Goal: Transaction & Acquisition: Book appointment/travel/reservation

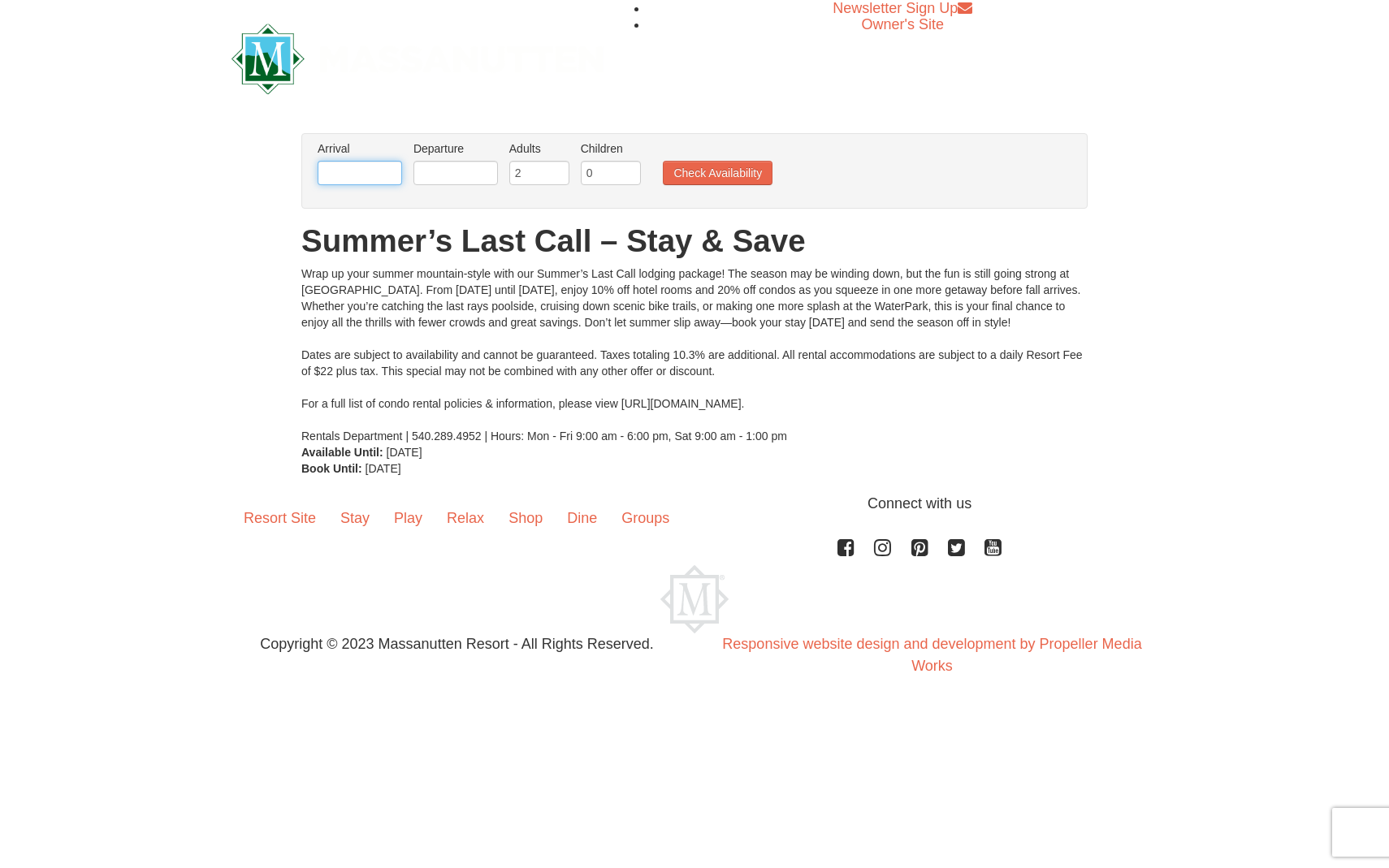
click at [370, 176] on input "text" at bounding box center [360, 172] width 85 height 24
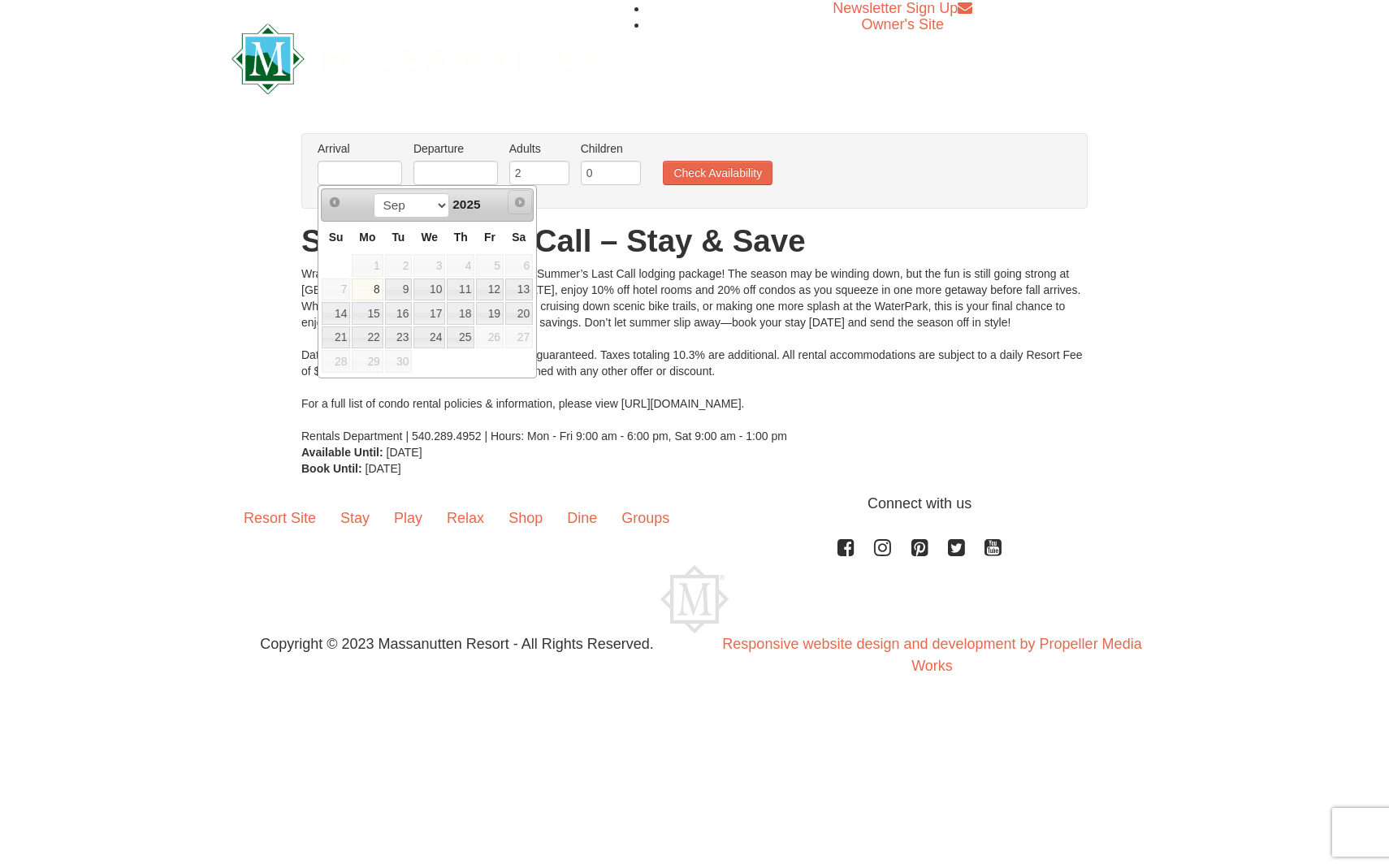
click at [521, 201] on span "Next" at bounding box center [519, 201] width 13 height 13
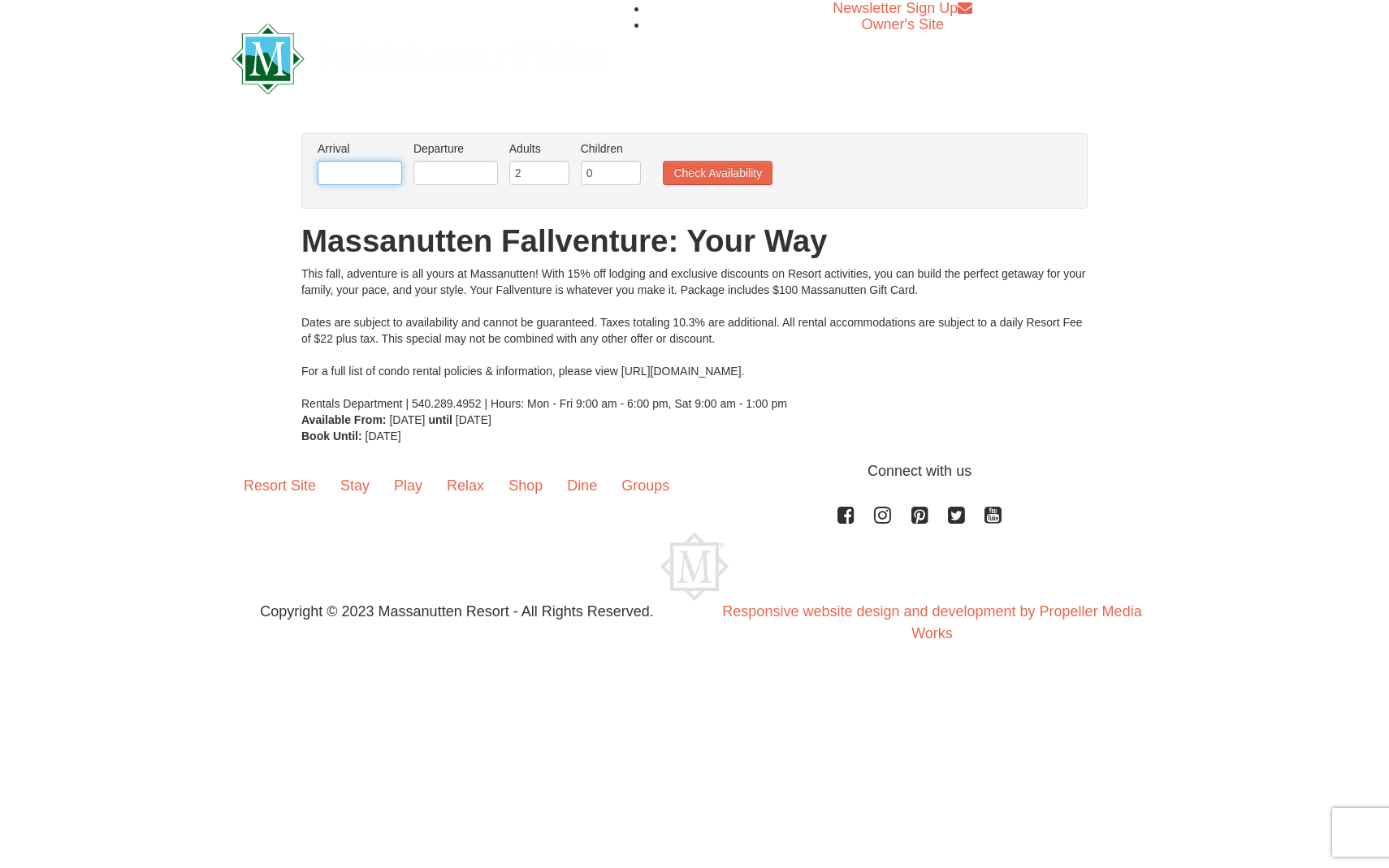
click at [380, 177] on input "text" at bounding box center [360, 172] width 85 height 24
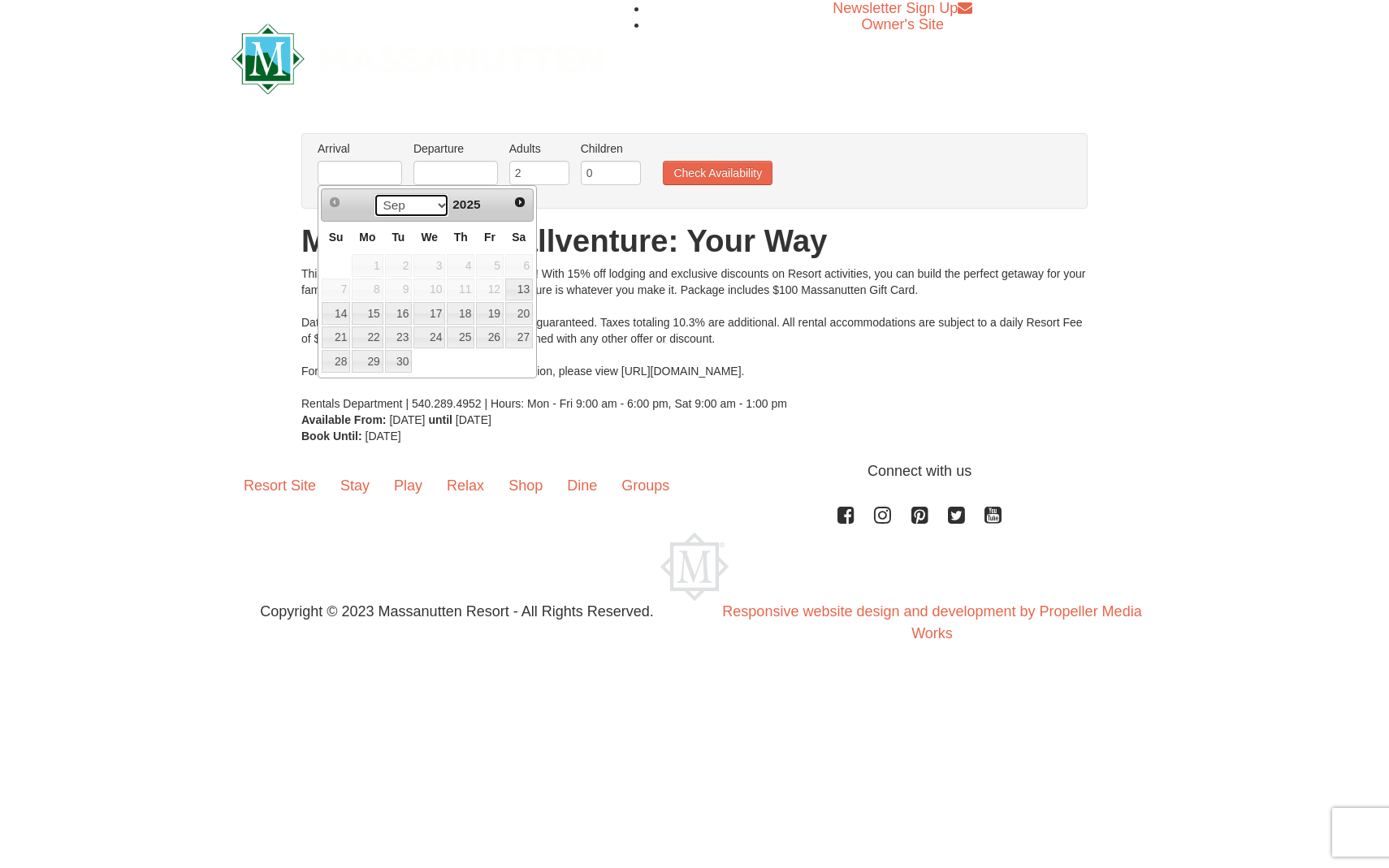
click at [432, 200] on select "Sep Oct Nov Dec" at bounding box center [412, 205] width 76 height 24
click at [459, 338] on link "23" at bounding box center [460, 338] width 28 height 23
type input "[DATE]"
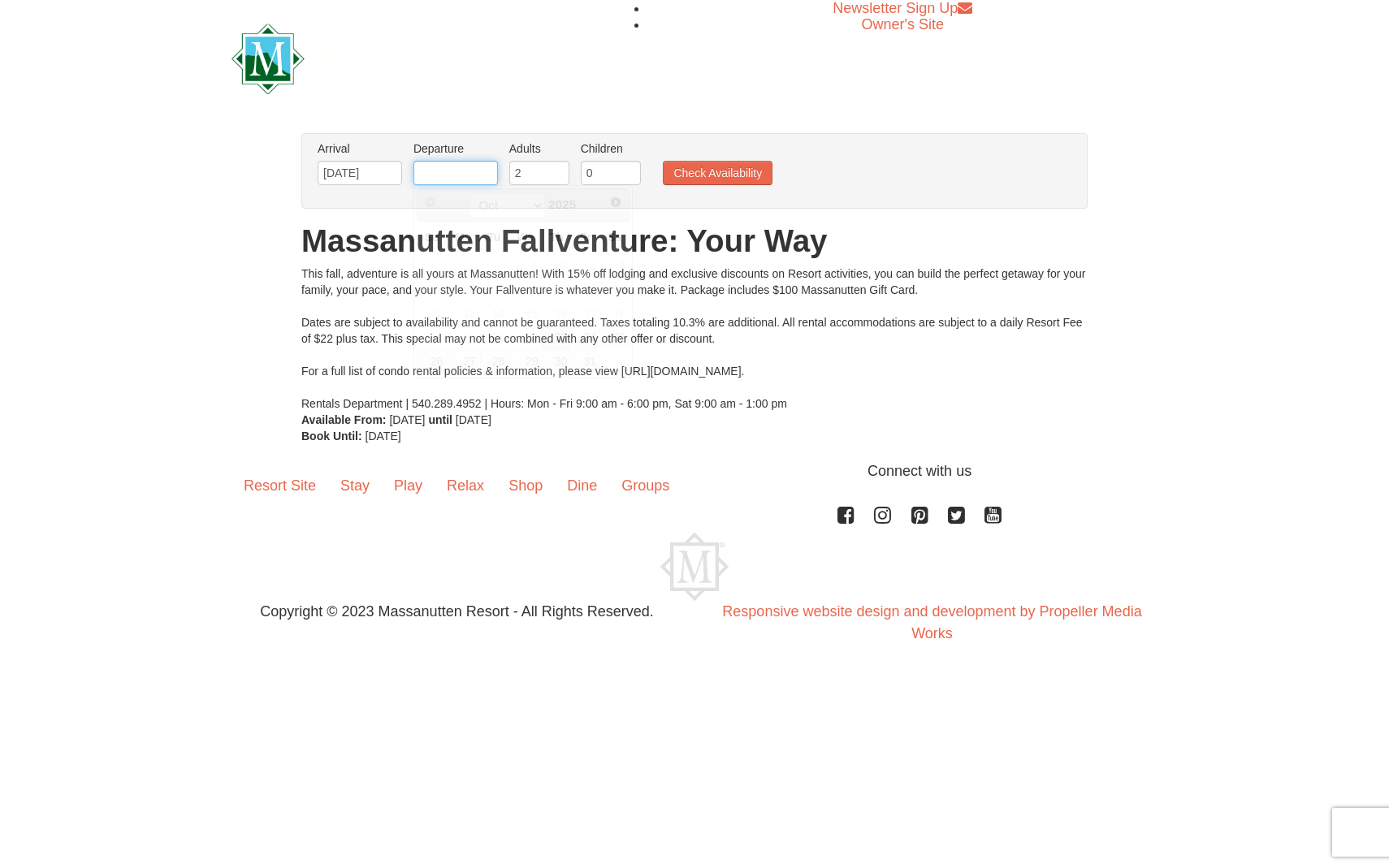
click at [449, 174] on input "text" at bounding box center [455, 172] width 85 height 24
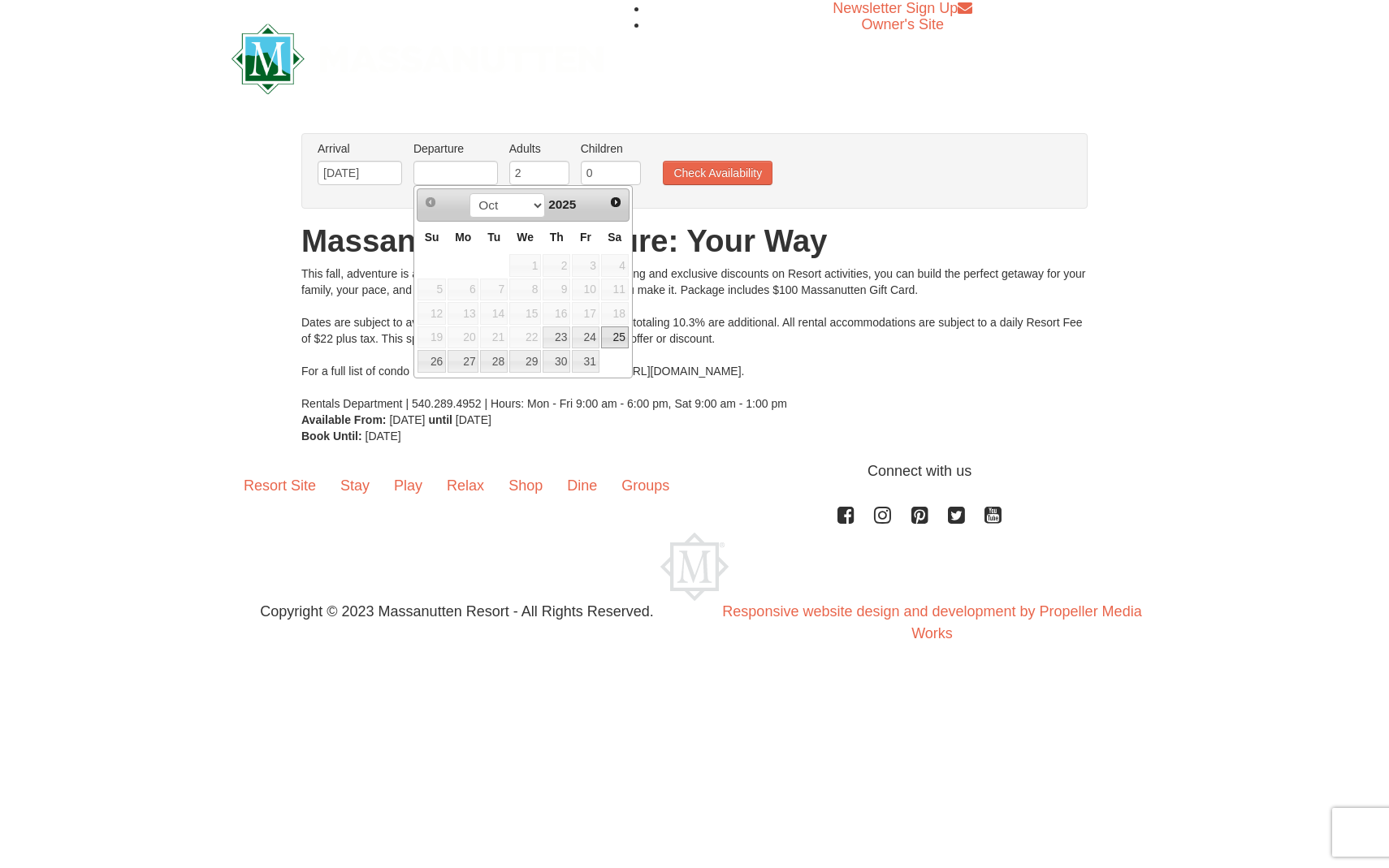
click at [609, 339] on link "25" at bounding box center [615, 338] width 28 height 23
type input "[DATE]"
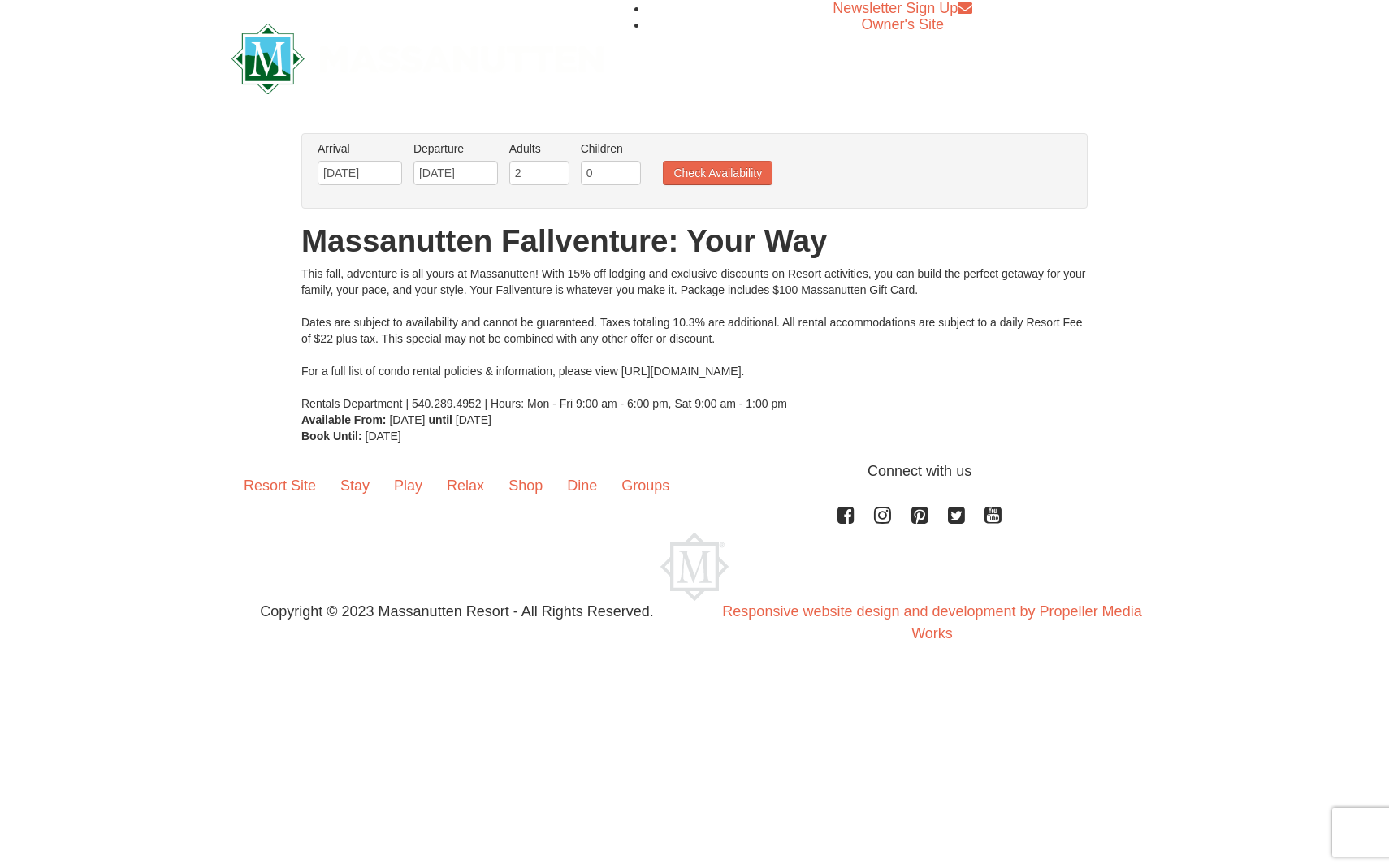
click at [546, 185] on li "Adults Please format dates MM/DD/YYYY 2" at bounding box center [539, 166] width 68 height 53
click at [537, 169] on input "2" at bounding box center [539, 172] width 60 height 24
type input "3"
click at [559, 169] on input "3" at bounding box center [539, 172] width 60 height 24
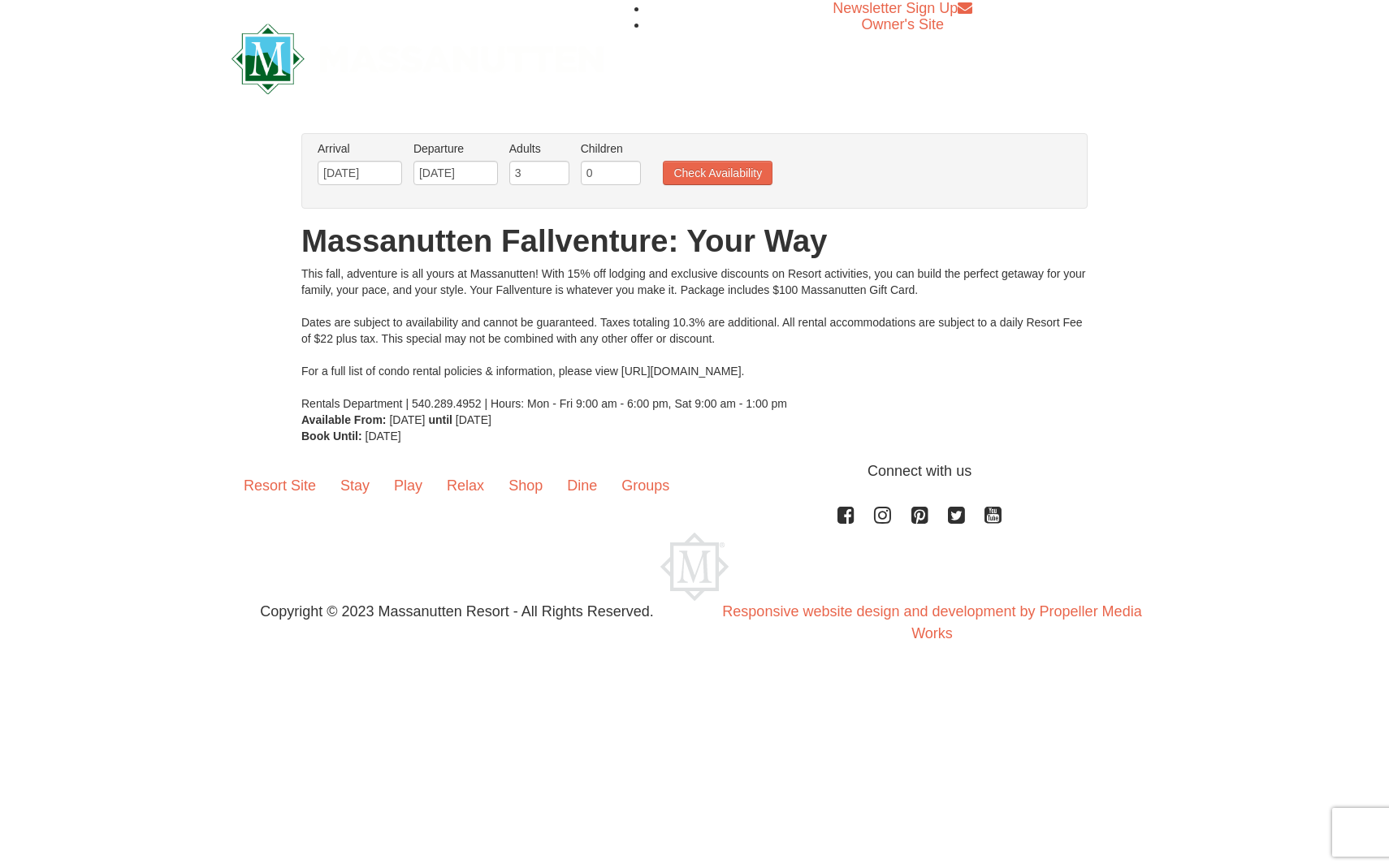
click at [700, 187] on ul "Arrival Please format dates MM/DD/YYYY Please format dates MM/DD/YYYY 10/23/202…" at bounding box center [687, 166] width 745 height 53
click at [694, 178] on button "Check Availability" at bounding box center [717, 172] width 110 height 24
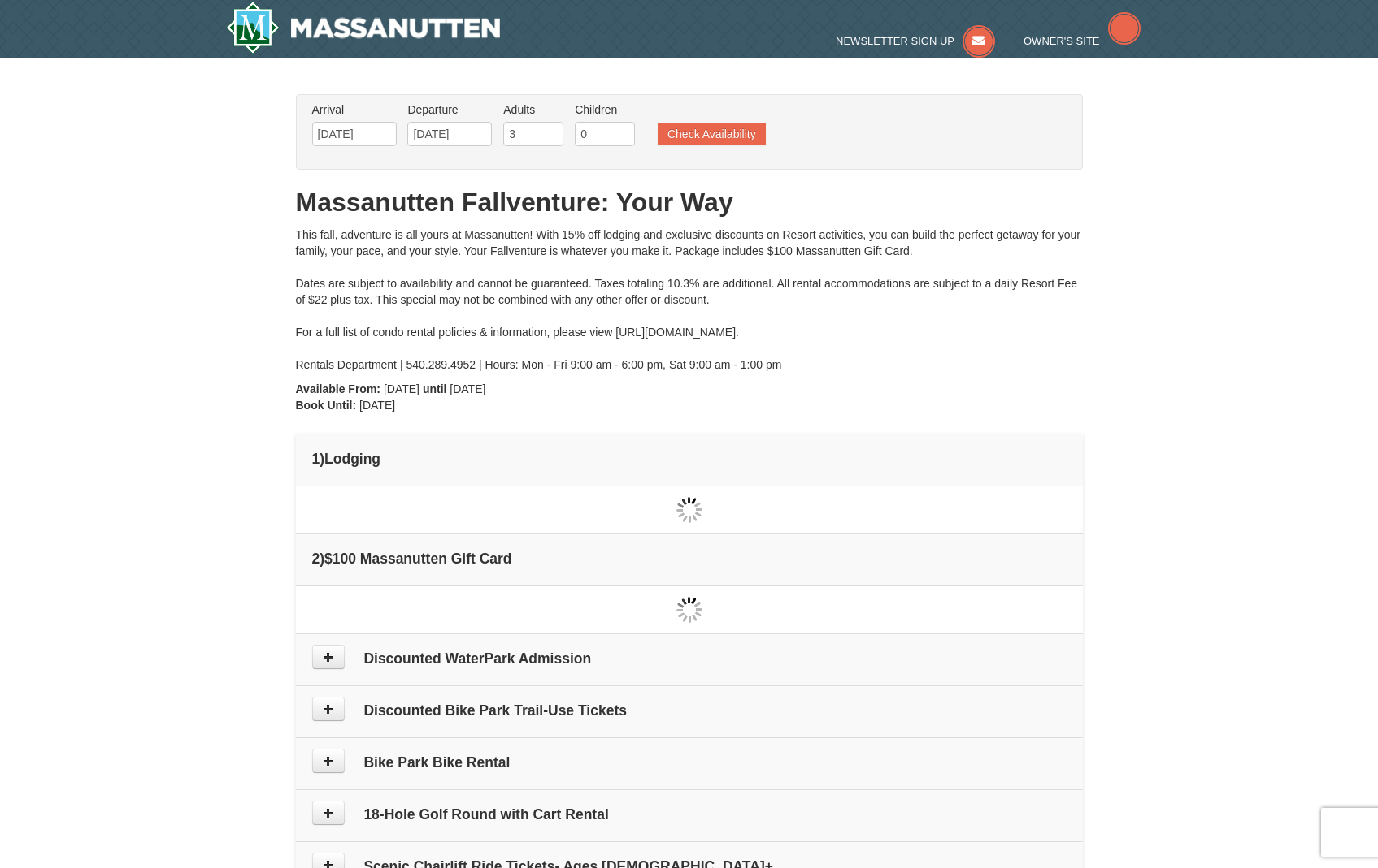
type input "[DATE]"
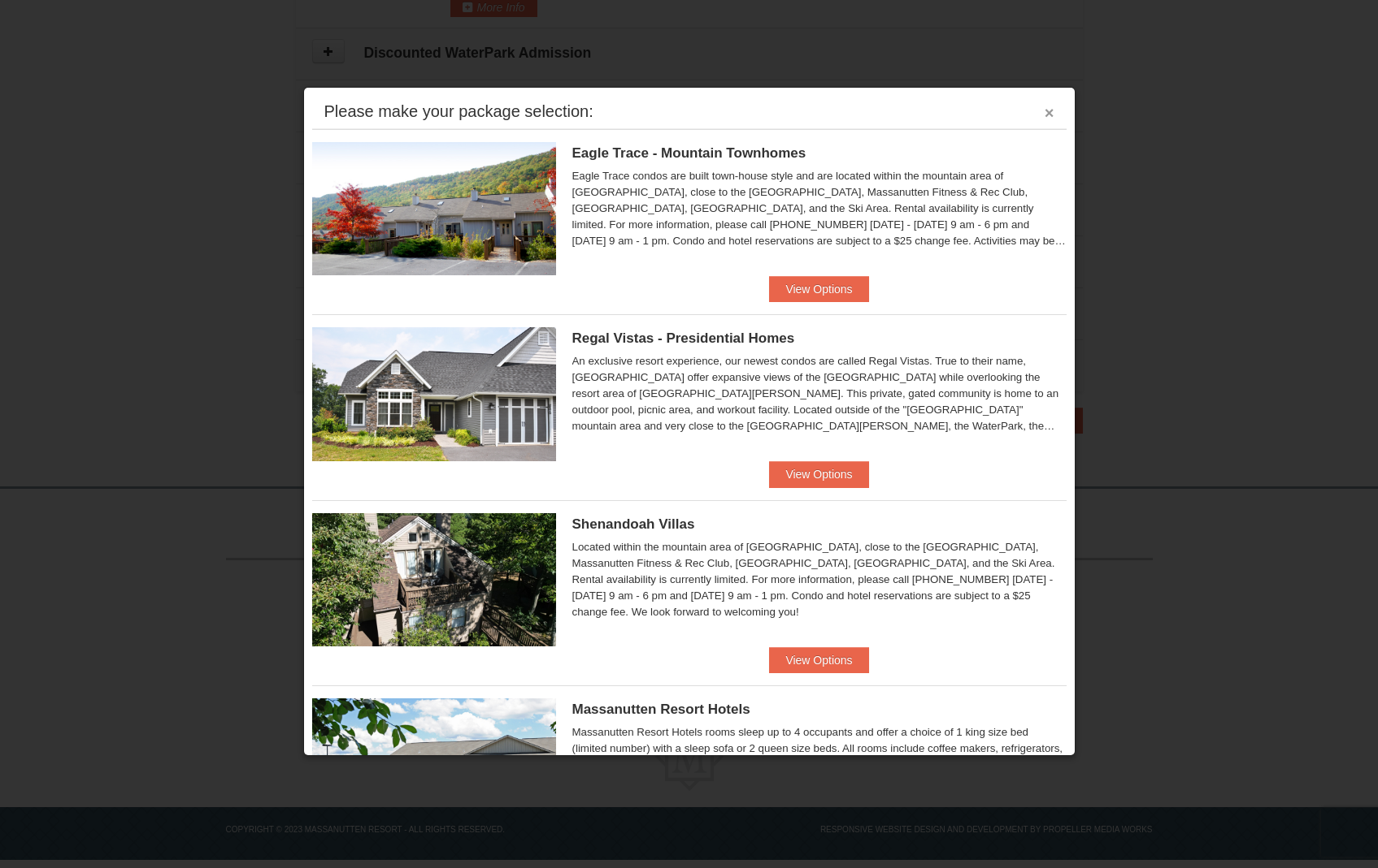
click at [1045, 112] on button "×" at bounding box center [1050, 113] width 10 height 16
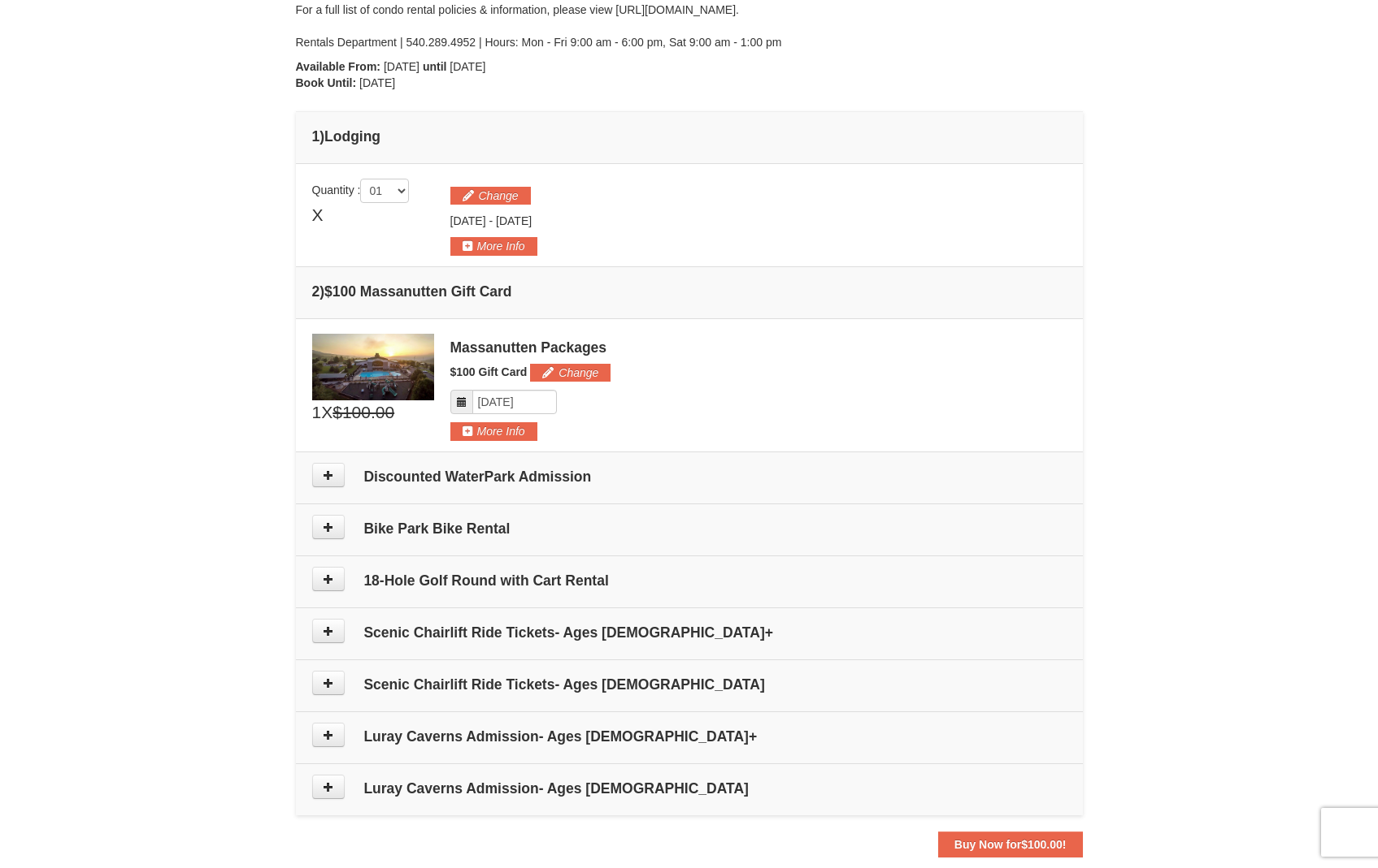
scroll to position [362, 0]
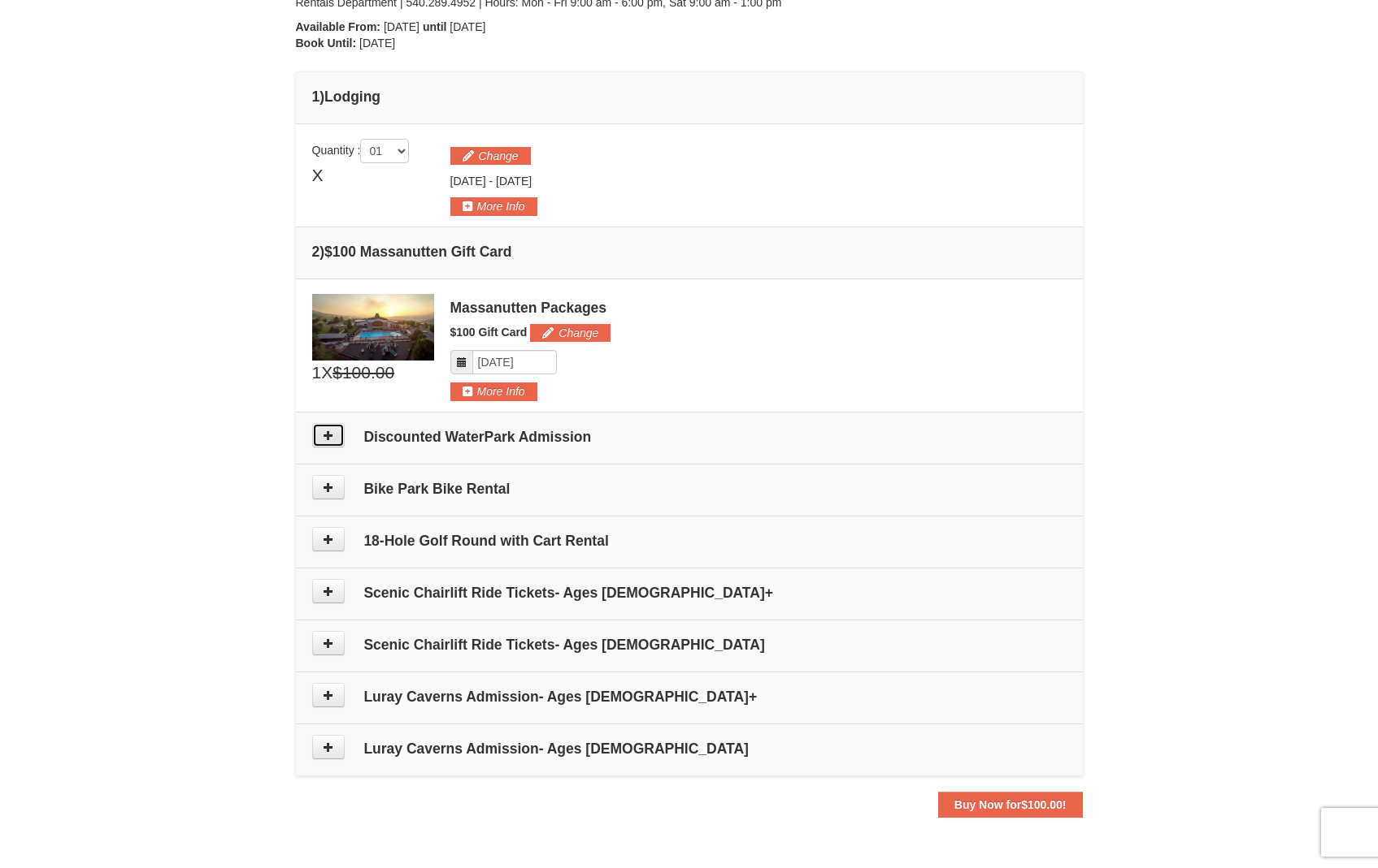
click at [330, 433] on icon at bounding box center [328, 434] width 11 height 11
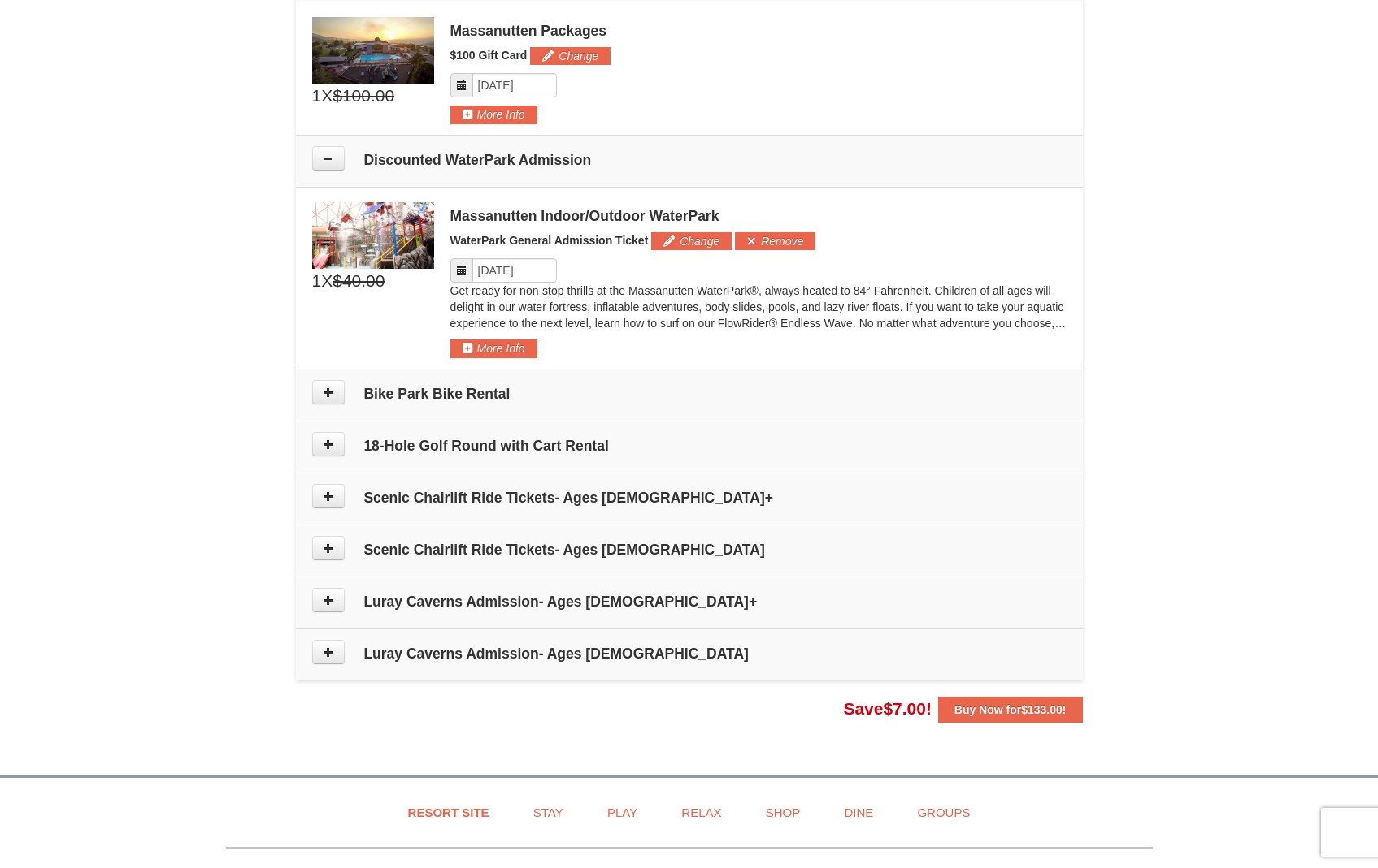
scroll to position [627, 0]
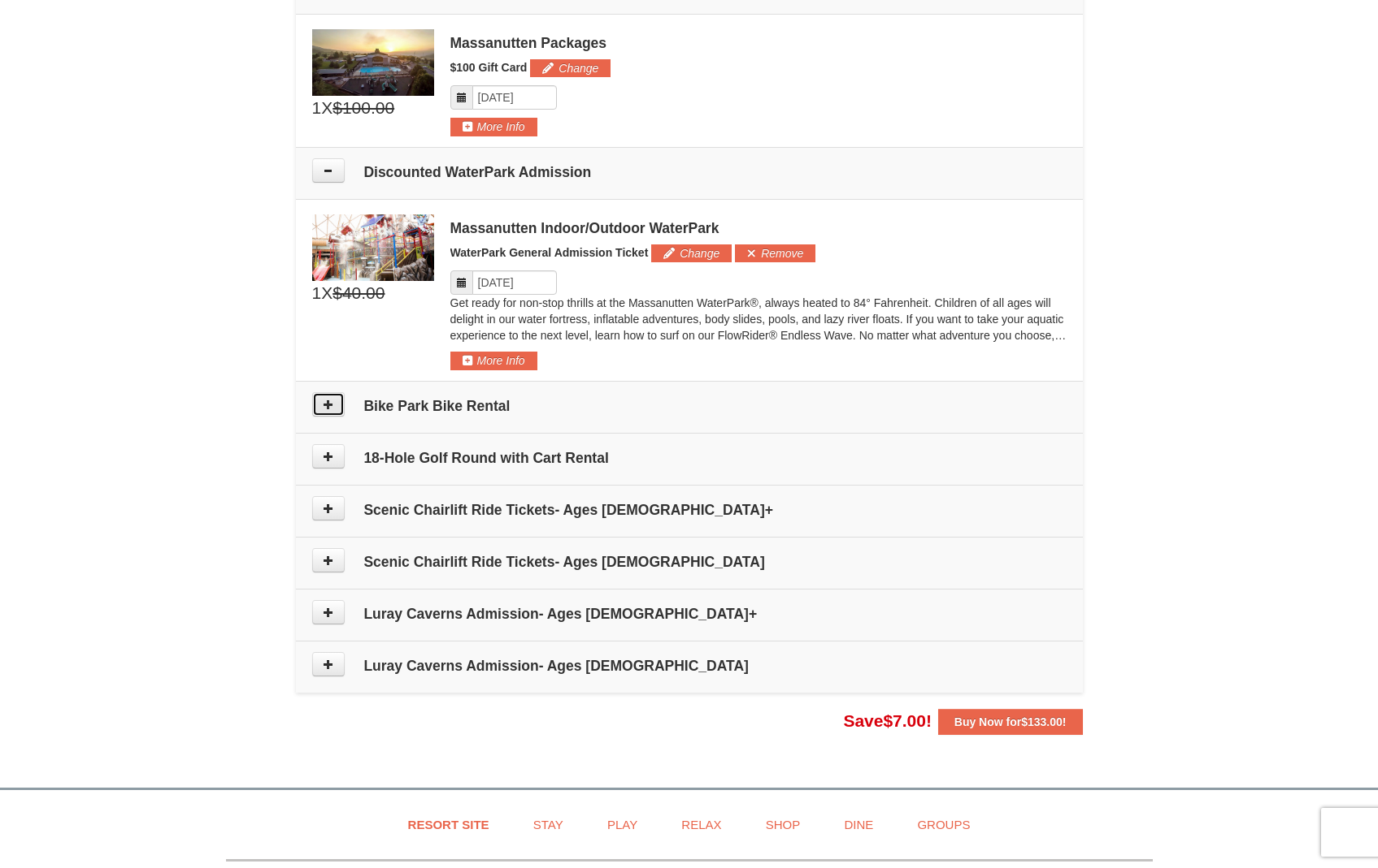
click at [337, 408] on button at bounding box center [328, 405] width 33 height 24
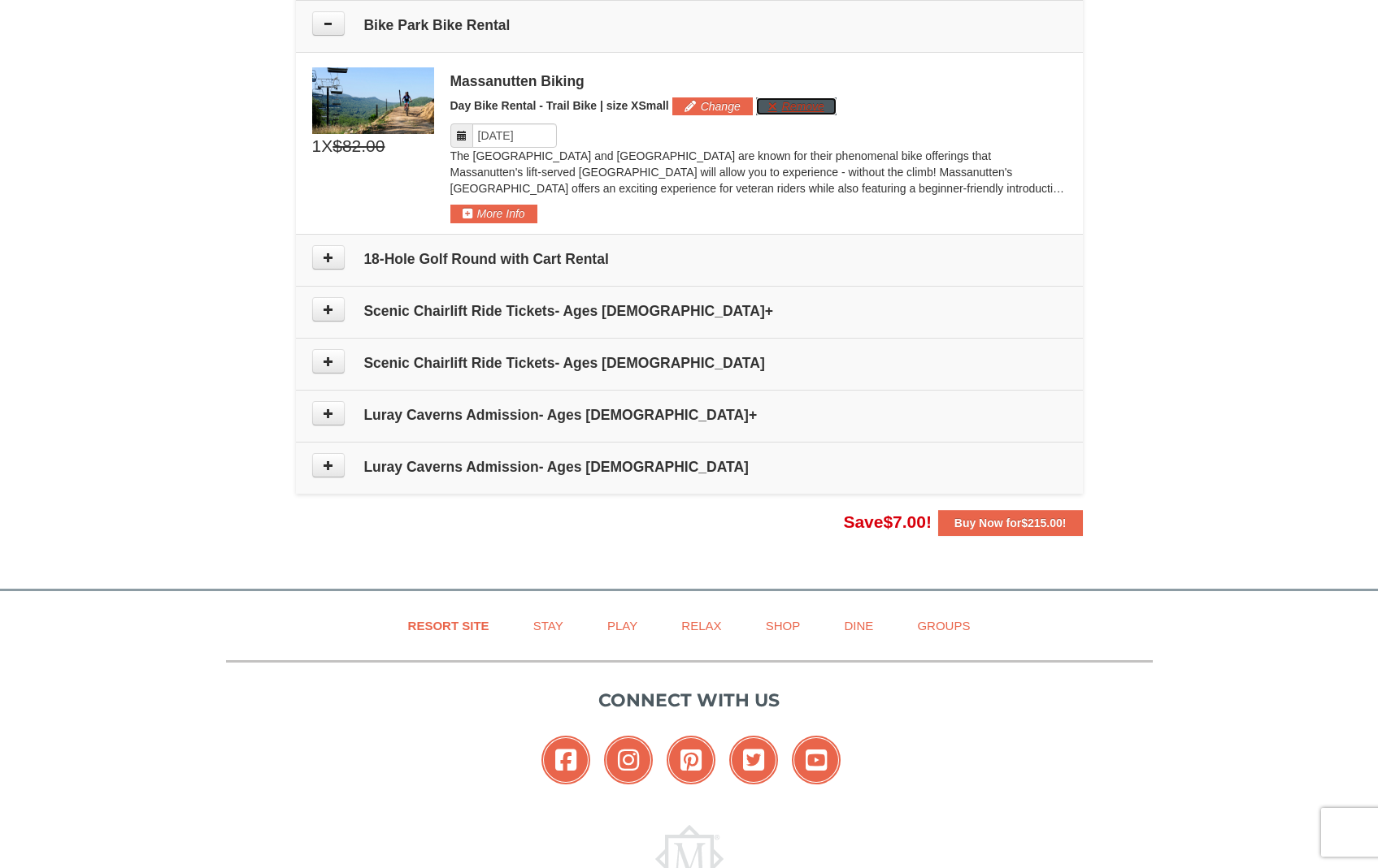
click at [799, 107] on button "Remove" at bounding box center [796, 107] width 81 height 18
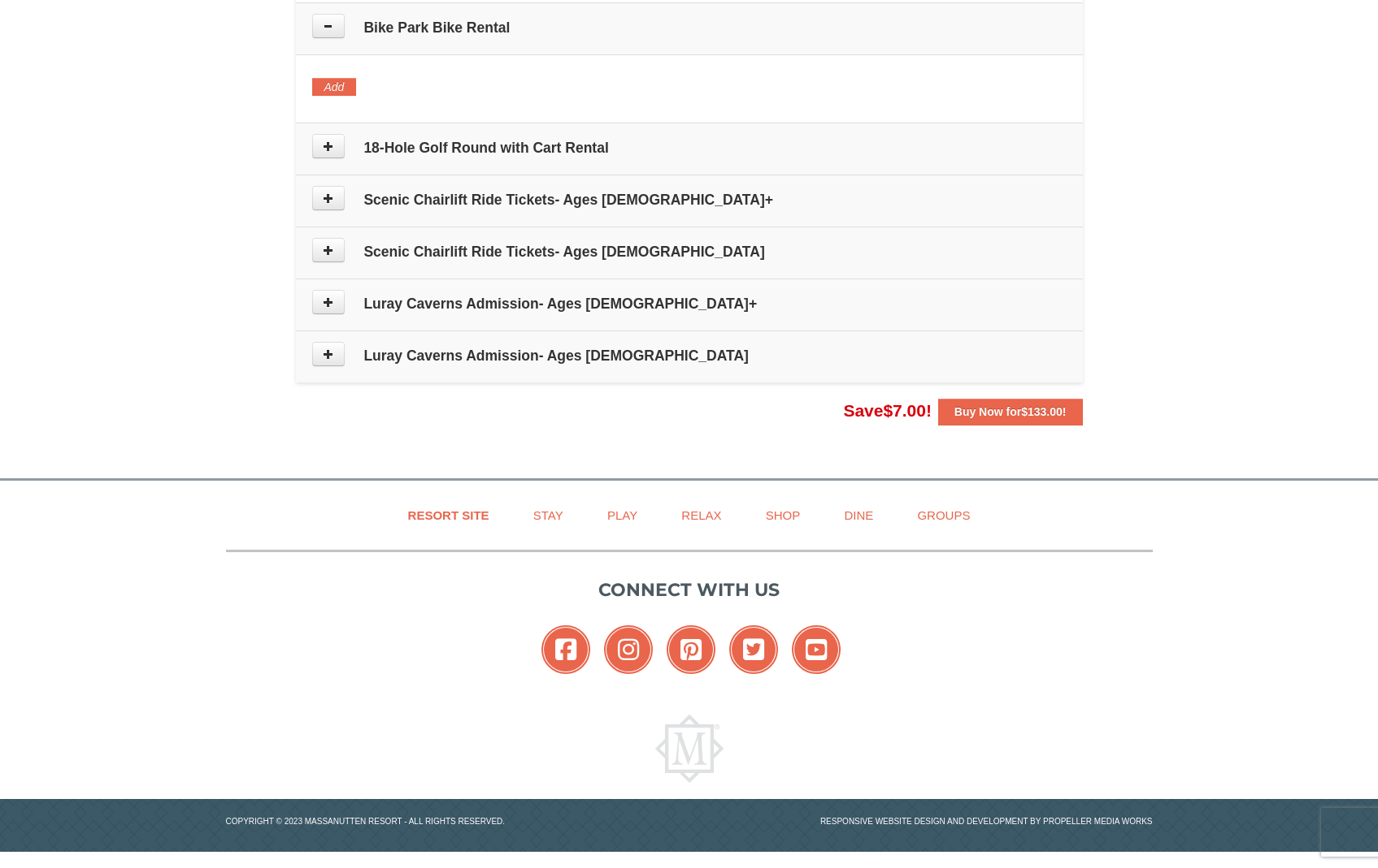
scroll to position [1005, 0]
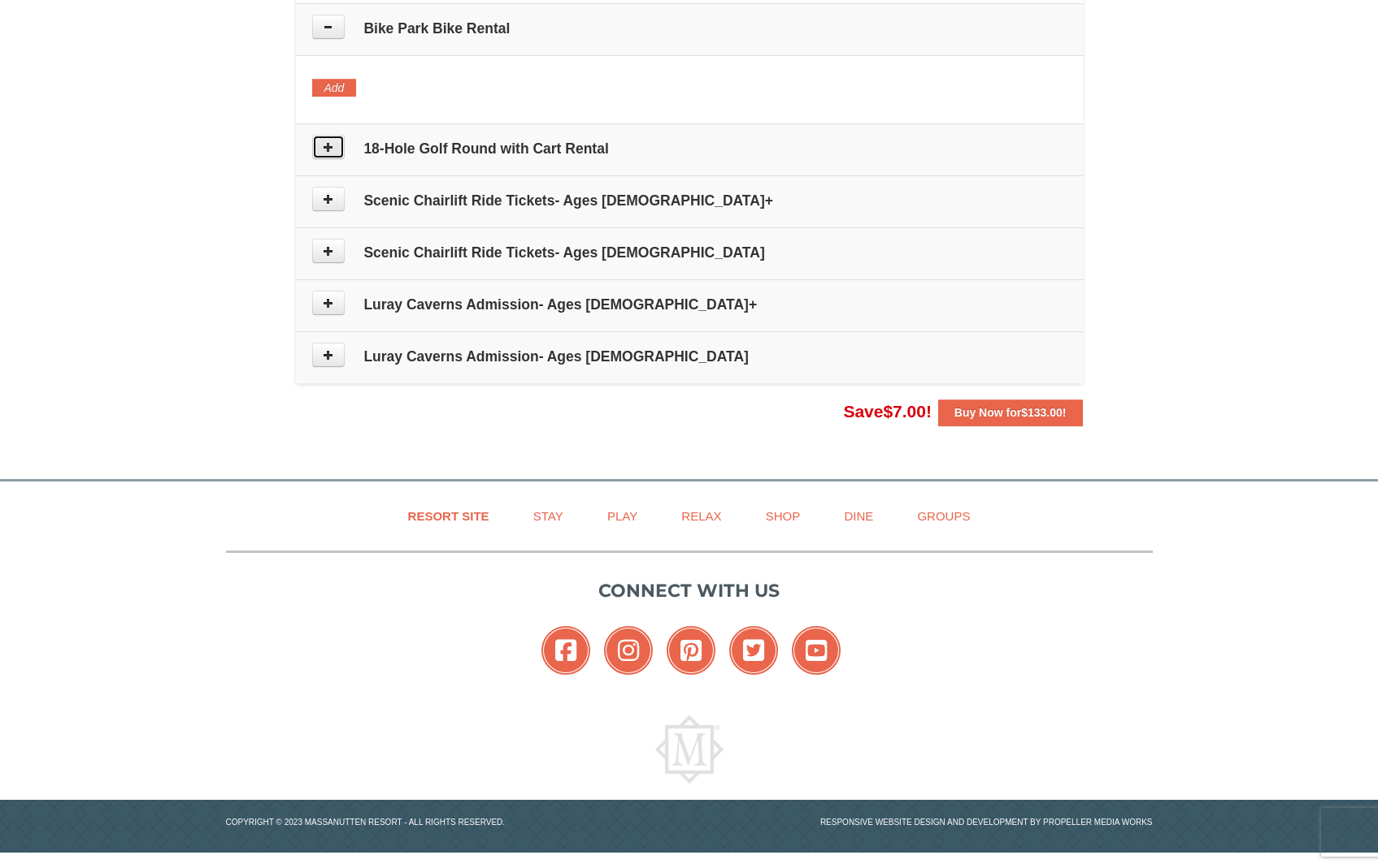
click at [328, 147] on icon at bounding box center [328, 146] width 11 height 11
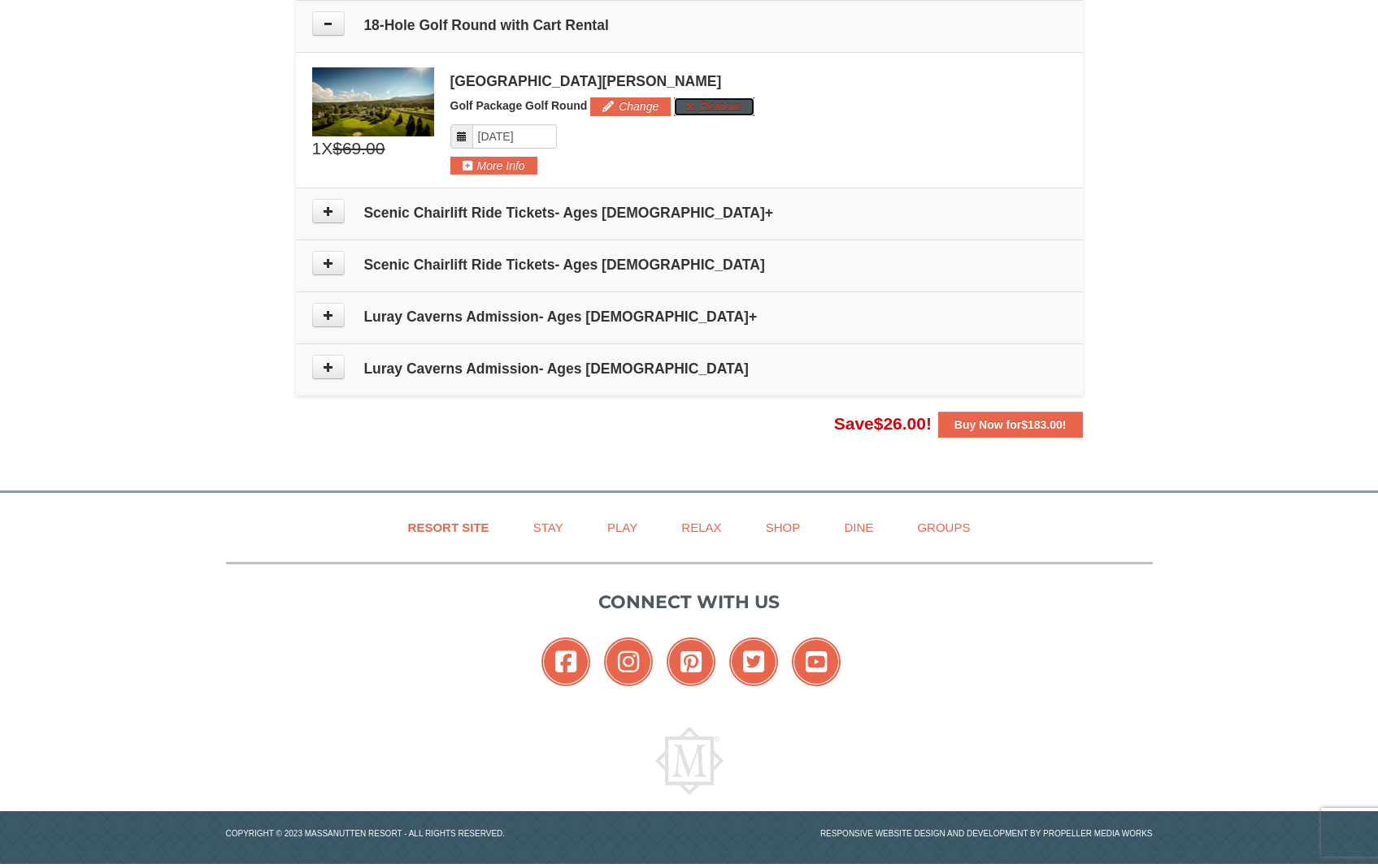
click at [723, 107] on button "Remove" at bounding box center [714, 107] width 81 height 18
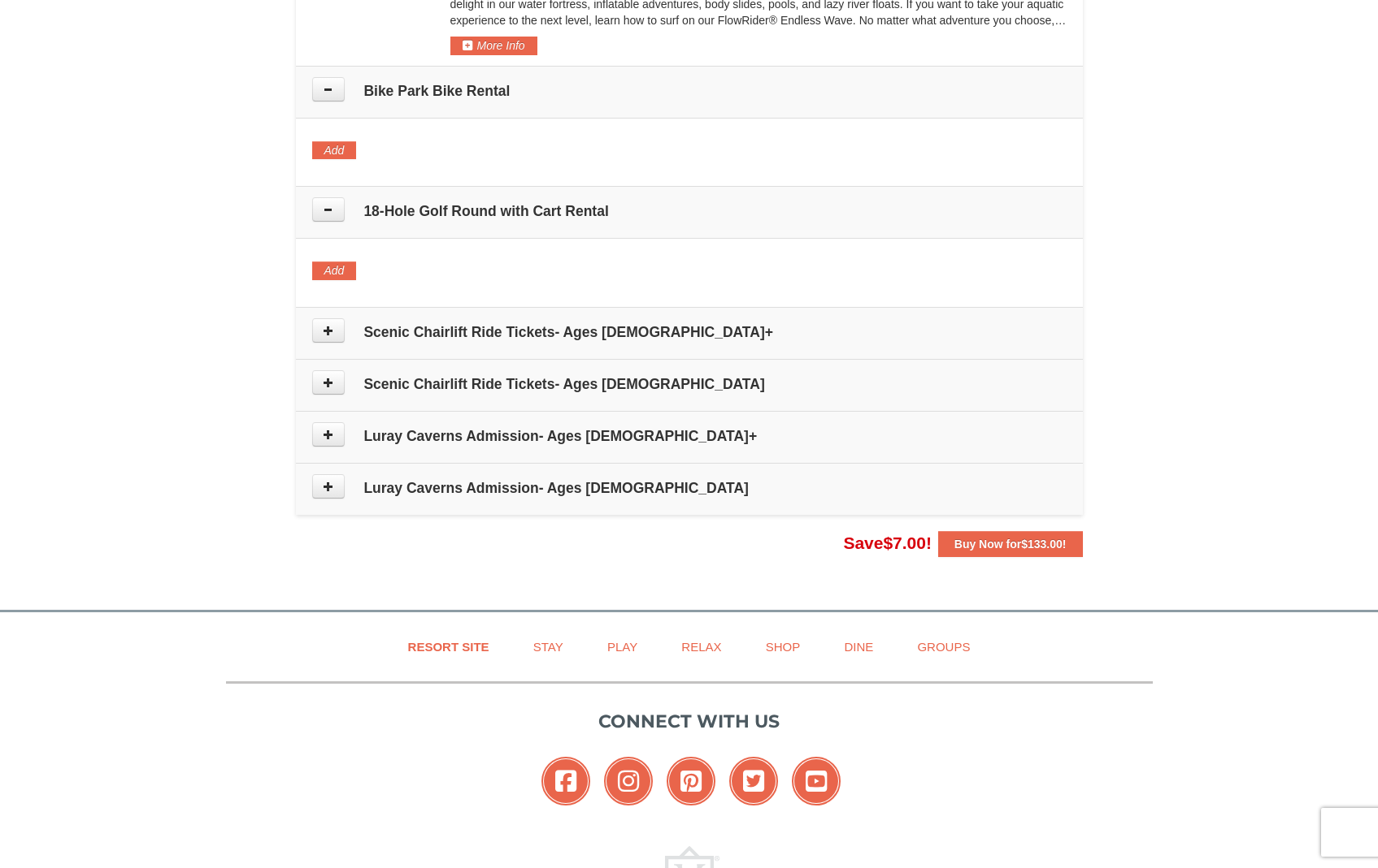
scroll to position [877, 0]
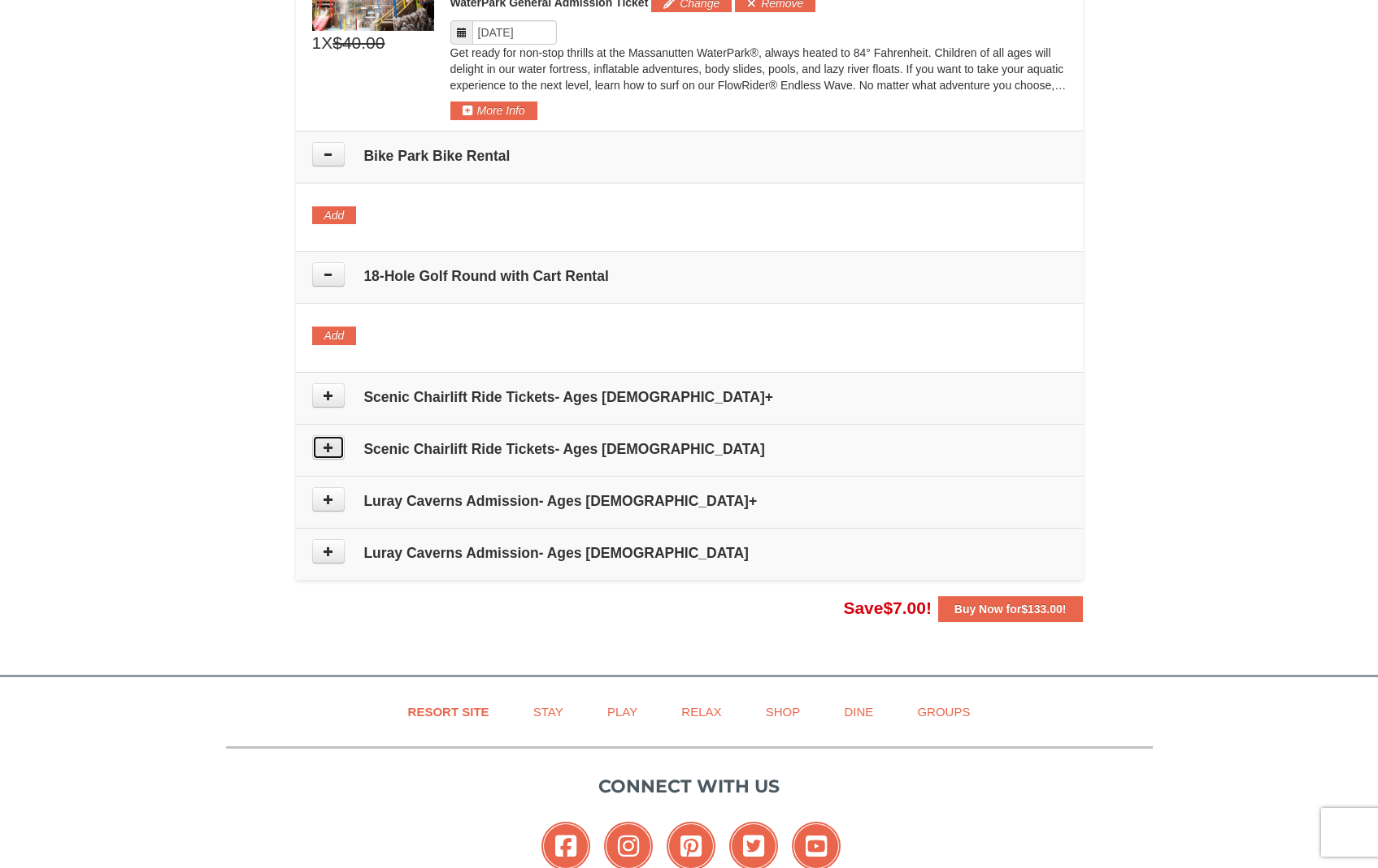
click at [324, 450] on icon at bounding box center [328, 446] width 11 height 11
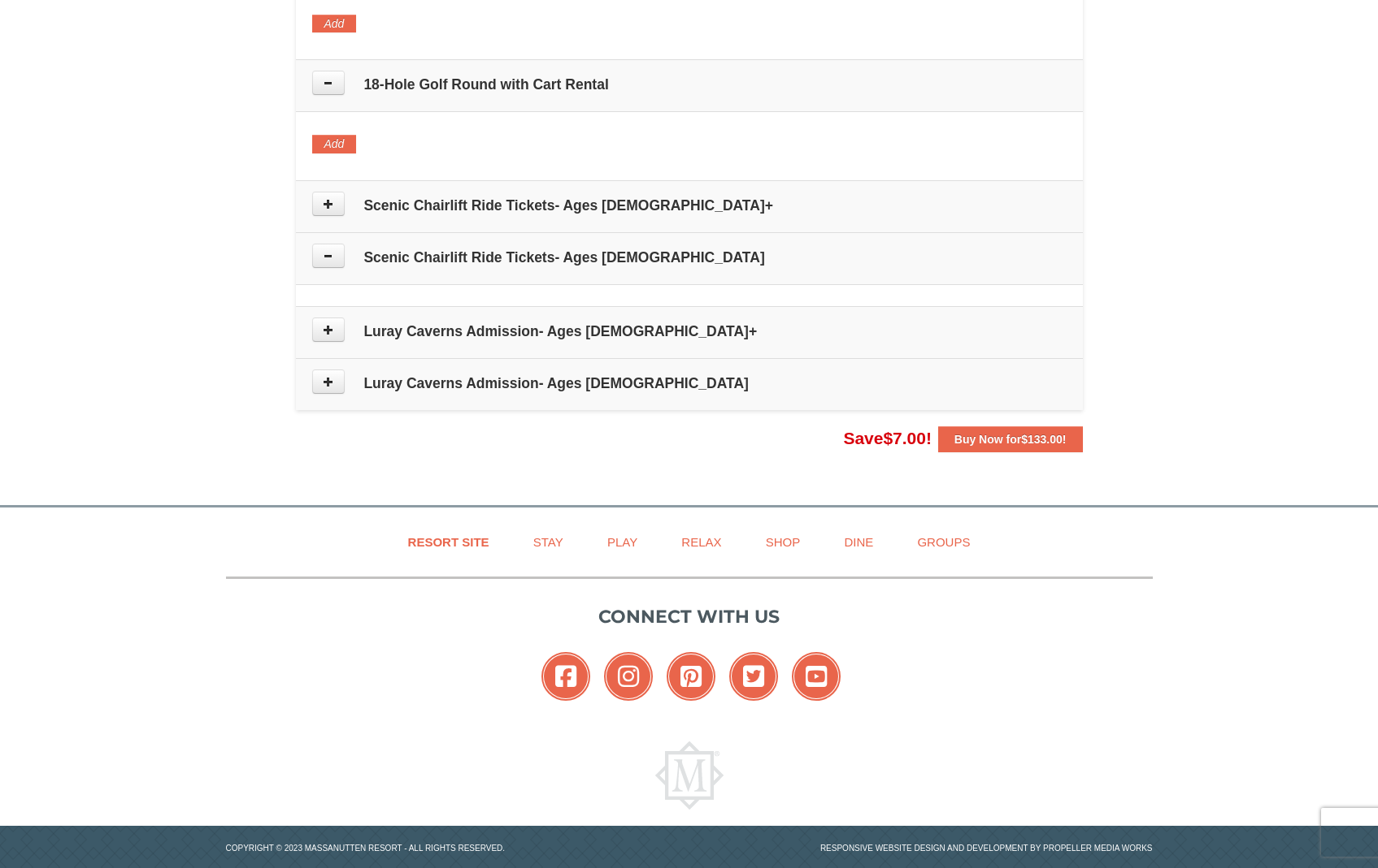
scroll to position [1082, 0]
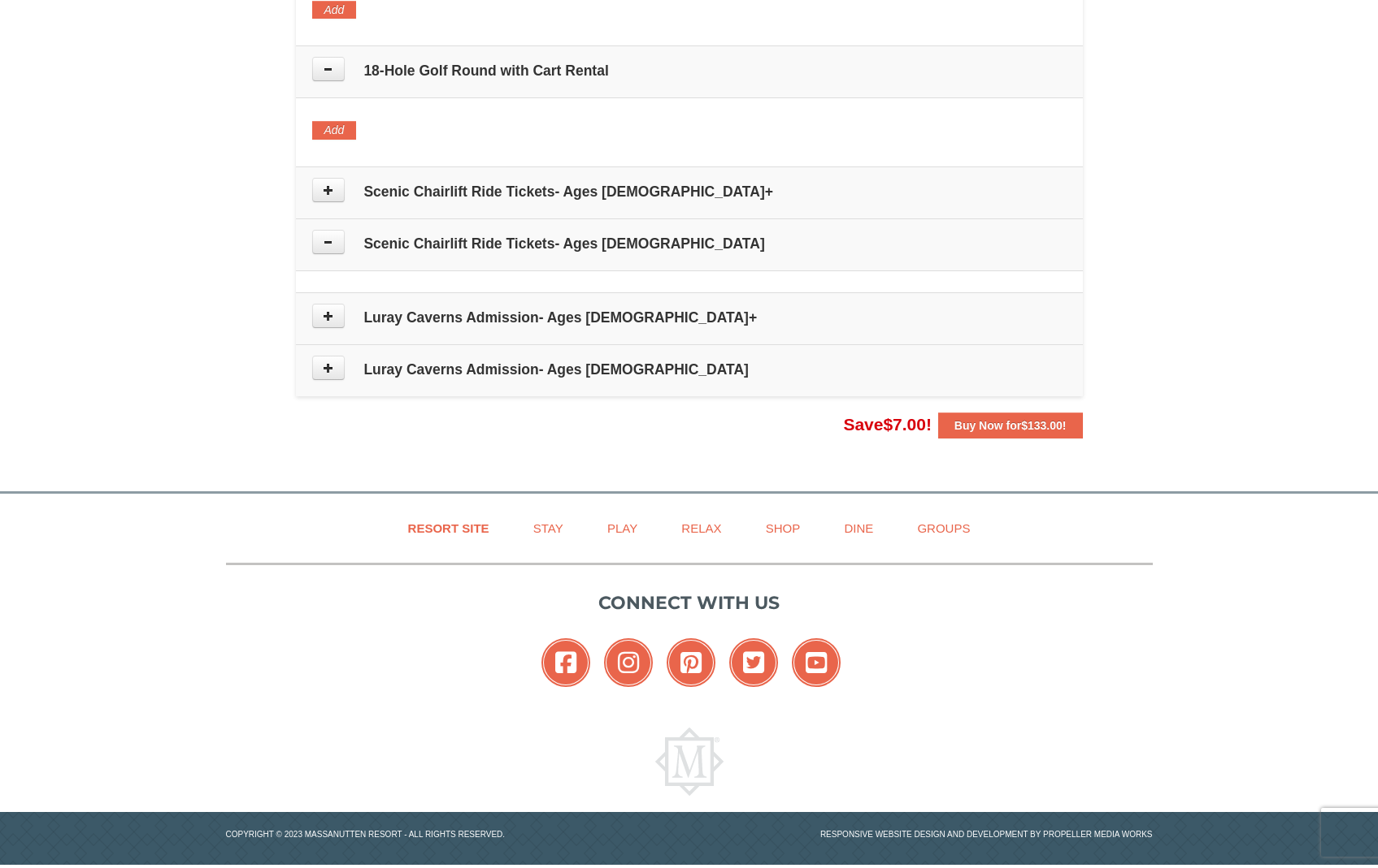
click at [558, 244] on h4 "Scenic Chairlift Ride Tickets- Ages [DEMOGRAPHIC_DATA]" at bounding box center [689, 243] width 755 height 16
click at [328, 243] on icon at bounding box center [328, 241] width 11 height 11
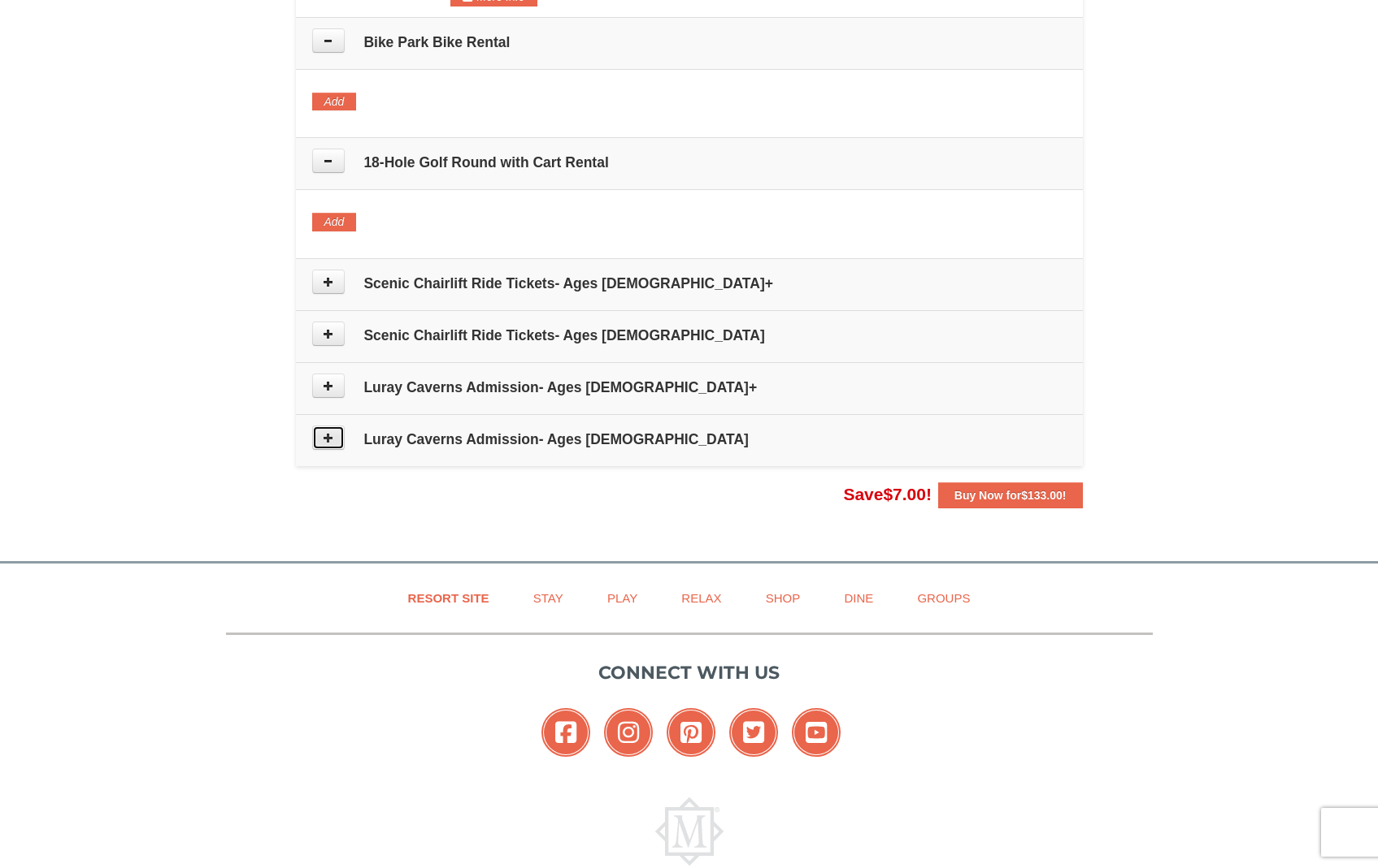
click at [328, 436] on icon at bounding box center [328, 437] width 11 height 11
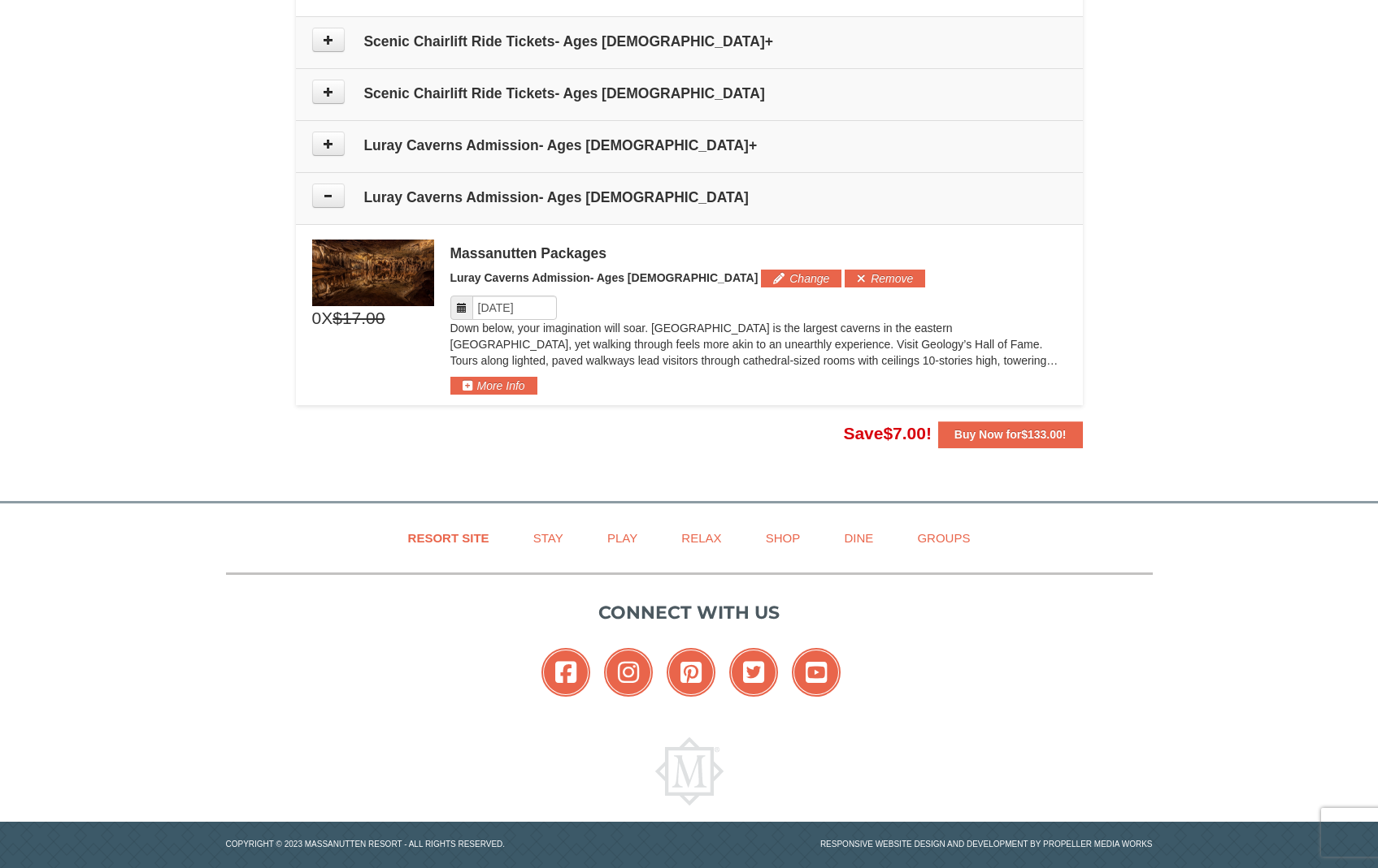
scroll to position [1255, 0]
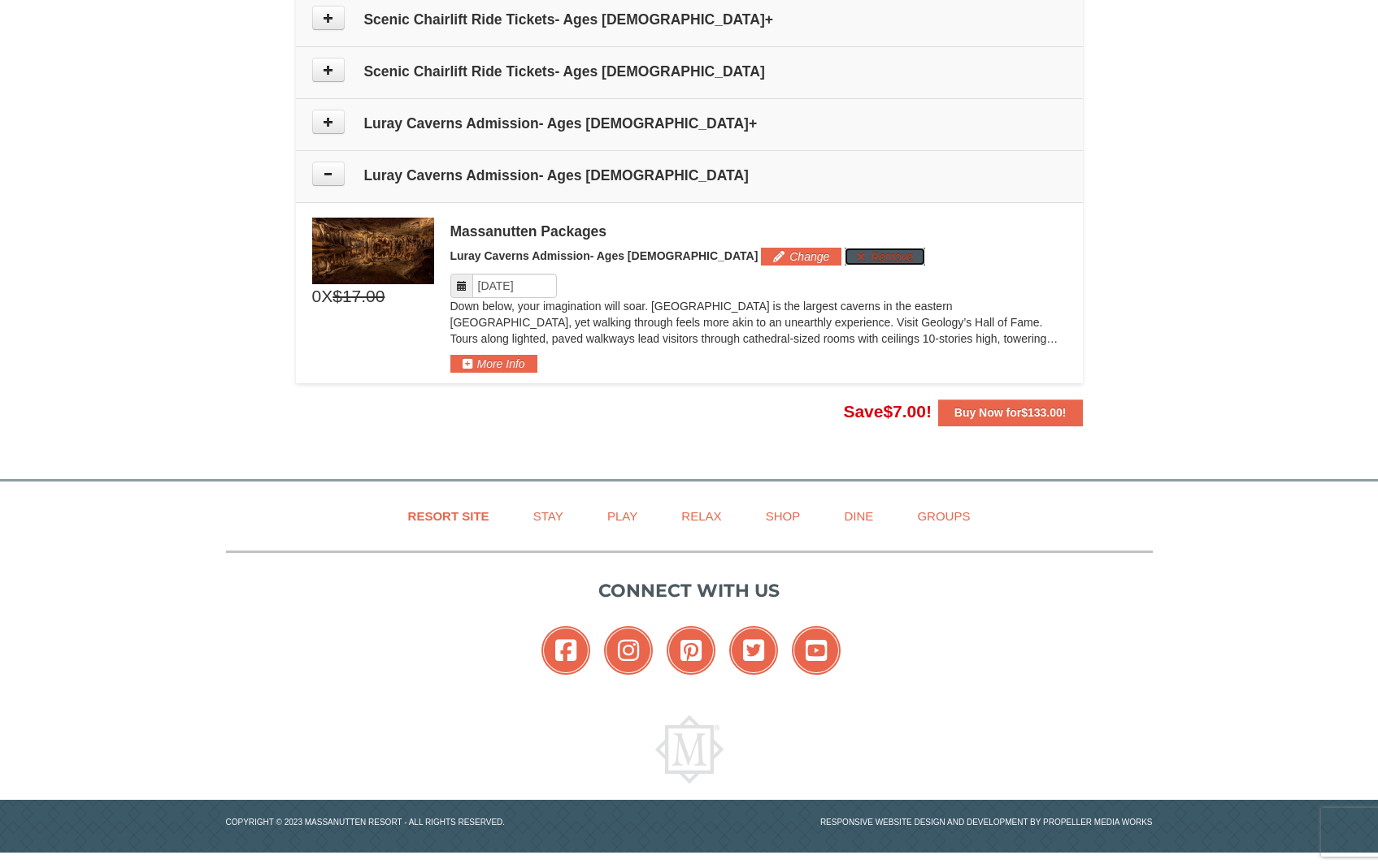
click at [845, 257] on button "Remove" at bounding box center [884, 257] width 81 height 18
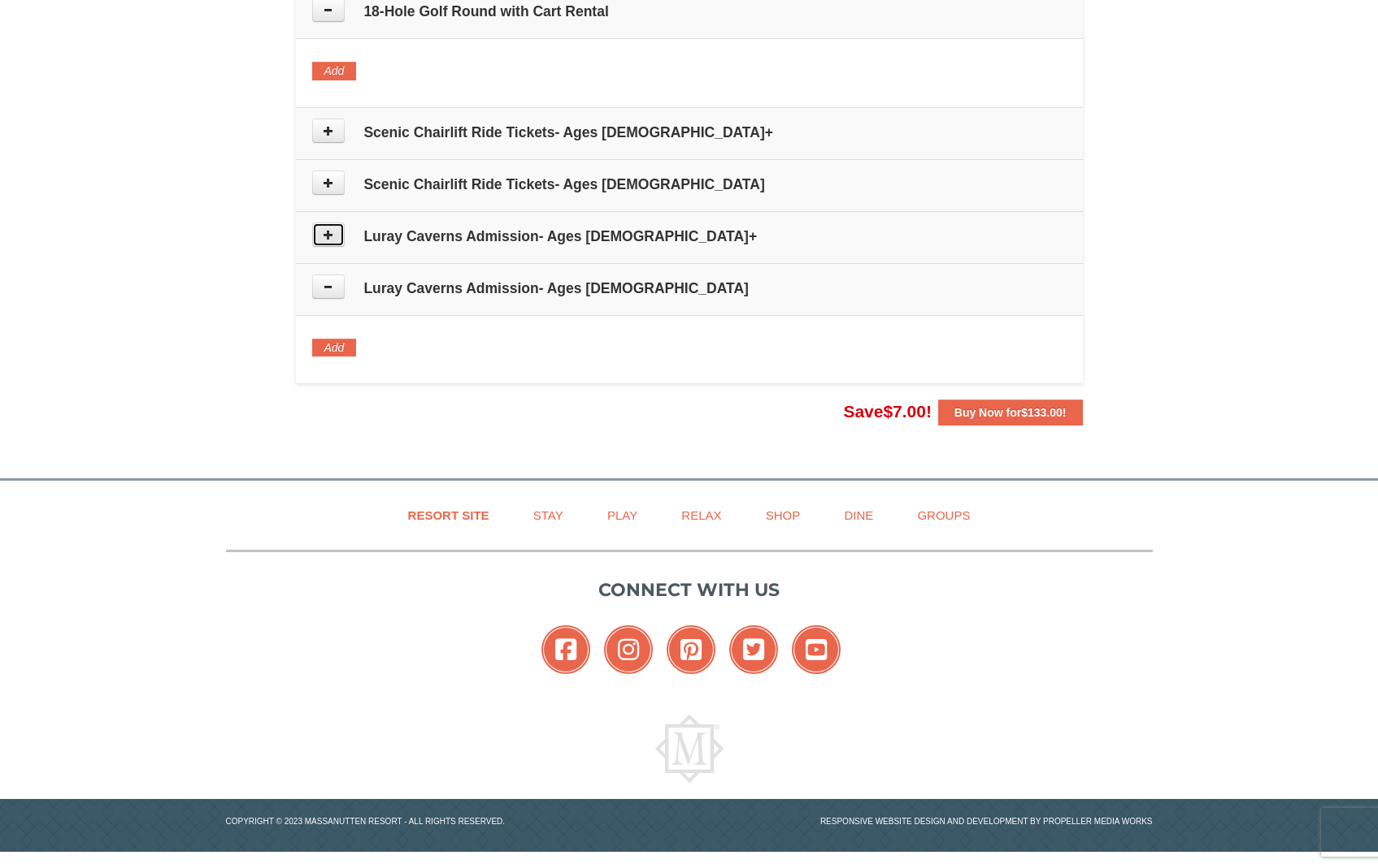
click at [337, 237] on button at bounding box center [328, 234] width 33 height 24
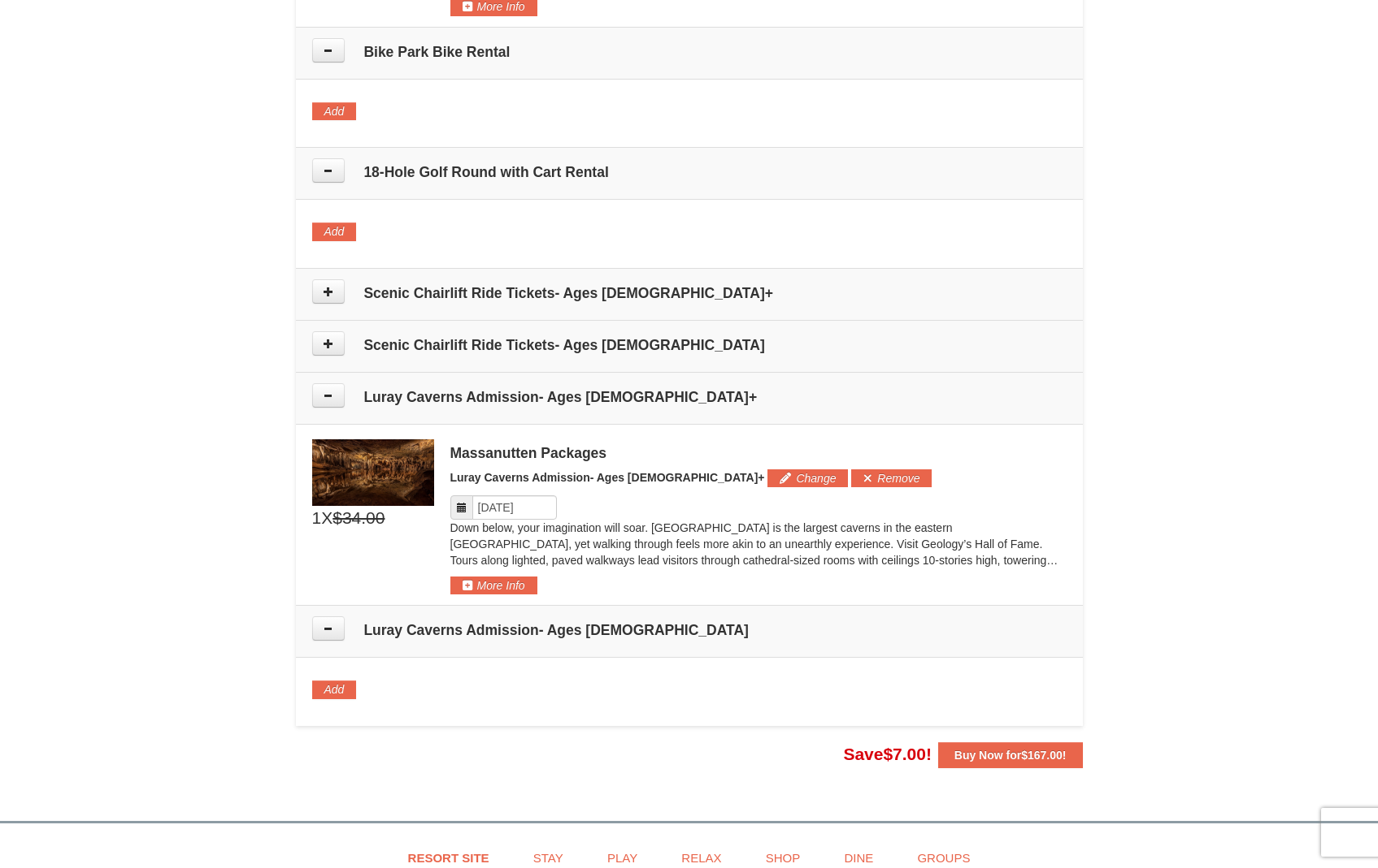
scroll to position [948, 0]
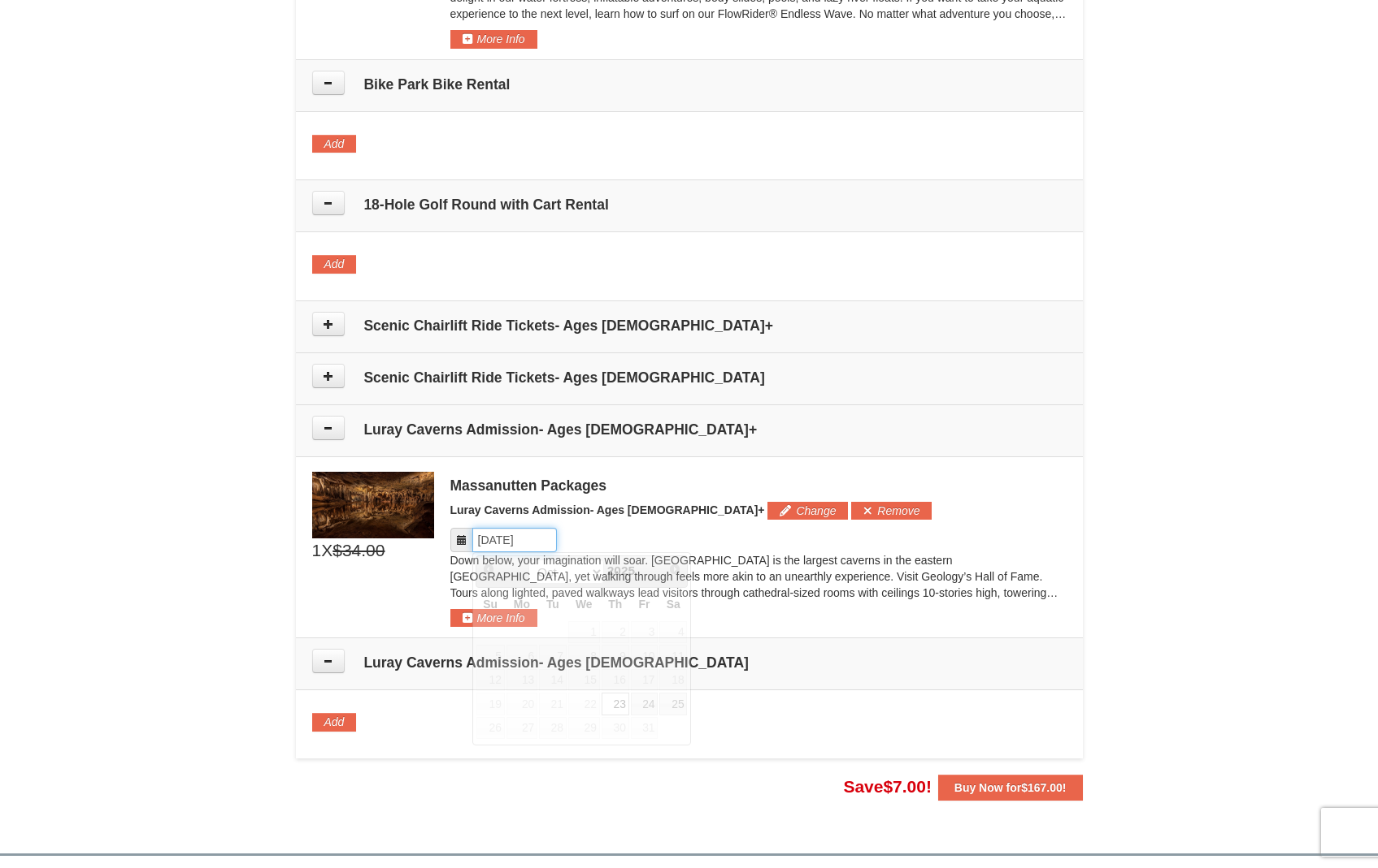
click at [504, 540] on input "Please format dates MM/DD/YYYY" at bounding box center [515, 540] width 85 height 24
click at [644, 700] on link "24" at bounding box center [645, 704] width 28 height 23
type input "10/24/2025"
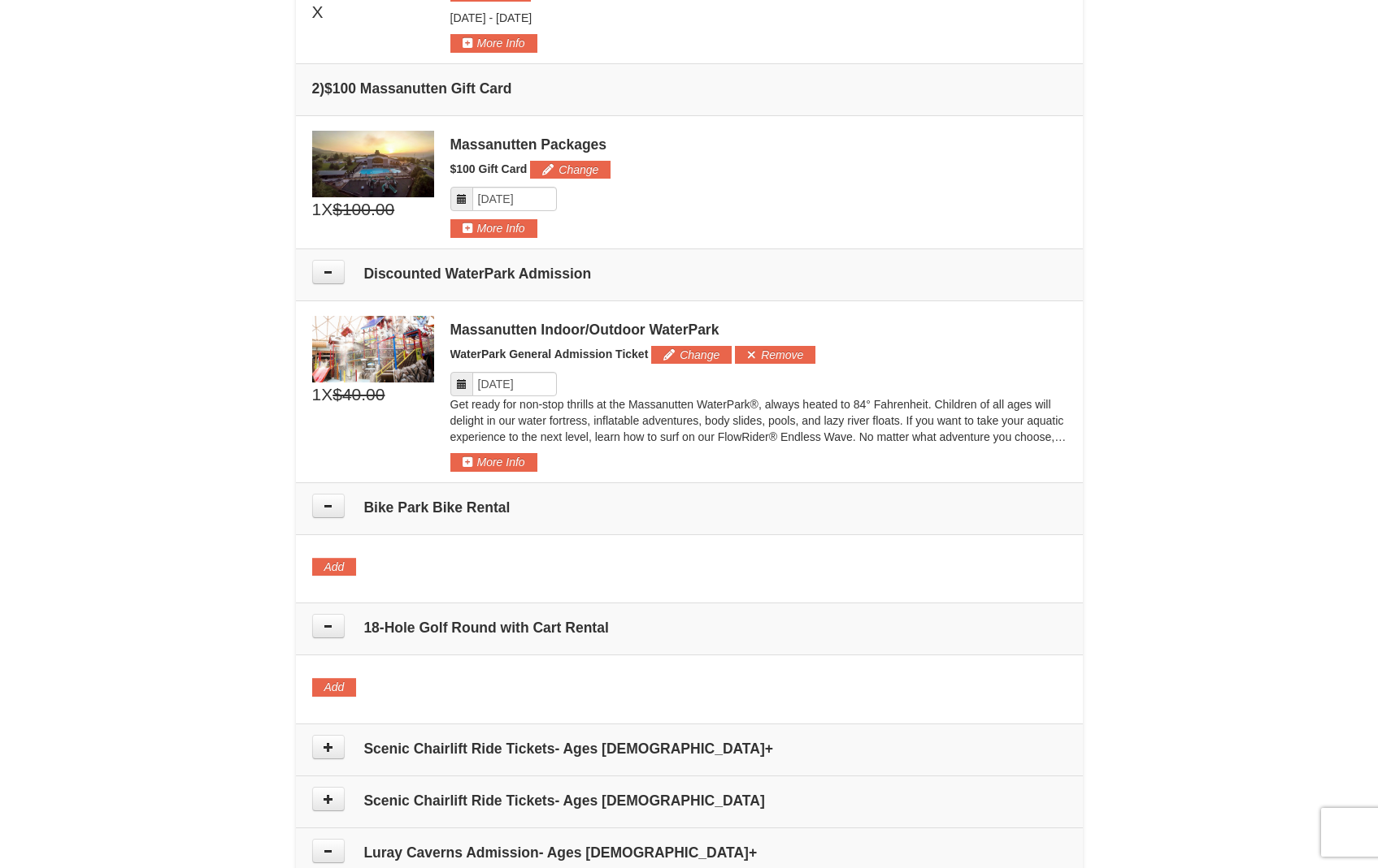
scroll to position [688, 0]
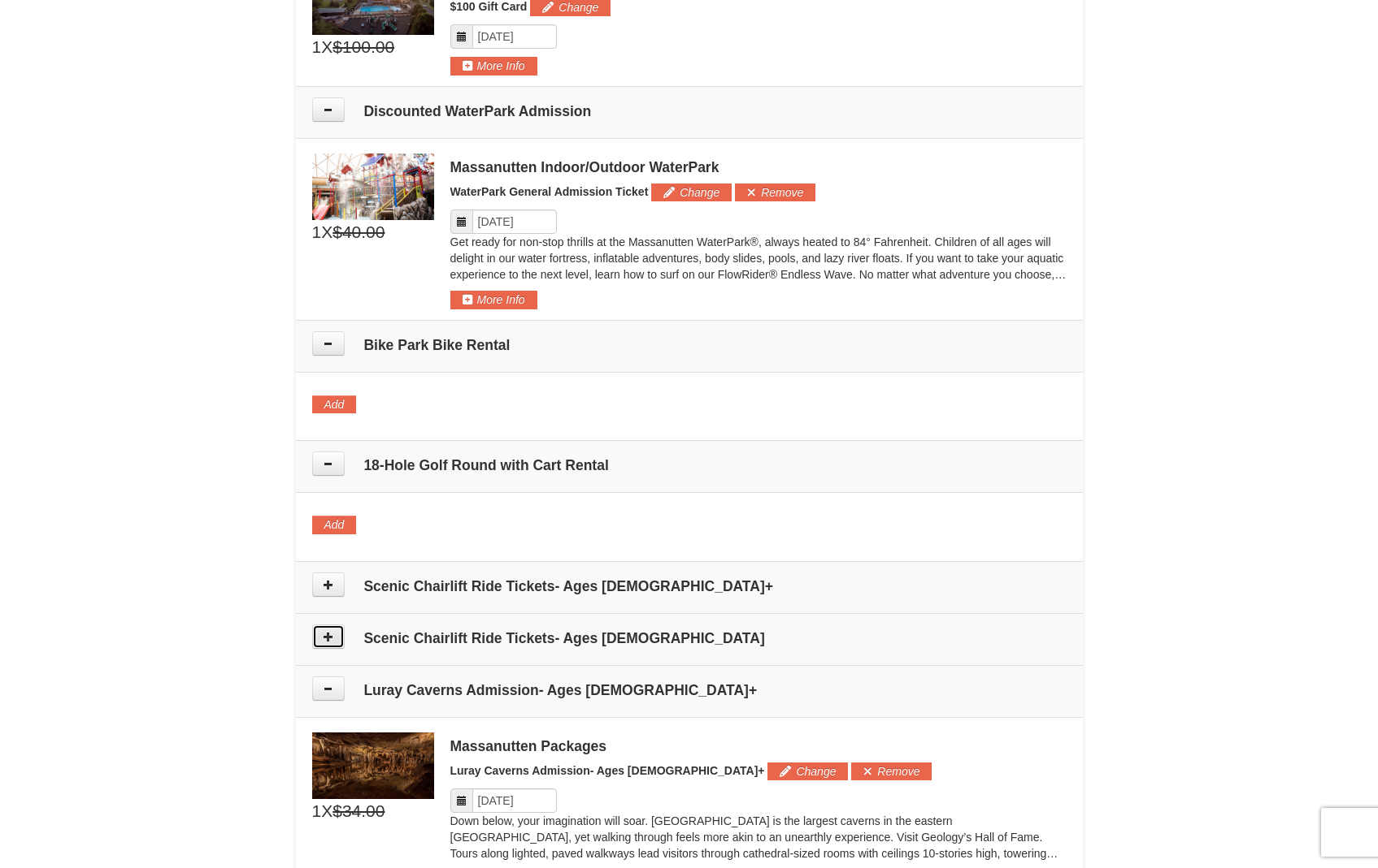
click at [331, 637] on icon at bounding box center [328, 636] width 11 height 11
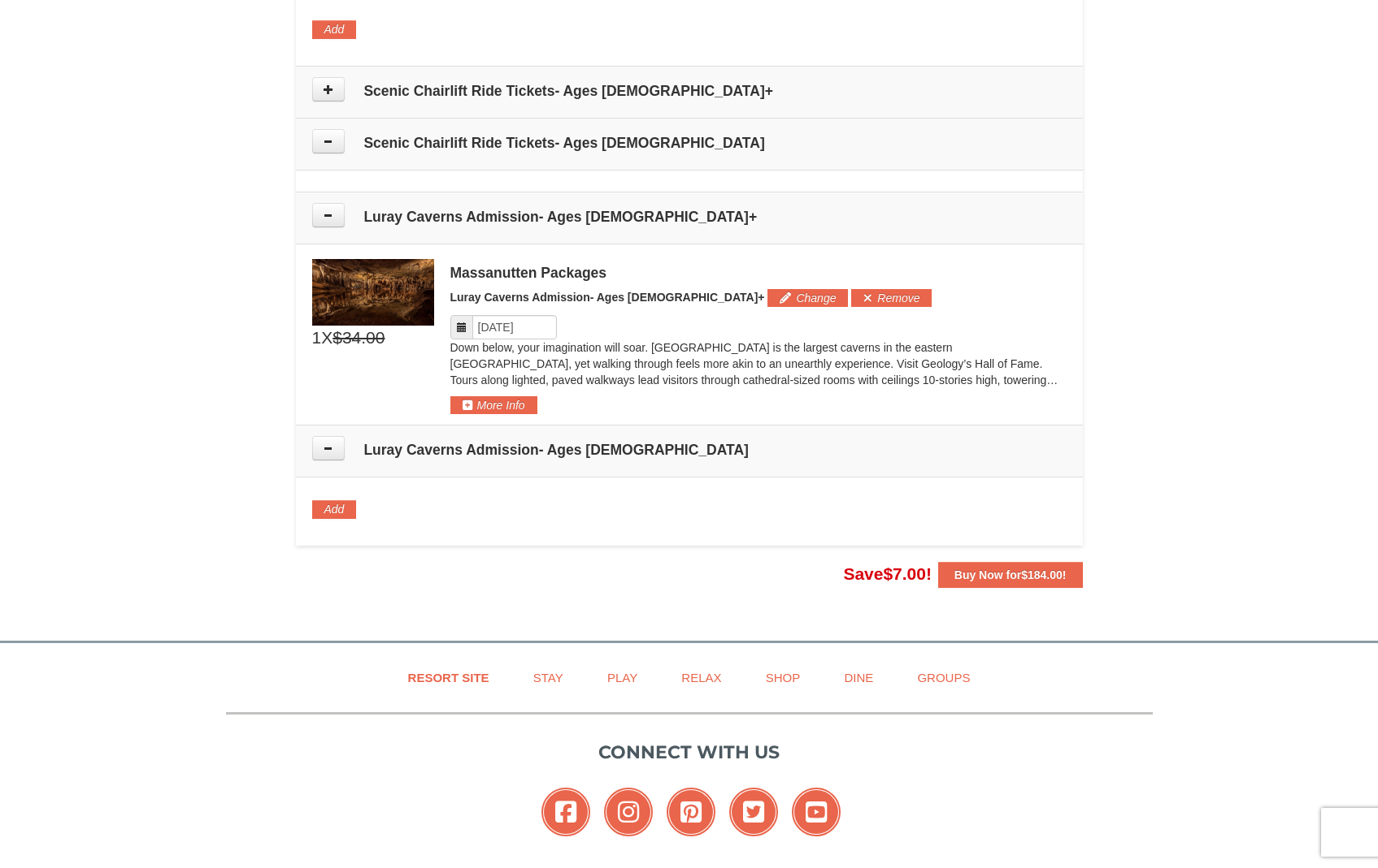
scroll to position [1176, 0]
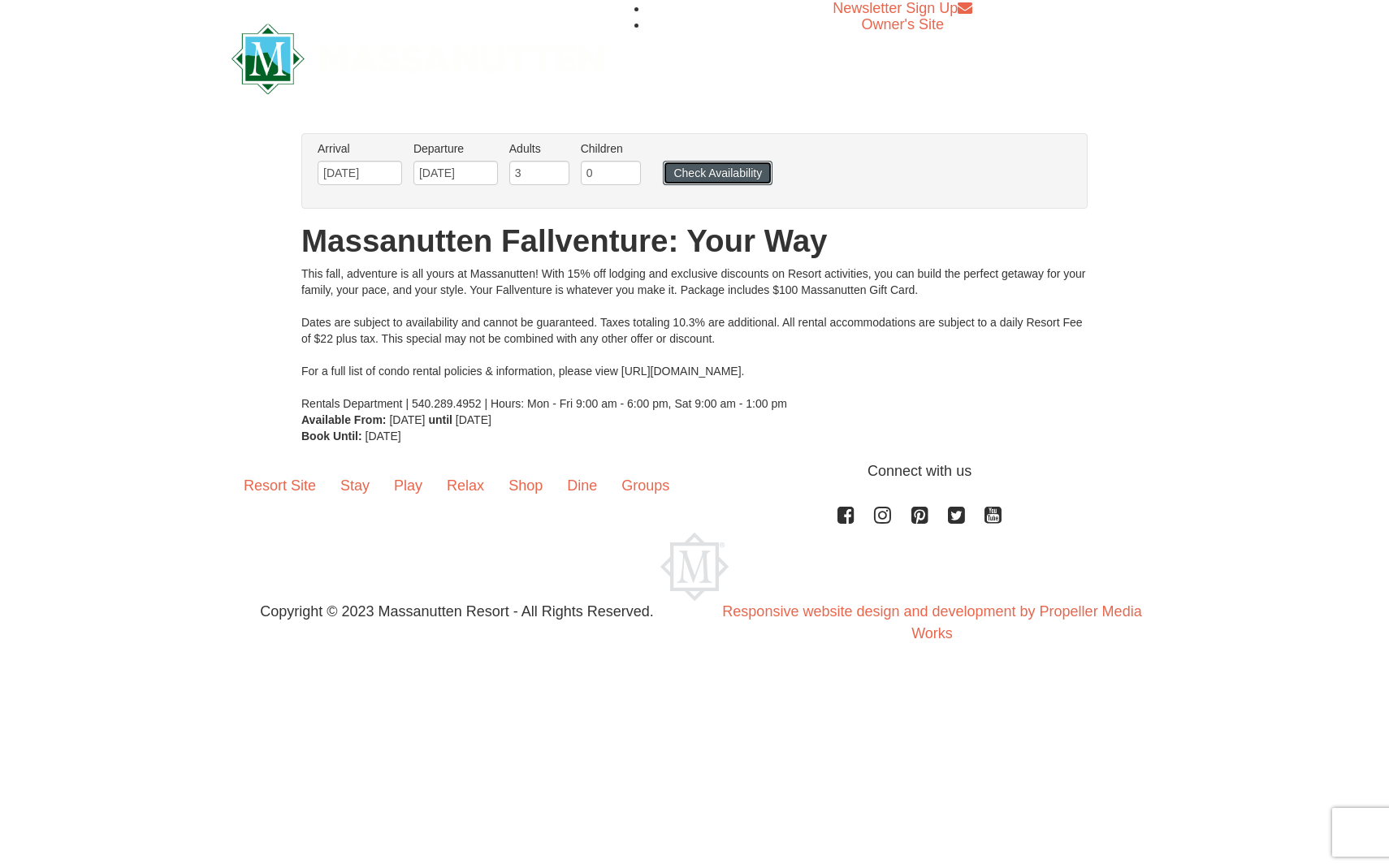
click at [701, 174] on button "Check Availability" at bounding box center [717, 172] width 110 height 24
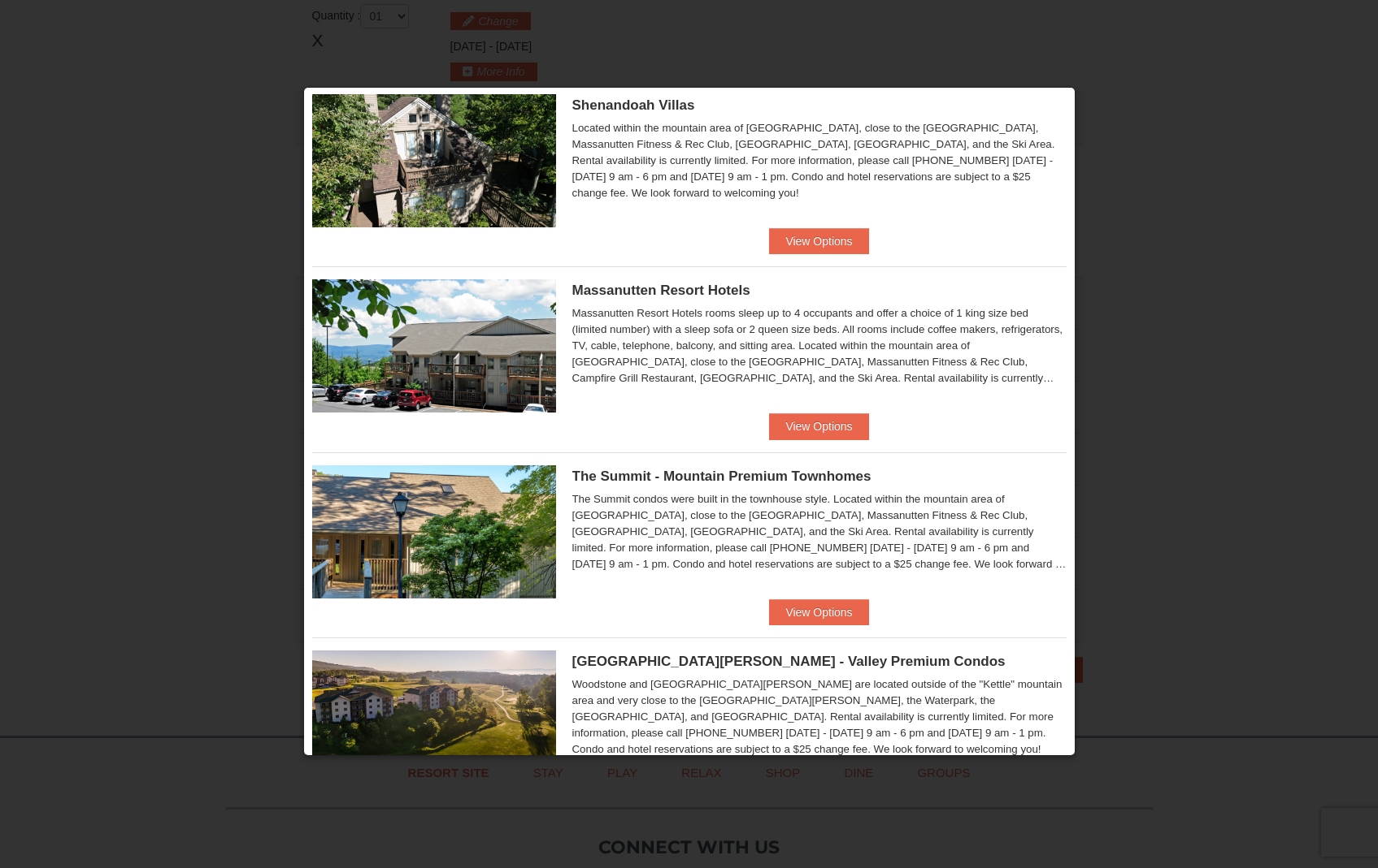
scroll to position [415, 0]
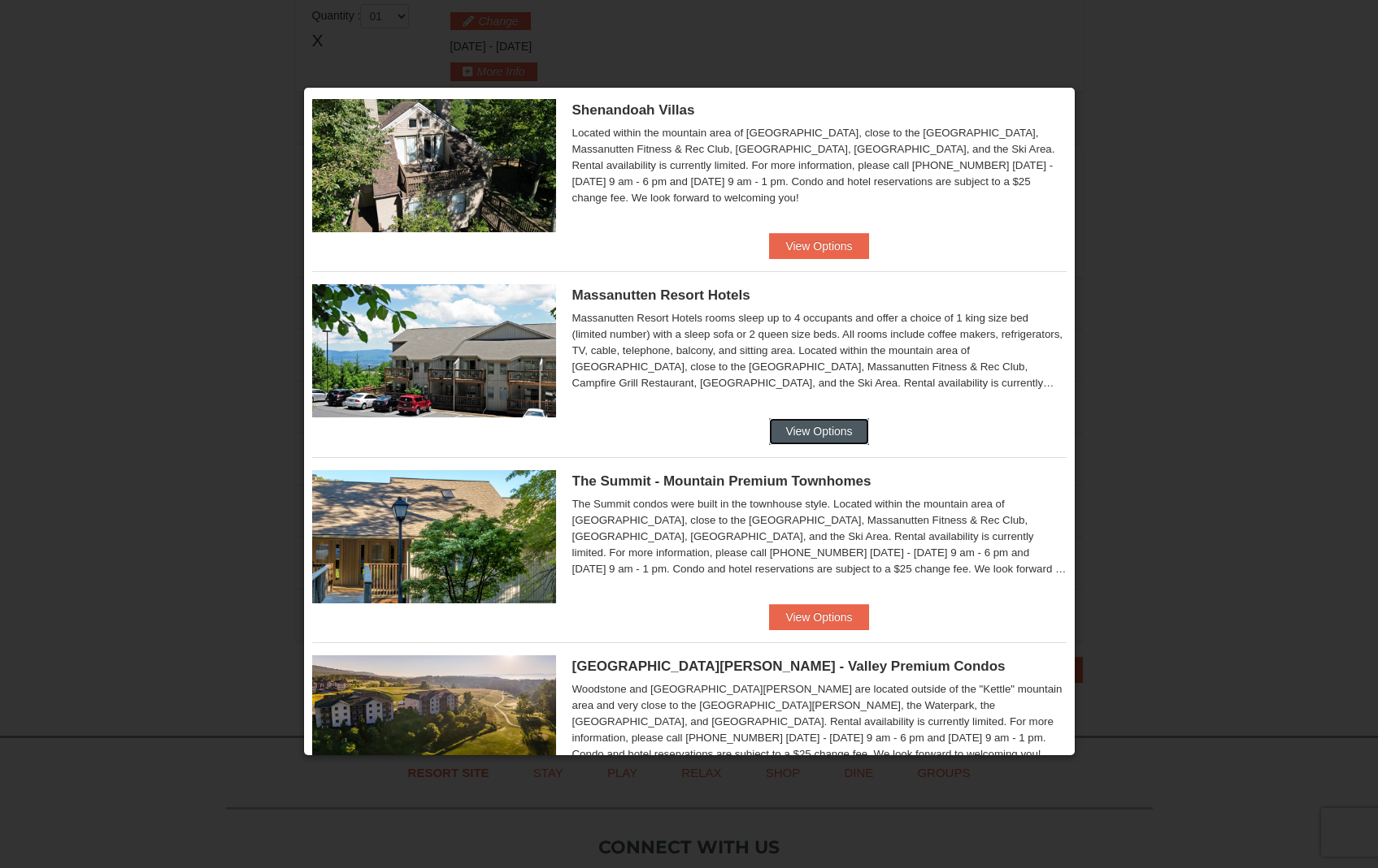
click at [816, 434] on button "View Options" at bounding box center [818, 432] width 99 height 26
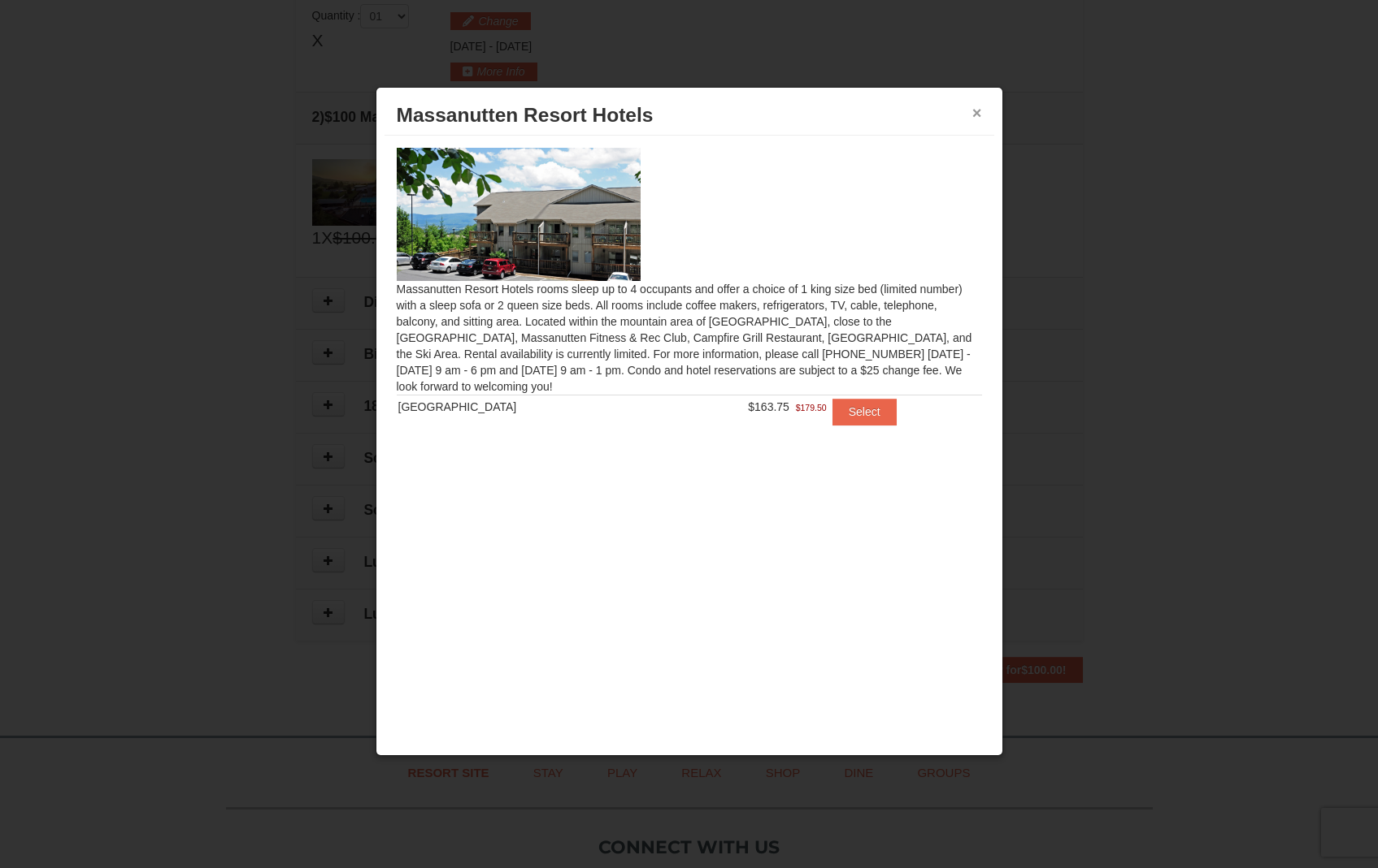
click at [979, 113] on button "×" at bounding box center [977, 113] width 10 height 16
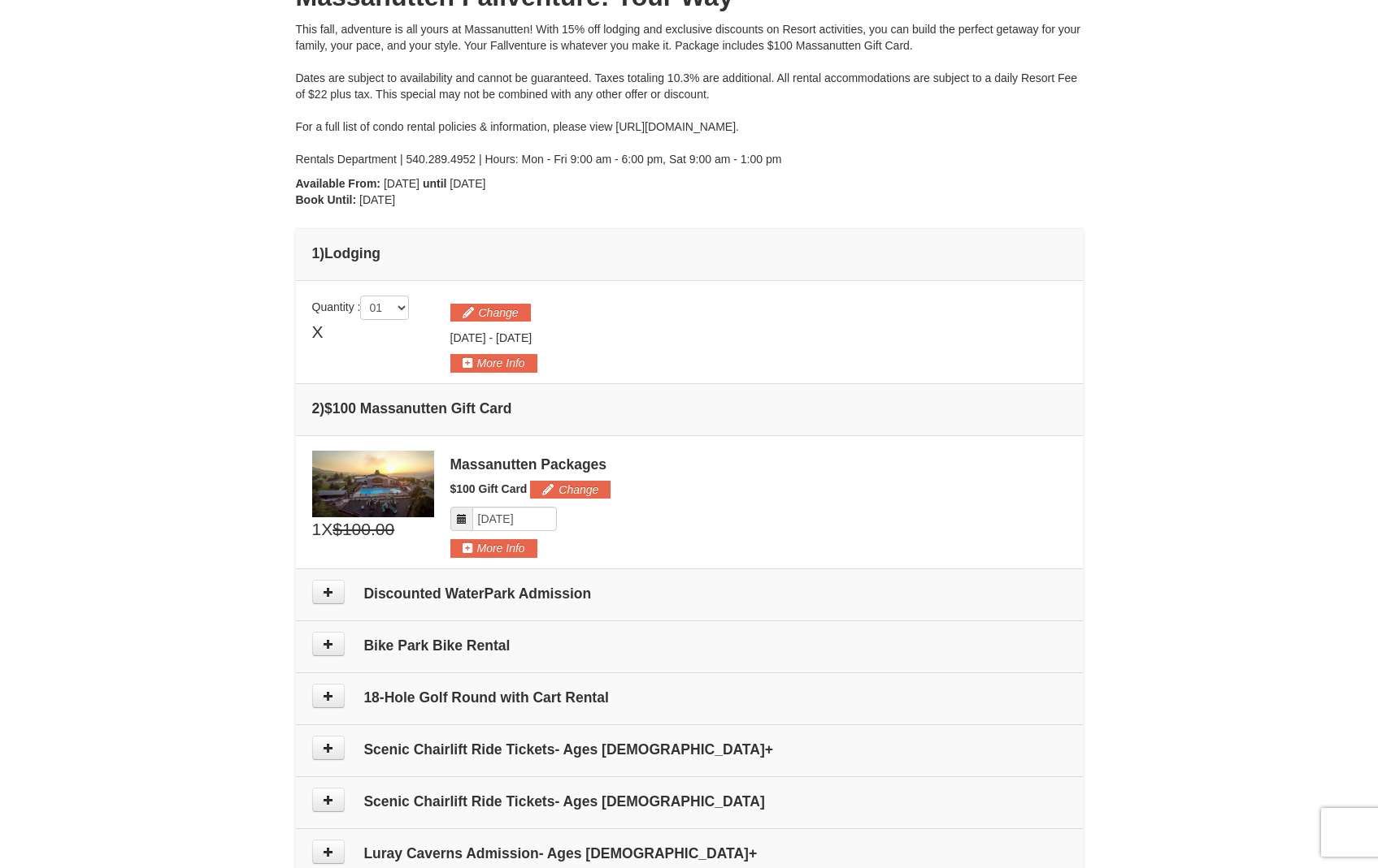
scroll to position [203, 0]
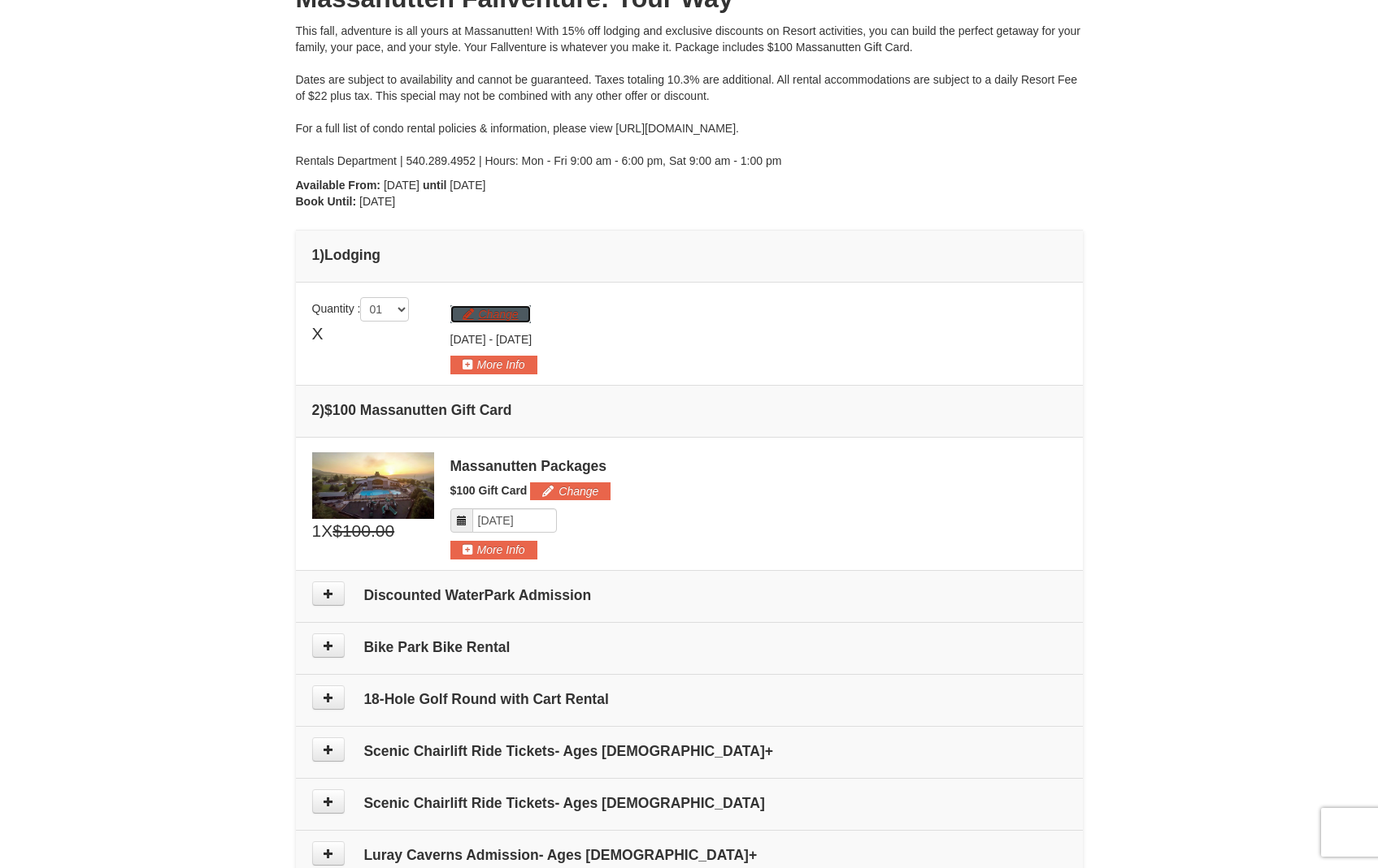
click at [478, 315] on button "Change" at bounding box center [491, 315] width 81 height 18
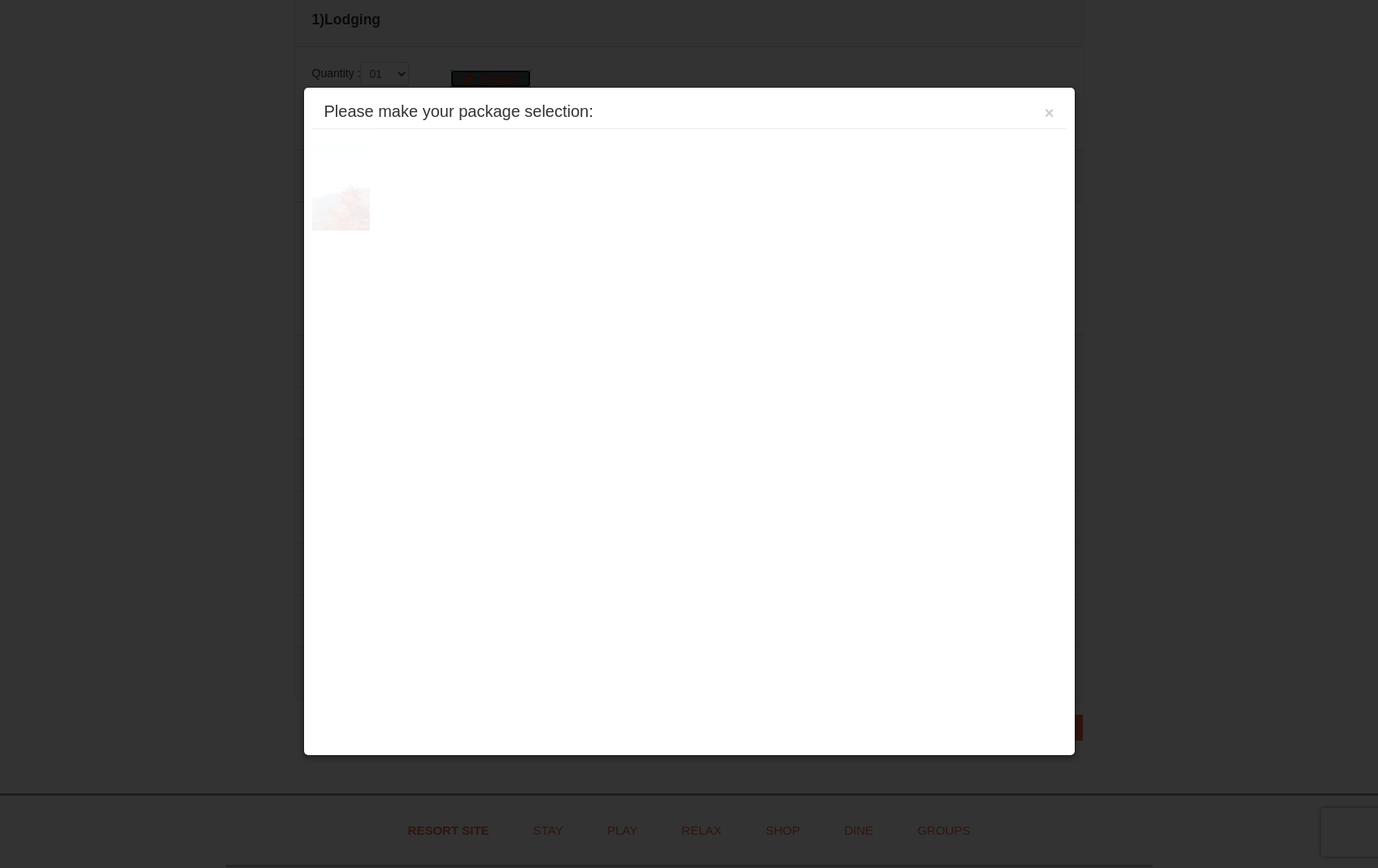
scroll to position [500, 0]
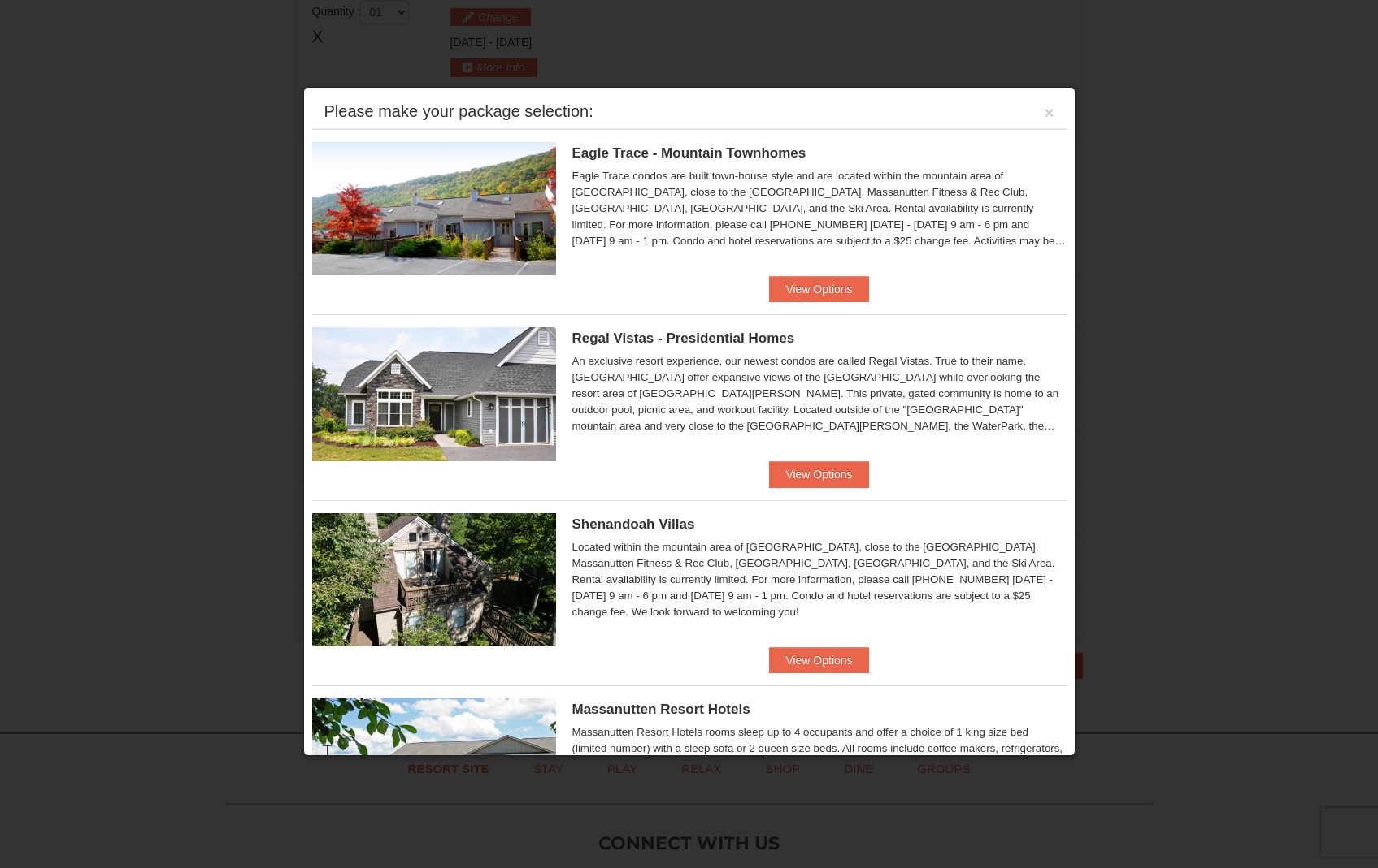
click at [821, 251] on div "Eagle Trace - Mountain Townhomes Eagle Trace condos are built town-house style …" at bounding box center [820, 200] width 495 height 116
click at [798, 284] on button "View Options" at bounding box center [818, 289] width 99 height 26
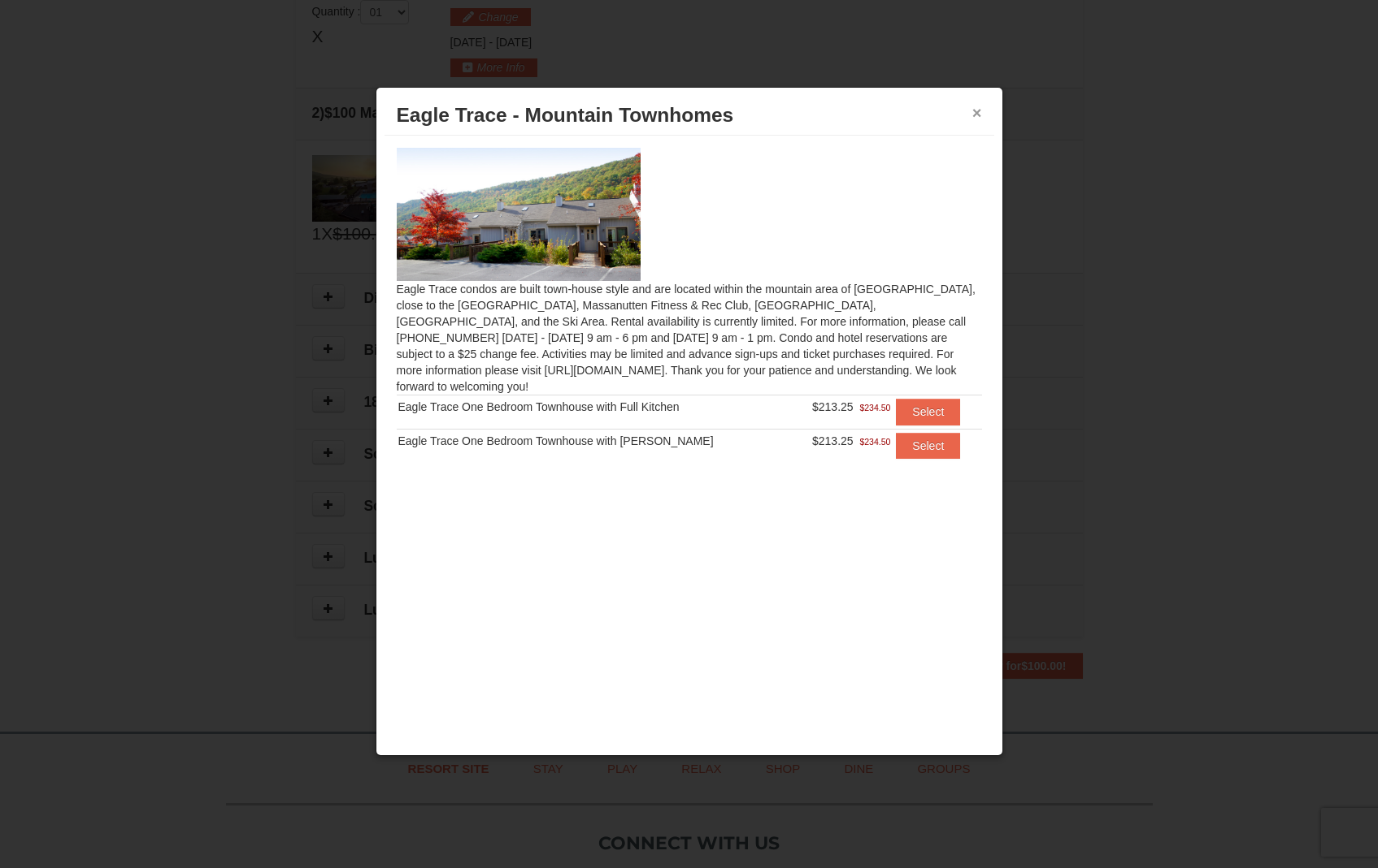
click at [979, 113] on button "×" at bounding box center [977, 113] width 10 height 16
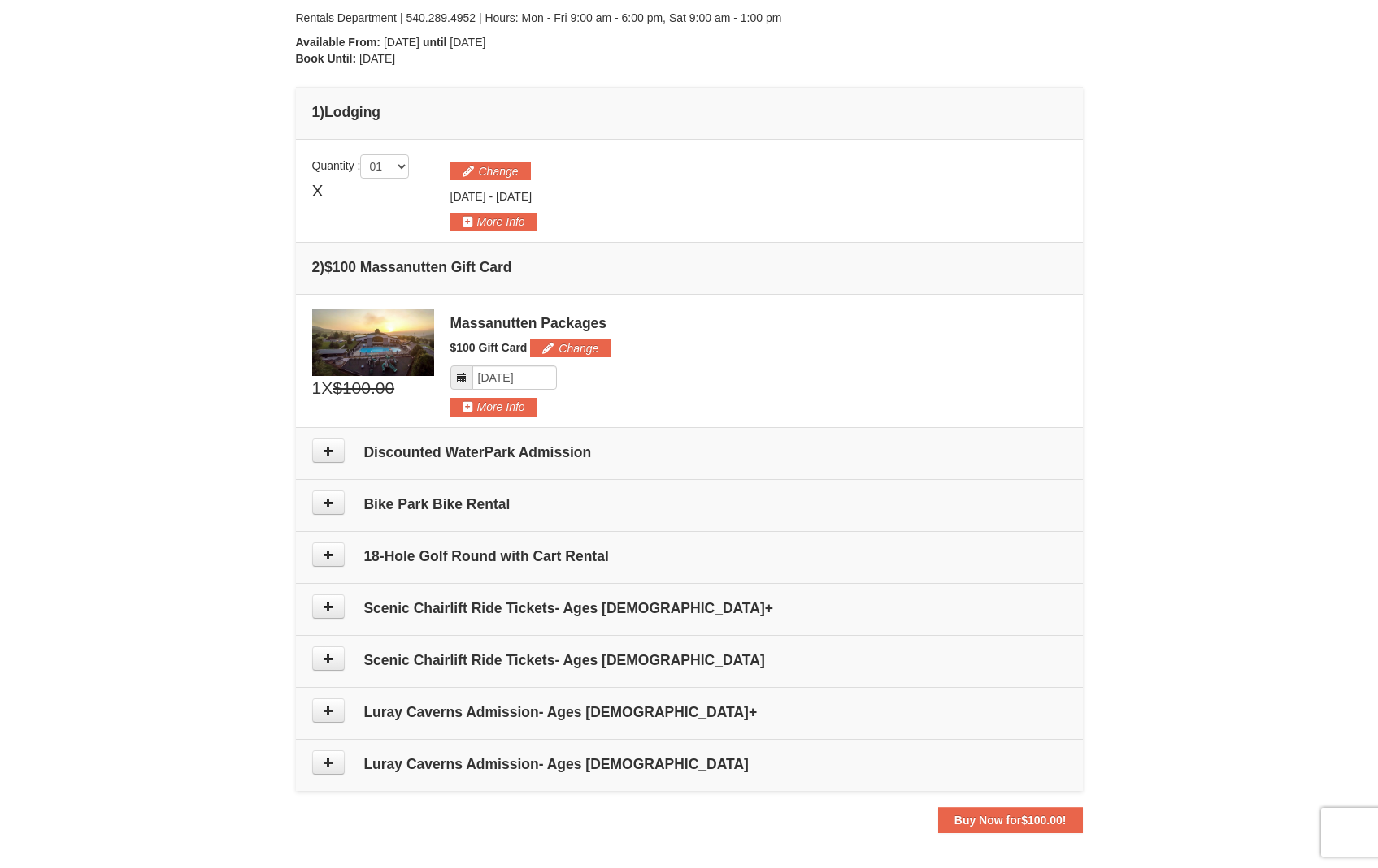
scroll to position [330, 0]
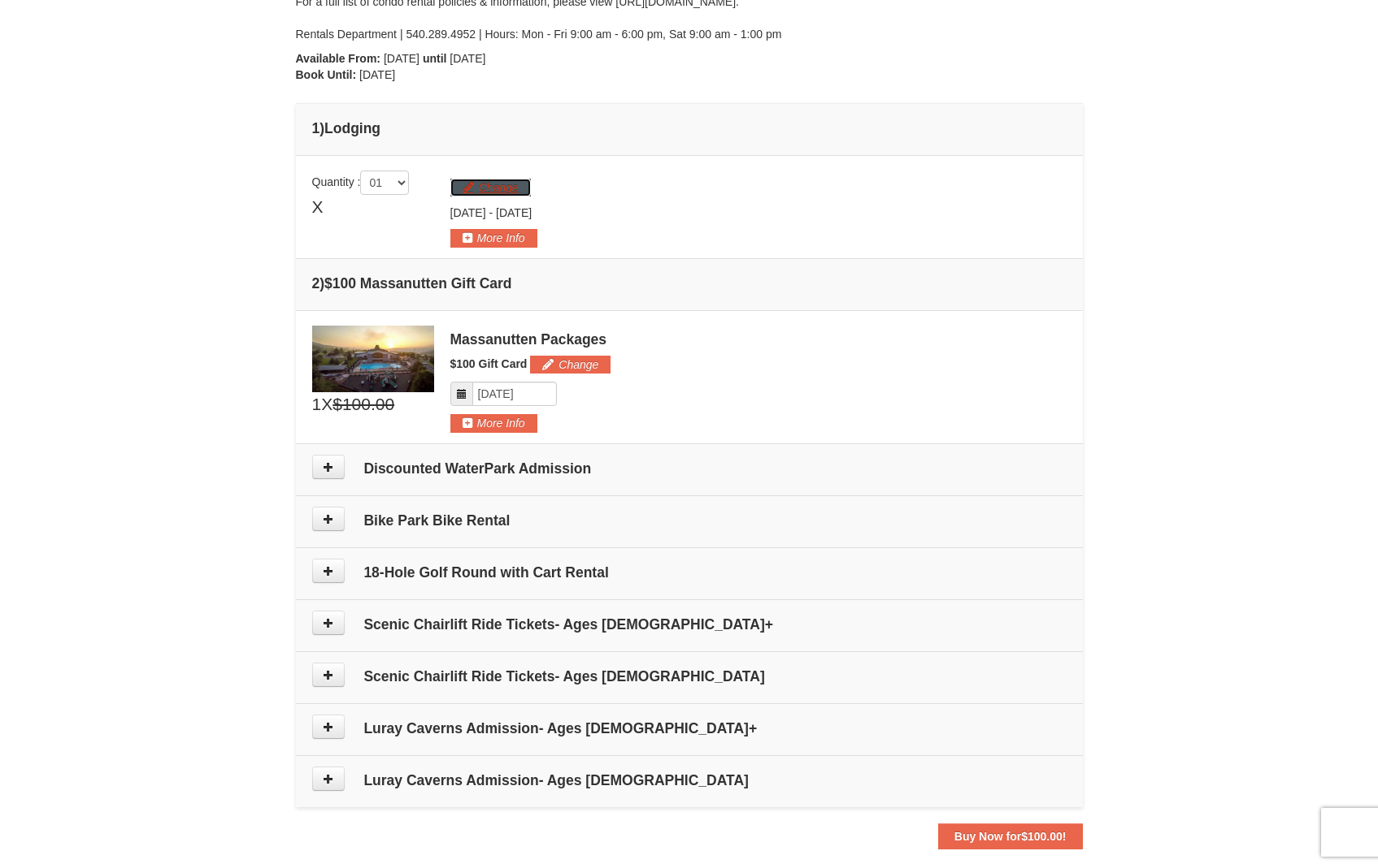
click at [469, 191] on button "Change" at bounding box center [491, 187] width 81 height 18
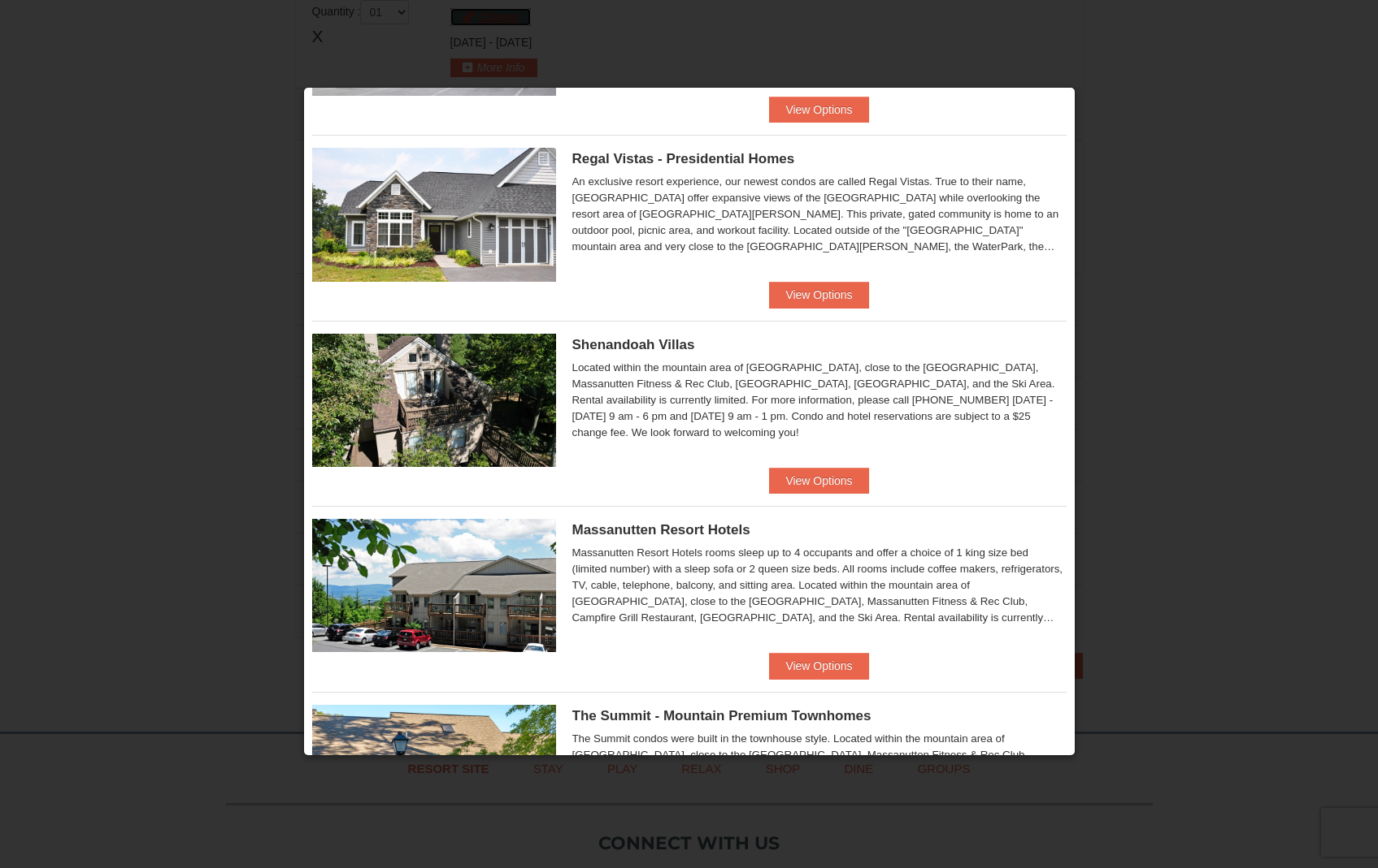
scroll to position [180, 0]
click at [813, 477] on button "View Options" at bounding box center [818, 480] width 99 height 26
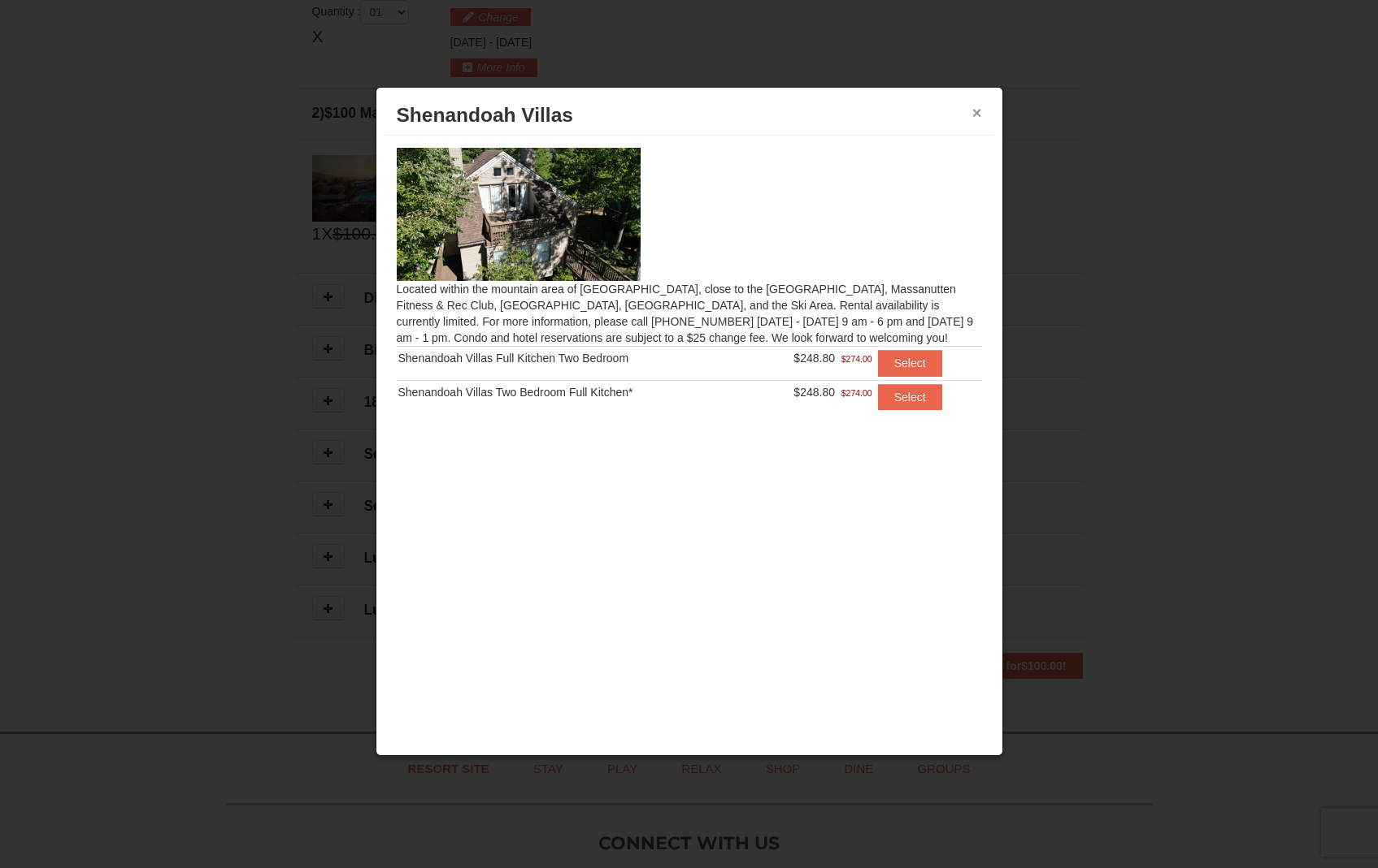
click at [976, 108] on button "×" at bounding box center [977, 113] width 10 height 16
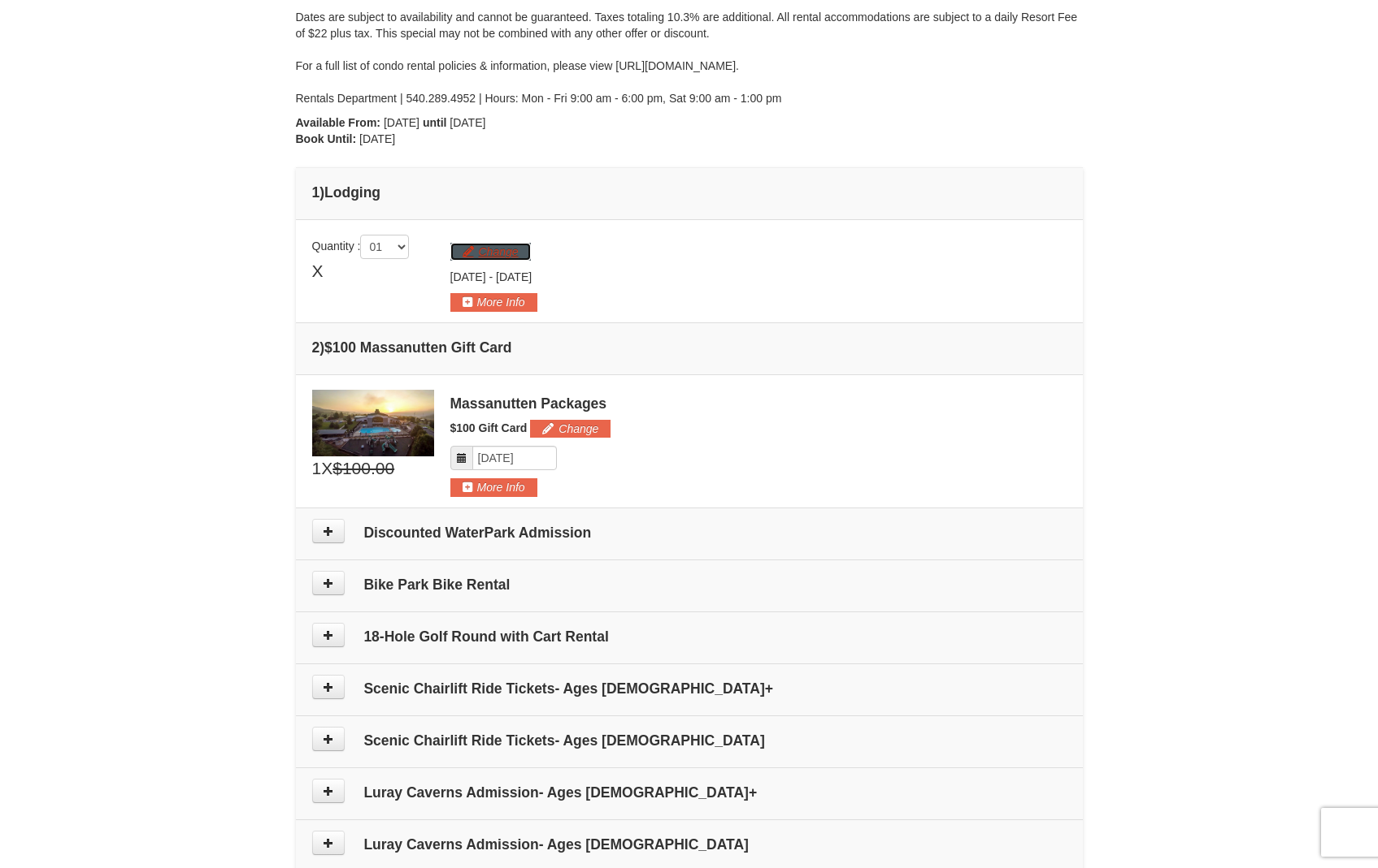
click at [467, 248] on button "Change" at bounding box center [491, 252] width 81 height 18
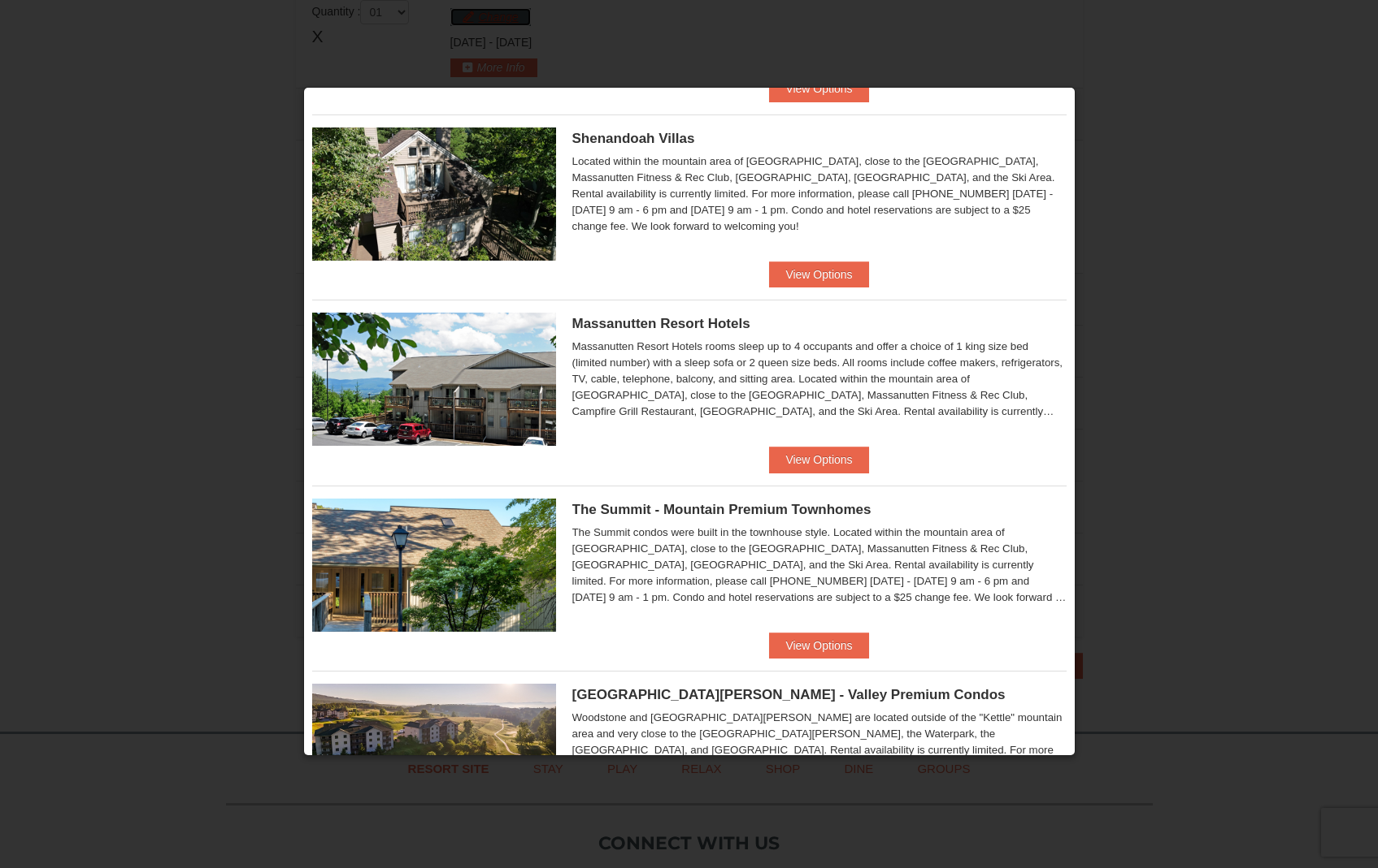
scroll to position [385, 0]
click at [799, 461] on button "View Options" at bounding box center [818, 460] width 99 height 26
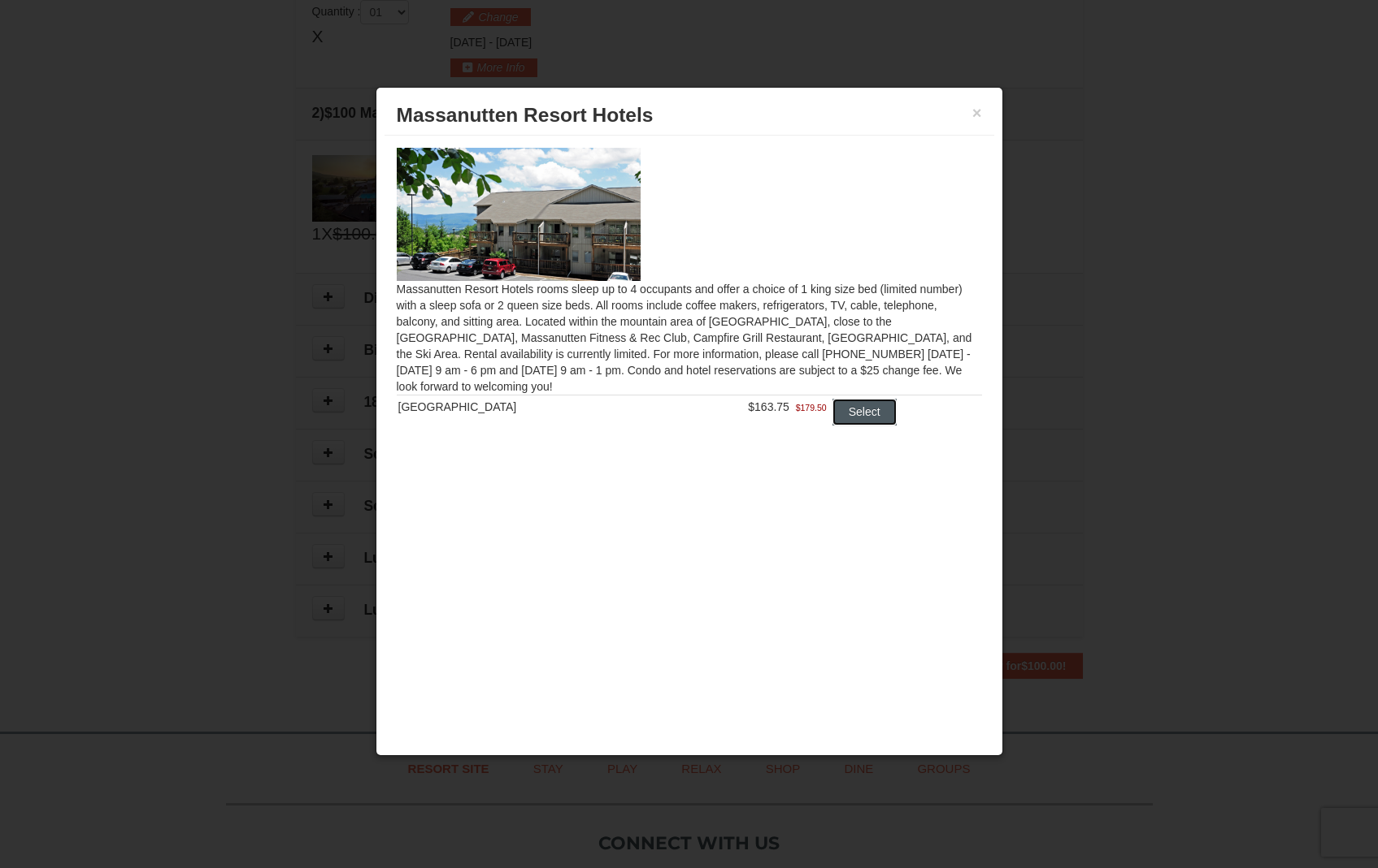
click at [835, 421] on button "Select" at bounding box center [864, 412] width 64 height 26
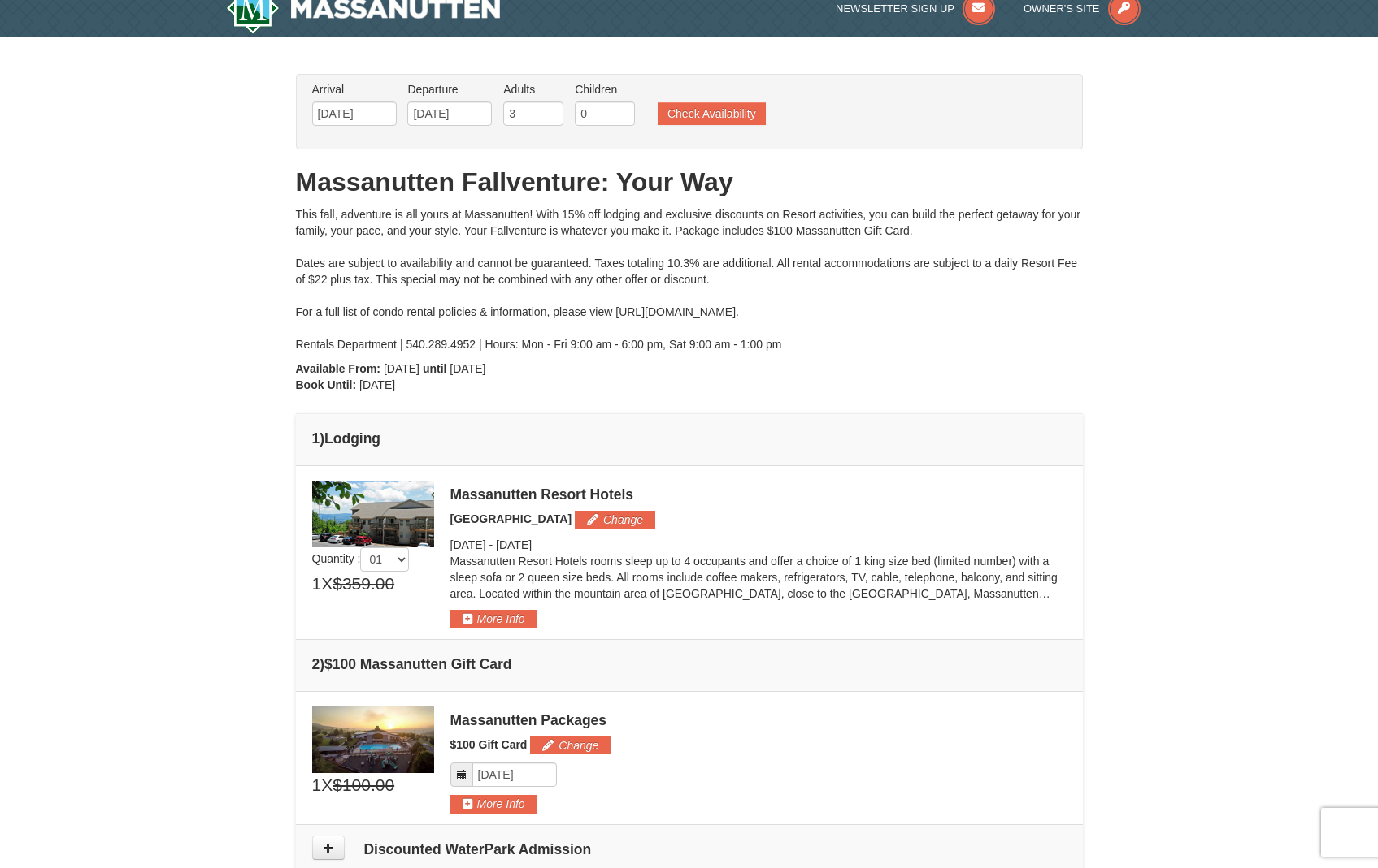
scroll to position [0, 0]
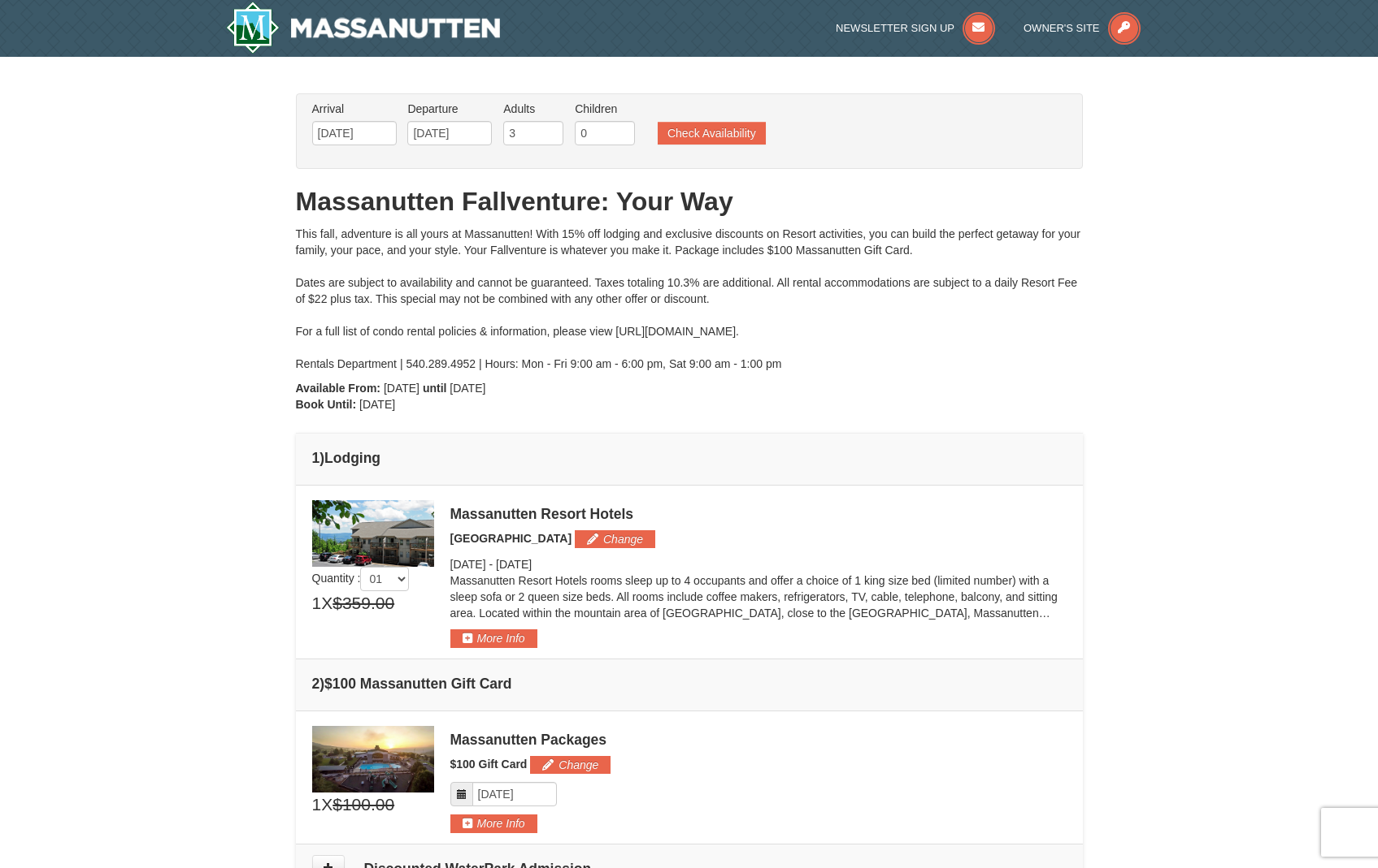
click at [238, 328] on div "× From: To: Adults: 3 Children: 0 Change Arrival Please format dates MM/DD/YYYY…" at bounding box center [689, 672] width 1378 height 1230
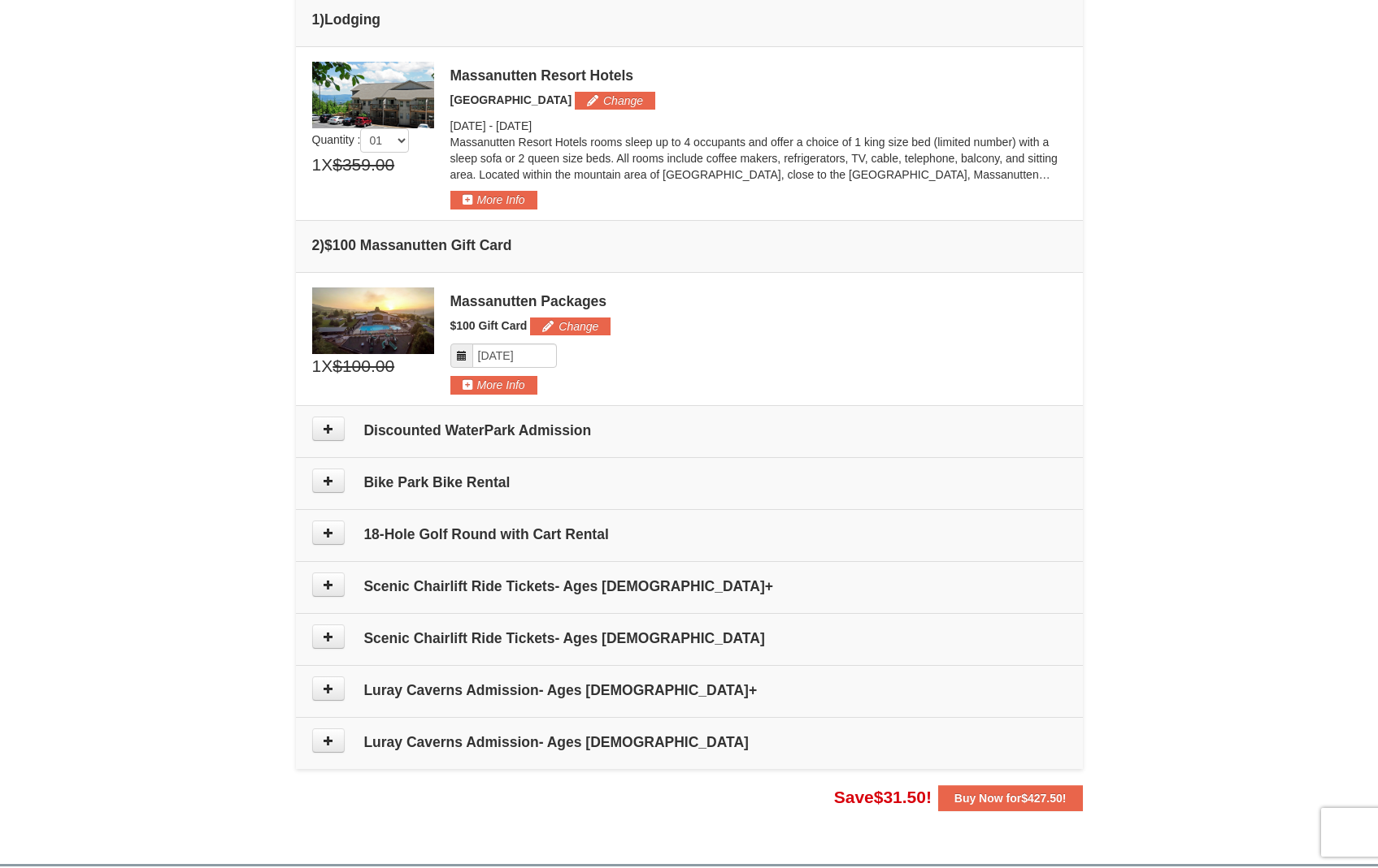
scroll to position [408, 0]
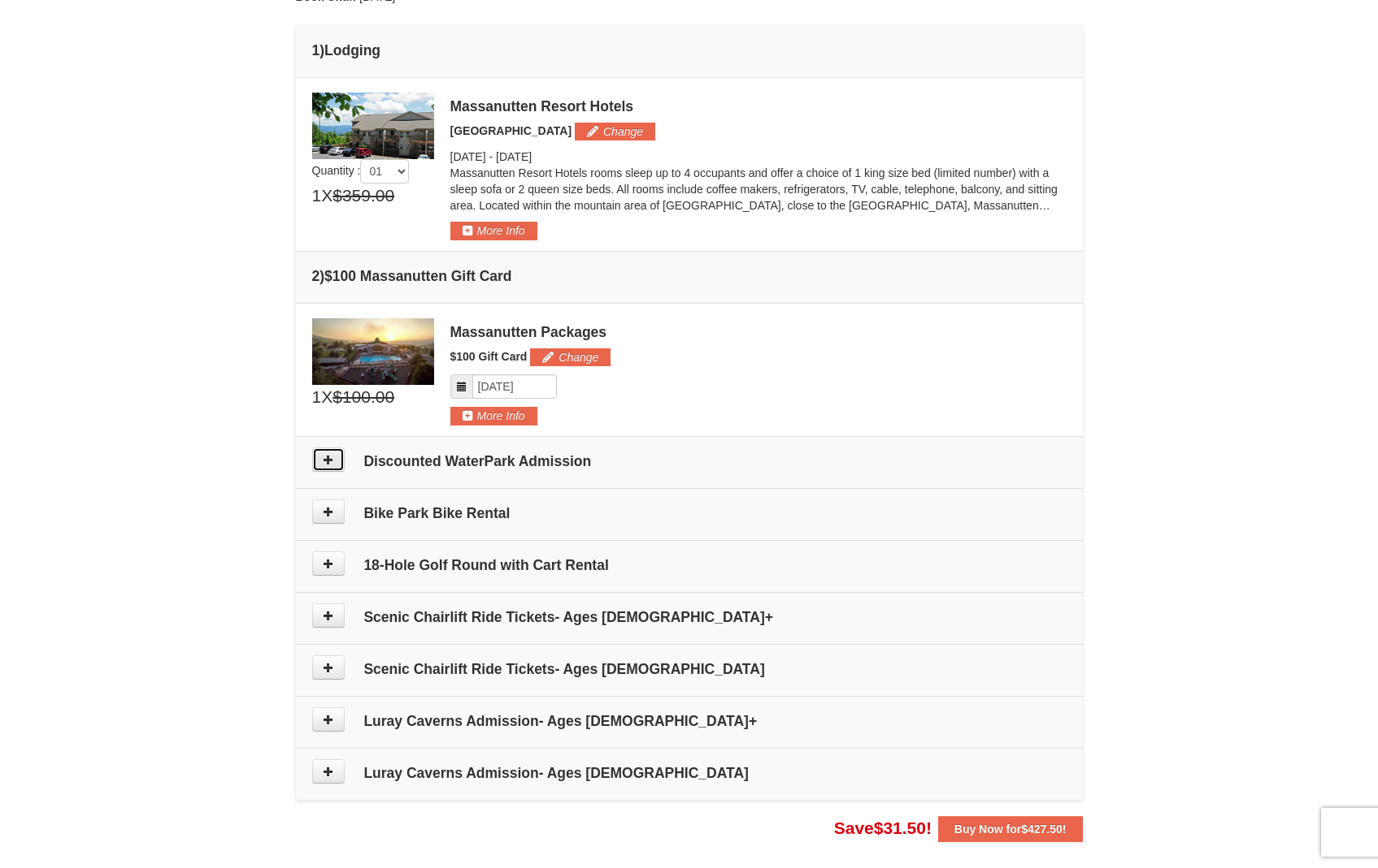
click at [335, 458] on button at bounding box center [328, 459] width 33 height 24
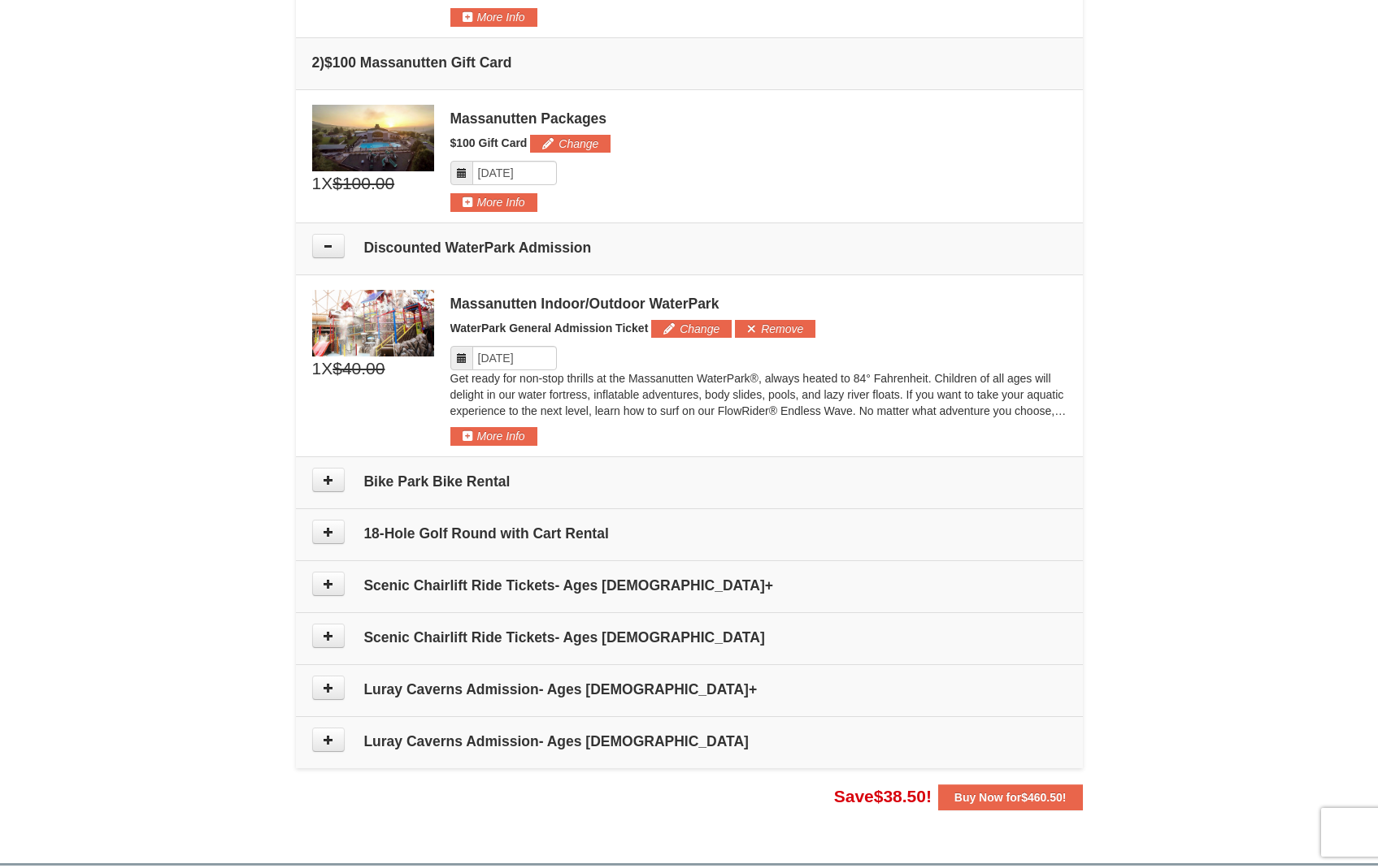
scroll to position [589, 0]
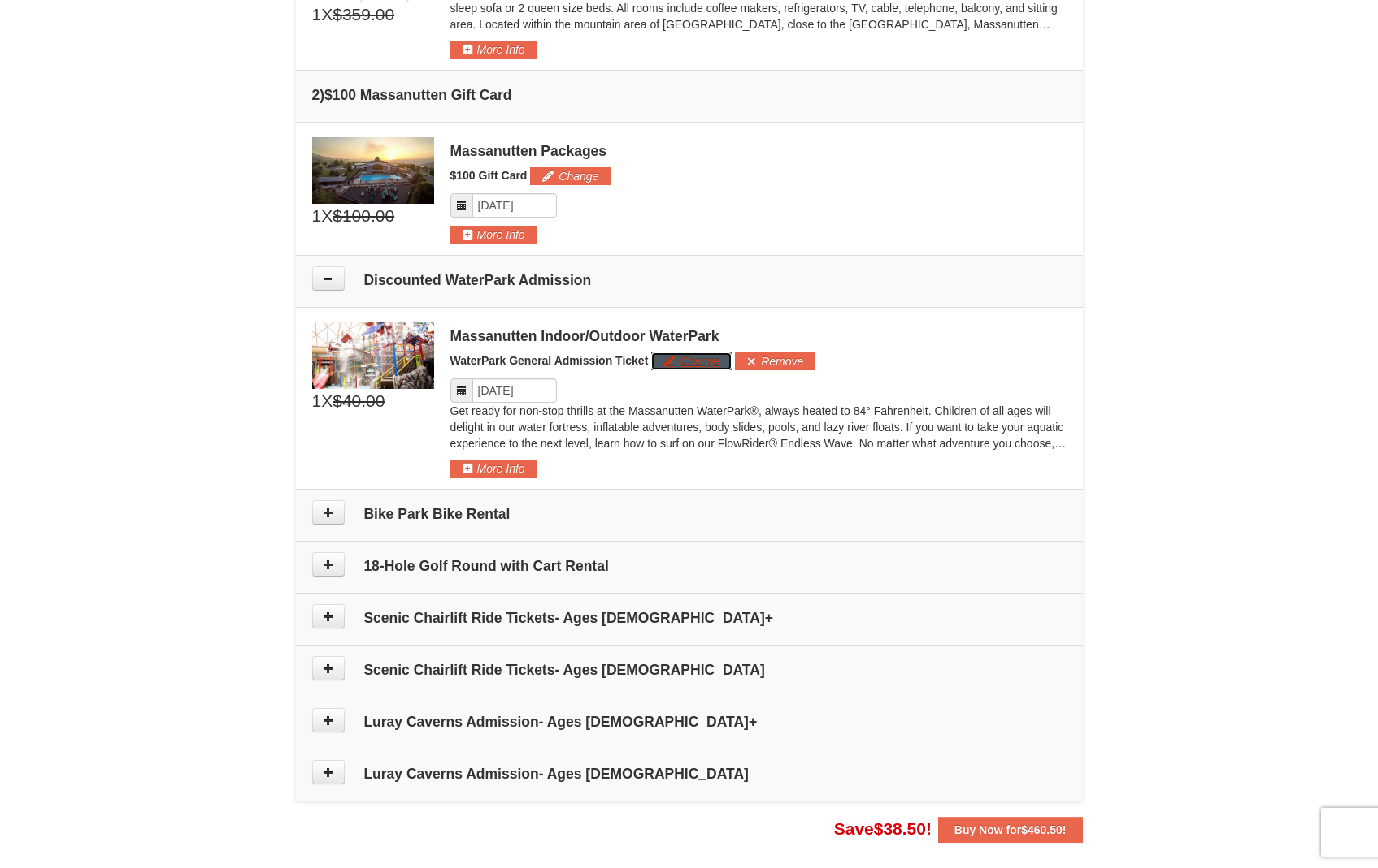
click at [717, 363] on button "Change" at bounding box center [691, 362] width 81 height 18
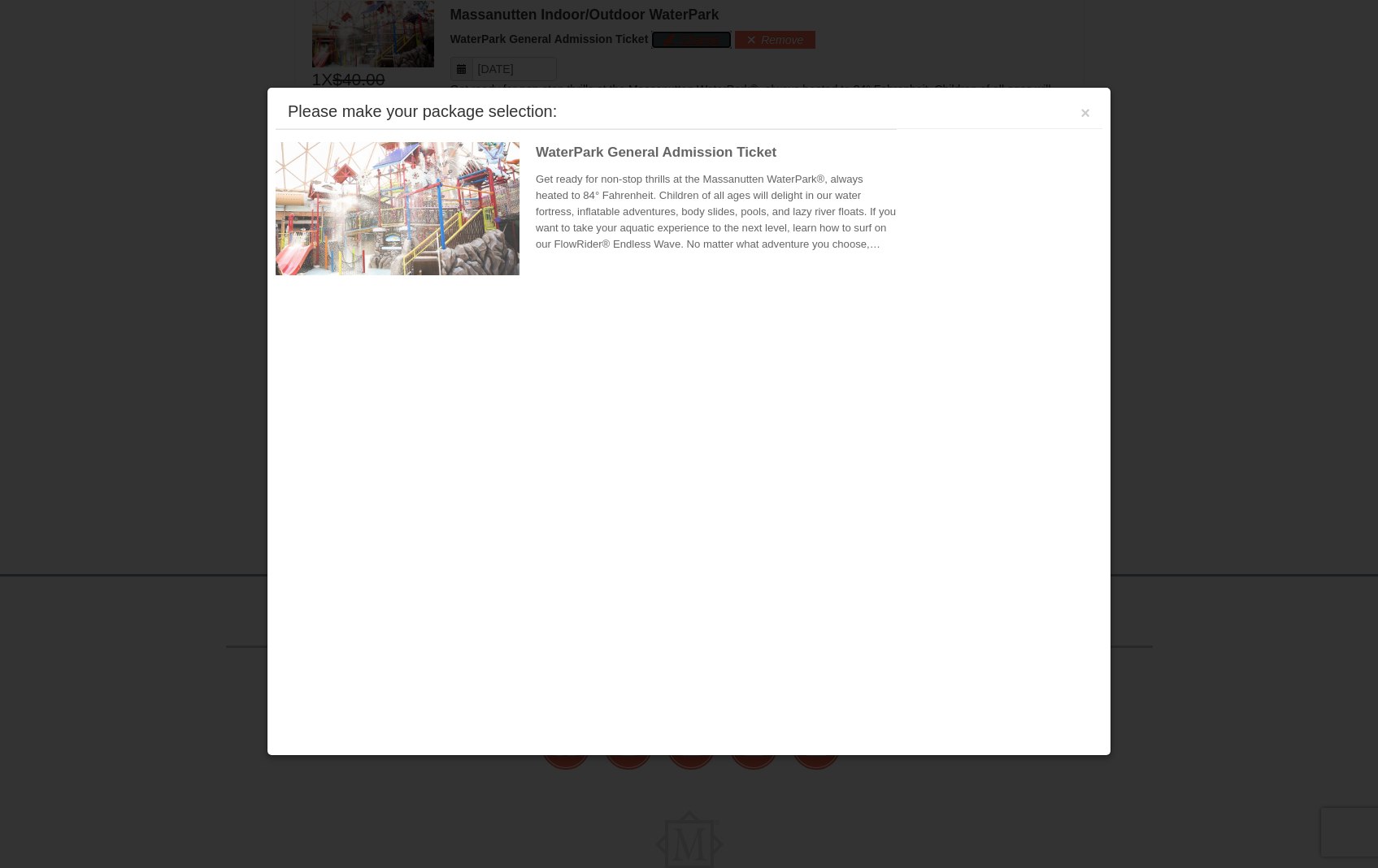
scroll to position [912, 0]
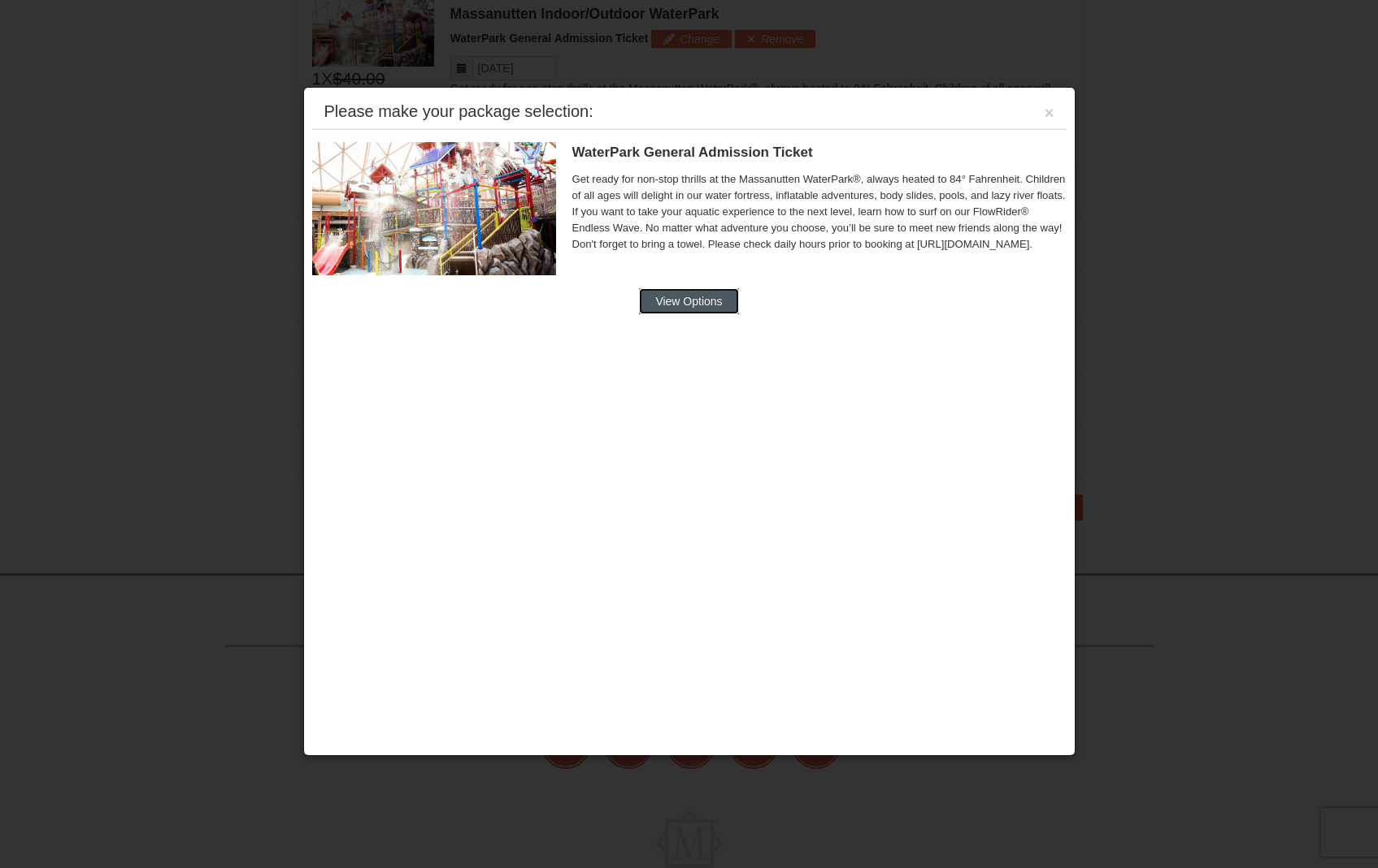
click at [709, 292] on button "View Options" at bounding box center [688, 301] width 99 height 26
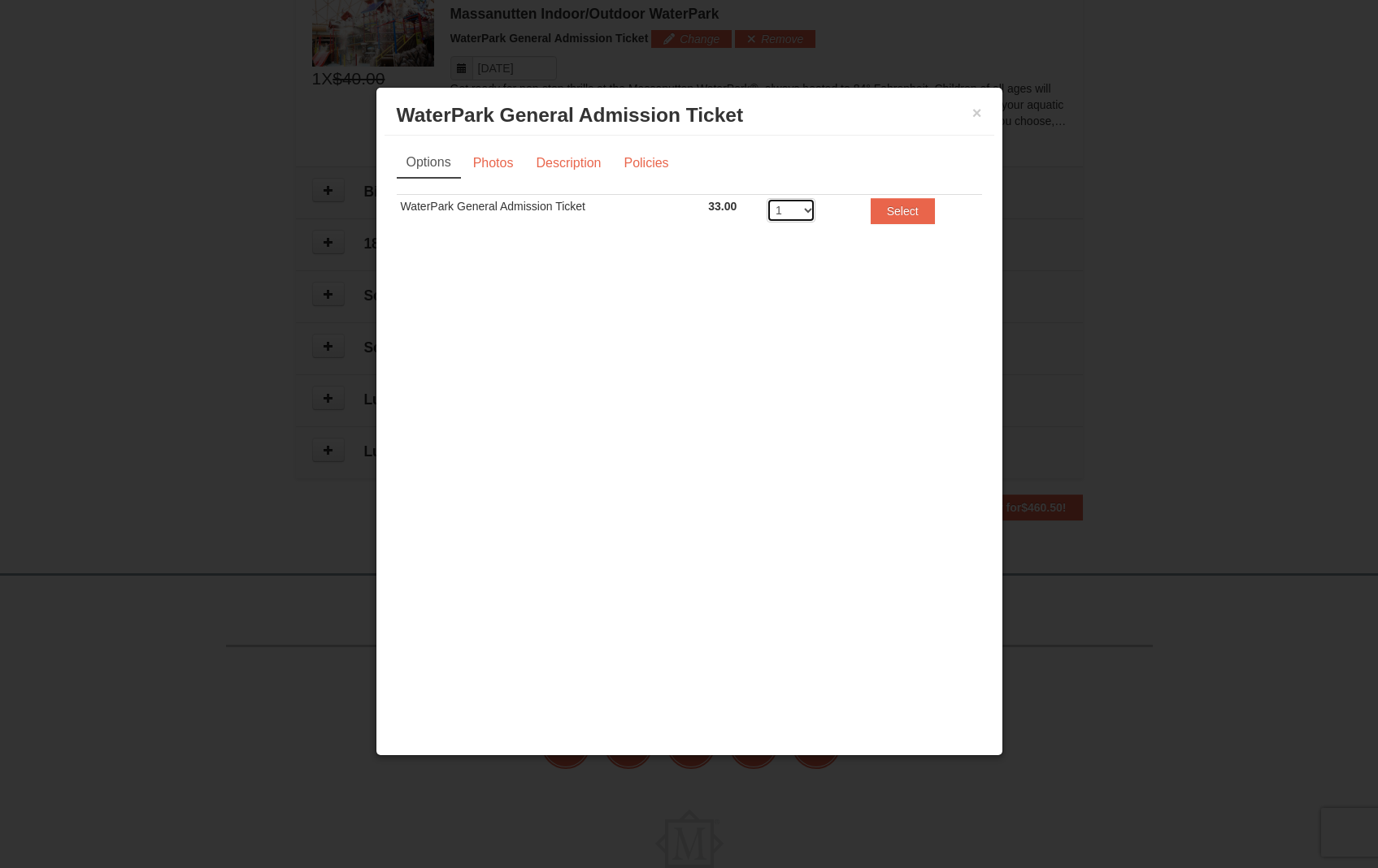
click at [802, 209] on select "1 2 3 4 5 6 7 8" at bounding box center [791, 210] width 49 height 24
select select "3"
click at [767, 198] on select "1 2 3 4 5 6 7 8" at bounding box center [791, 210] width 49 height 24
click at [905, 208] on button "Select" at bounding box center [902, 211] width 64 height 26
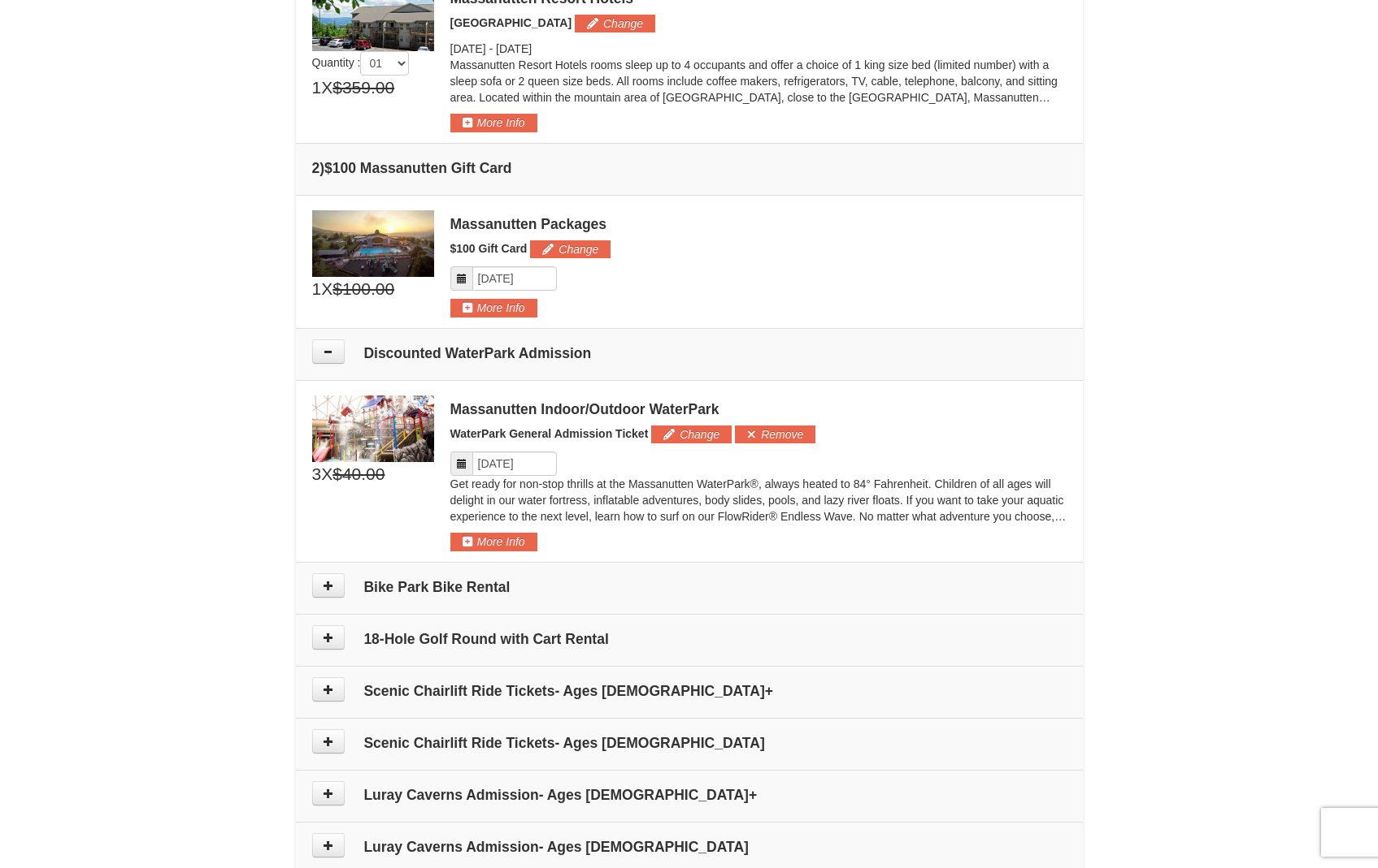
scroll to position [514, 0]
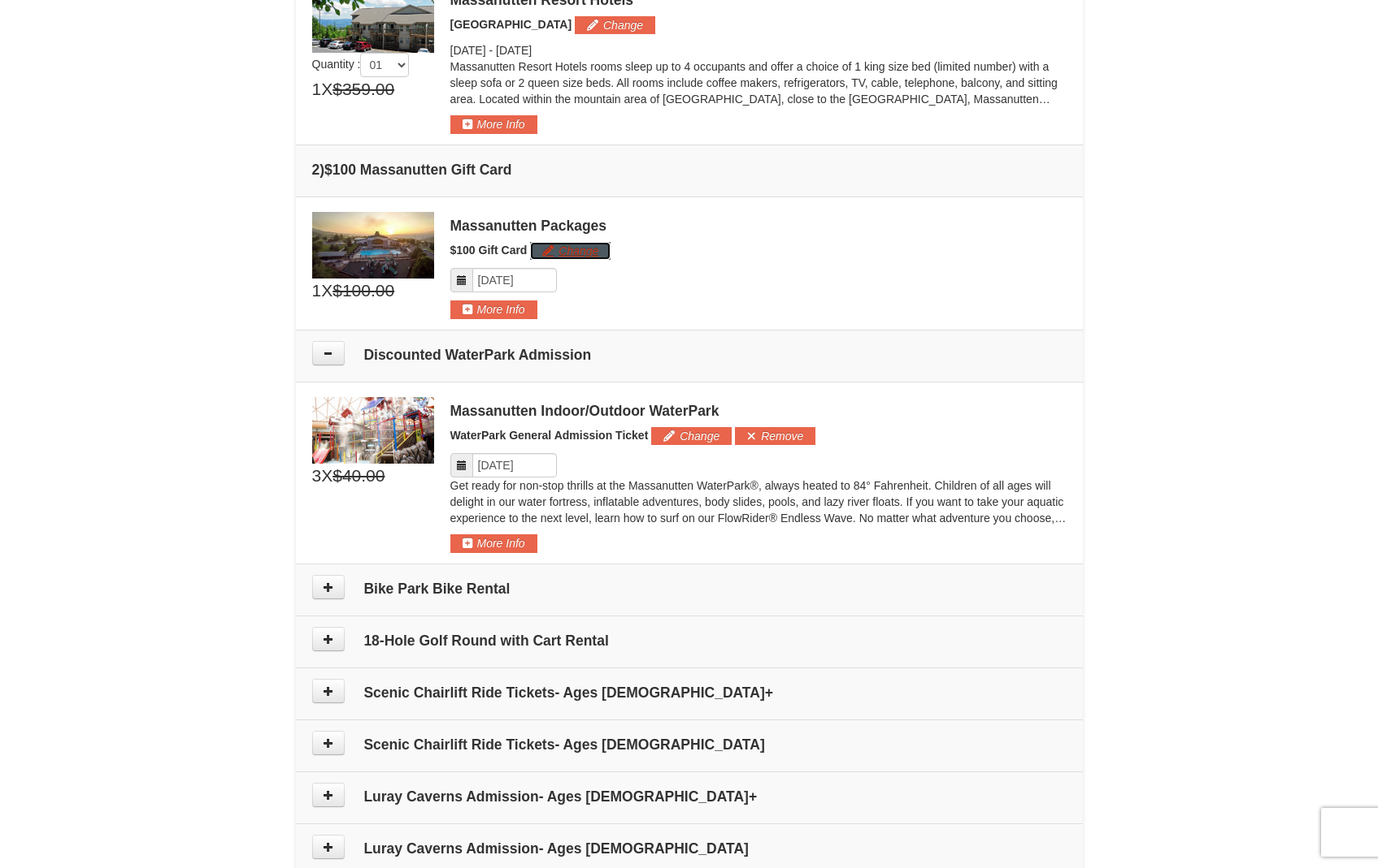
click at [553, 255] on button "Change" at bounding box center [570, 251] width 81 height 18
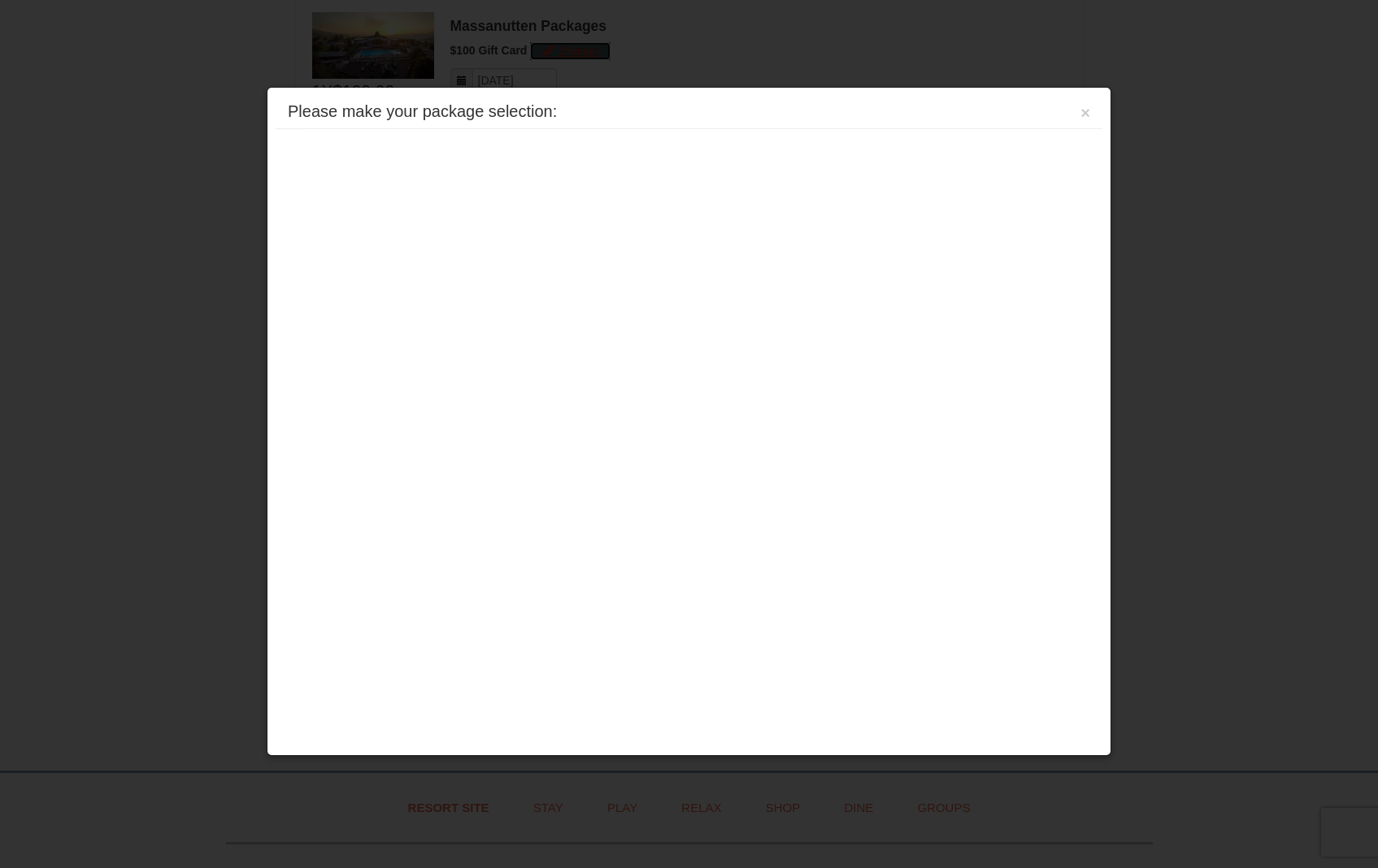
scroll to position [726, 0]
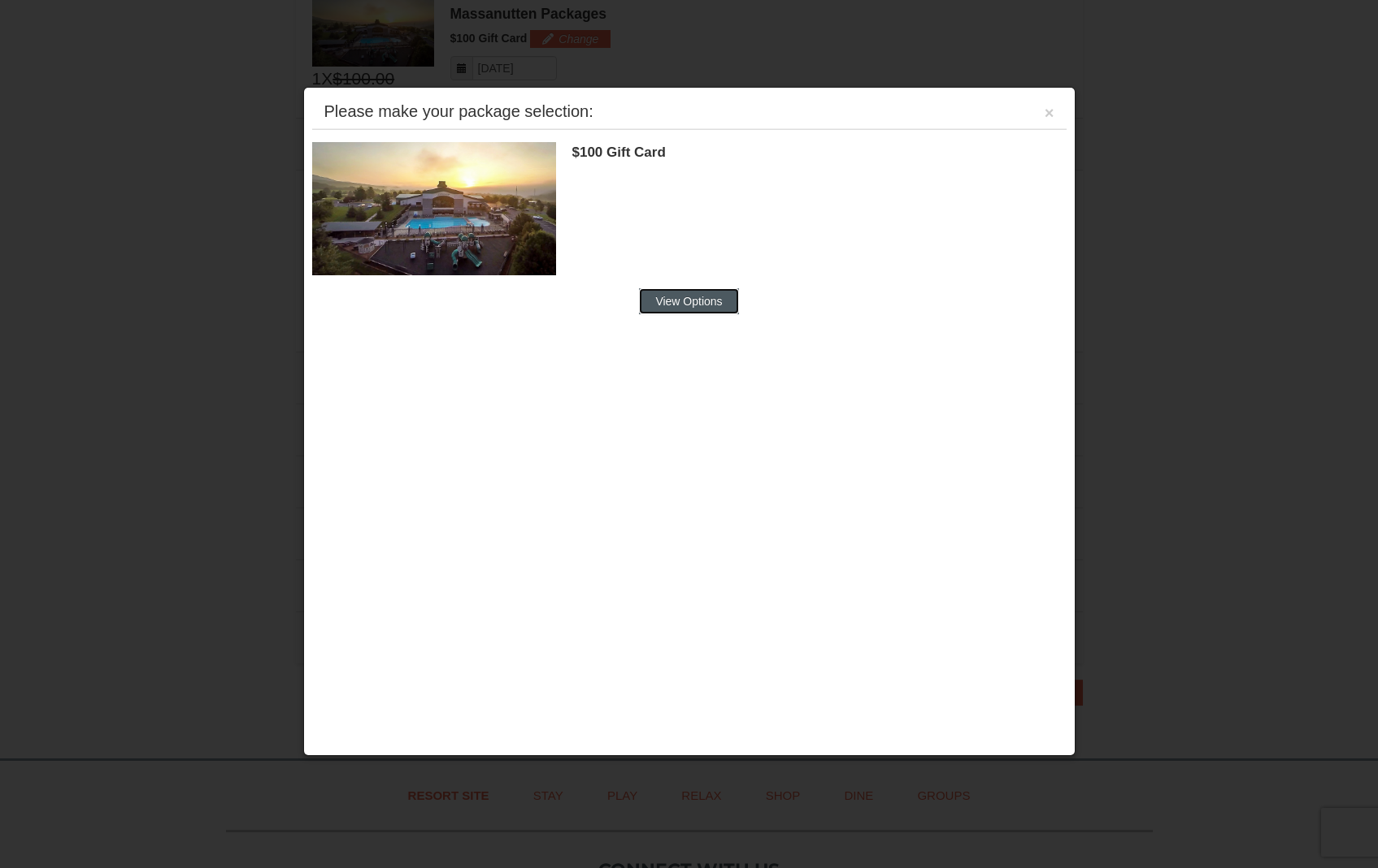
click at [684, 301] on button "View Options" at bounding box center [688, 301] width 99 height 26
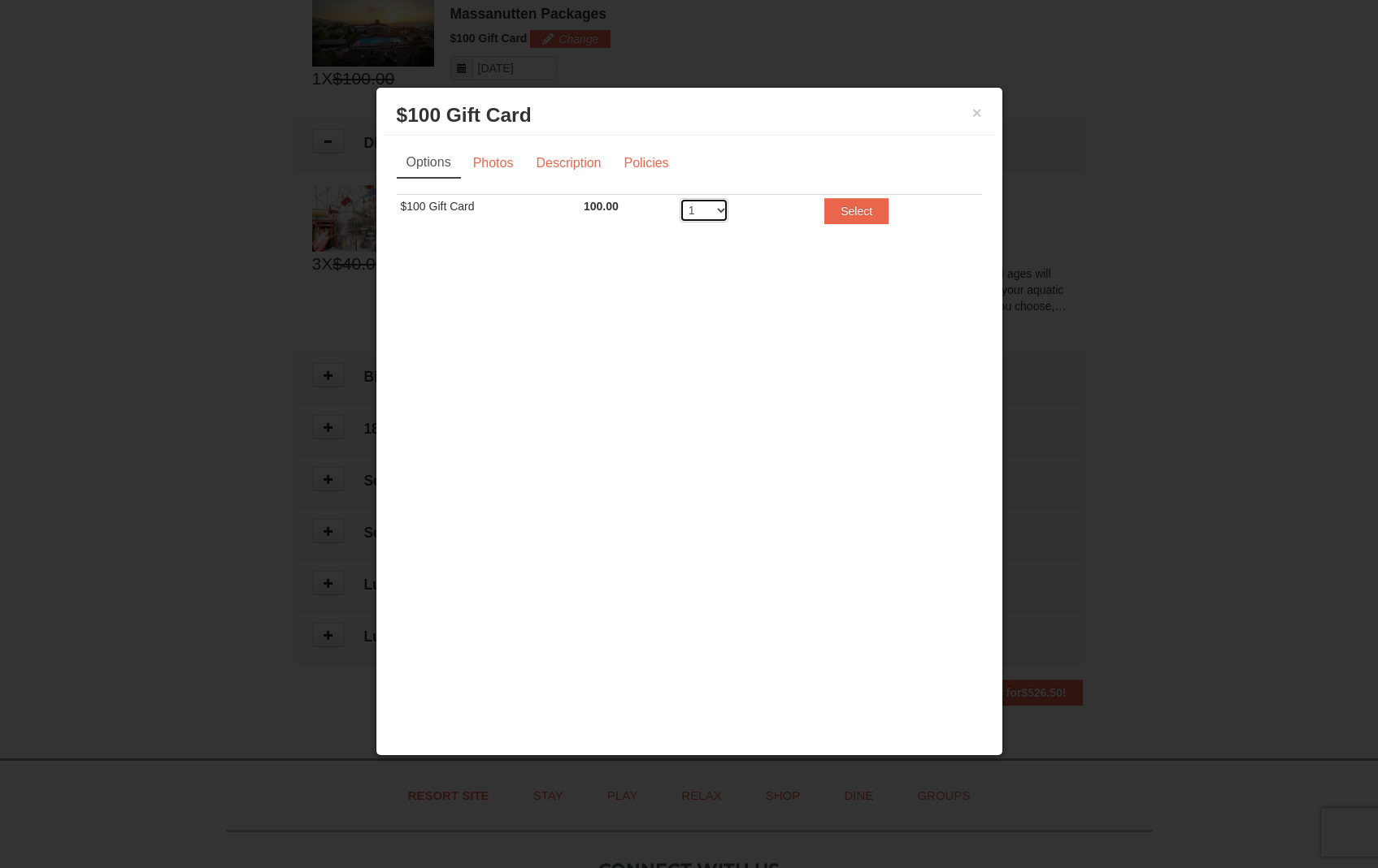
click at [716, 204] on select "1 2 3 4 5 6 7 8 9 10 11 12 13 14 15 16 17 18 19 20" at bounding box center [704, 210] width 49 height 24
select select "3"
click at [680, 198] on select "1 2 3 4 5 6 7 8 9 10 11 12 13 14 15 16 17 18 19 20" at bounding box center [704, 210] width 49 height 24
click at [865, 216] on button "Select" at bounding box center [857, 211] width 64 height 26
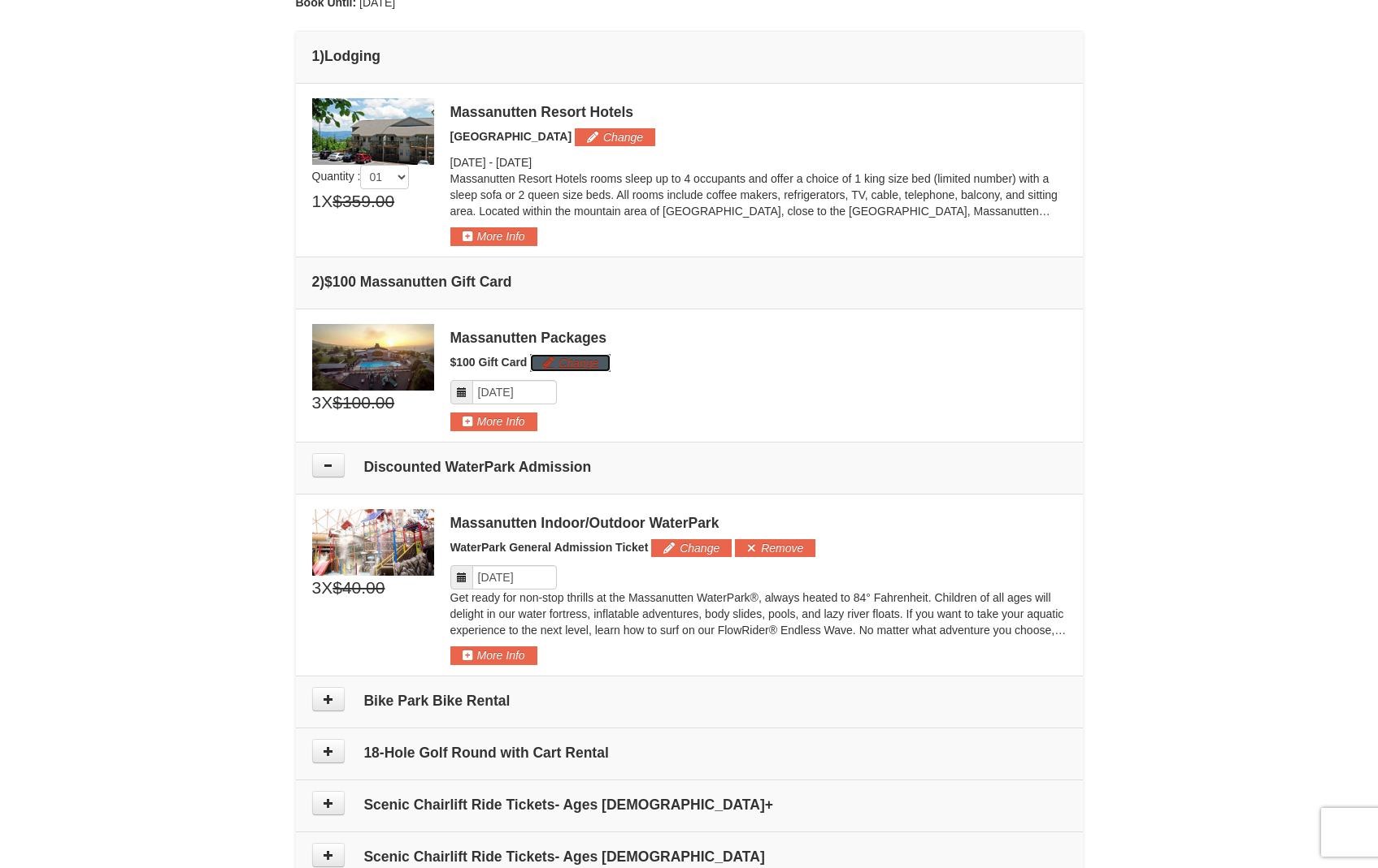
click at [562, 362] on button "Change" at bounding box center [570, 363] width 81 height 18
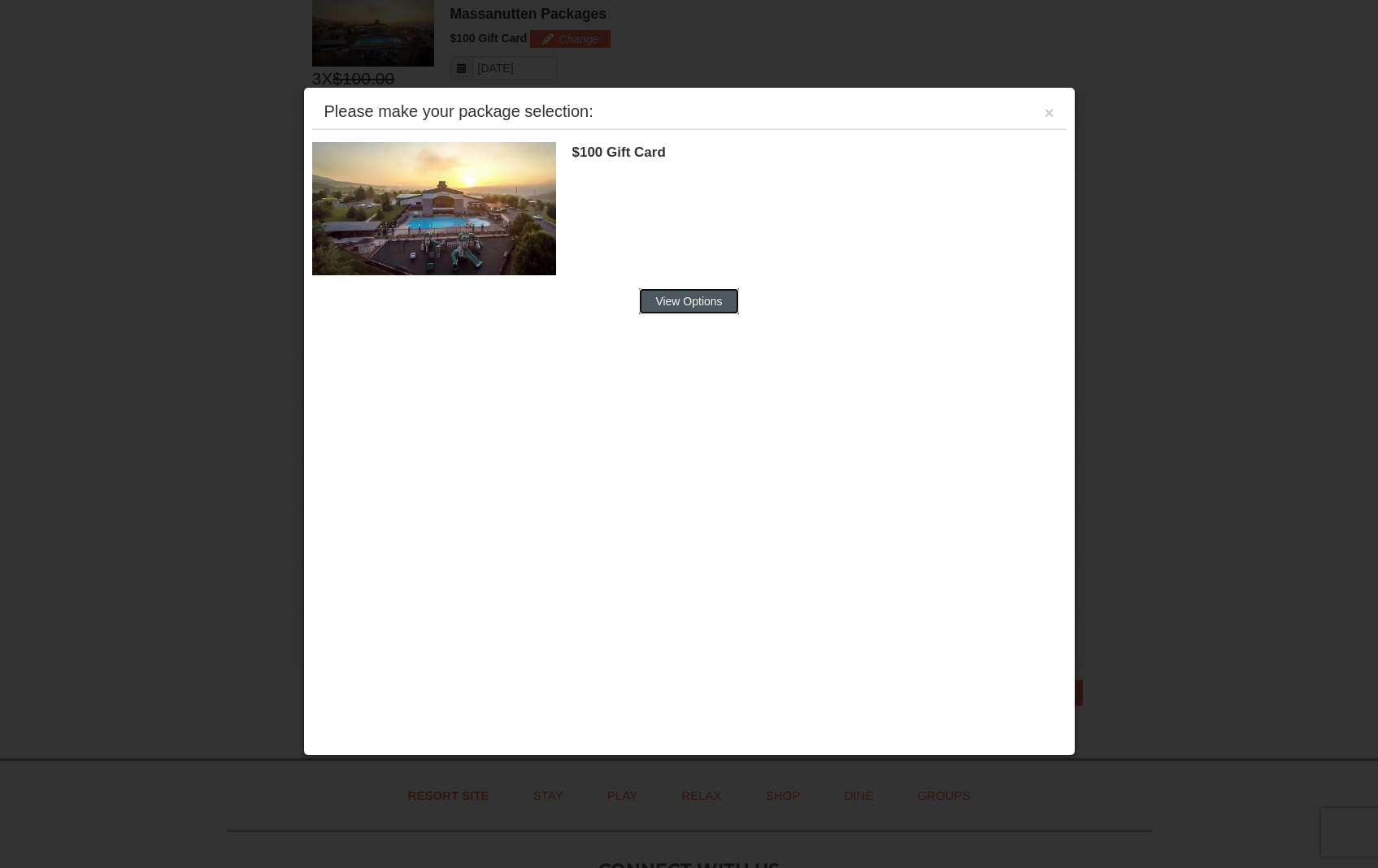
click at [687, 302] on button "View Options" at bounding box center [688, 301] width 99 height 26
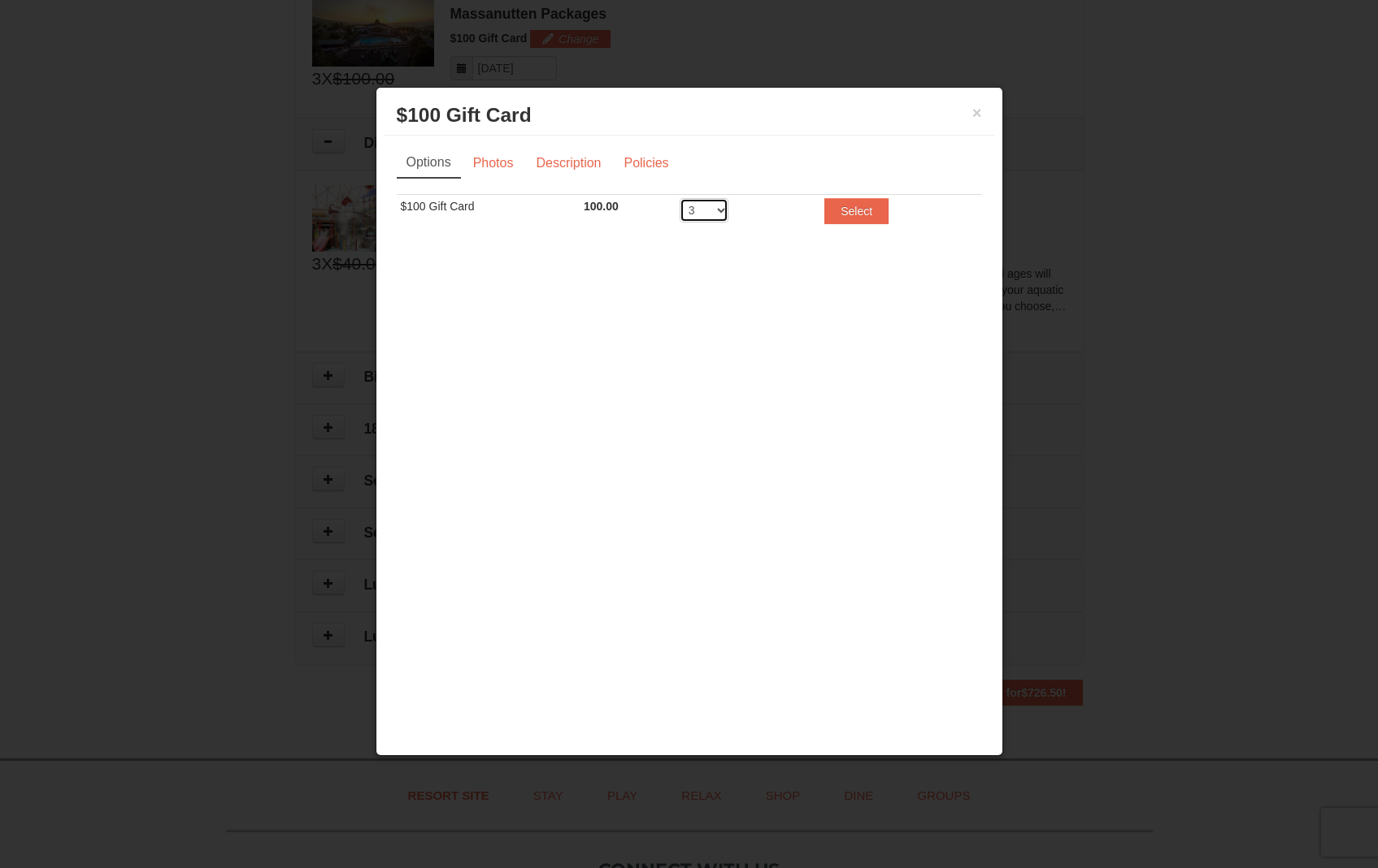
click at [706, 210] on select "1 2 3 4 5 6 7 8 9 10 11 12 13 14 15 16 17 18 19 20" at bounding box center [704, 210] width 49 height 24
select select "1"
click at [680, 198] on select "1 2 3 4 5 6 7 8 9 10 11 12 13 14 15 16 17 18 19 20" at bounding box center [704, 210] width 49 height 24
click at [562, 160] on link "Description" at bounding box center [568, 162] width 86 height 31
click at [501, 163] on link "Photos" at bounding box center [495, 162] width 62 height 31
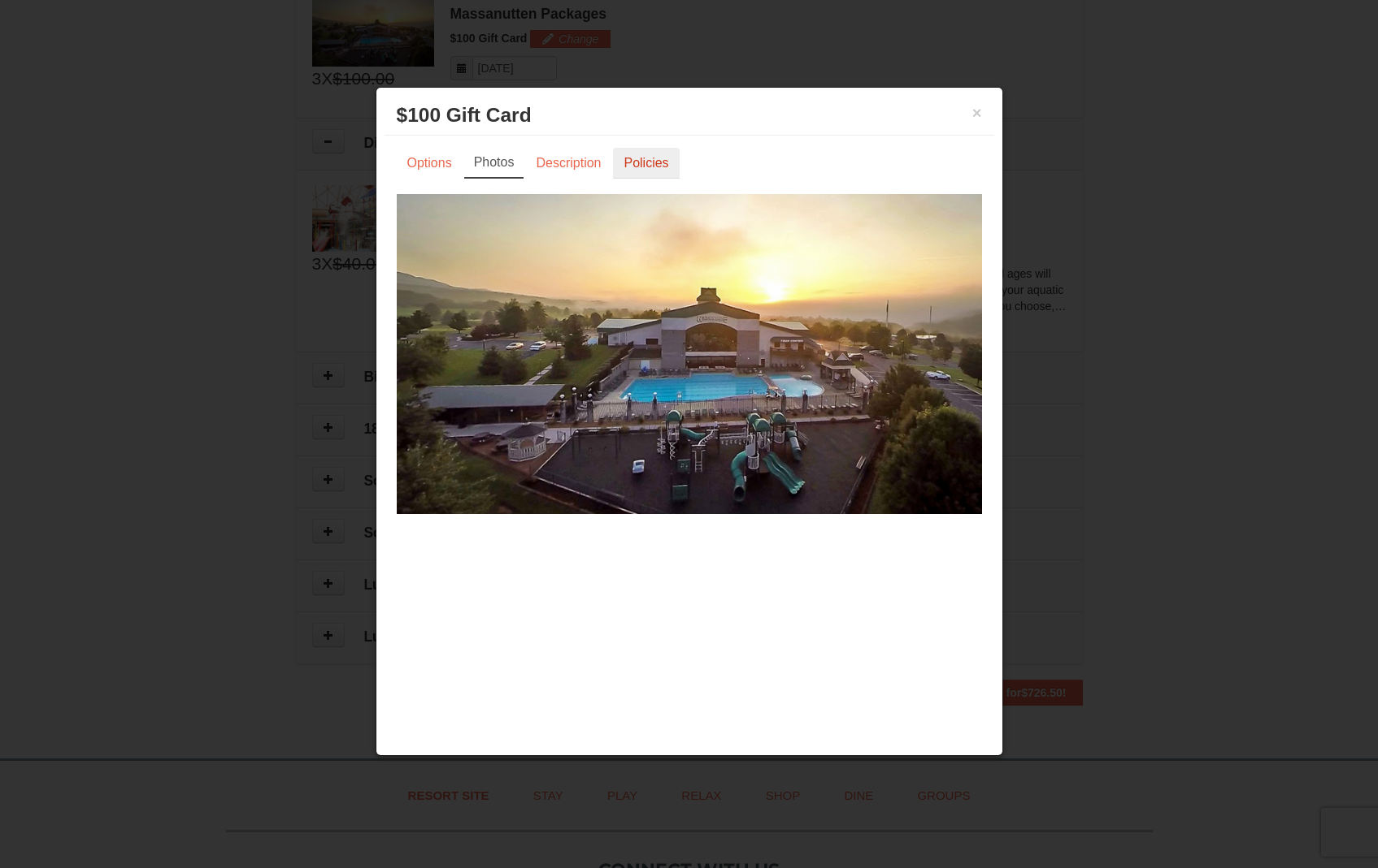
click at [627, 154] on link "Policies" at bounding box center [646, 162] width 66 height 31
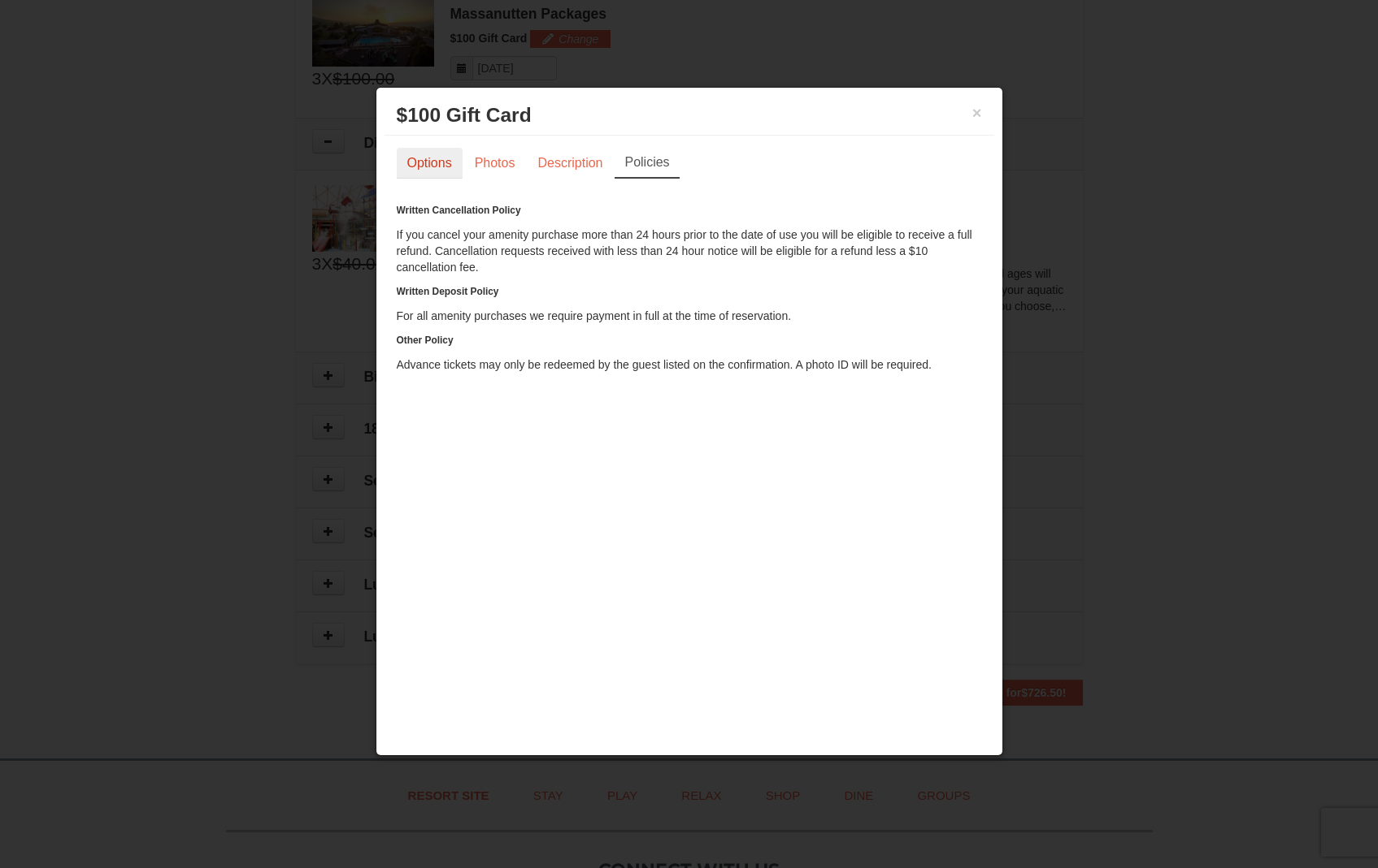
click at [433, 168] on link "Options" at bounding box center [430, 162] width 66 height 31
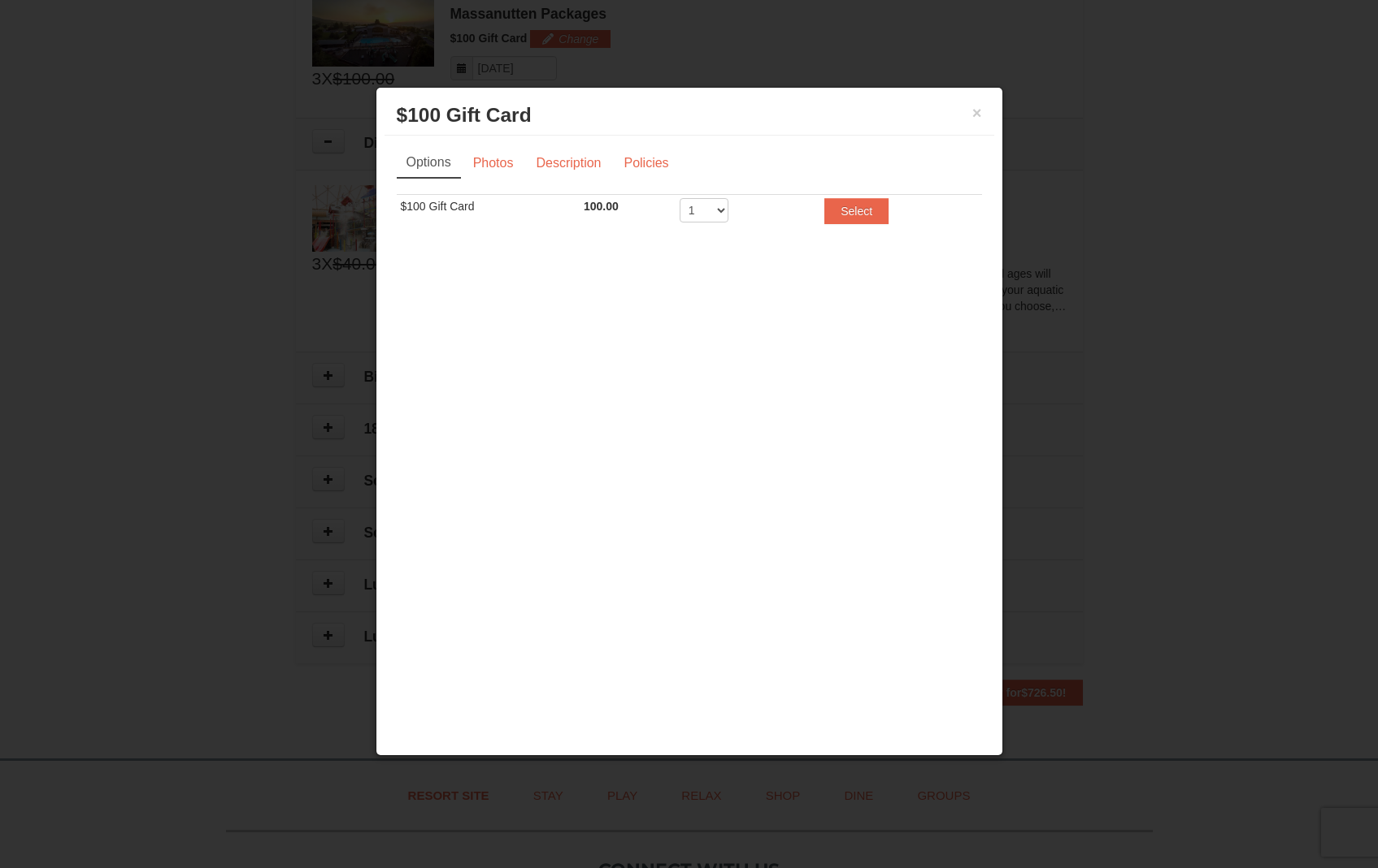
click at [868, 196] on td "Select" at bounding box center [900, 214] width 161 height 40
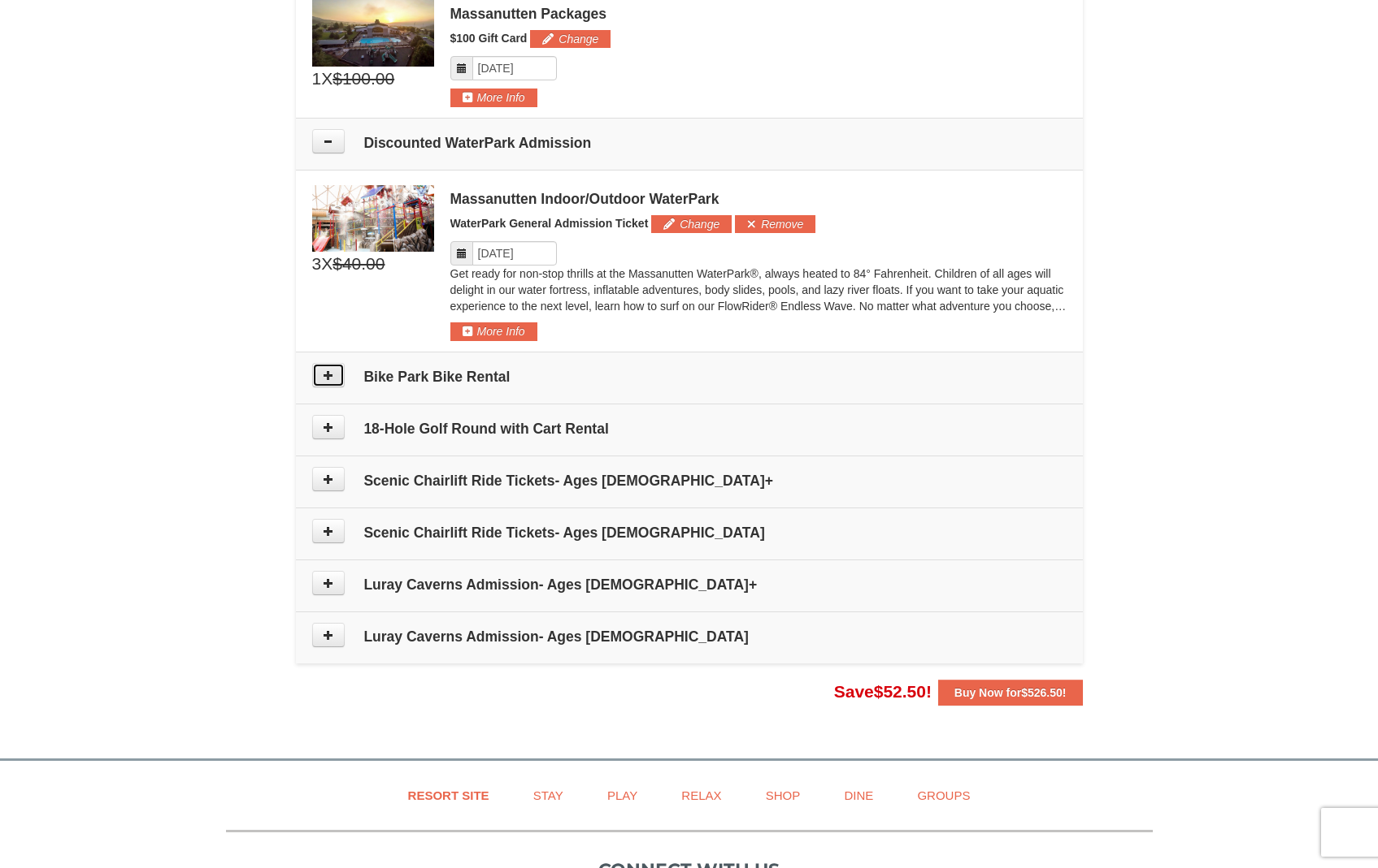
click at [332, 378] on icon at bounding box center [328, 375] width 11 height 11
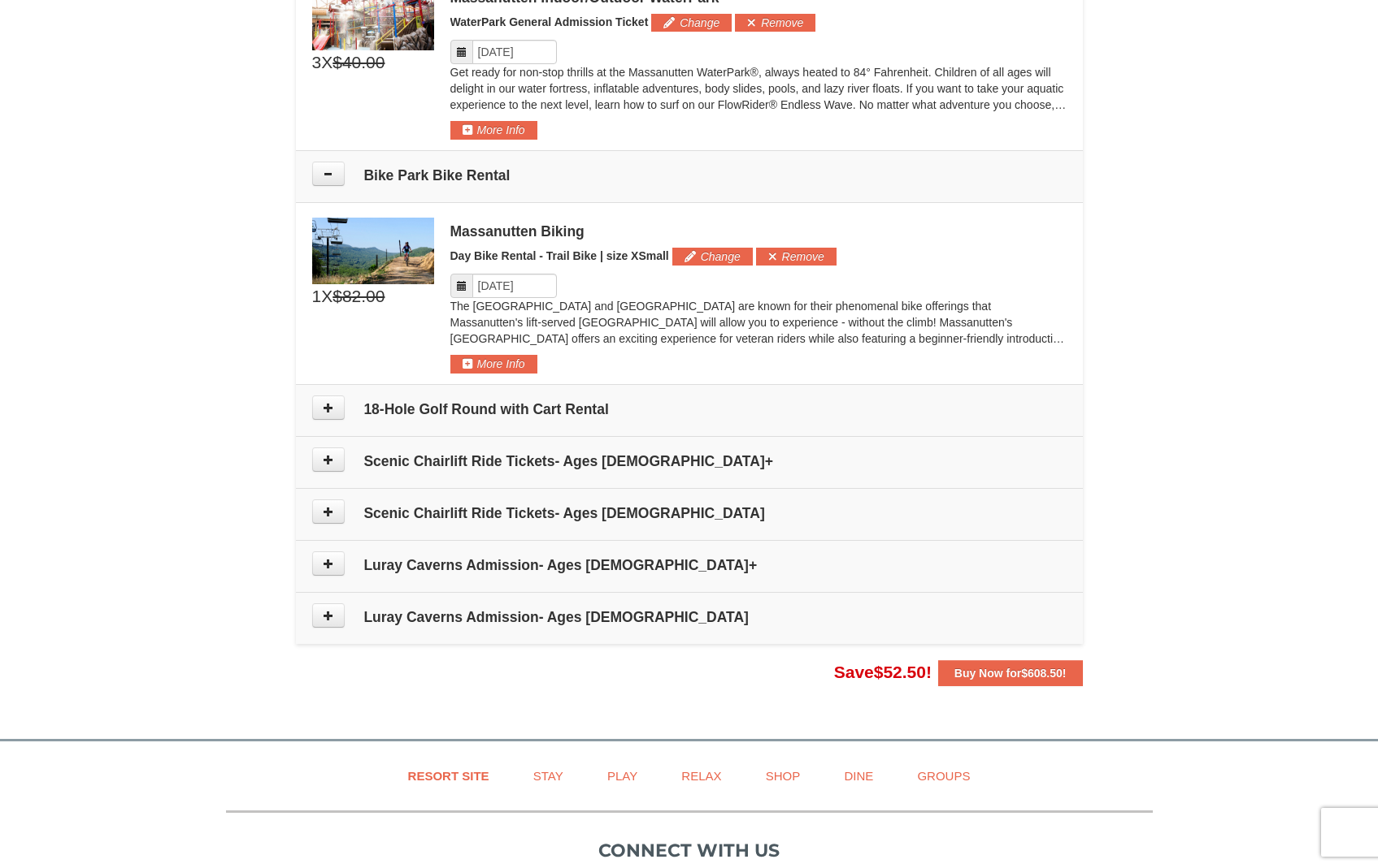
scroll to position [935, 0]
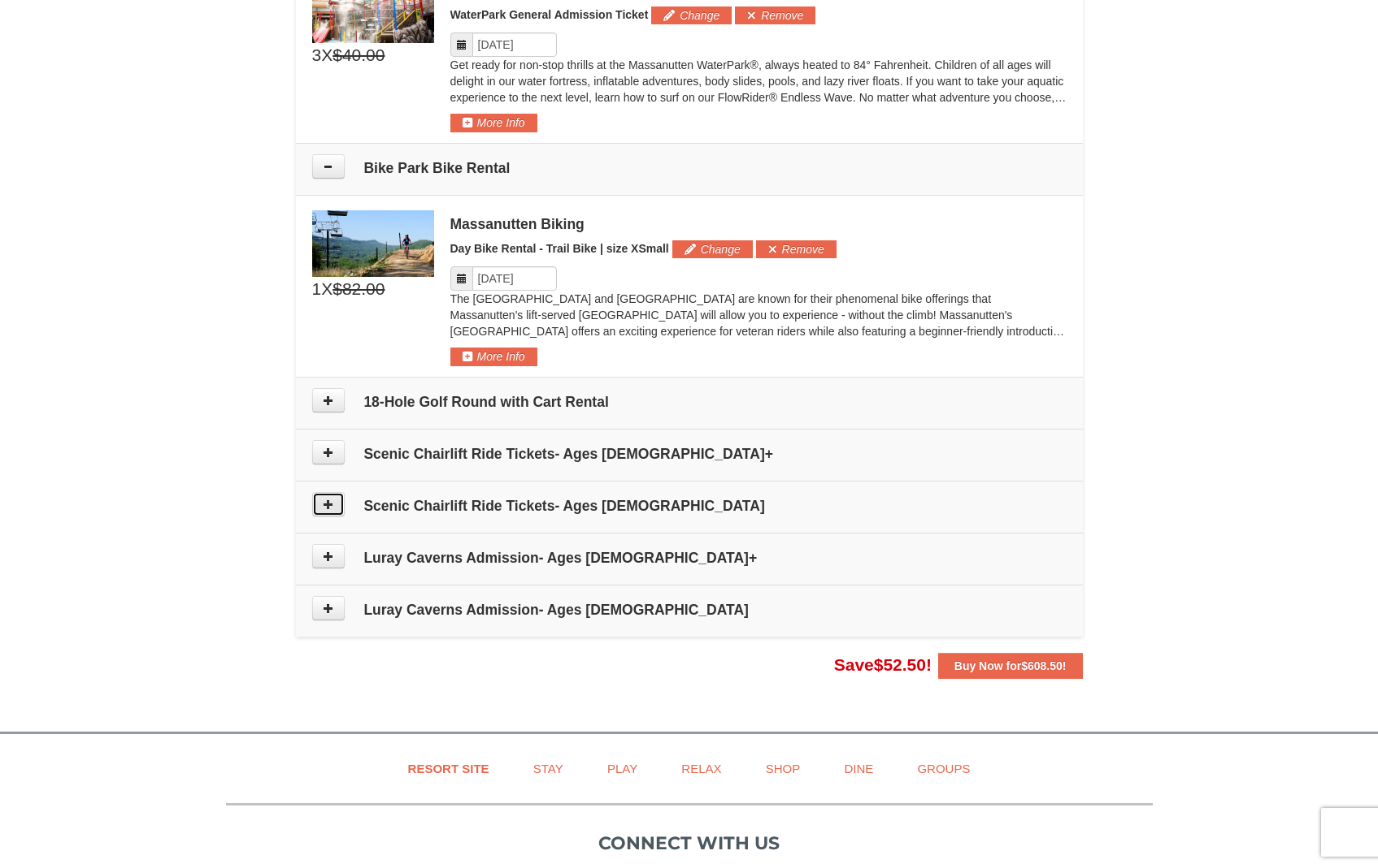
click at [331, 506] on icon at bounding box center [328, 504] width 11 height 11
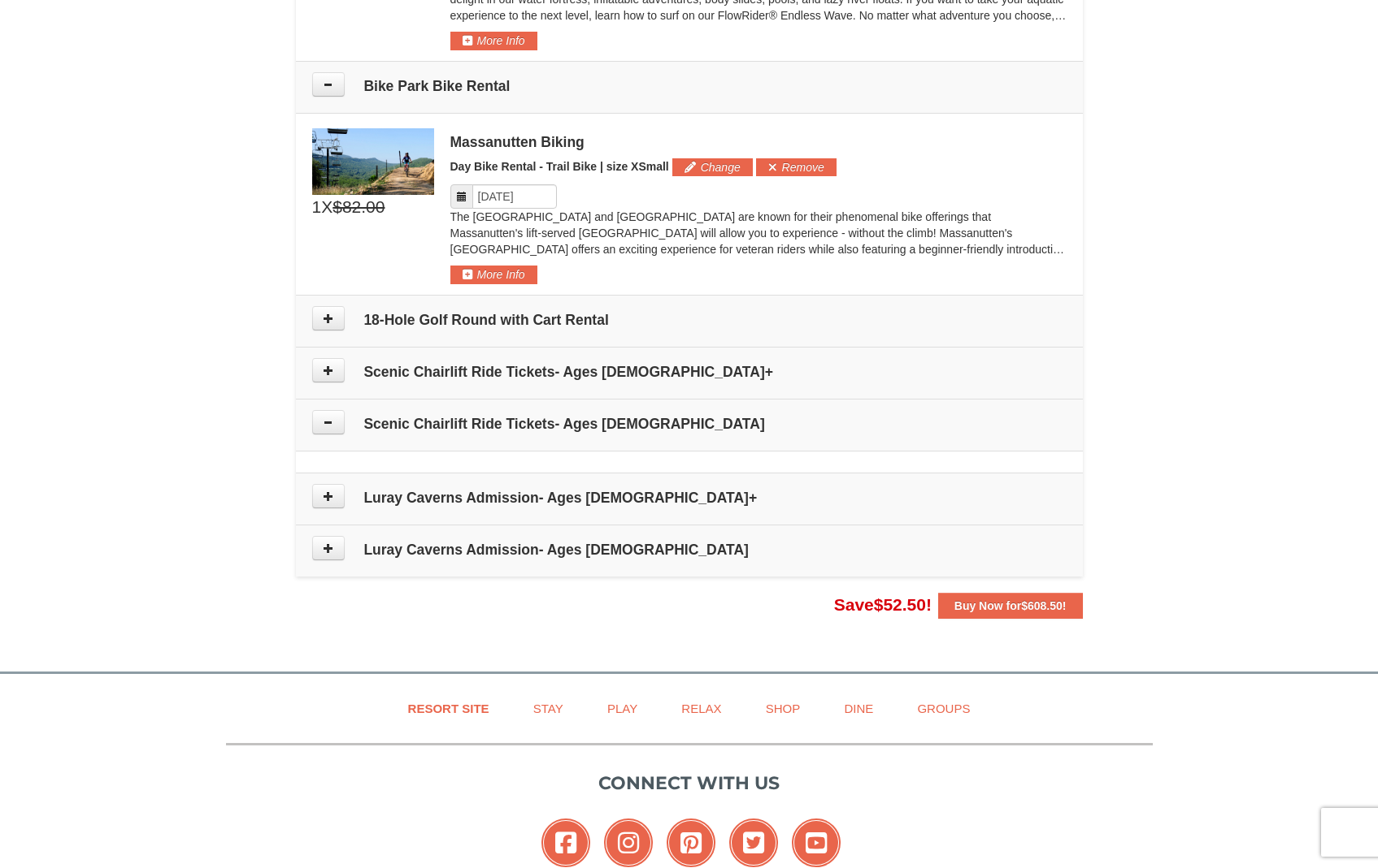
scroll to position [1010, 0]
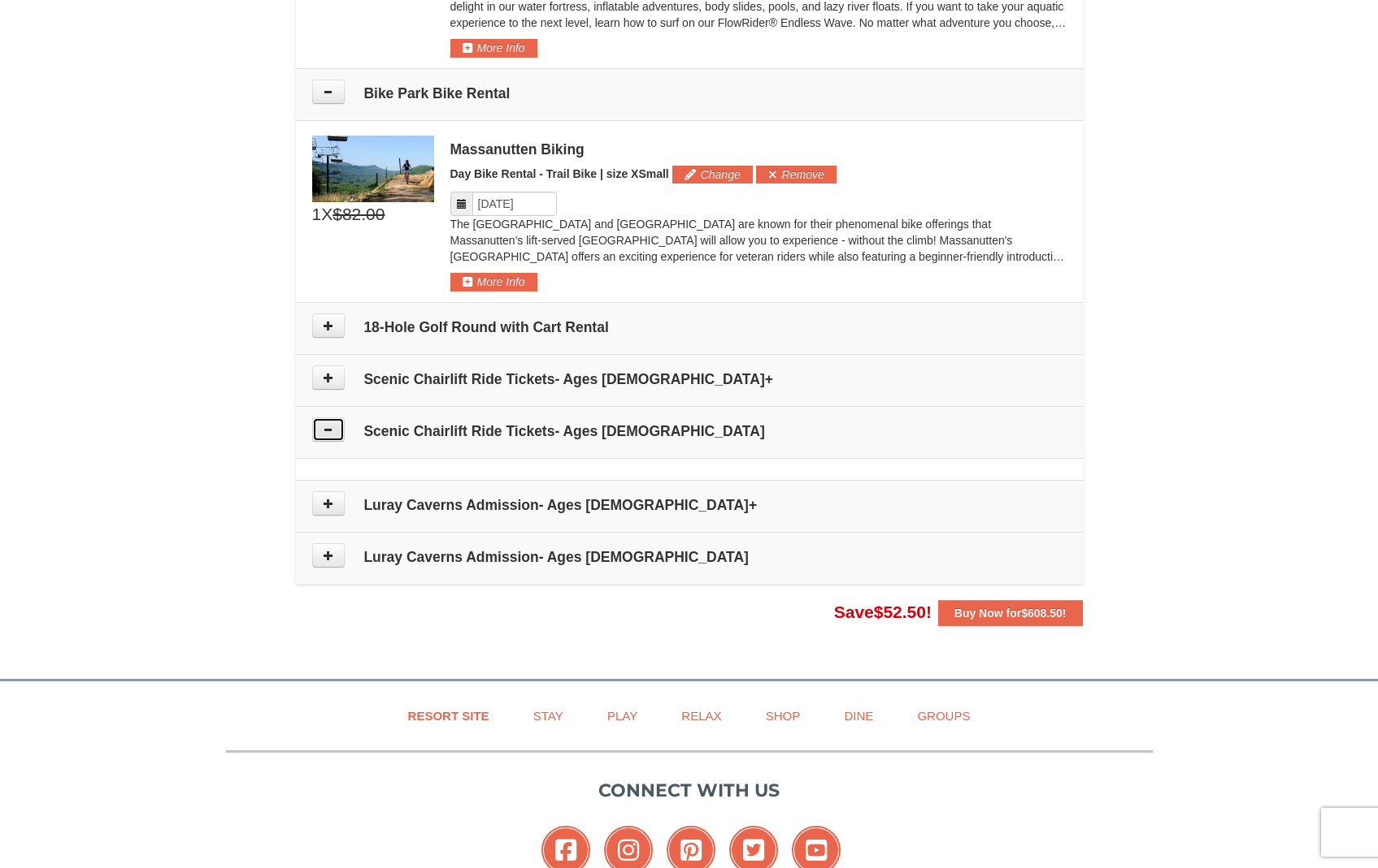
click at [325, 438] on button at bounding box center [328, 430] width 33 height 24
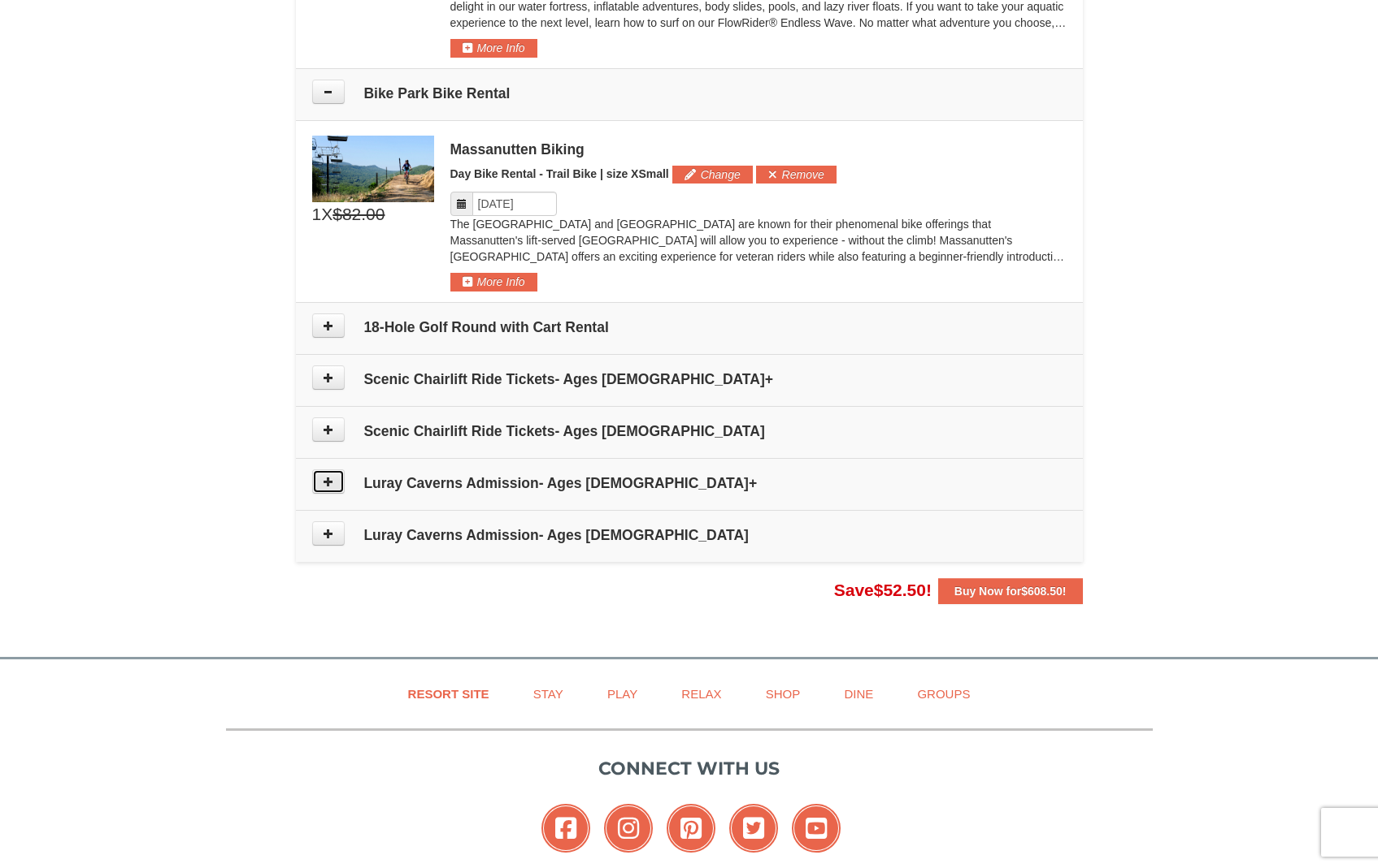
click at [332, 477] on icon at bounding box center [328, 481] width 11 height 11
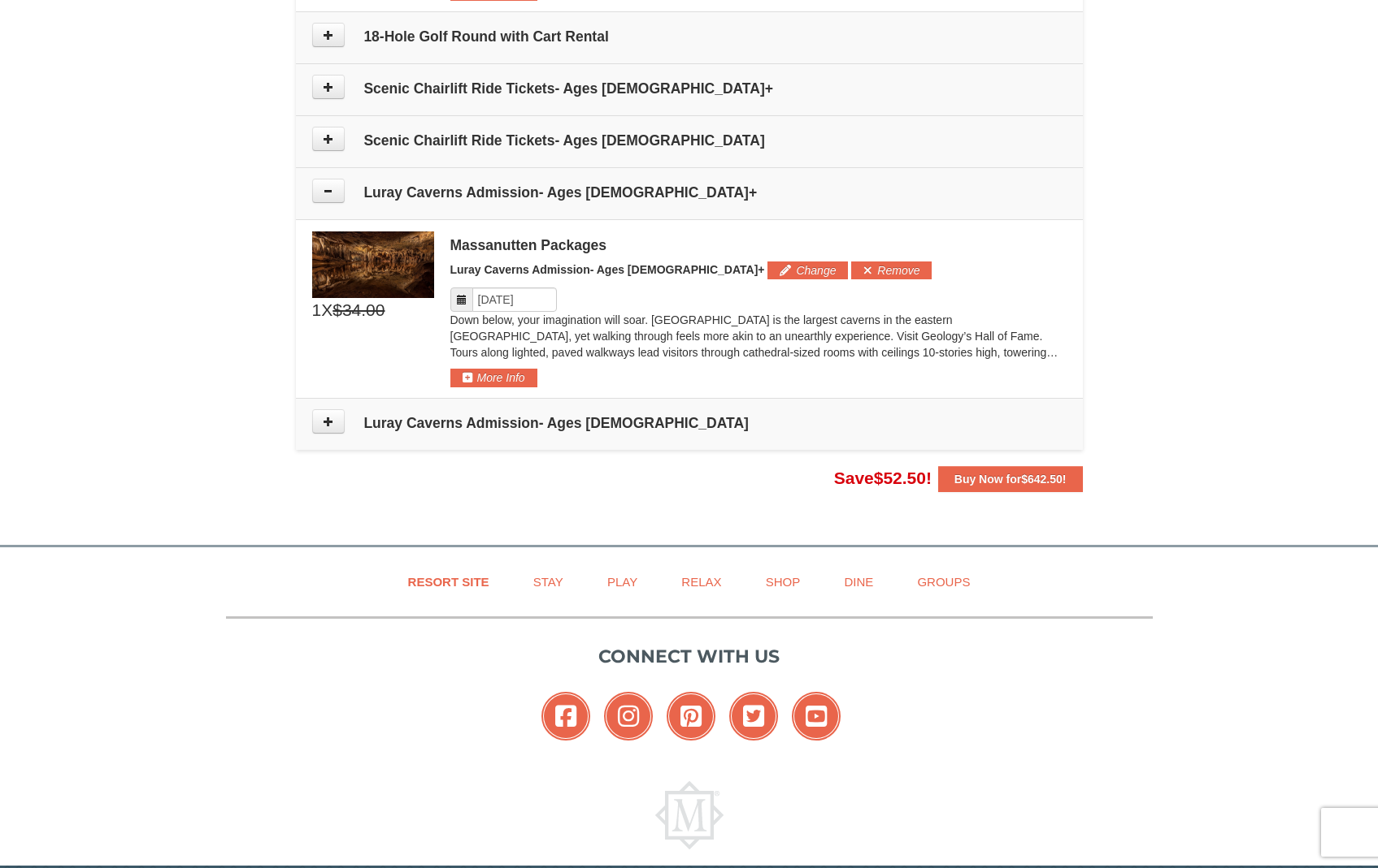
scroll to position [1369, 0]
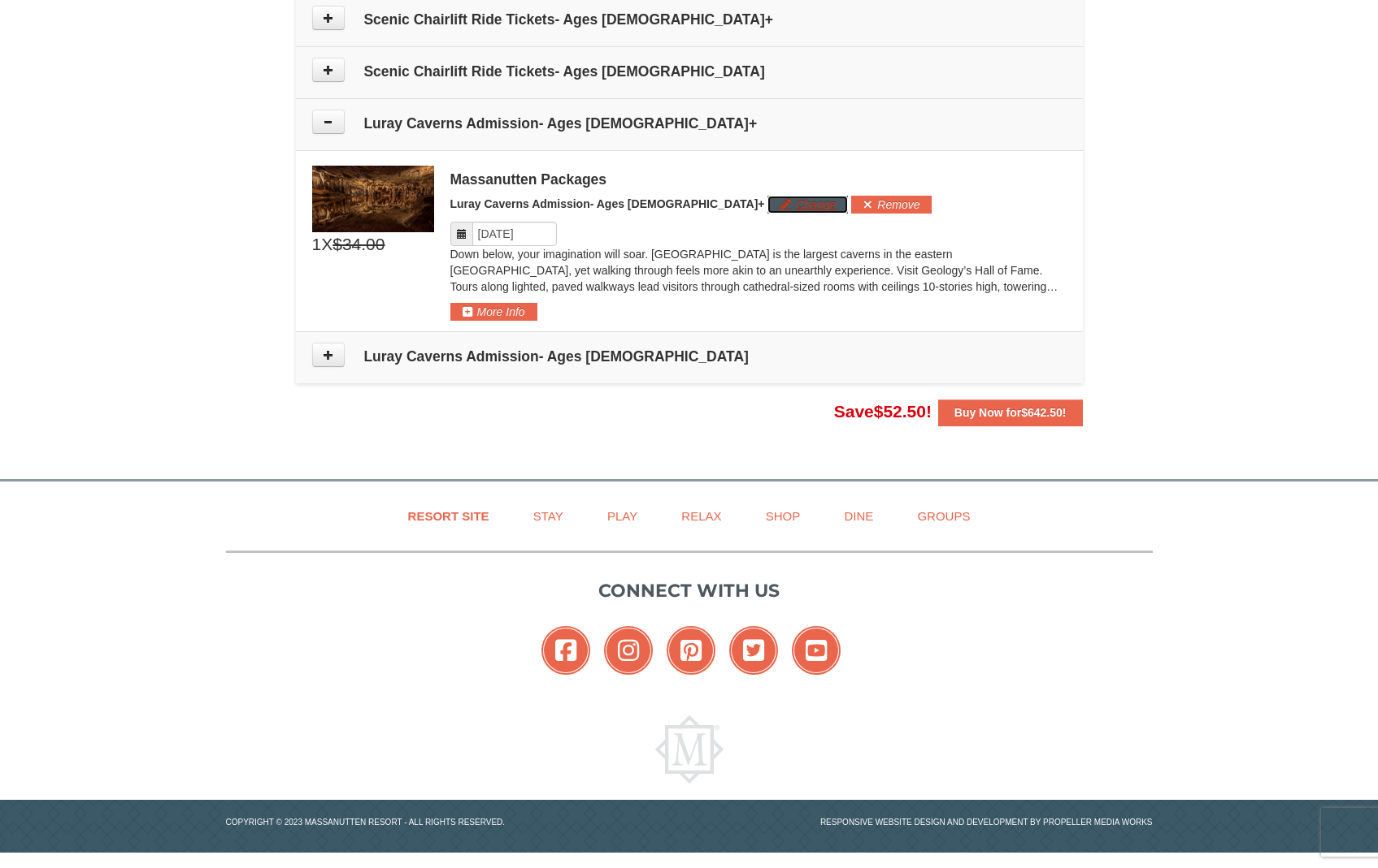
click at [768, 201] on button "Change" at bounding box center [808, 204] width 81 height 18
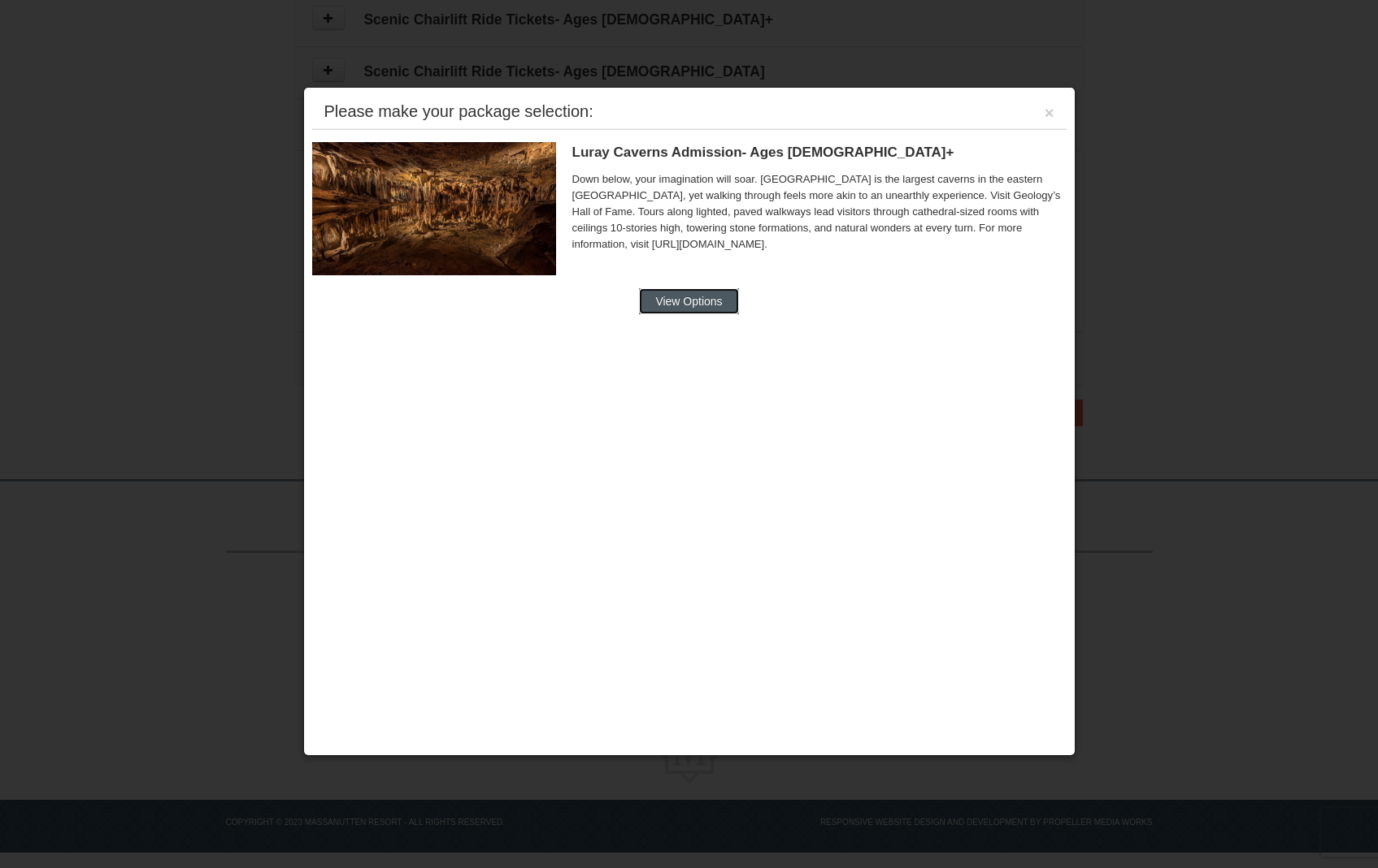
click at [697, 306] on button "View Options" at bounding box center [688, 301] width 99 height 26
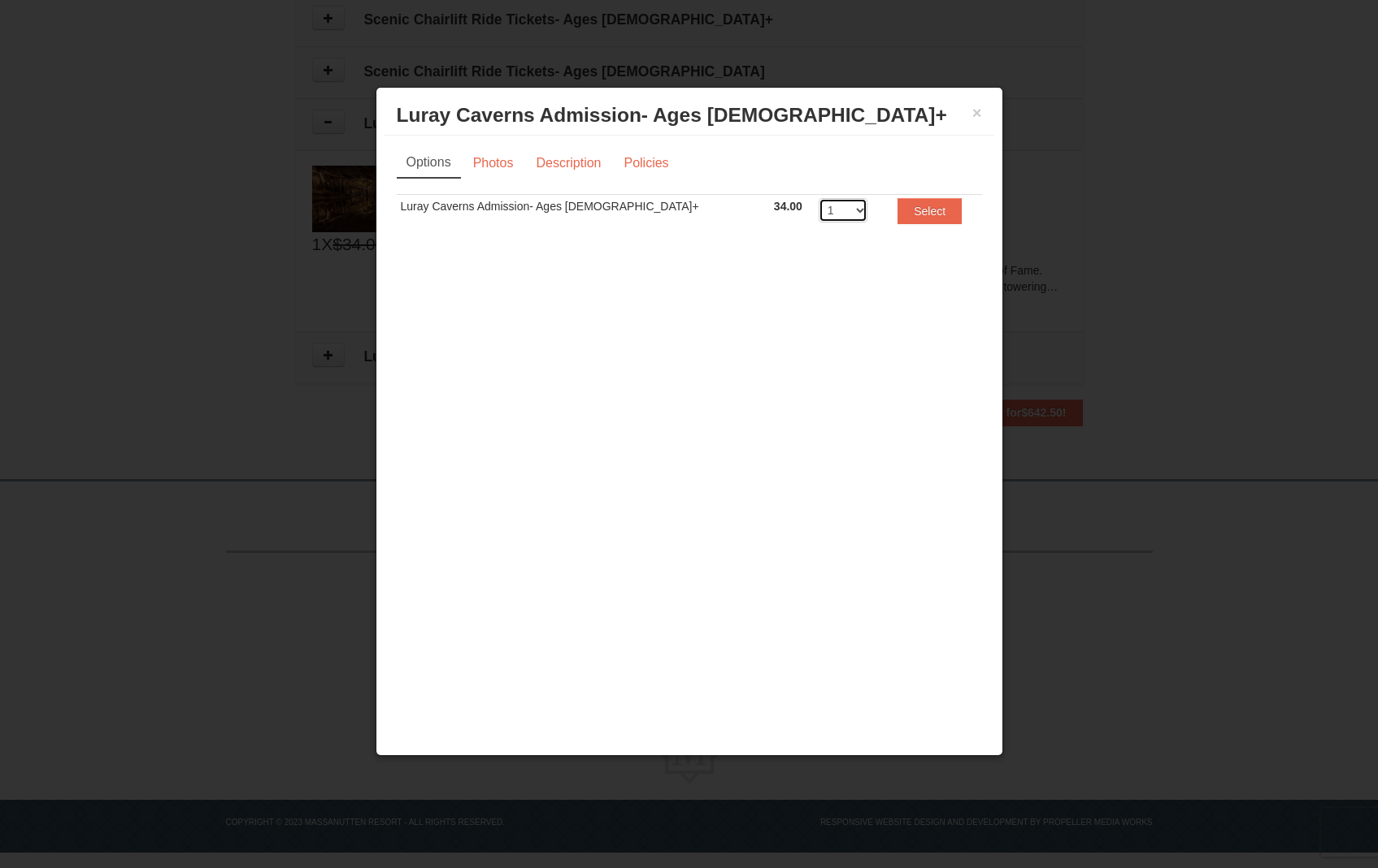
click at [819, 209] on select "1 2 3 4 5 6 7 8 9 10 11 12 13 14 15 16 17 18 19 20" at bounding box center [843, 210] width 49 height 24
select select "3"
click at [819, 198] on select "1 2 3 4 5 6 7 8 9 10 11 12 13 14 15 16 17 18 19 20" at bounding box center [843, 210] width 49 height 24
click at [897, 215] on button "Select" at bounding box center [929, 211] width 64 height 26
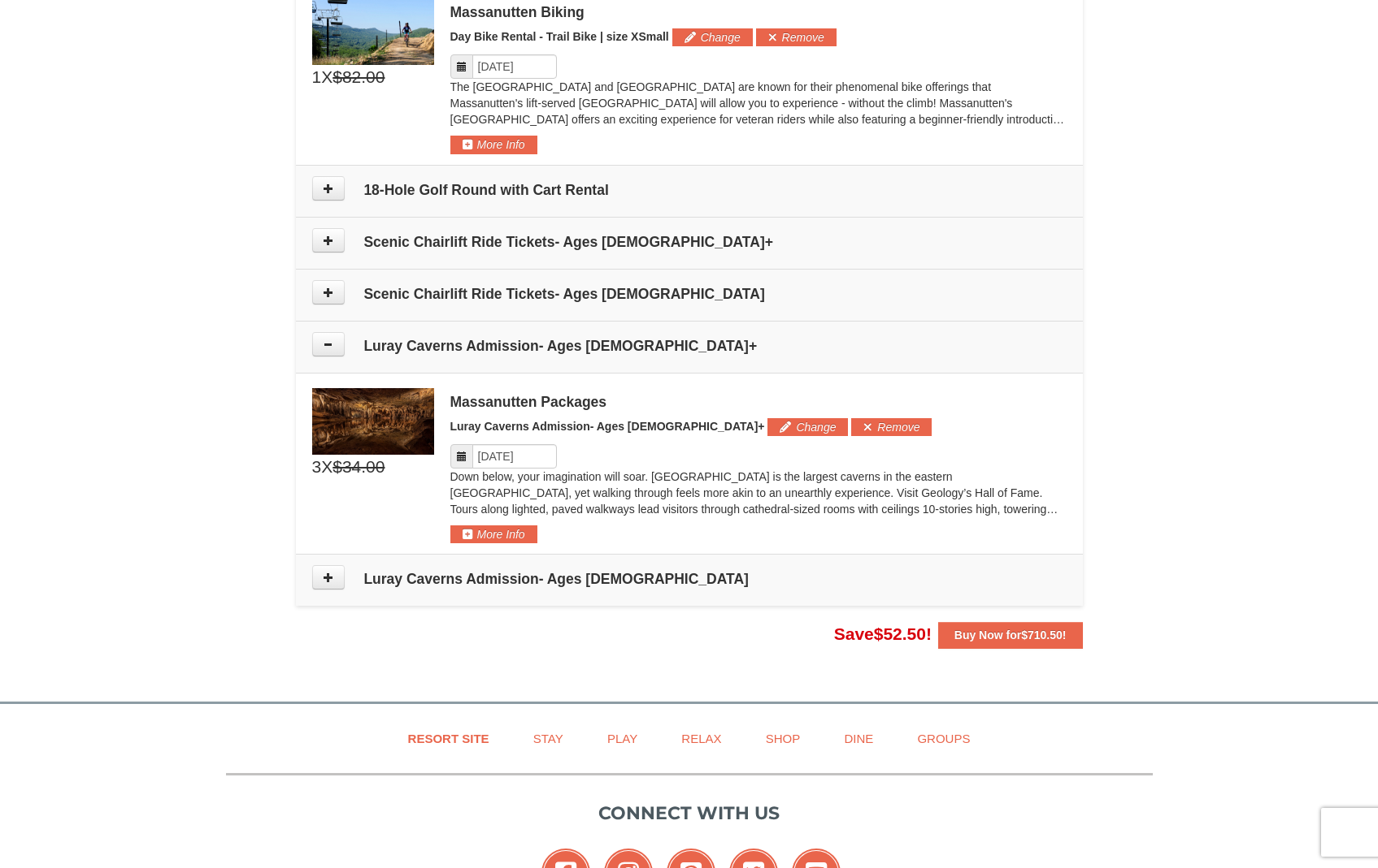
scroll to position [1145, 0]
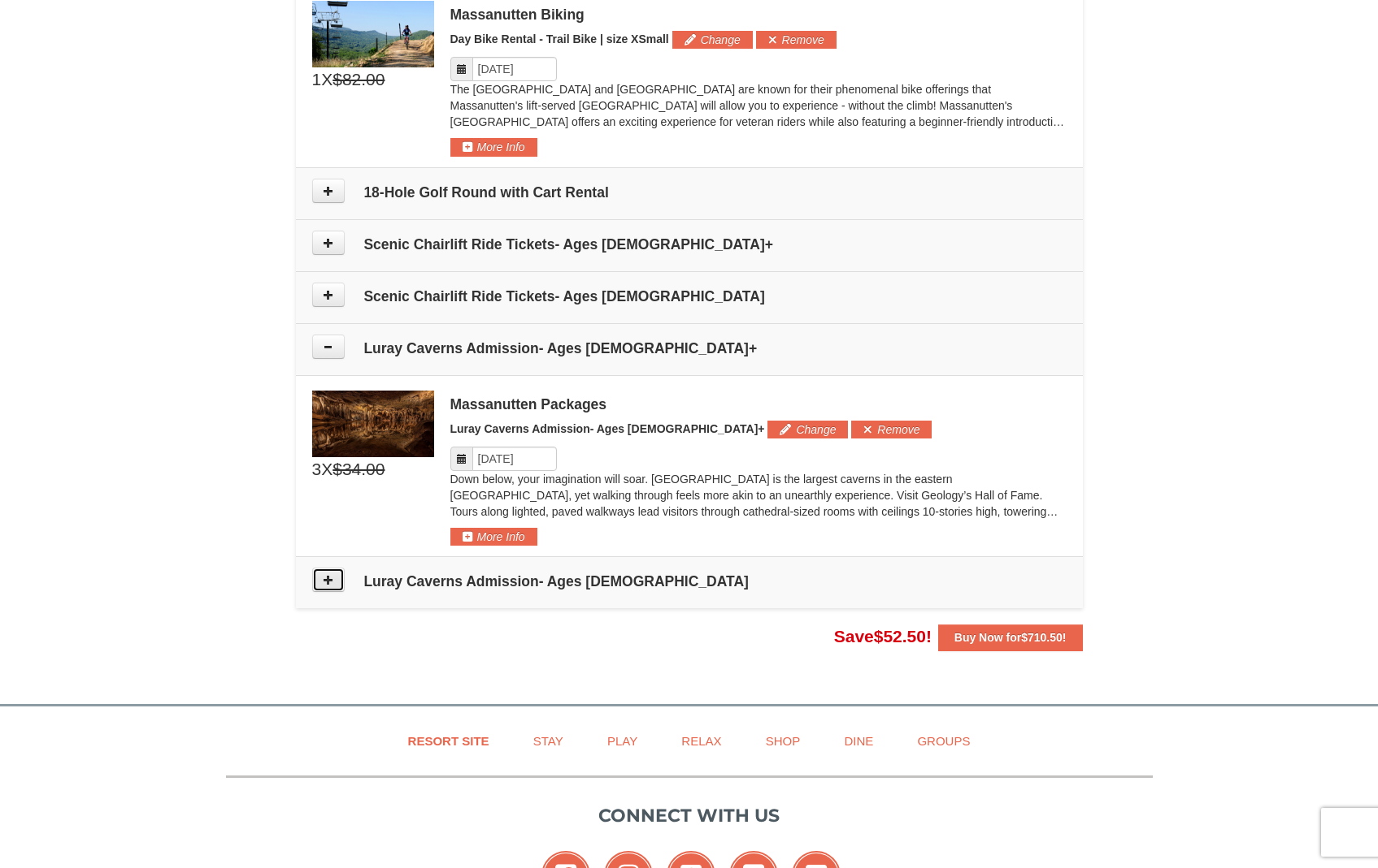
click at [332, 578] on icon at bounding box center [328, 579] width 11 height 11
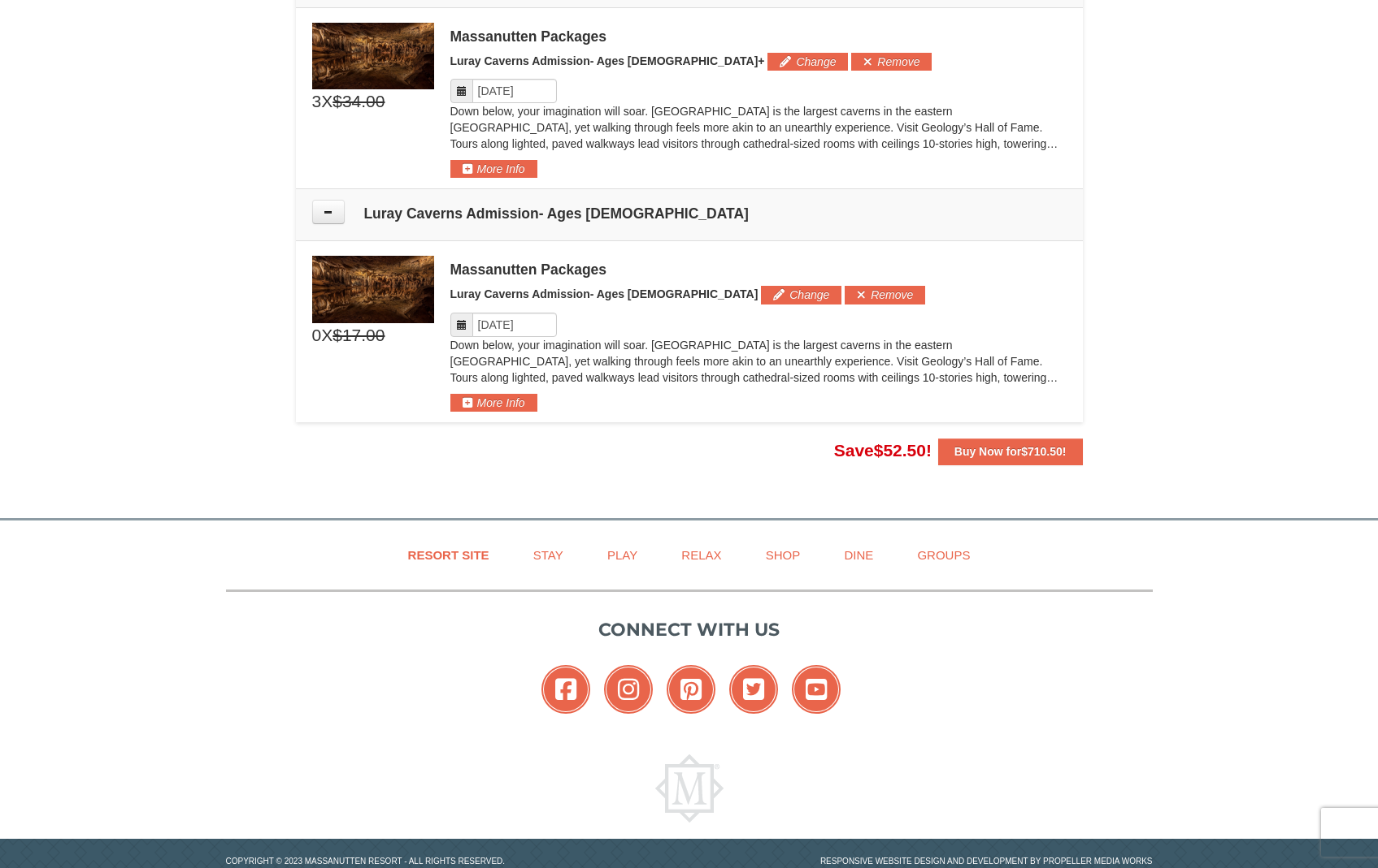
scroll to position [1552, 0]
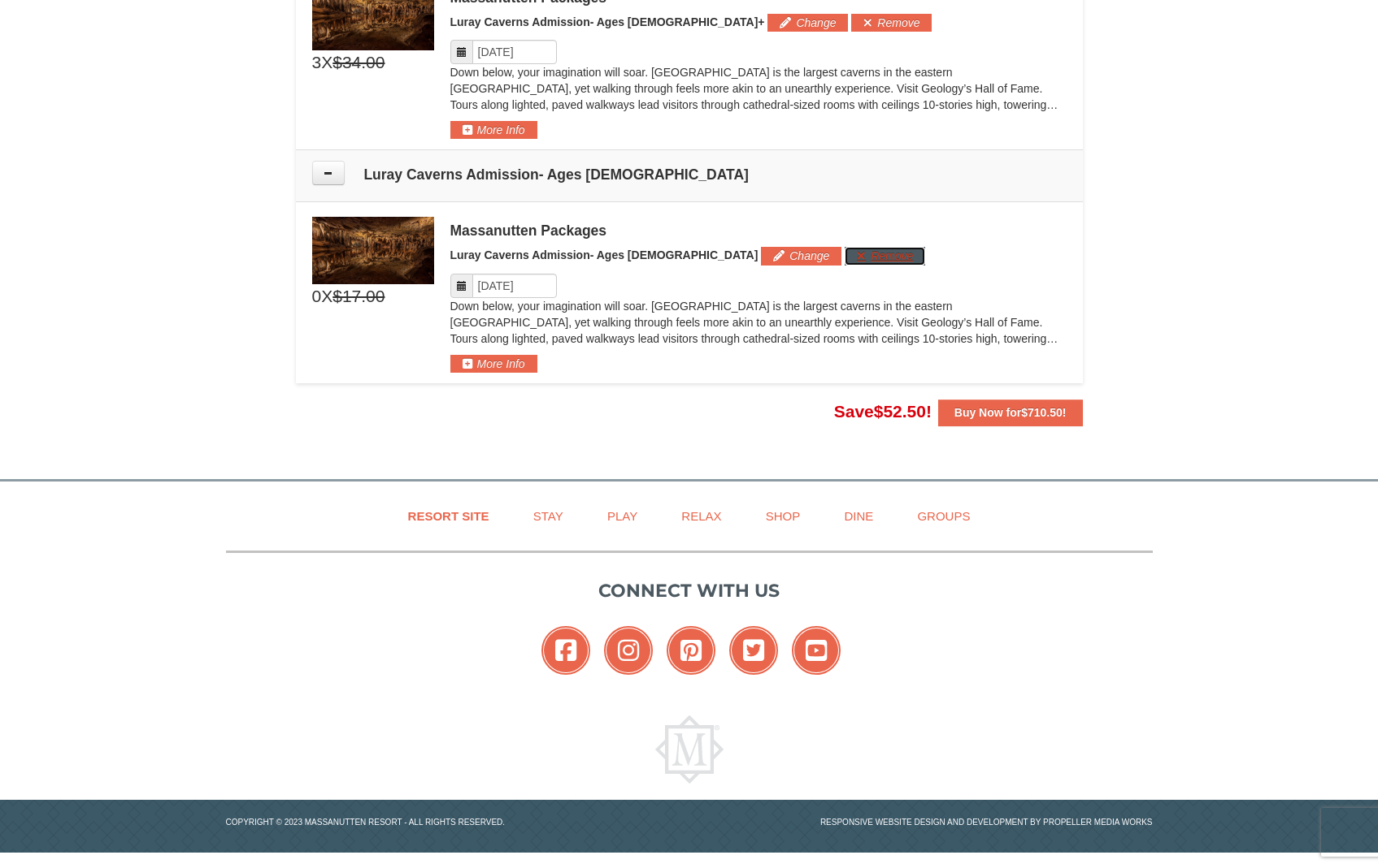
click at [845, 255] on button "Remove" at bounding box center [884, 256] width 81 height 18
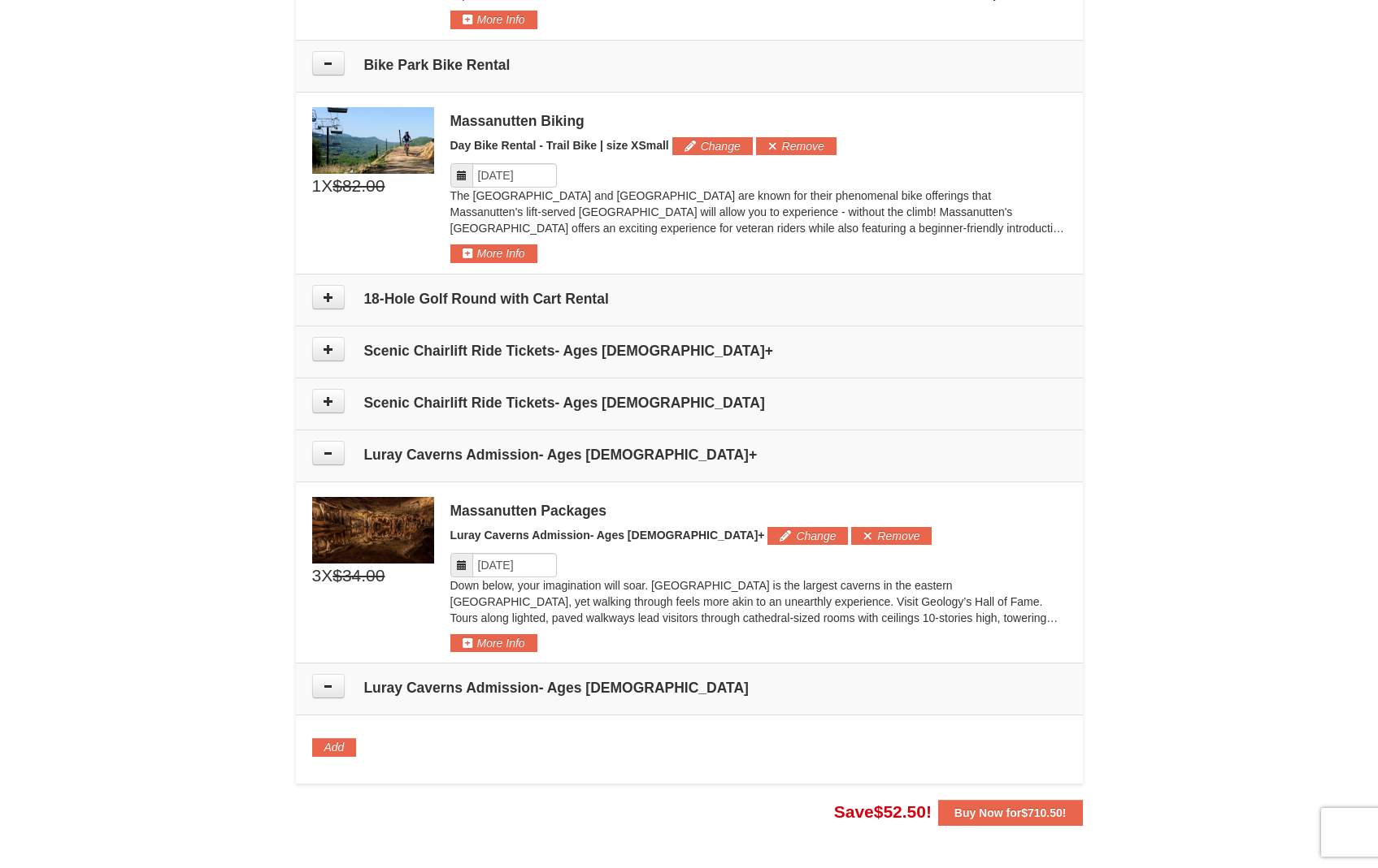
scroll to position [1032, 0]
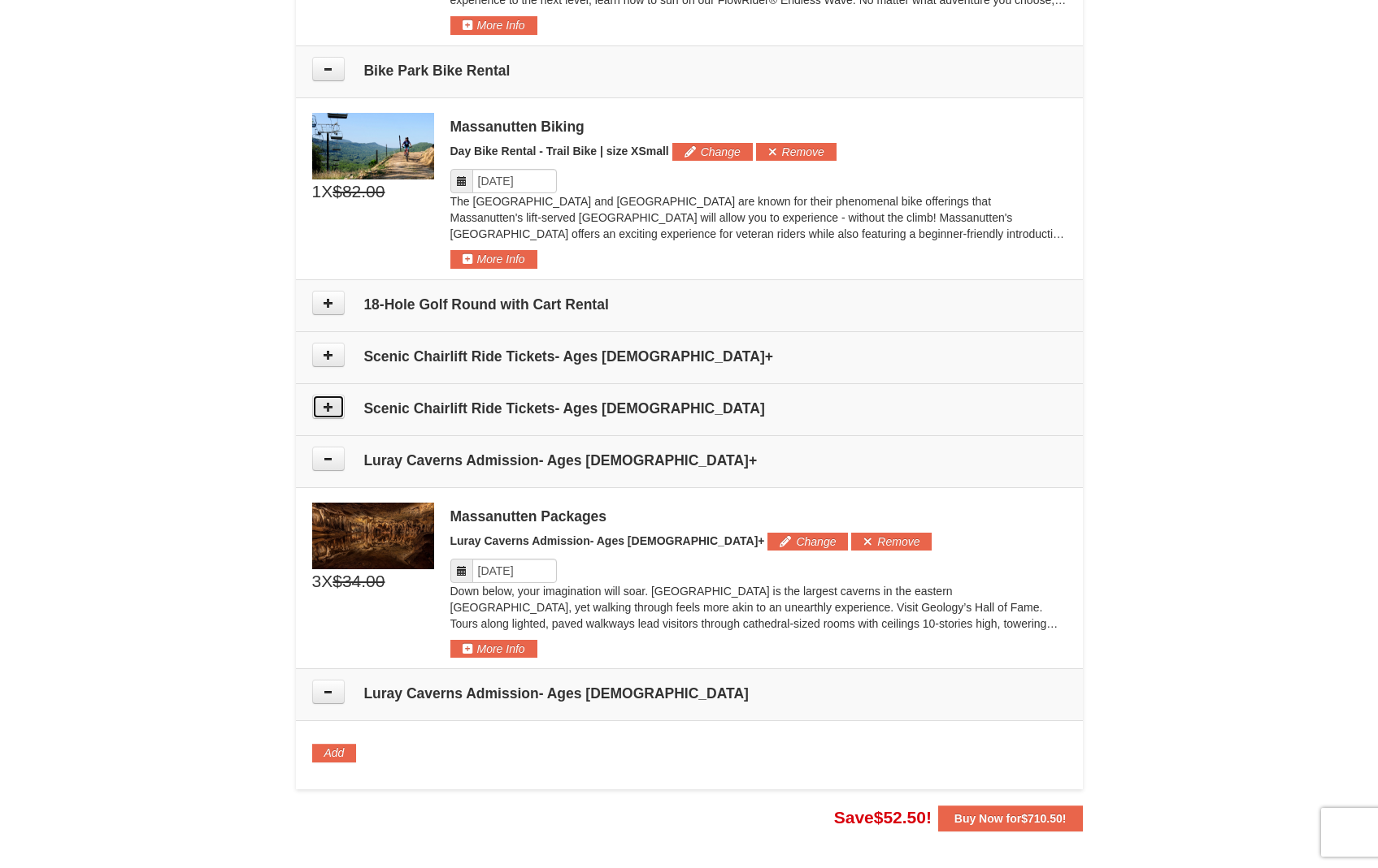
click at [329, 413] on button at bounding box center [328, 407] width 33 height 24
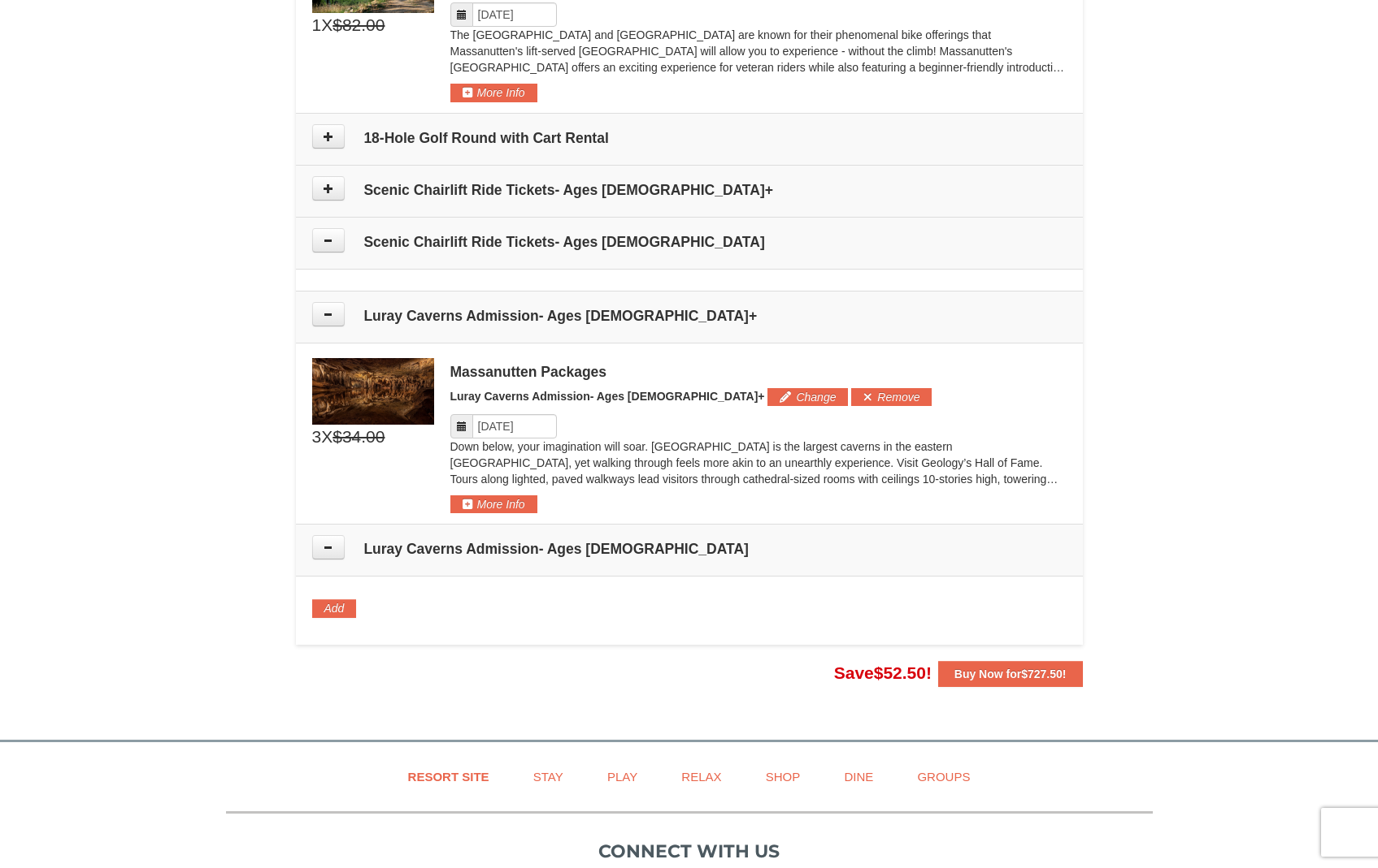
scroll to position [1191, 0]
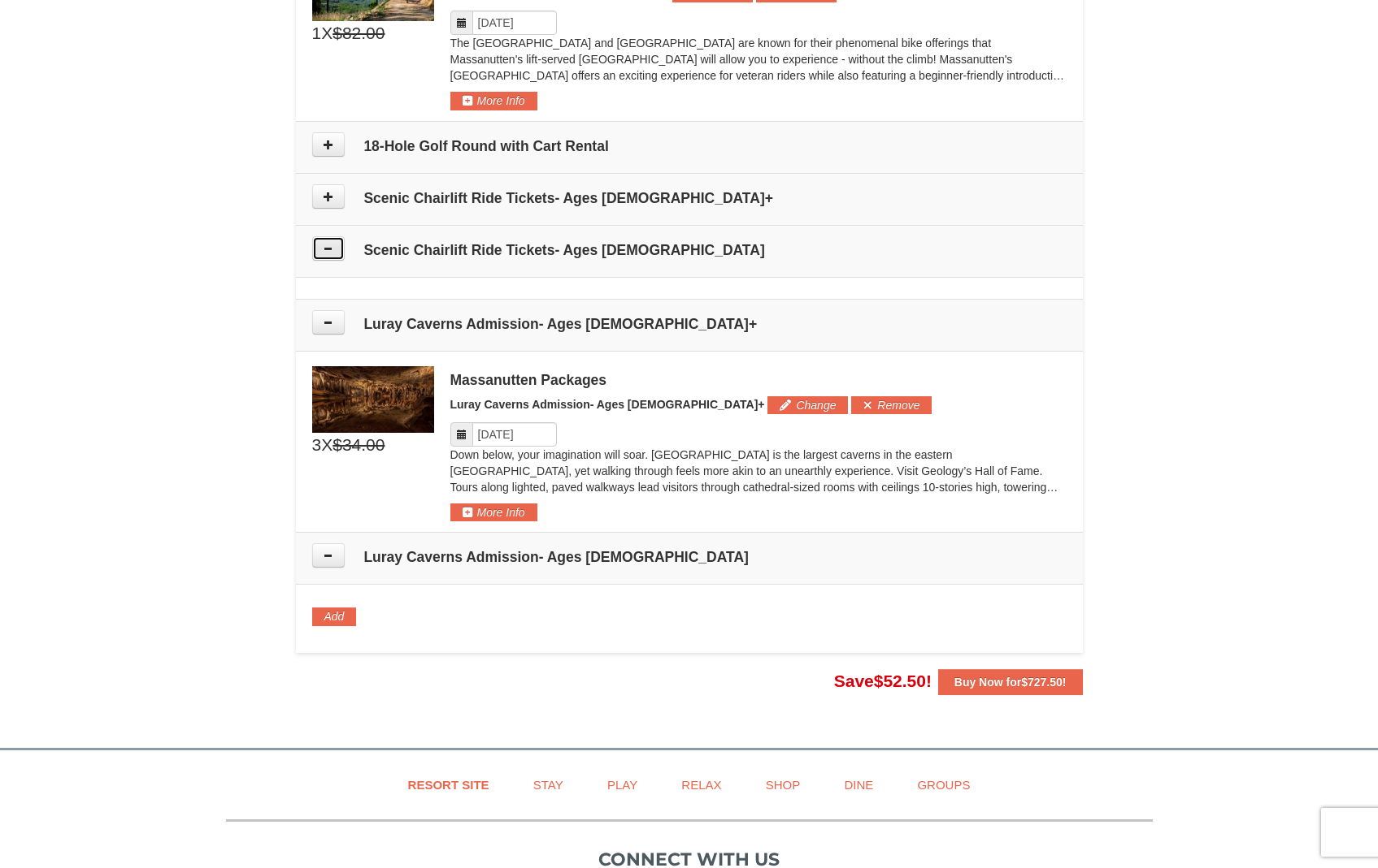
click at [330, 248] on icon at bounding box center [328, 248] width 11 height 11
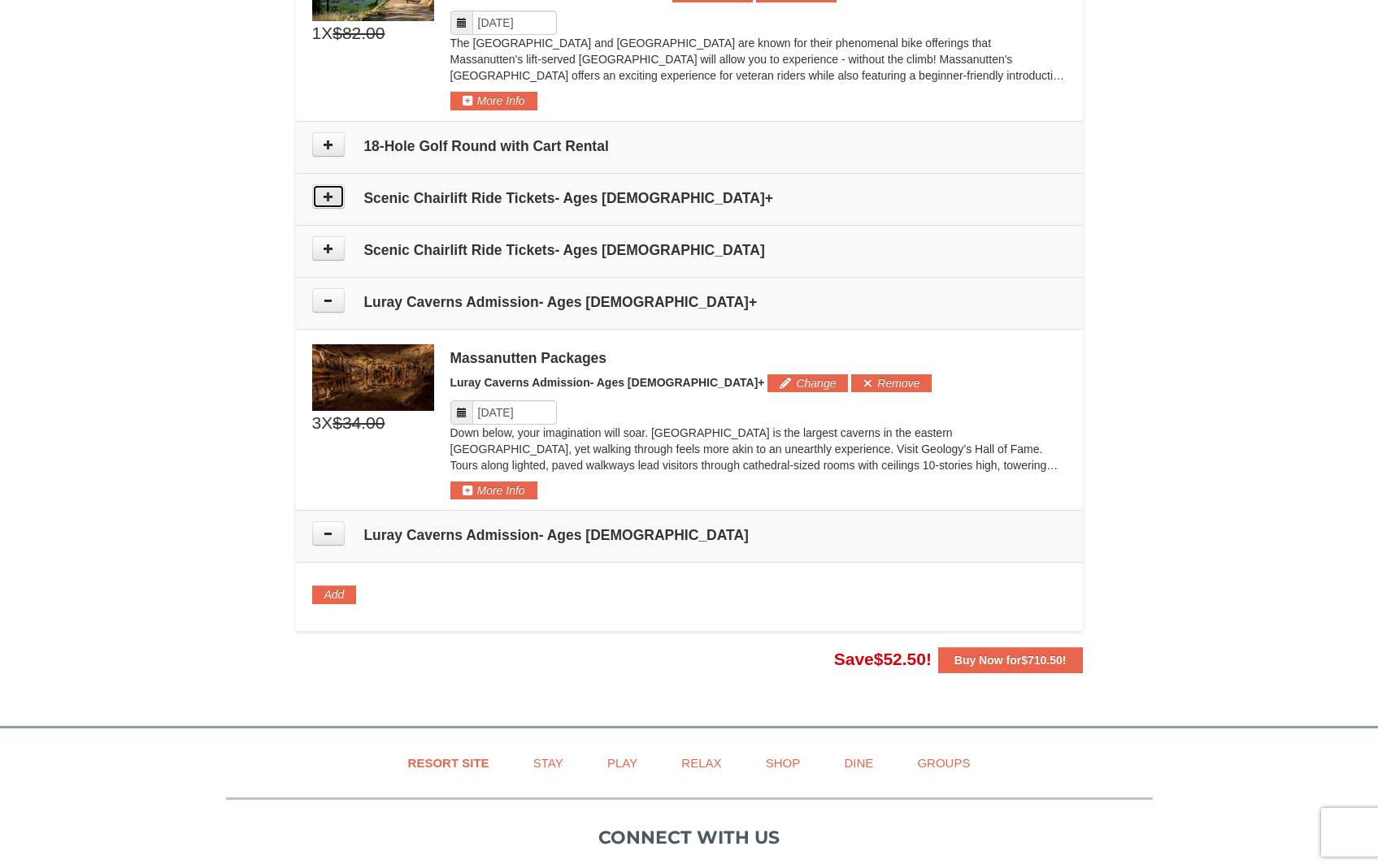
click at [329, 193] on icon at bounding box center [328, 196] width 11 height 11
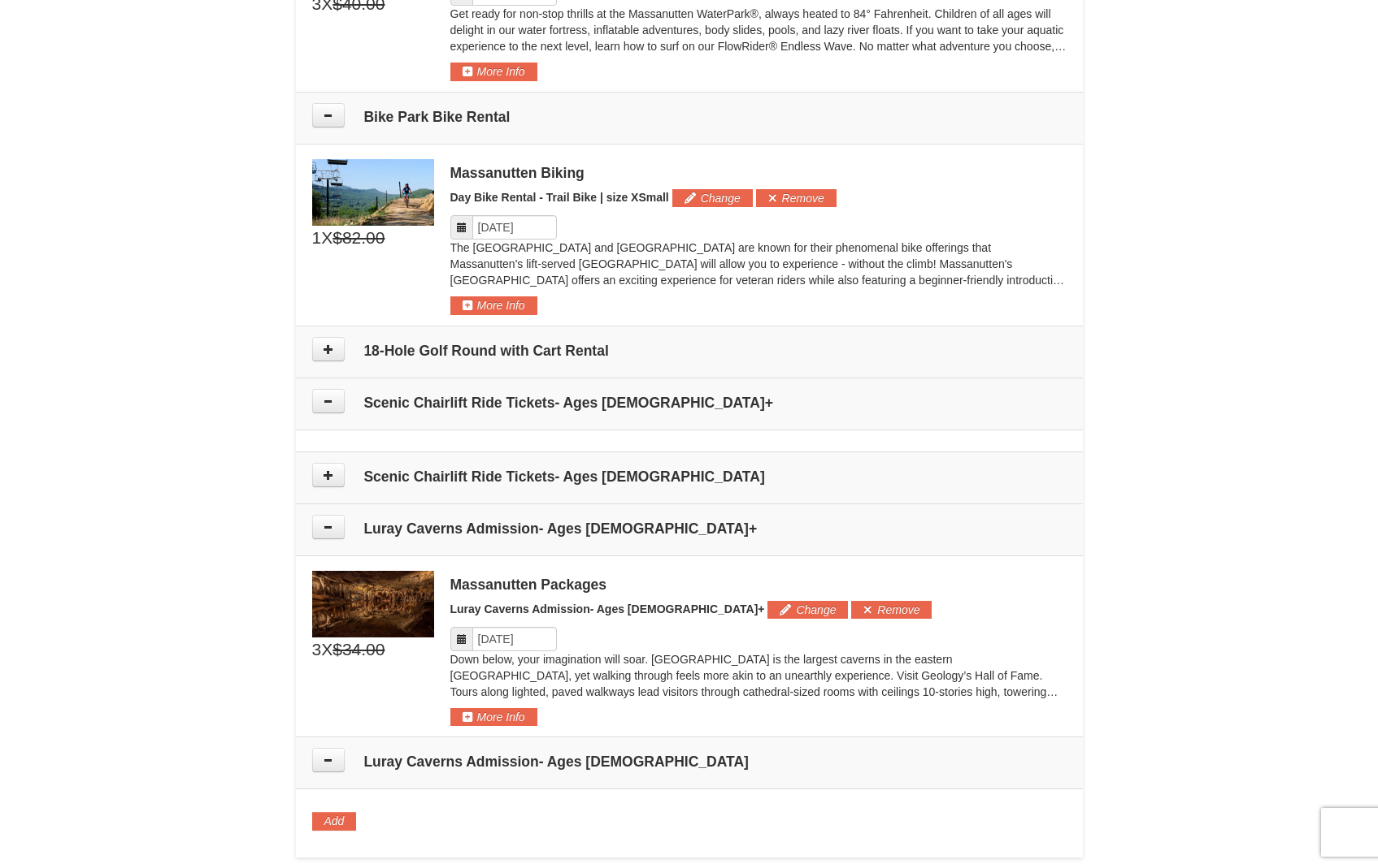
scroll to position [962, 0]
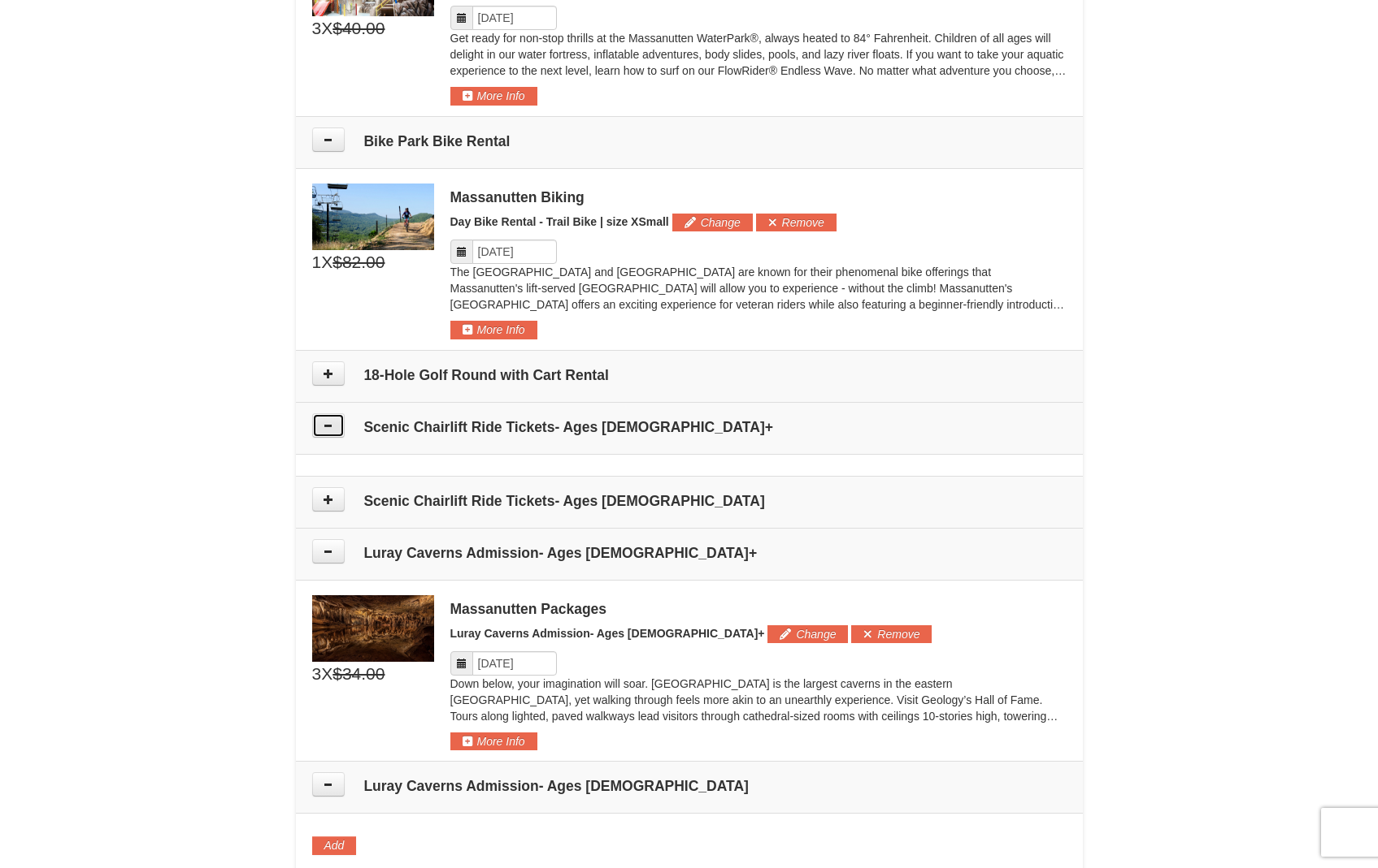
click at [323, 426] on icon at bounding box center [328, 425] width 11 height 11
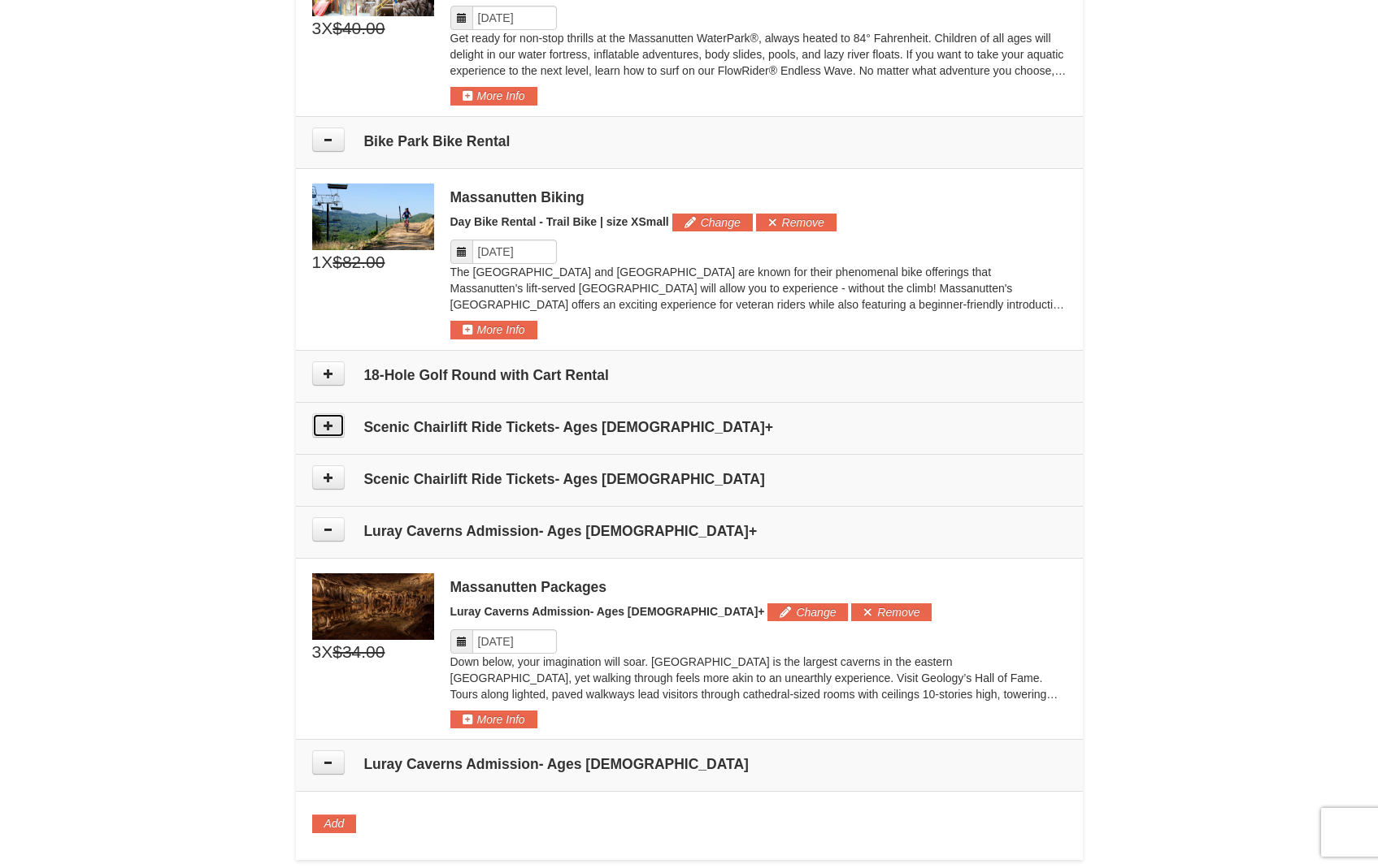
click at [325, 424] on icon at bounding box center [328, 425] width 11 height 11
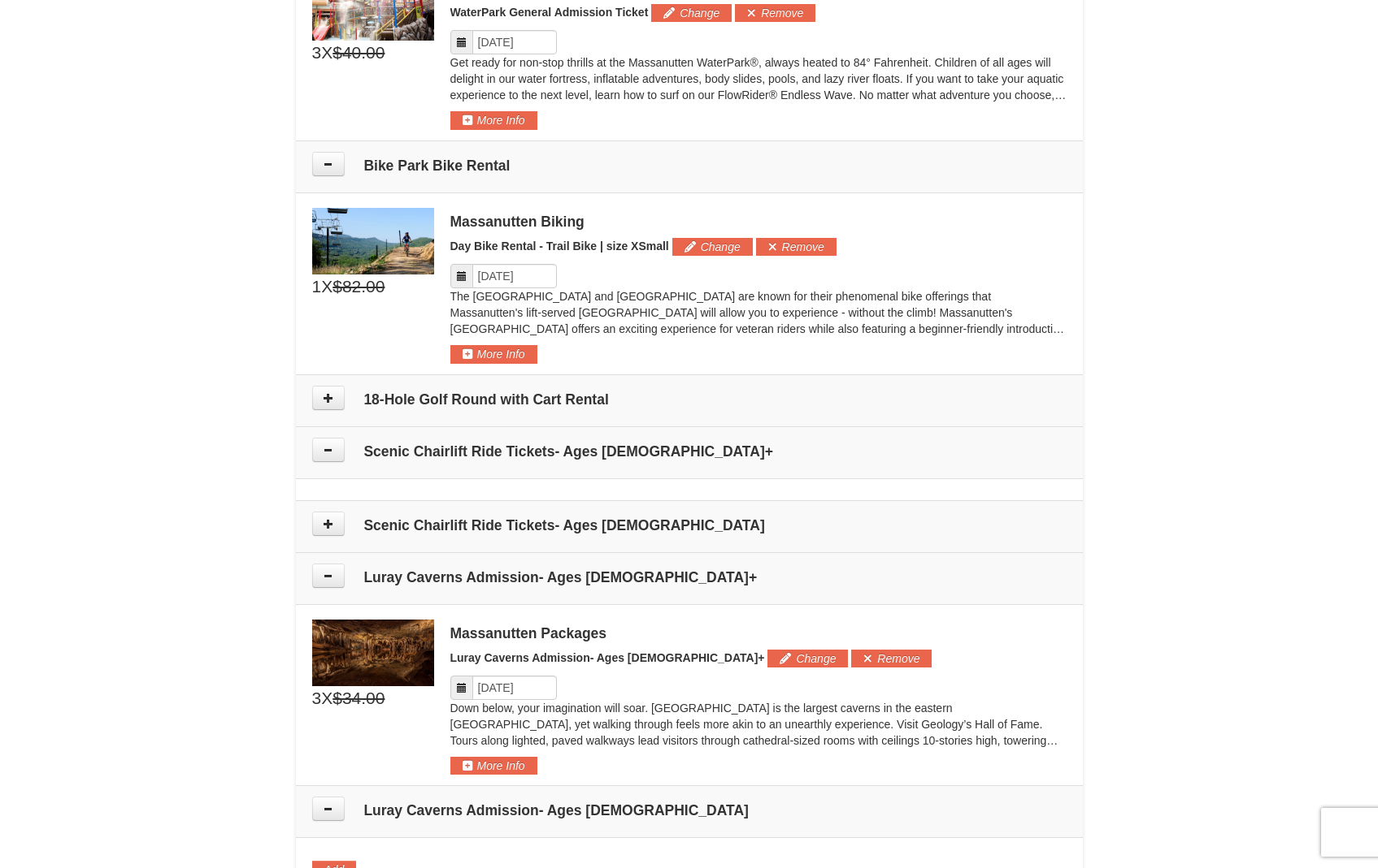
scroll to position [931, 0]
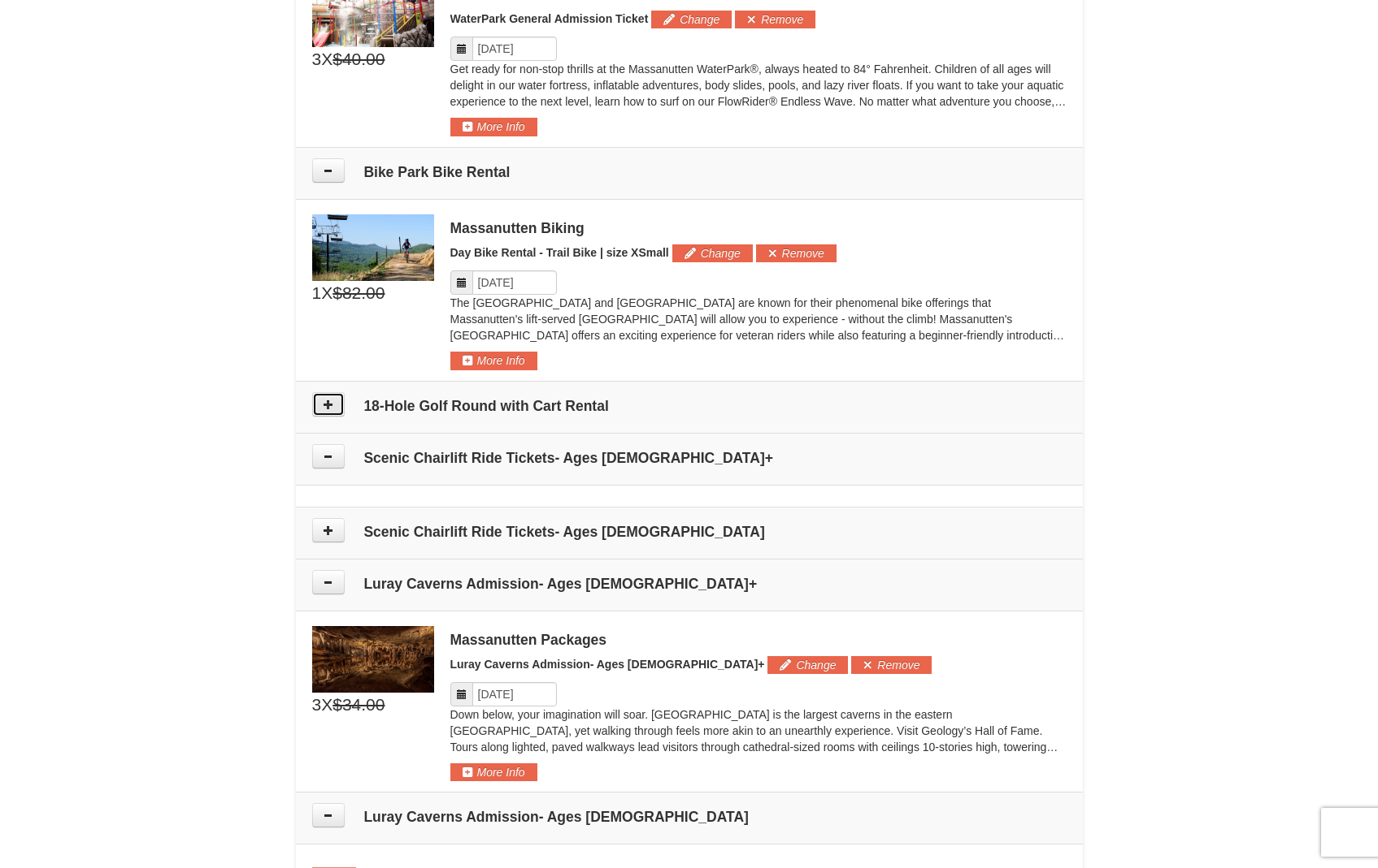
click at [333, 407] on button at bounding box center [328, 405] width 33 height 24
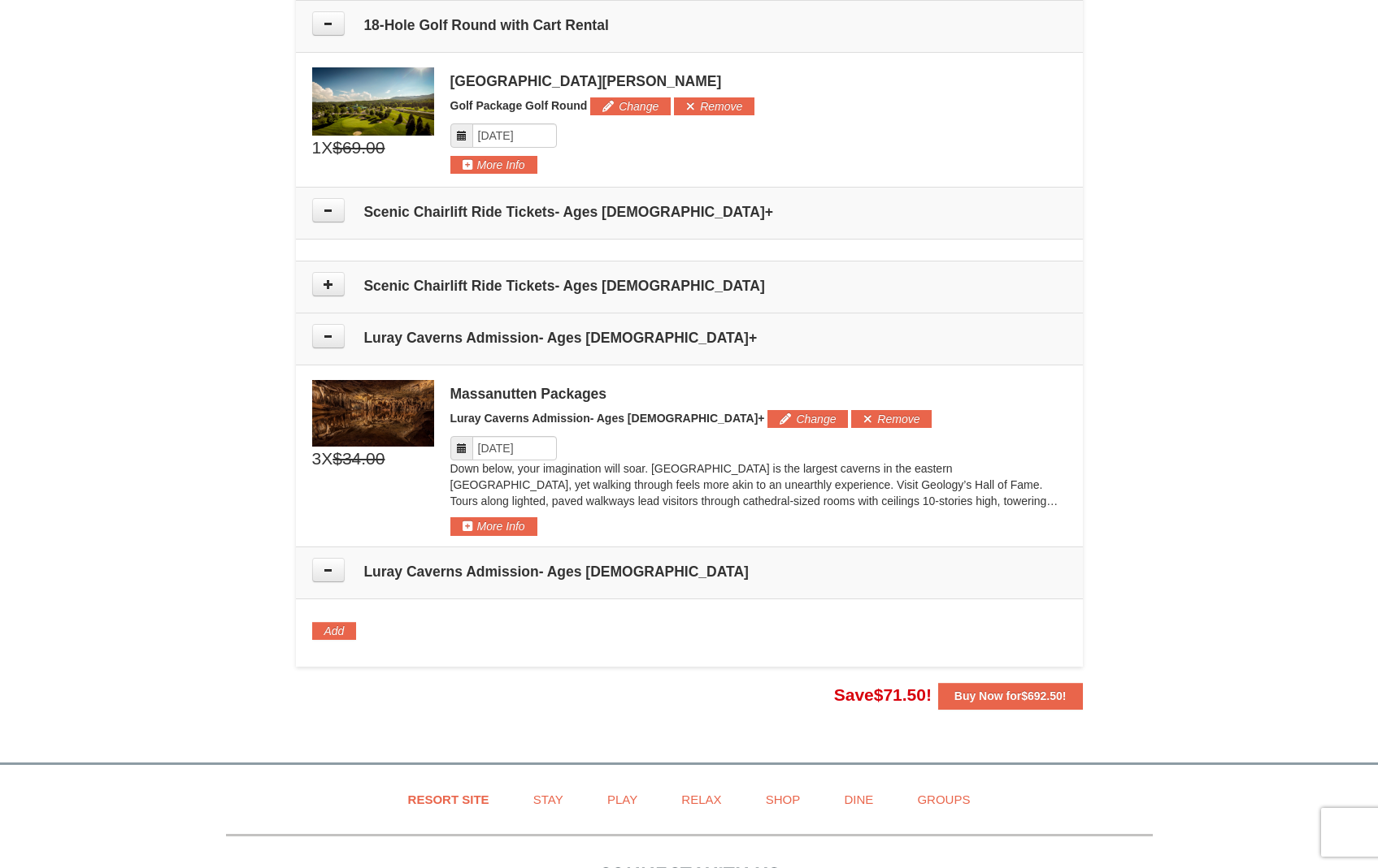
scroll to position [1168, 0]
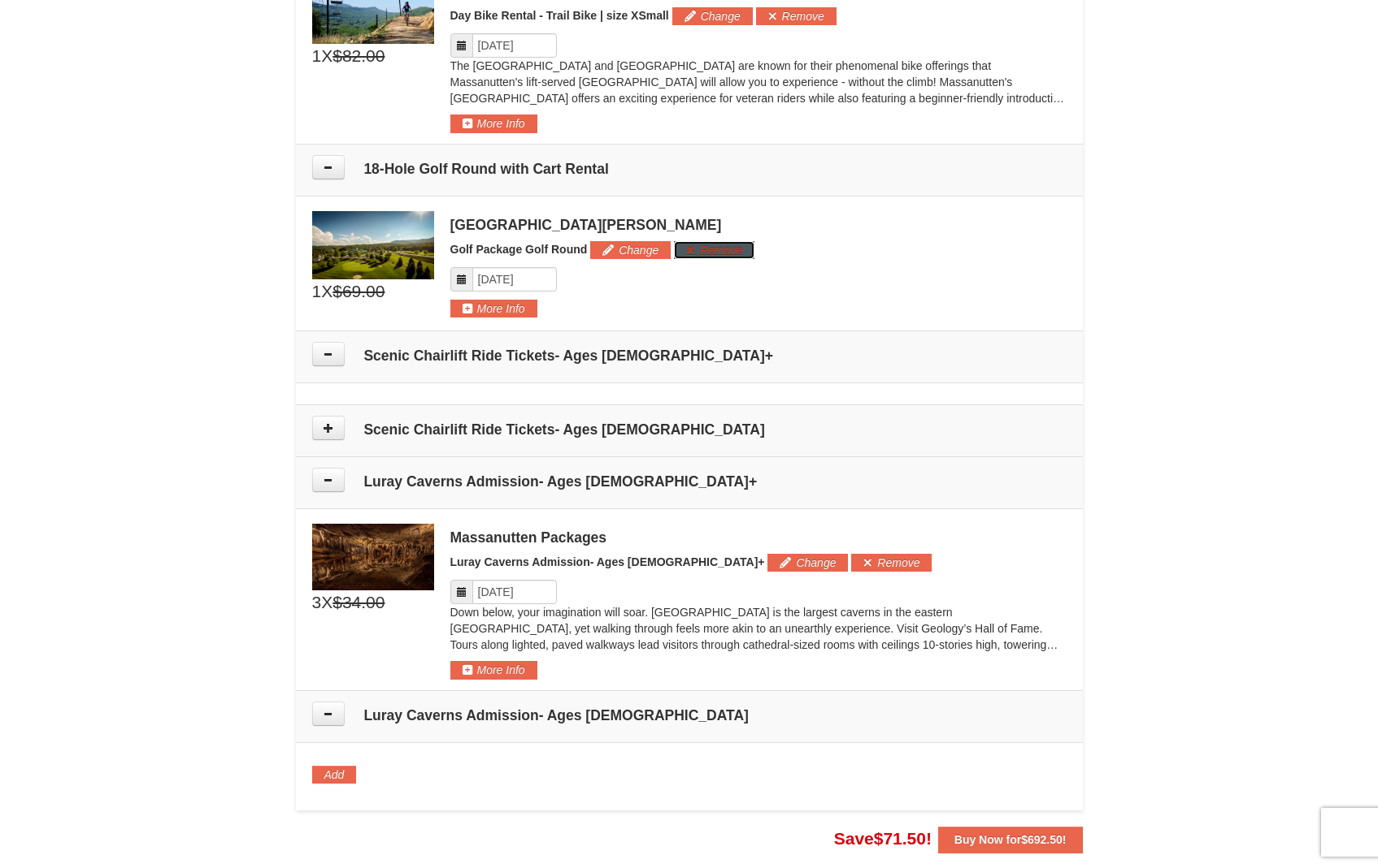
click at [697, 246] on button "Remove" at bounding box center [714, 250] width 81 height 18
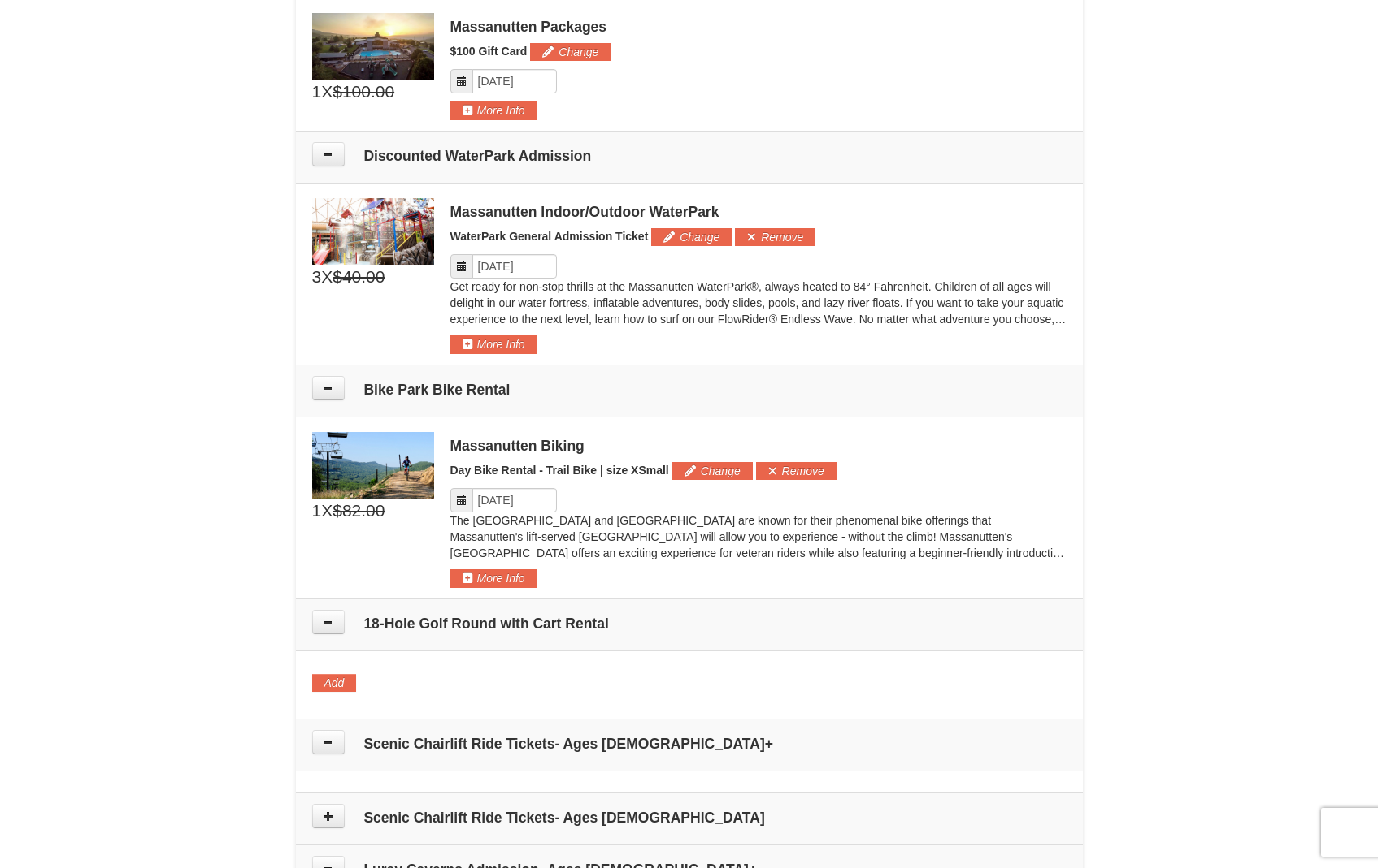
scroll to position [713, 0]
click at [708, 477] on button "Change" at bounding box center [712, 472] width 81 height 18
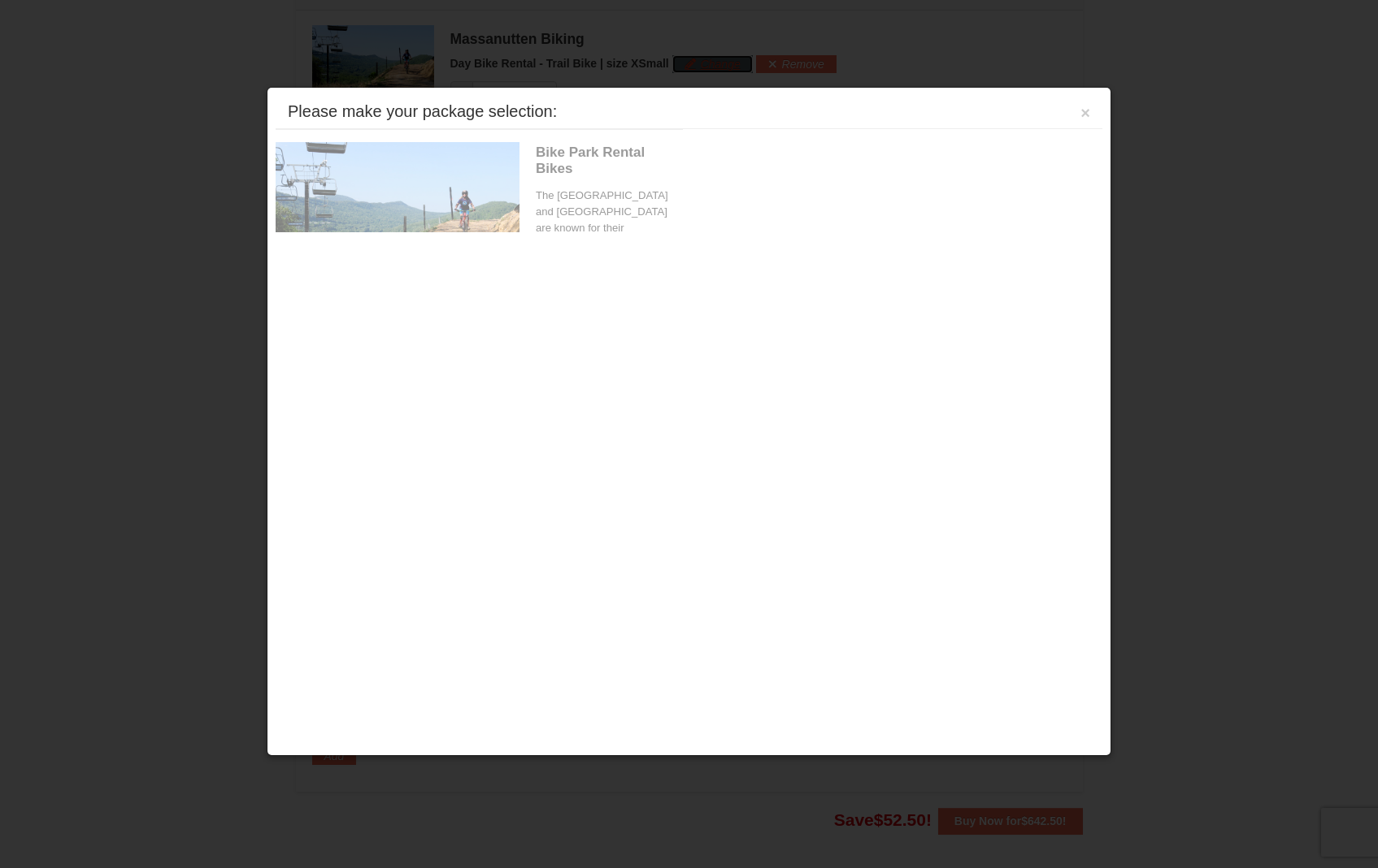
scroll to position [1145, 0]
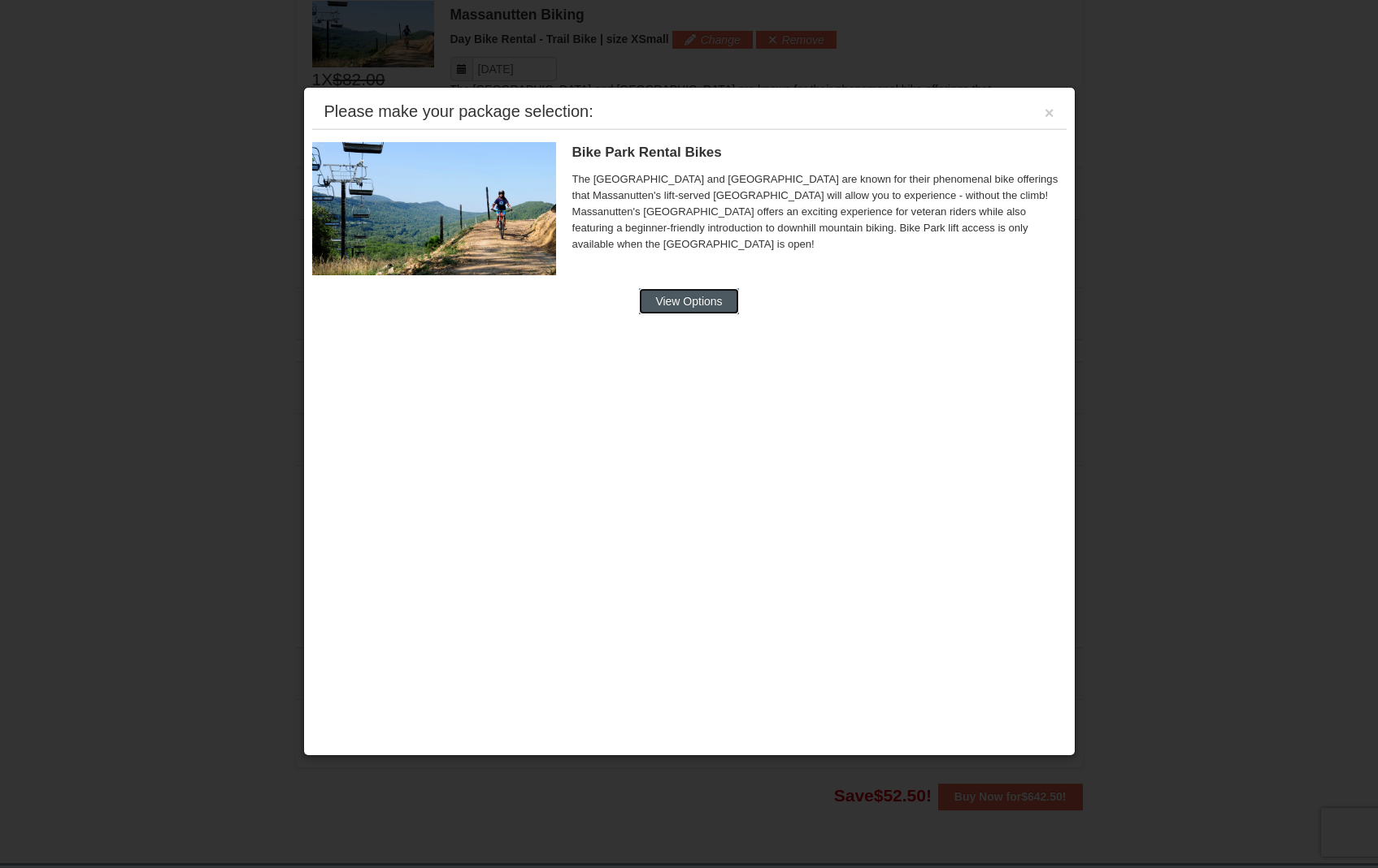
click at [689, 309] on button "View Options" at bounding box center [688, 301] width 99 height 26
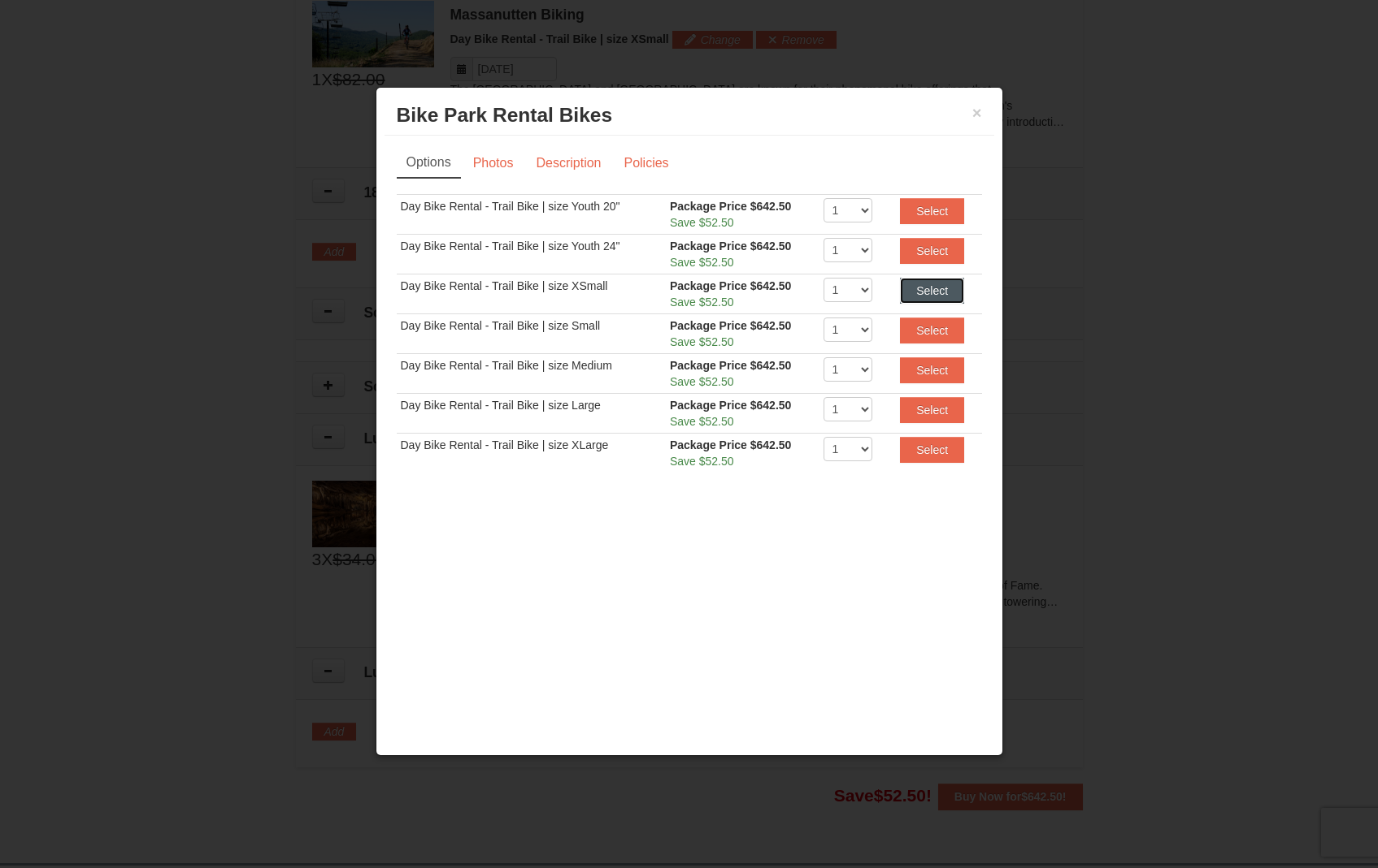
click at [937, 300] on button "Select" at bounding box center [931, 291] width 64 height 26
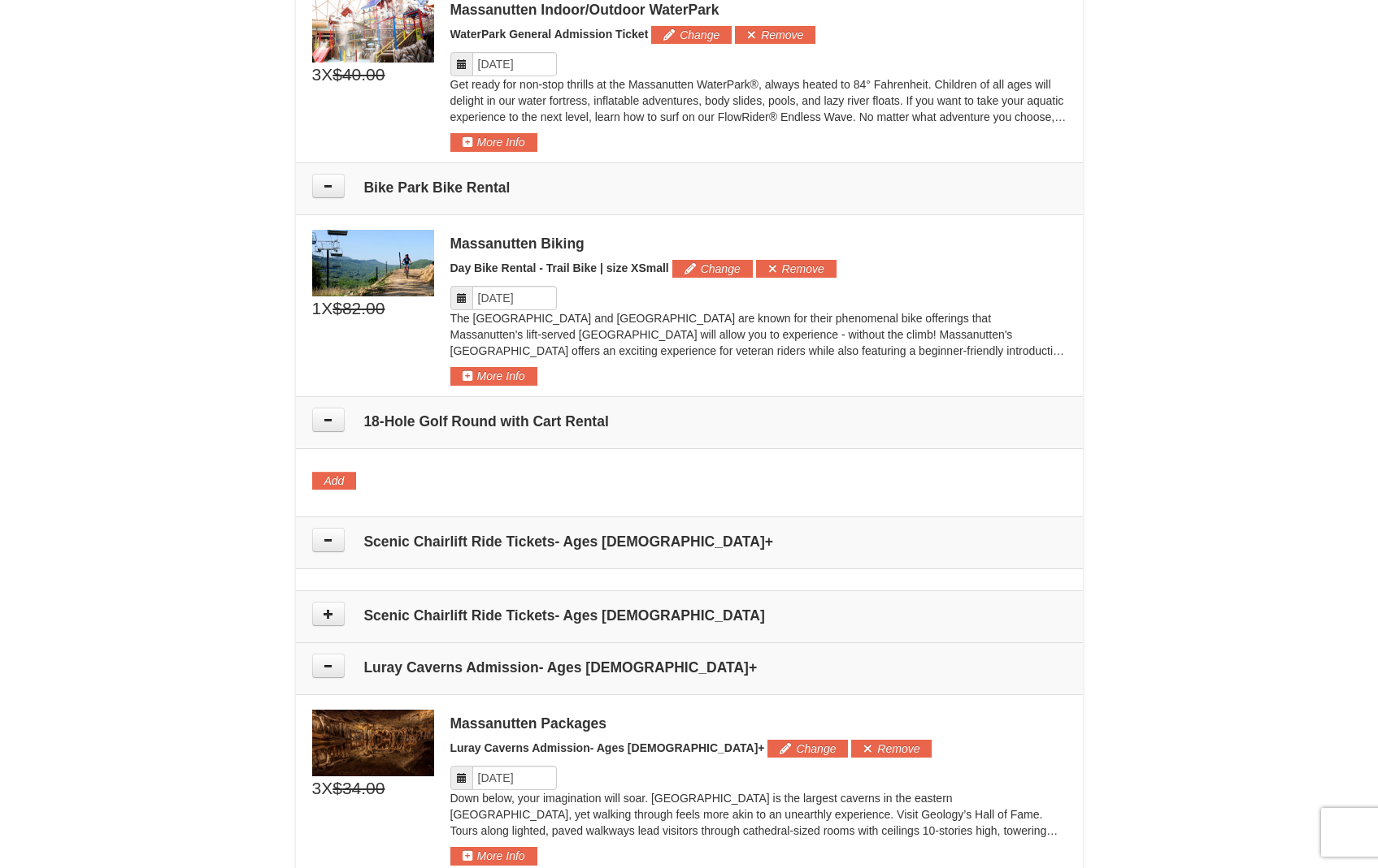
scroll to position [914, 0]
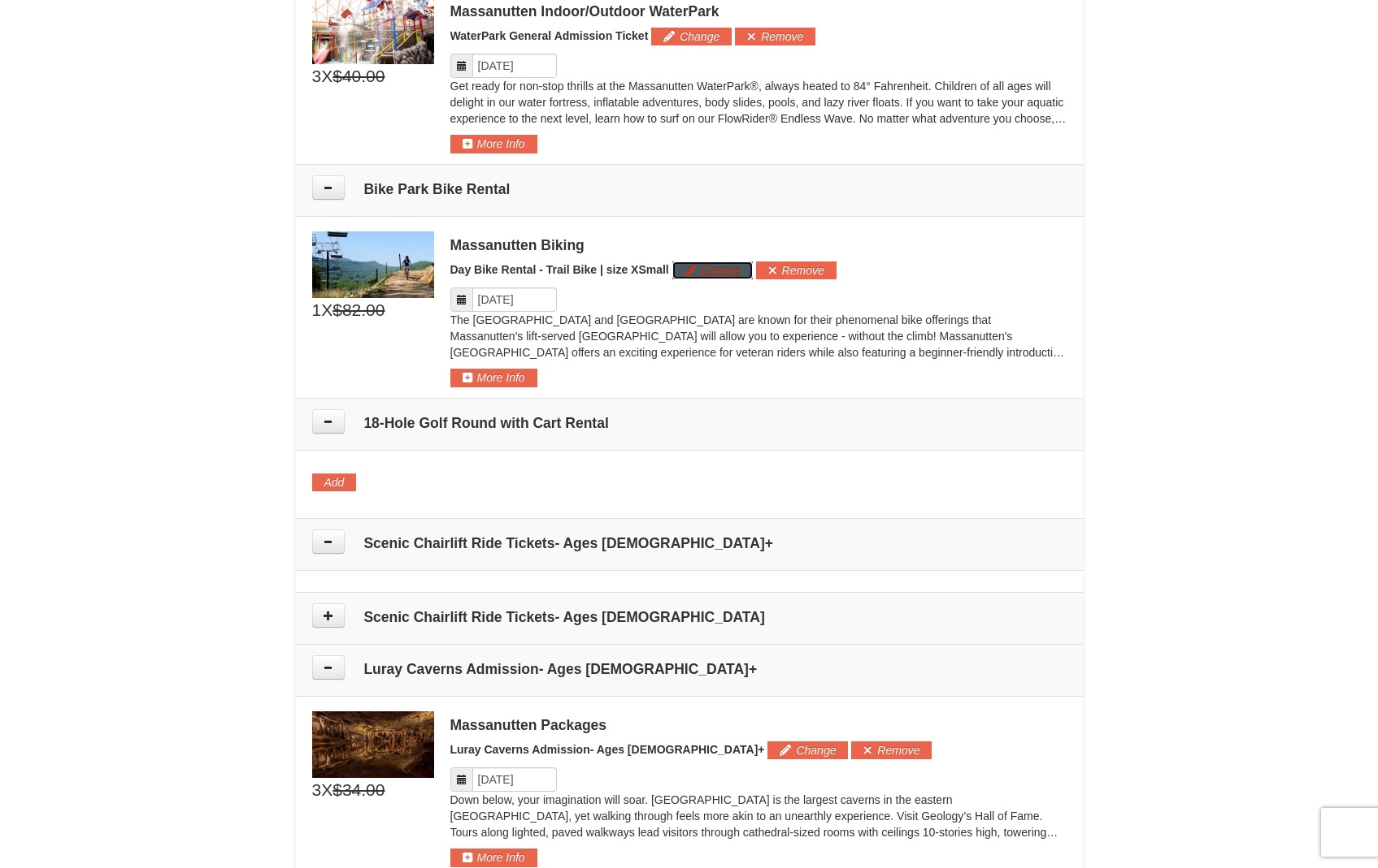
click at [714, 271] on button "Change" at bounding box center [712, 271] width 81 height 18
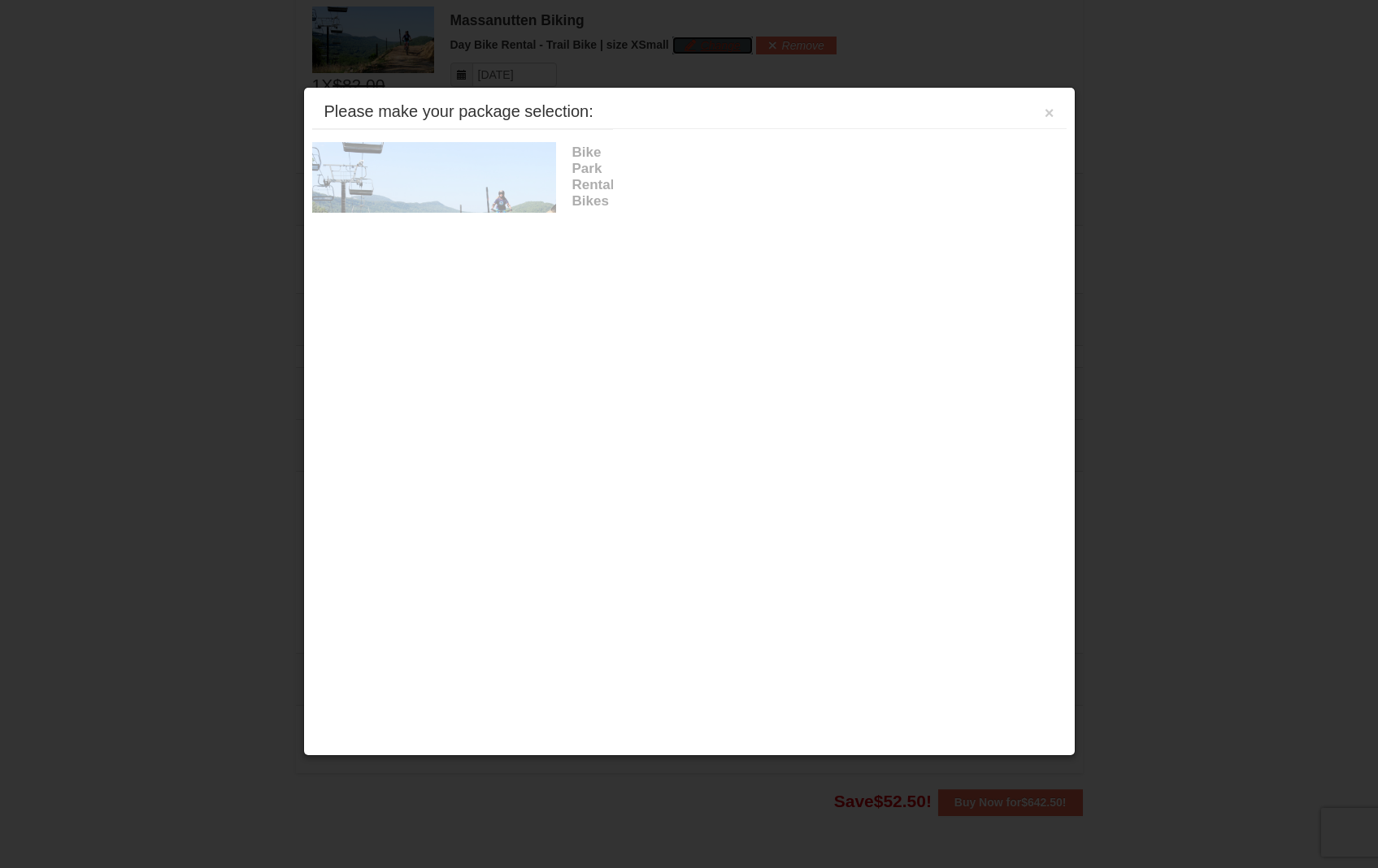
scroll to position [1145, 0]
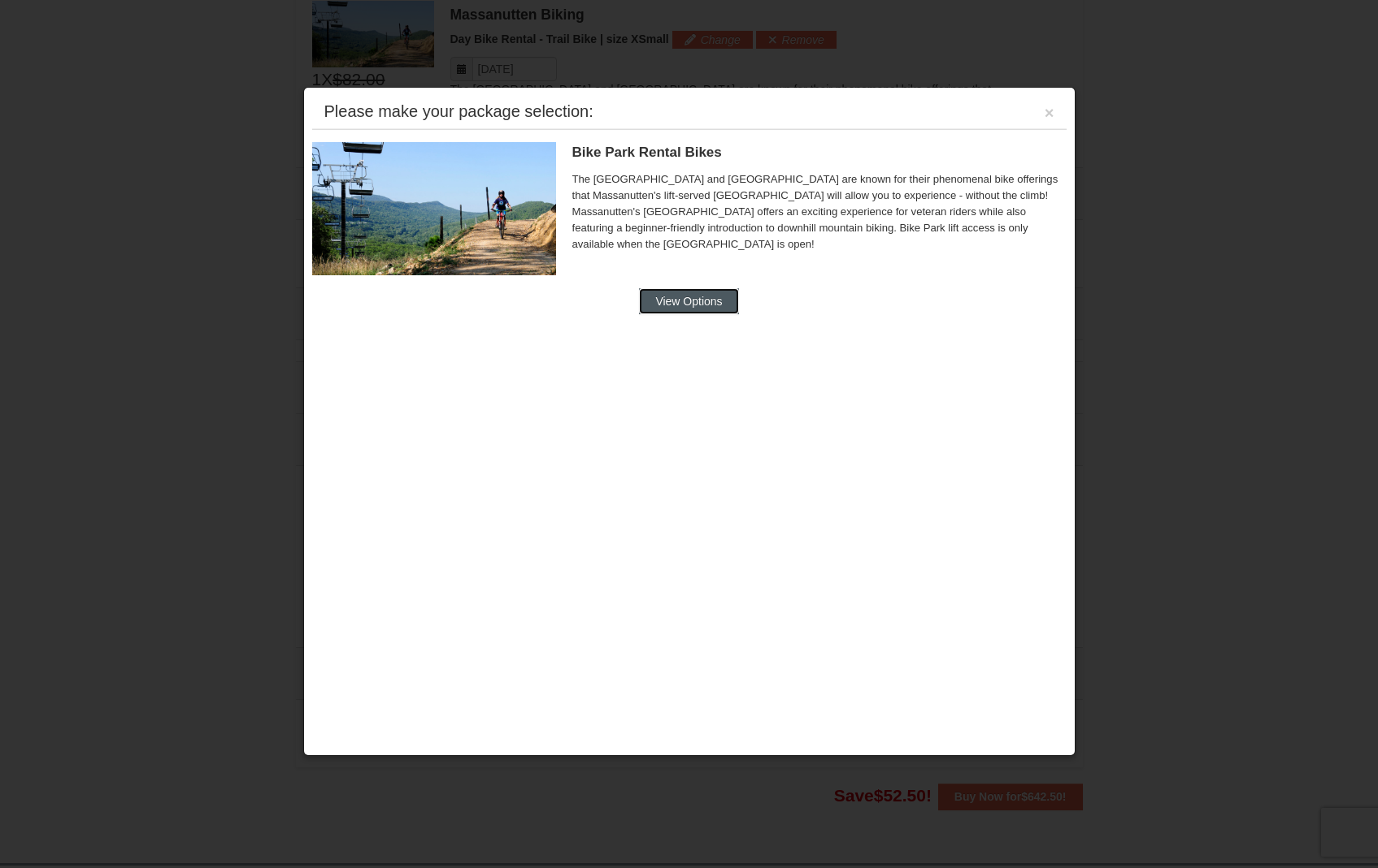
click at [673, 299] on button "View Options" at bounding box center [688, 301] width 99 height 26
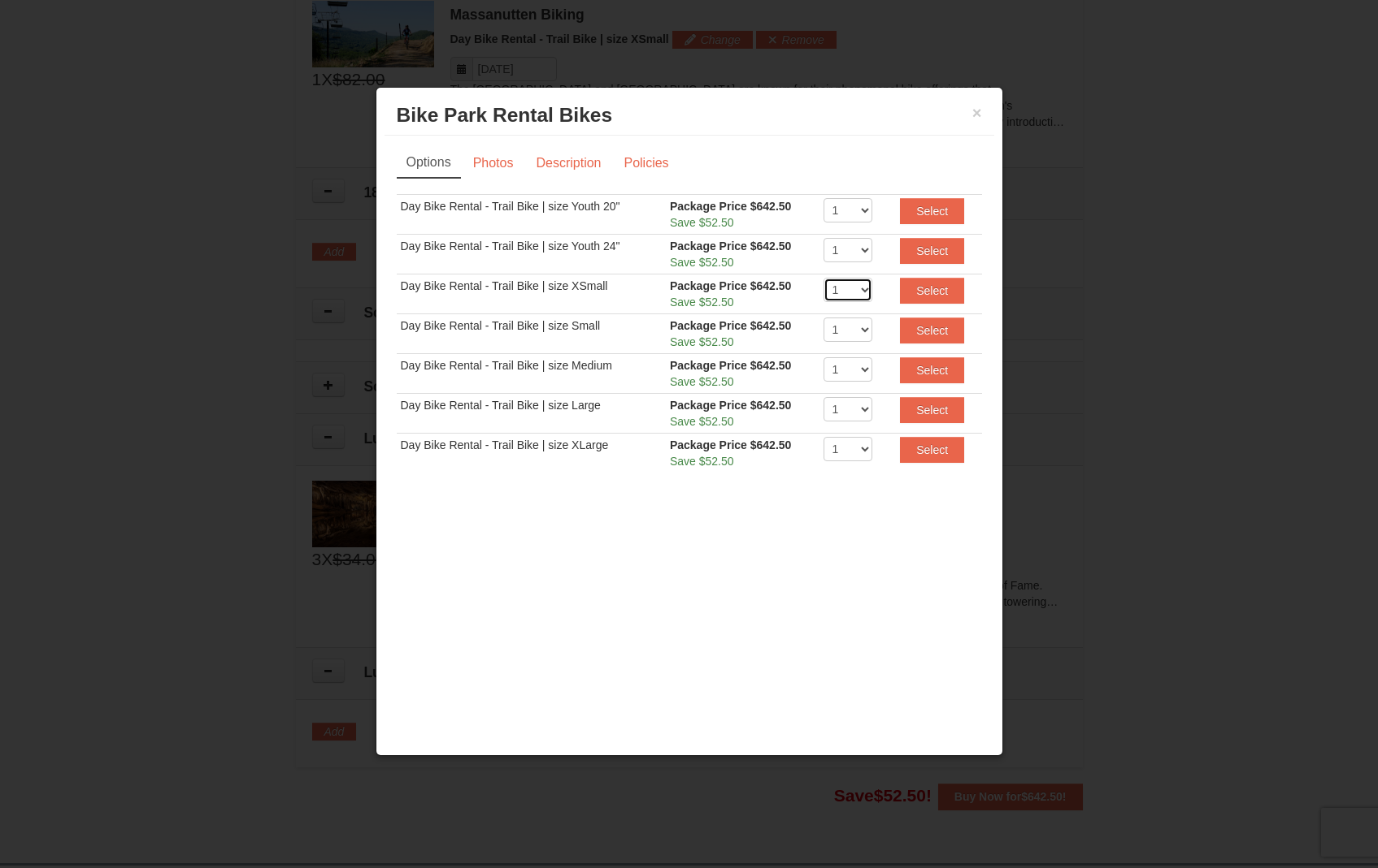
click at [857, 292] on select "1 2 3 4 5 6 7 8 9 10 11 12 13 14 15 16 17 18 19 20" at bounding box center [848, 290] width 49 height 24
select select "3"
click at [824, 278] on select "1 2 3 4 5 6 7 8 9 10 11 12 13 14 15 16 17 18 19 20" at bounding box center [848, 290] width 49 height 24
click at [928, 289] on button "Select" at bounding box center [931, 291] width 64 height 26
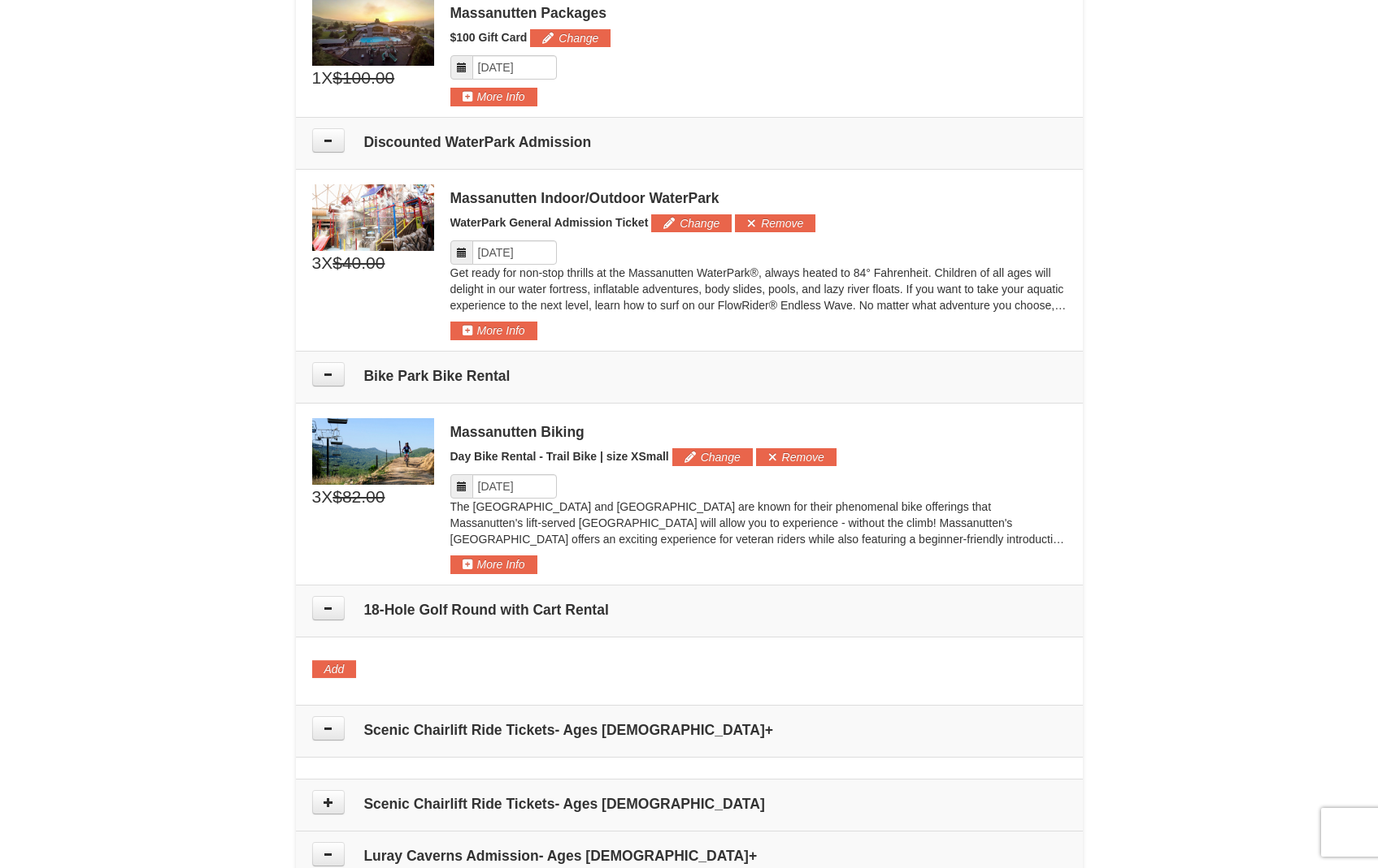
scroll to position [708, 0]
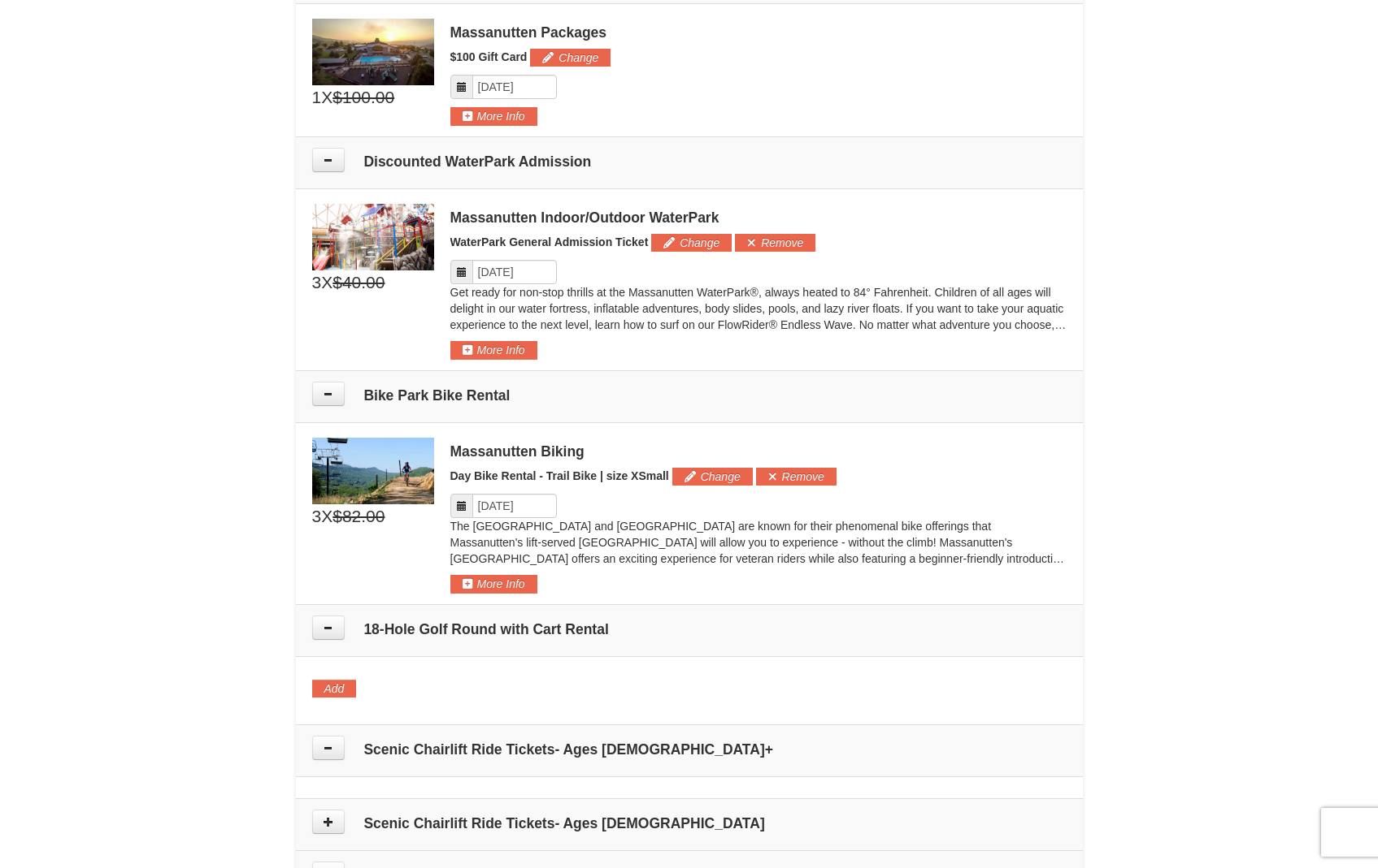
click at [394, 394] on h4 "Bike Park Bike Rental" at bounding box center [689, 396] width 755 height 16
click at [331, 393] on icon at bounding box center [328, 394] width 11 height 11
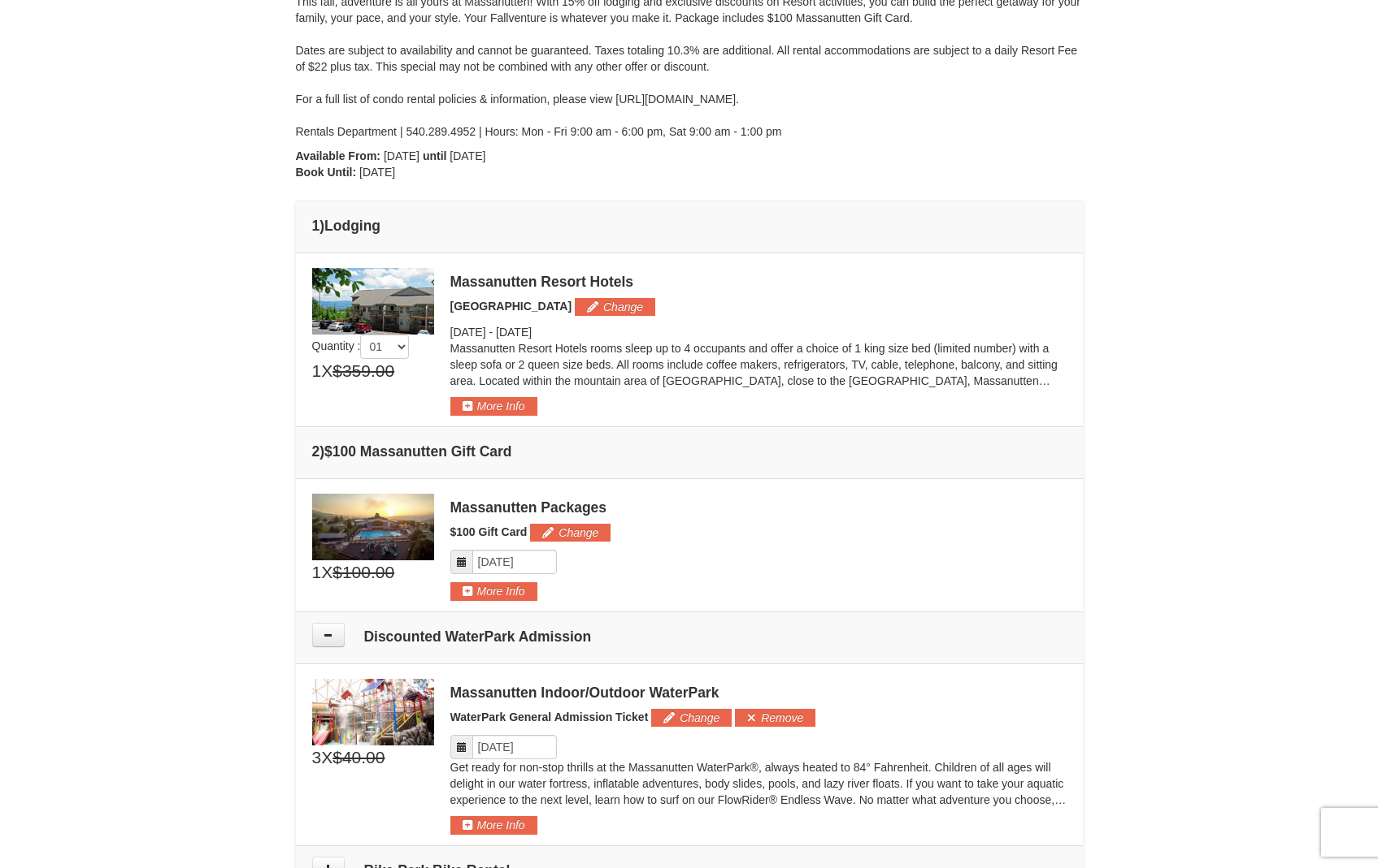
scroll to position [231, 0]
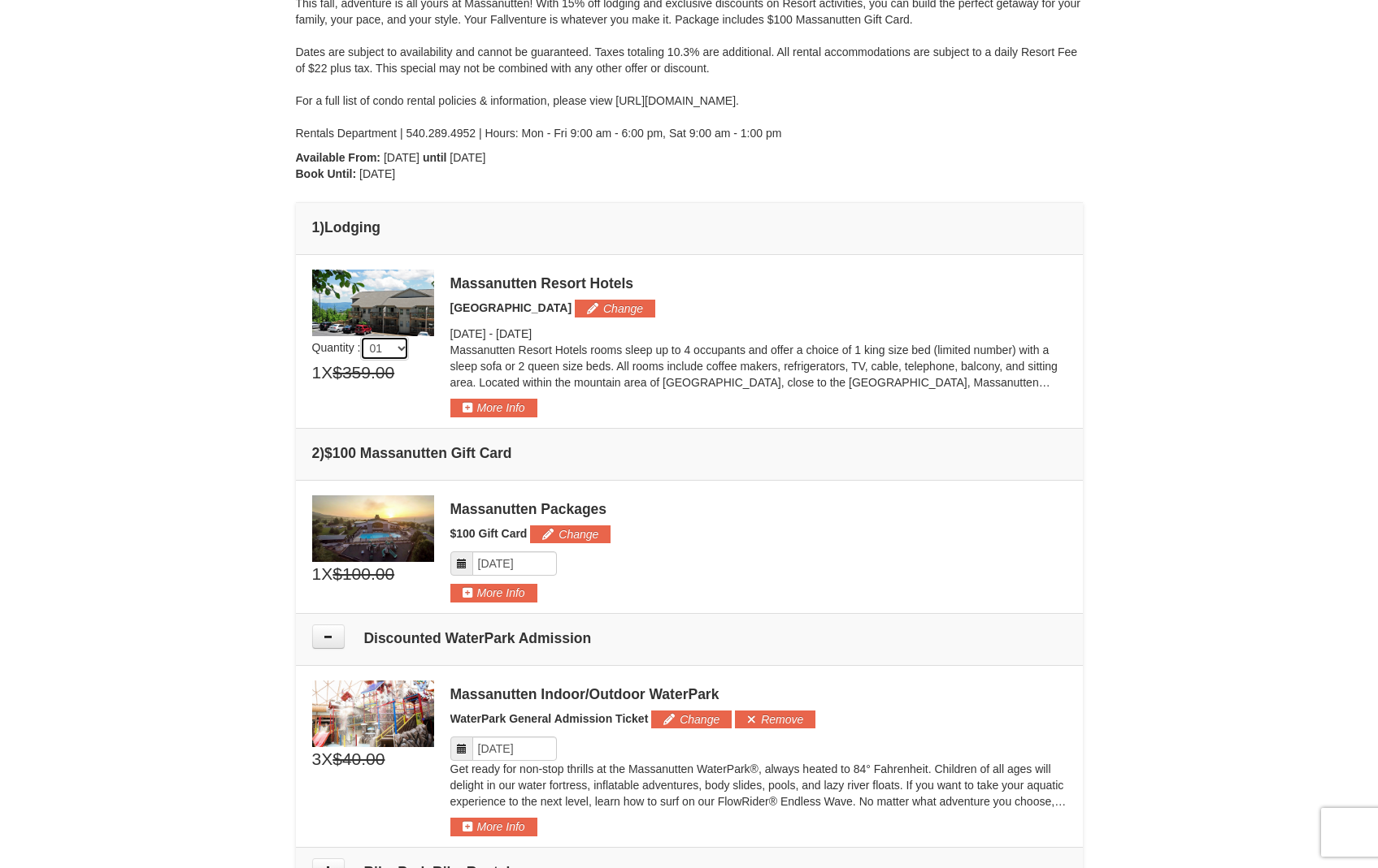
click at [404, 350] on select "01 02 03 04 05" at bounding box center [384, 349] width 49 height 24
click at [431, 353] on span "Quantity : 01 02 03 04 05 1 X $359.00 $327.50" at bounding box center [373, 336] width 122 height 132
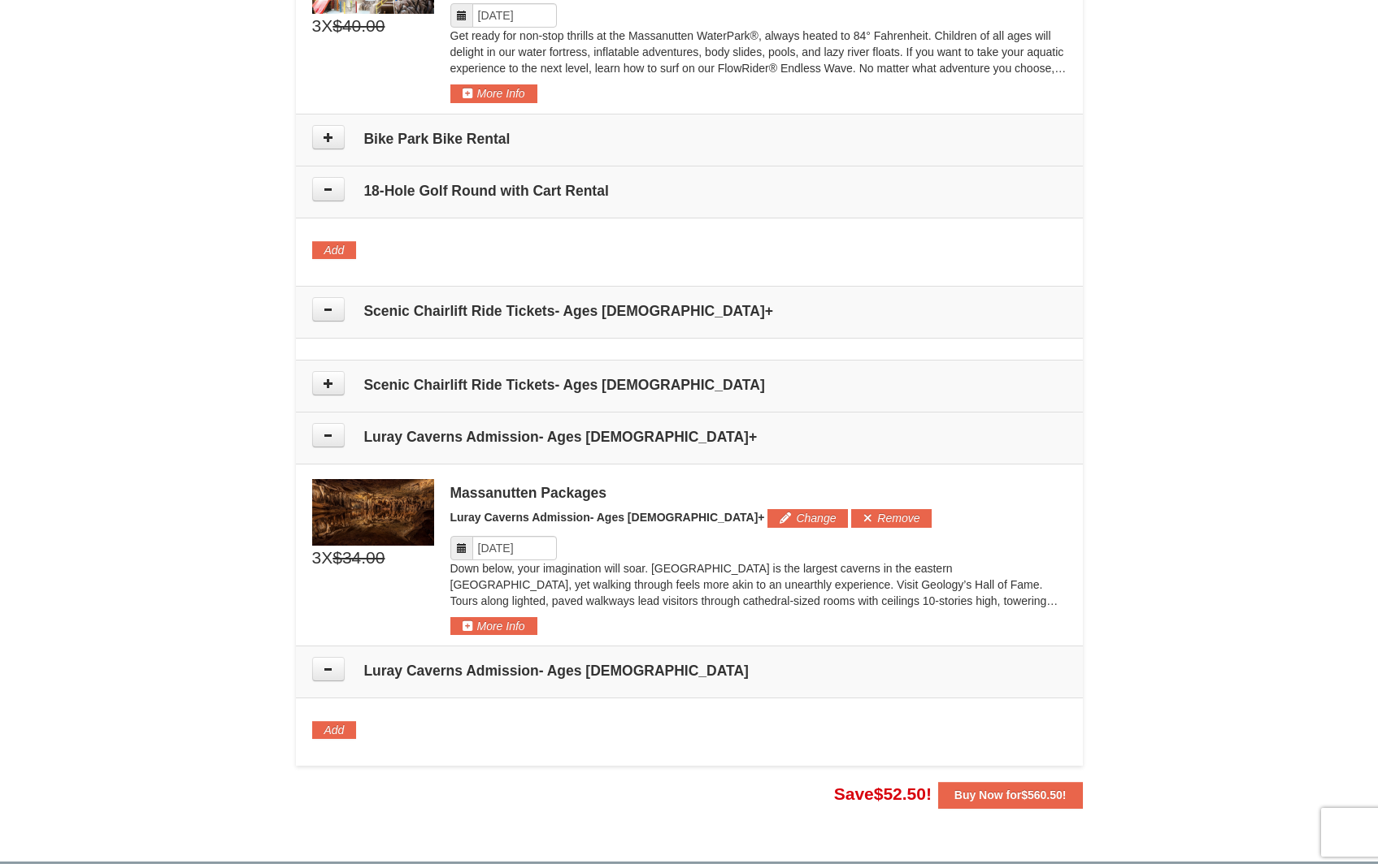
scroll to position [959, 0]
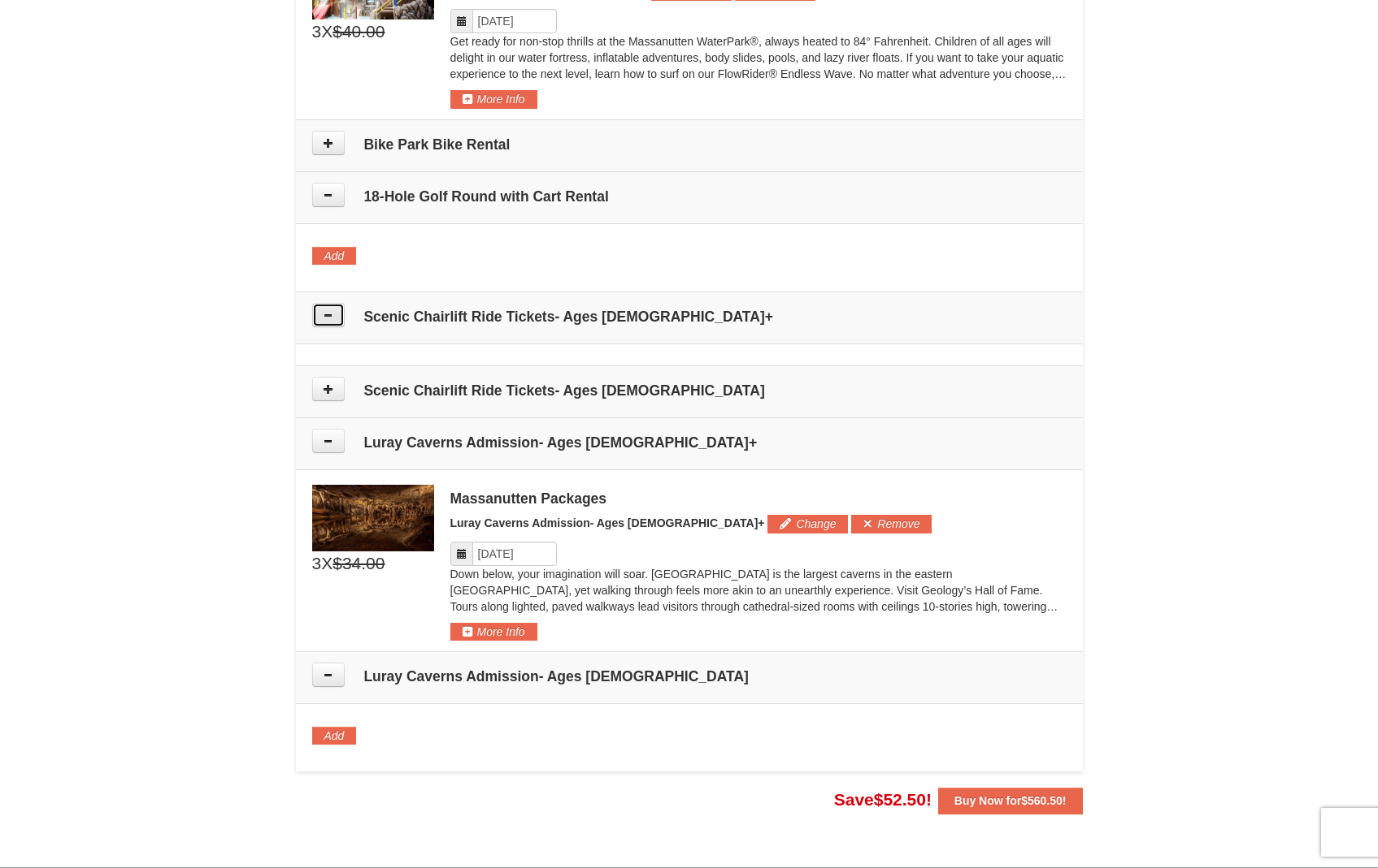
click at [323, 317] on icon at bounding box center [328, 315] width 11 height 11
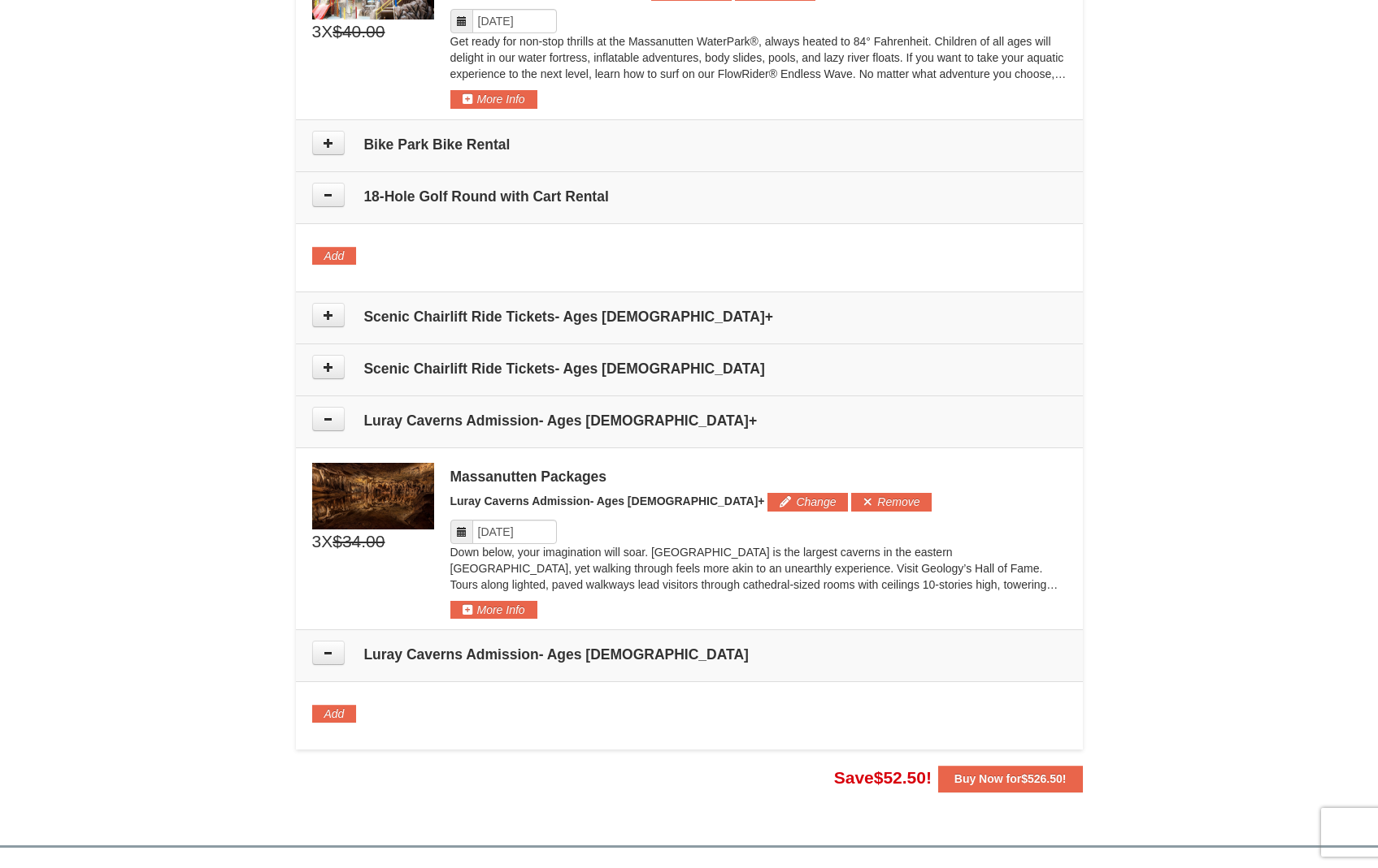
click at [323, 317] on icon at bounding box center [328, 315] width 11 height 11
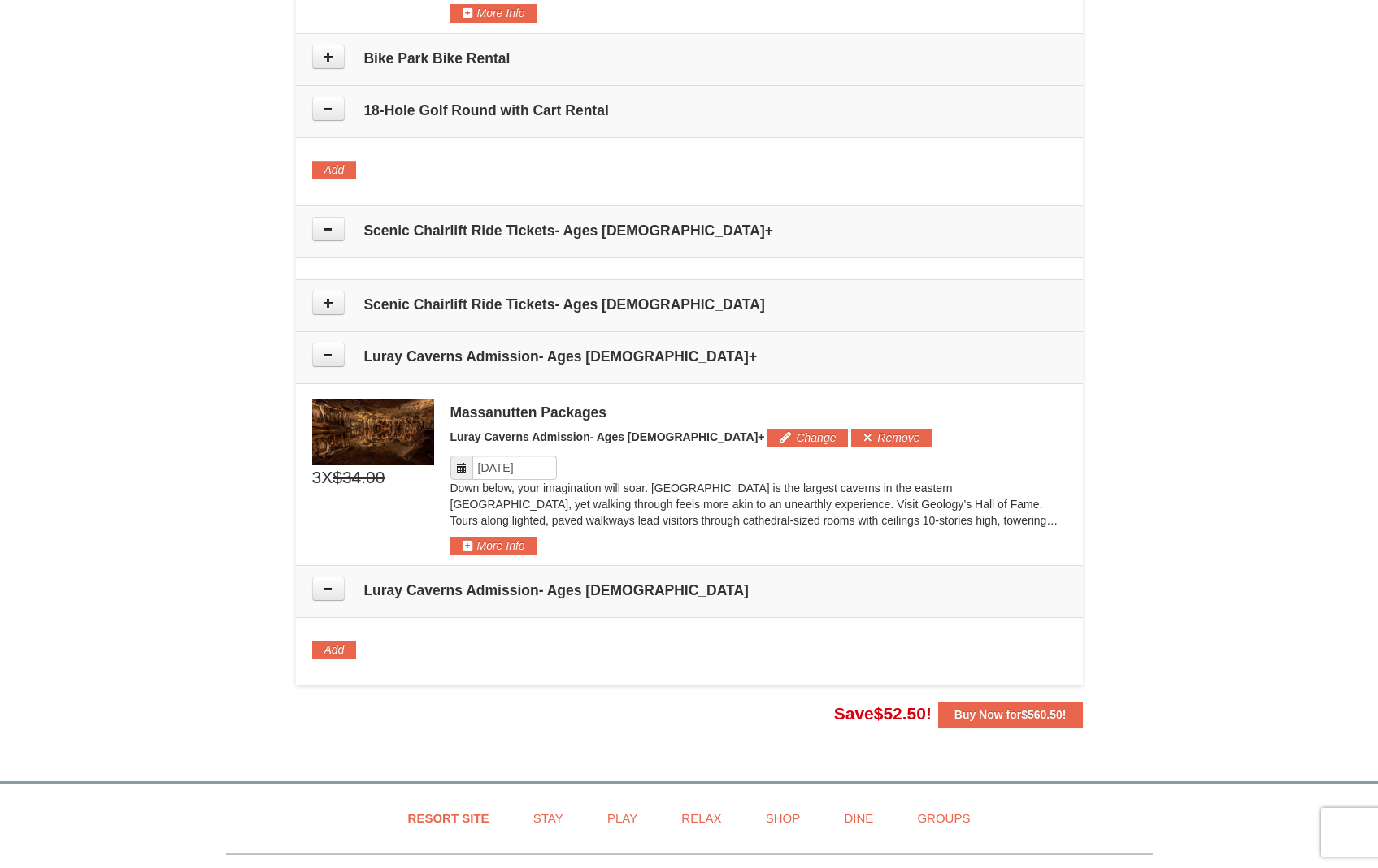
scroll to position [989, 0]
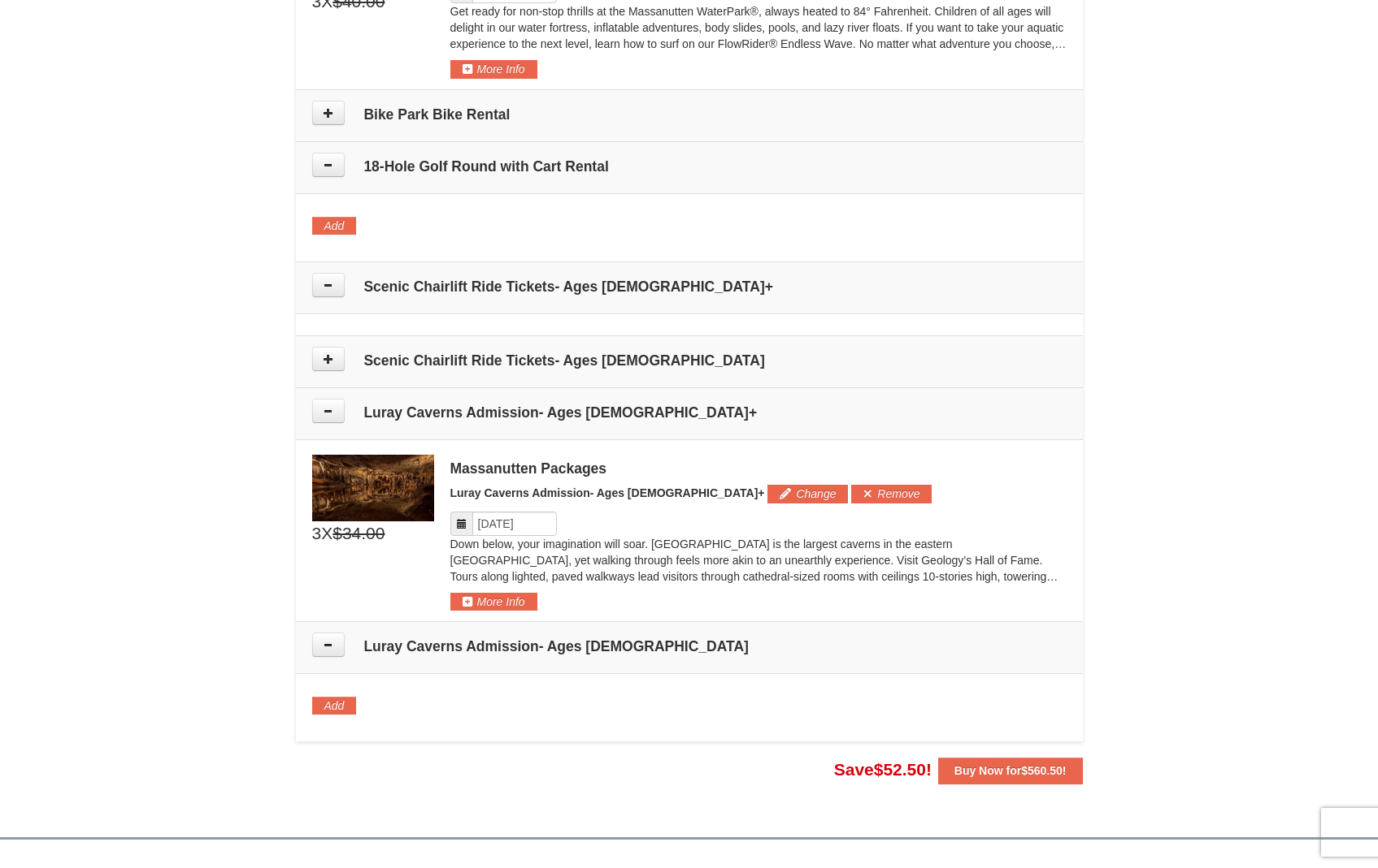
click at [336, 298] on td "Scenic Chairlift Ride Tickets- Ages [DEMOGRAPHIC_DATA]+" at bounding box center [689, 288] width 787 height 52
click at [324, 286] on icon at bounding box center [328, 284] width 11 height 11
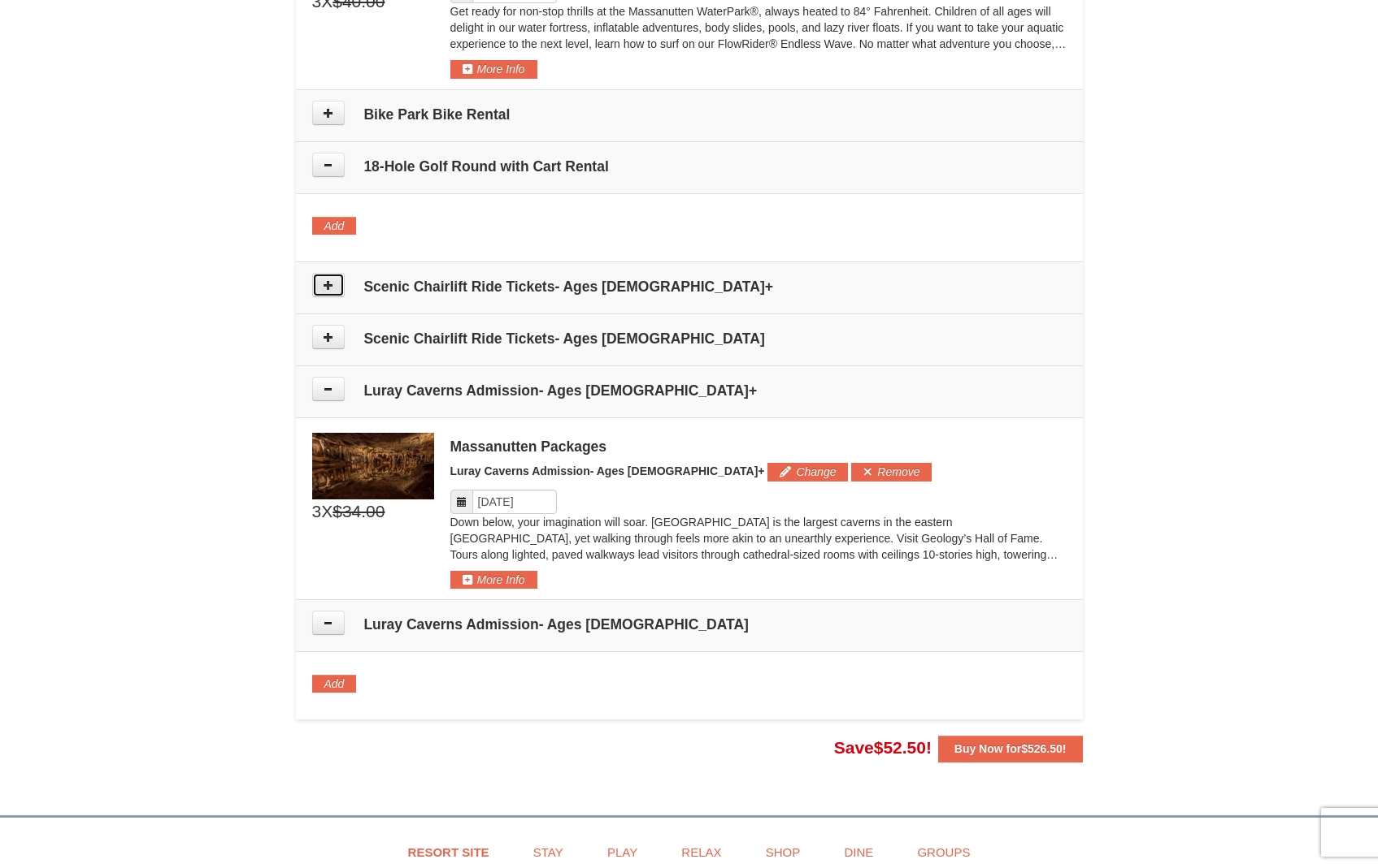
click at [324, 286] on icon at bounding box center [328, 284] width 11 height 11
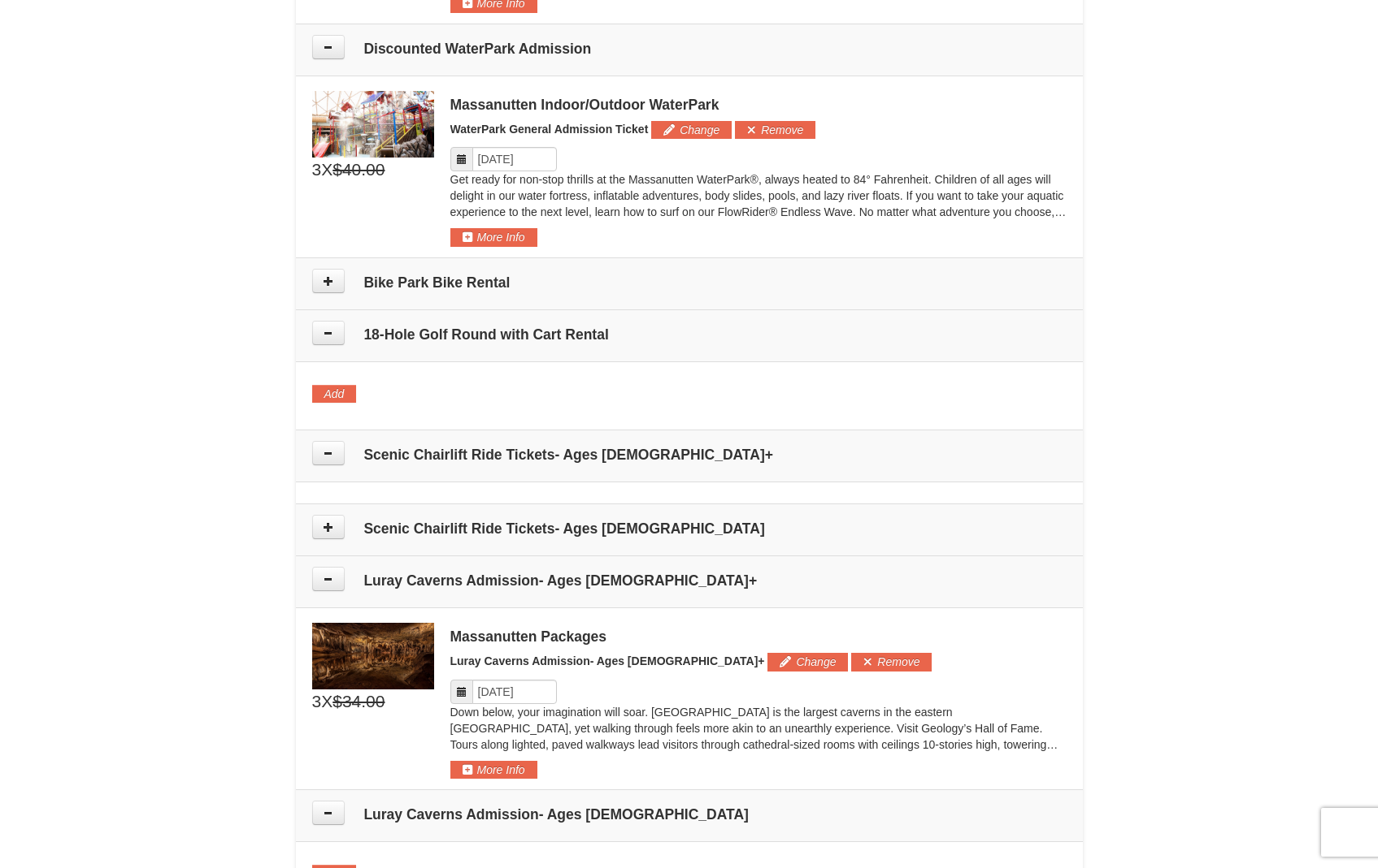
scroll to position [820, 0]
click at [327, 339] on button at bounding box center [328, 334] width 33 height 24
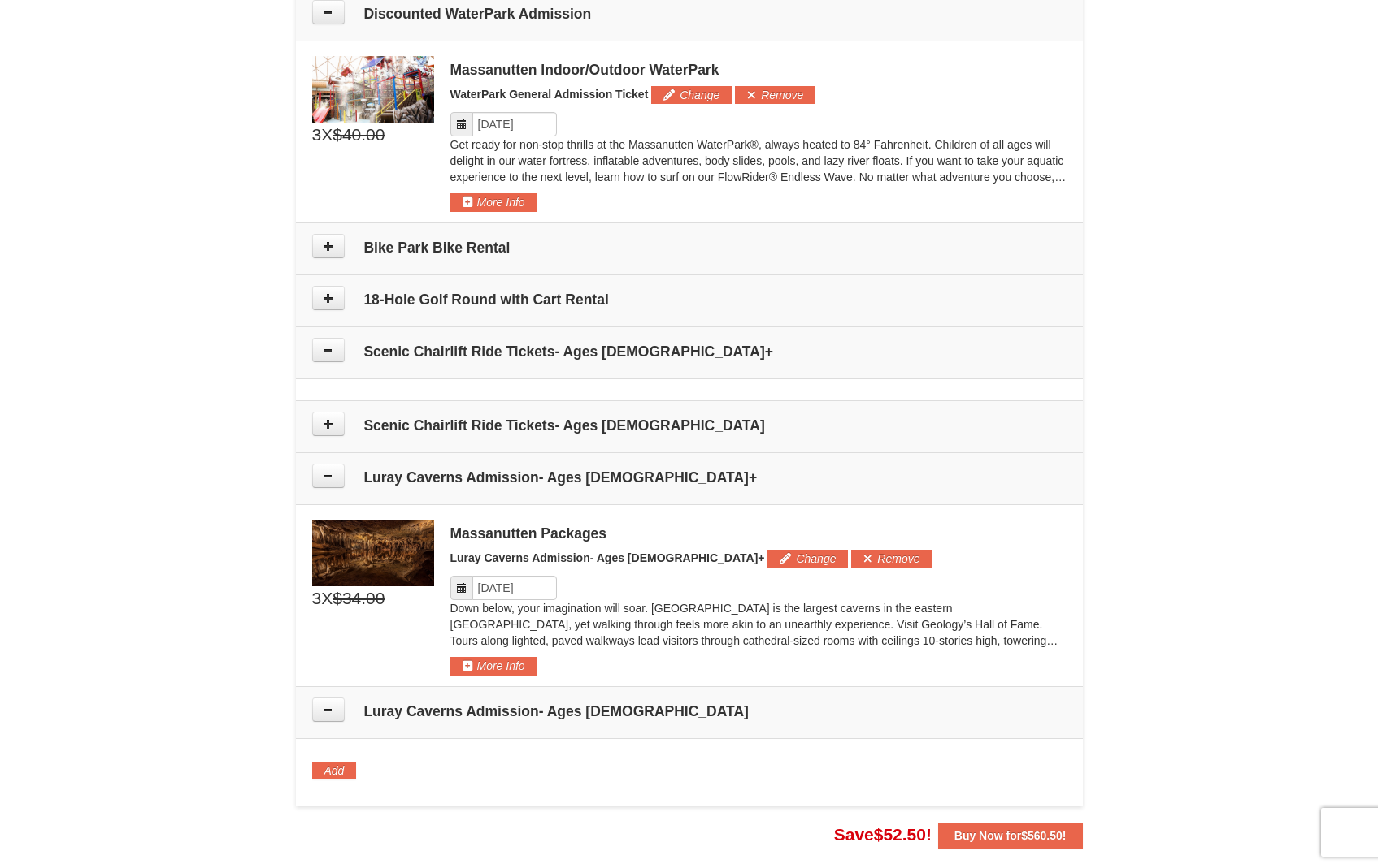
scroll to position [855, 0]
click at [326, 246] on icon at bounding box center [328, 246] width 11 height 11
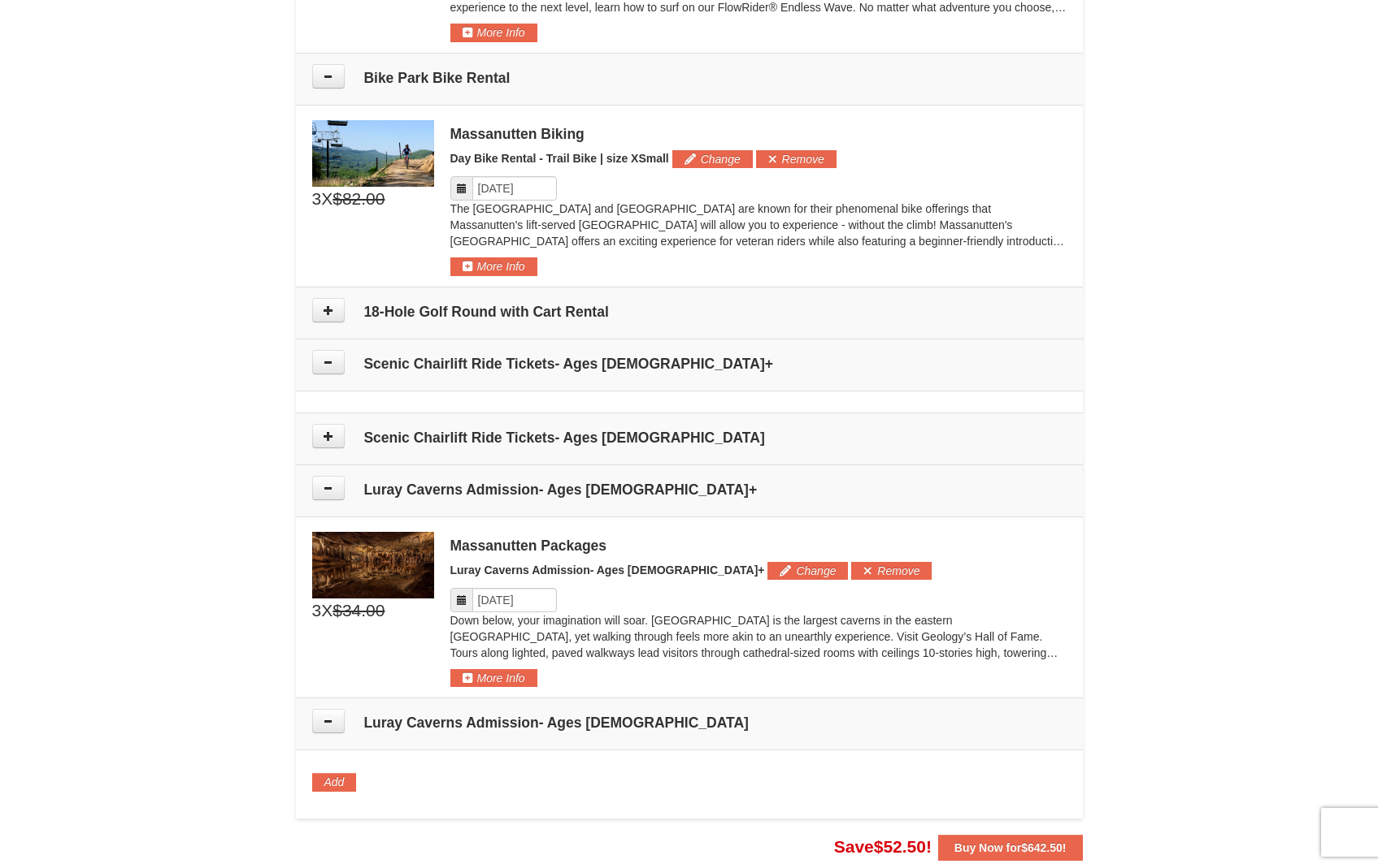
scroll to position [1024, 0]
click at [333, 314] on button at bounding box center [328, 311] width 33 height 24
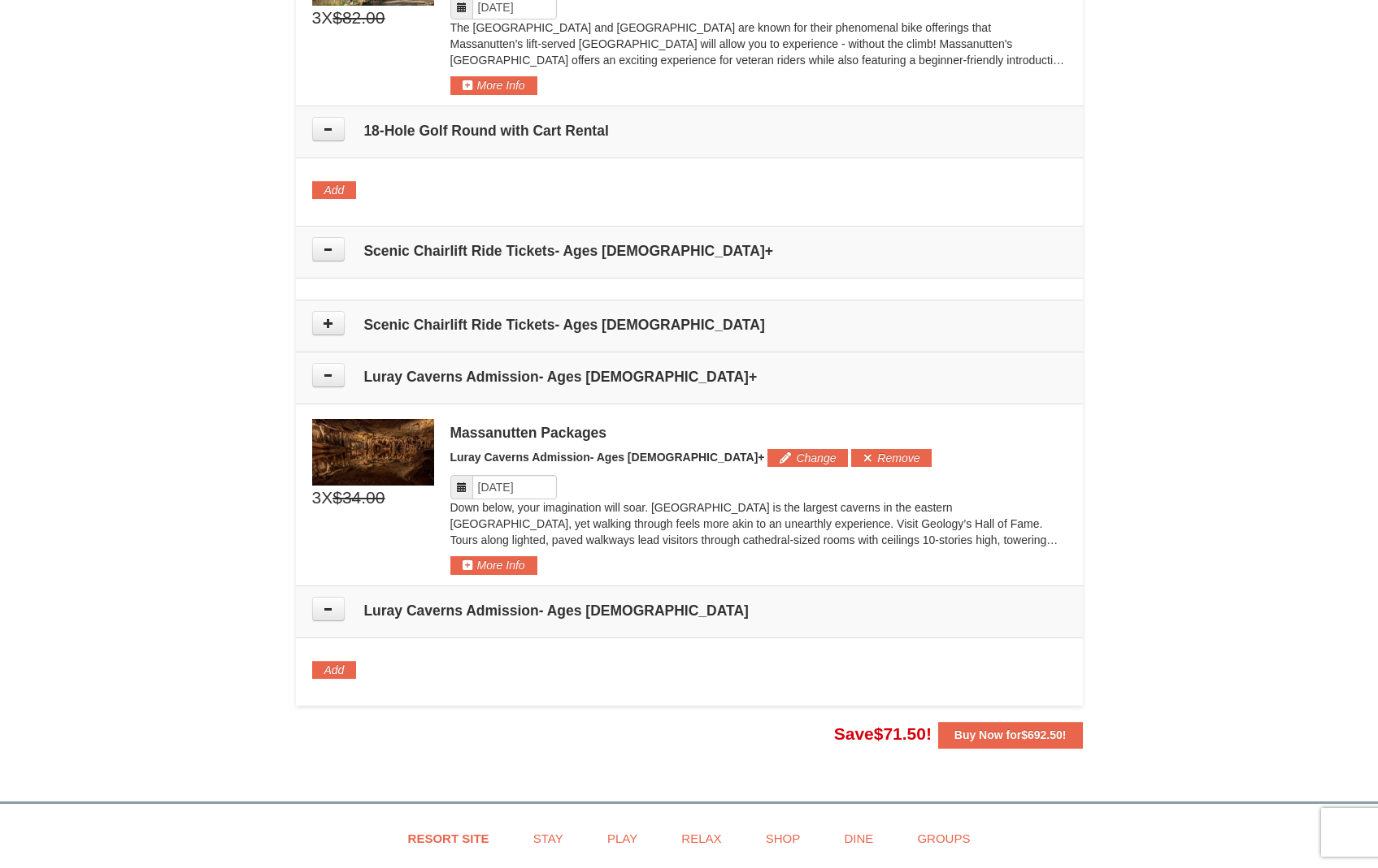
scroll to position [1203, 0]
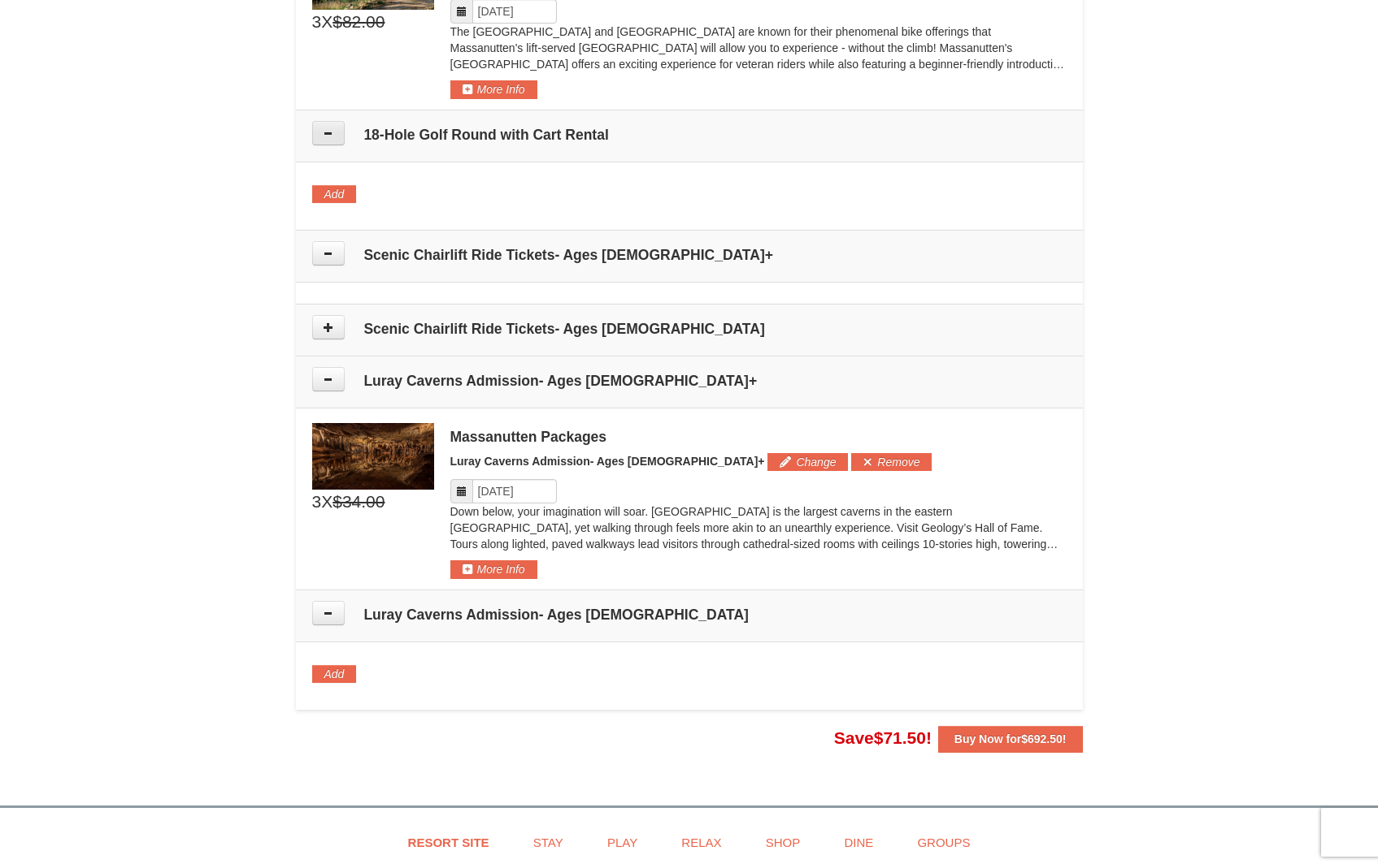
click at [331, 133] on icon at bounding box center [328, 133] width 11 height 11
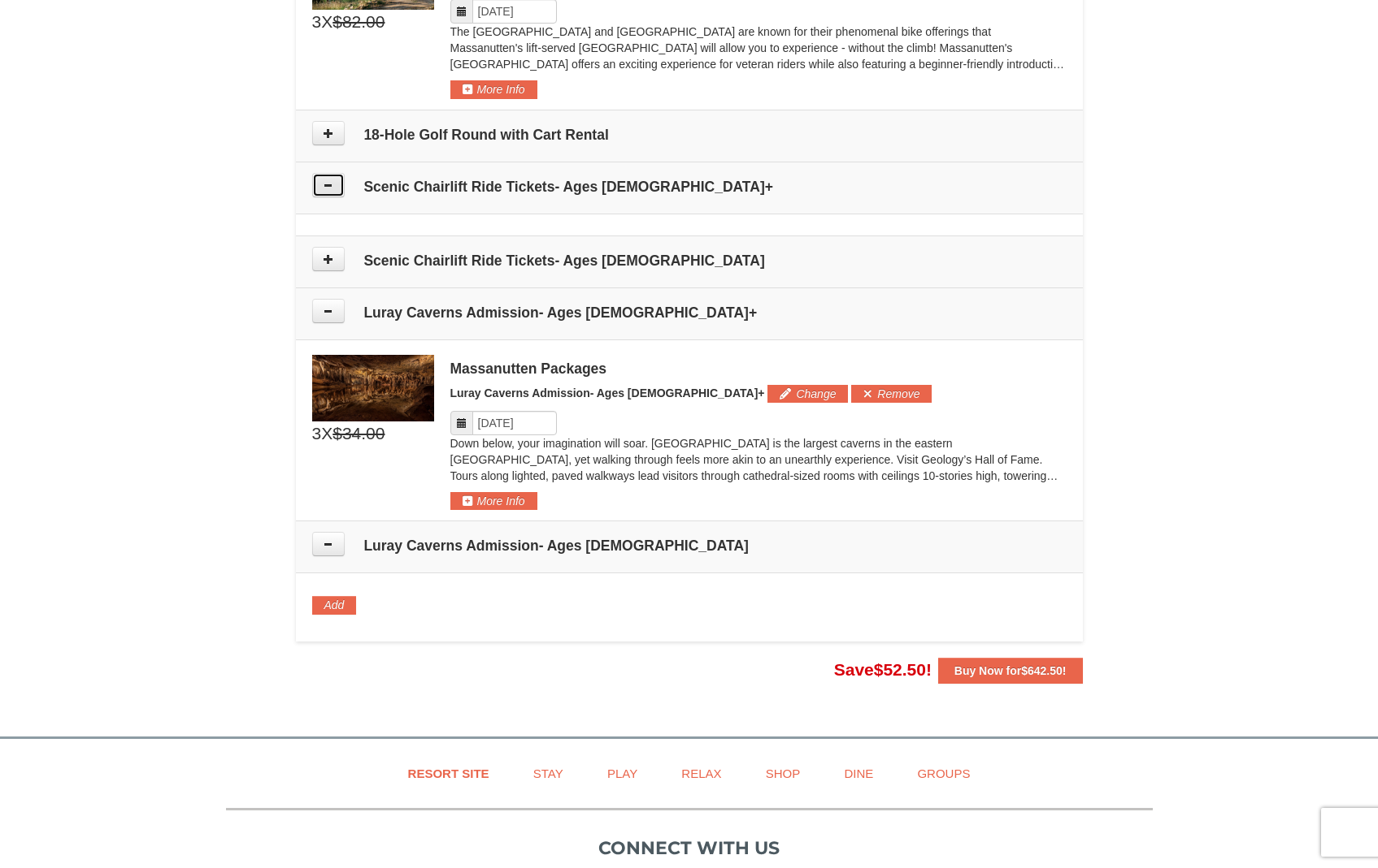
click at [333, 179] on icon at bounding box center [328, 184] width 11 height 11
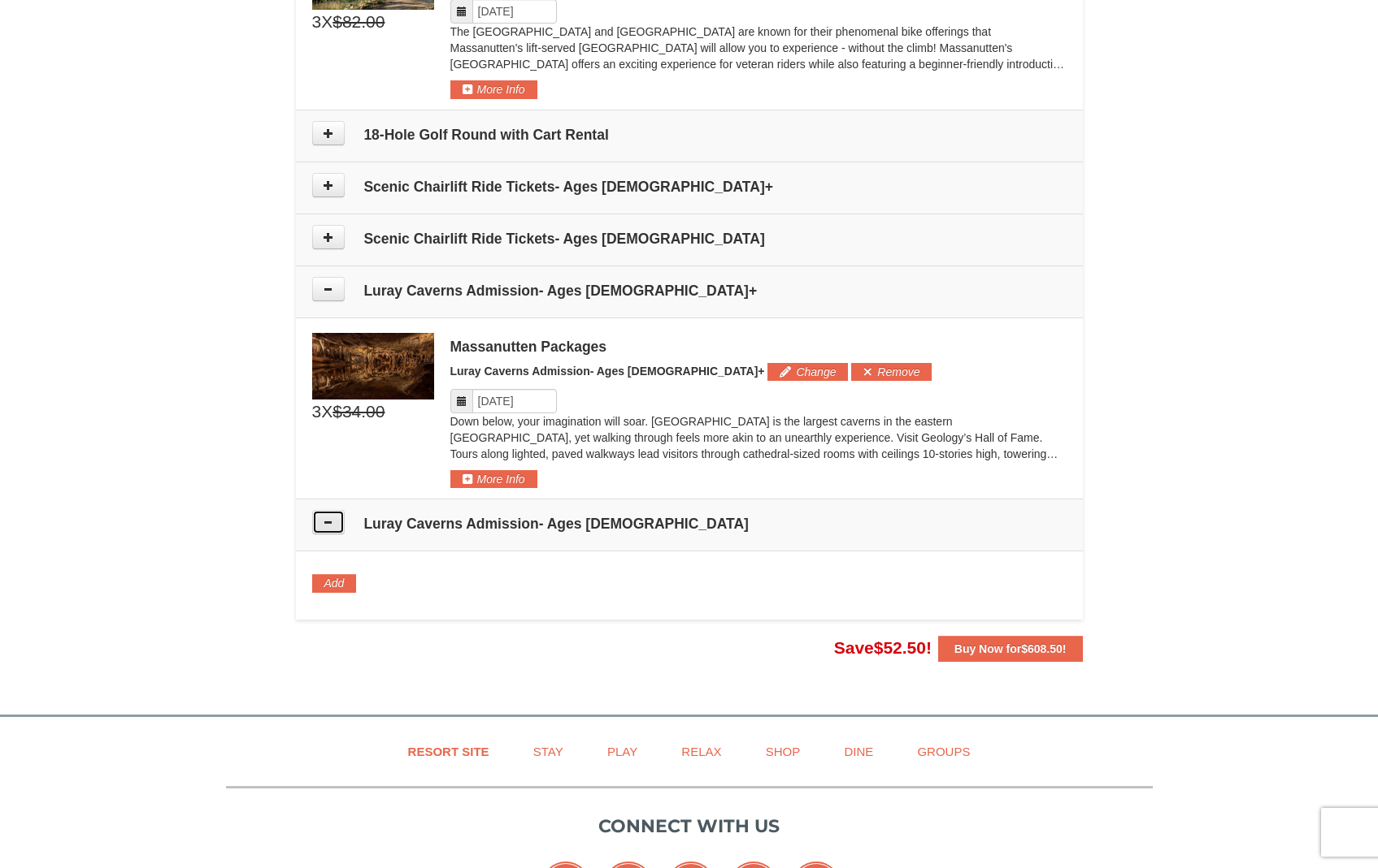
click at [331, 522] on icon at bounding box center [328, 521] width 11 height 11
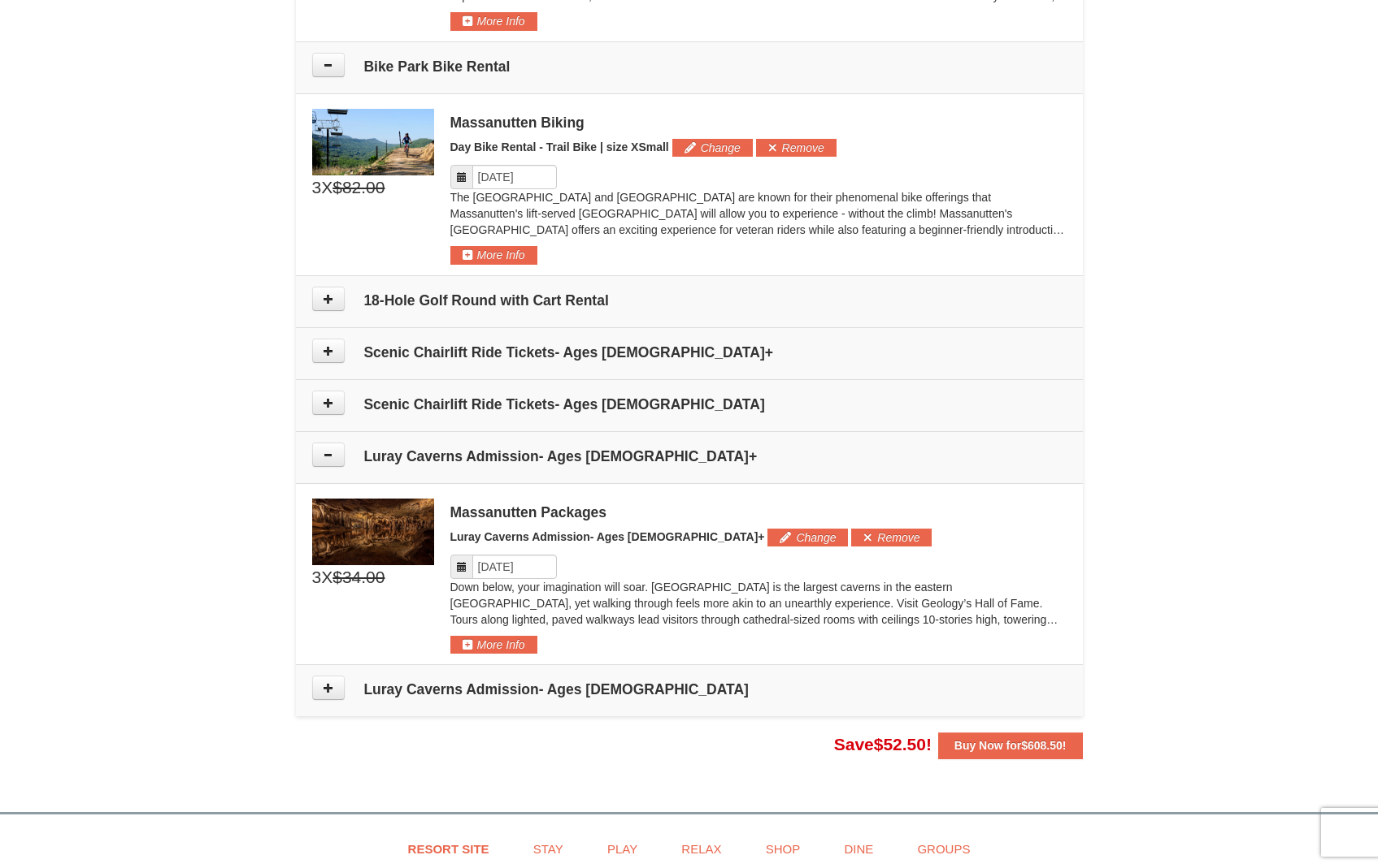
scroll to position [1032, 0]
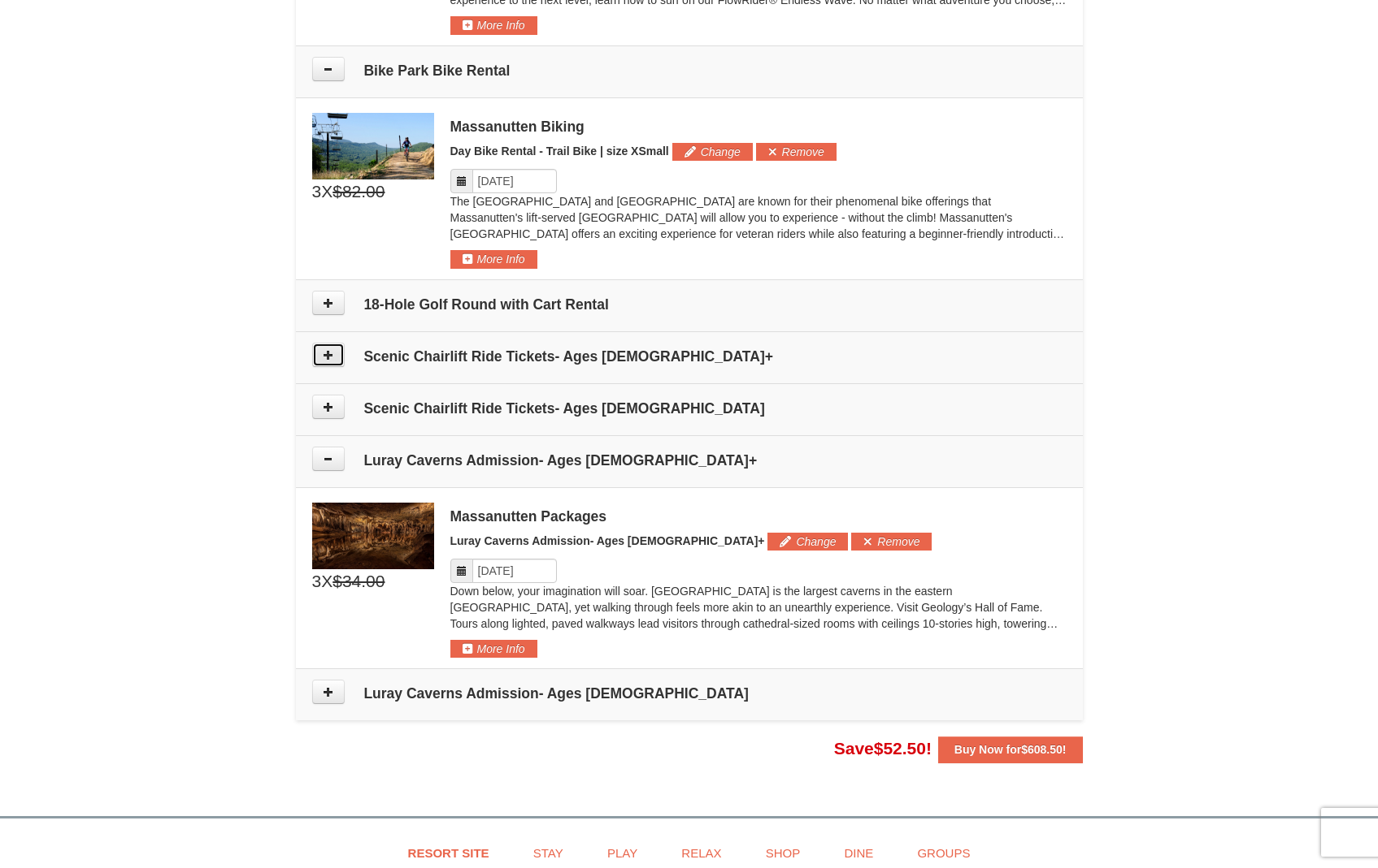
click at [321, 357] on button at bounding box center [328, 355] width 33 height 24
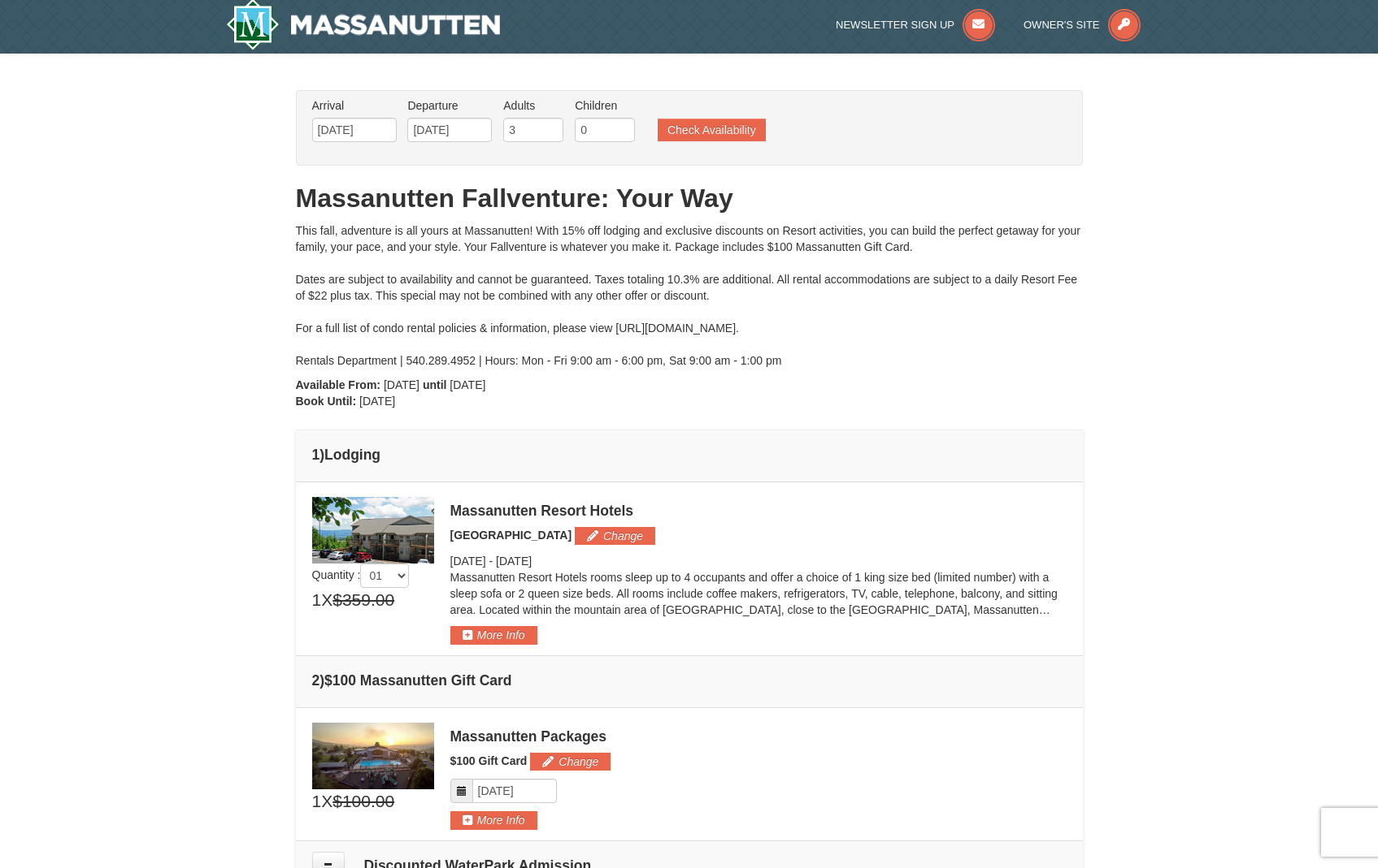
scroll to position [0, 0]
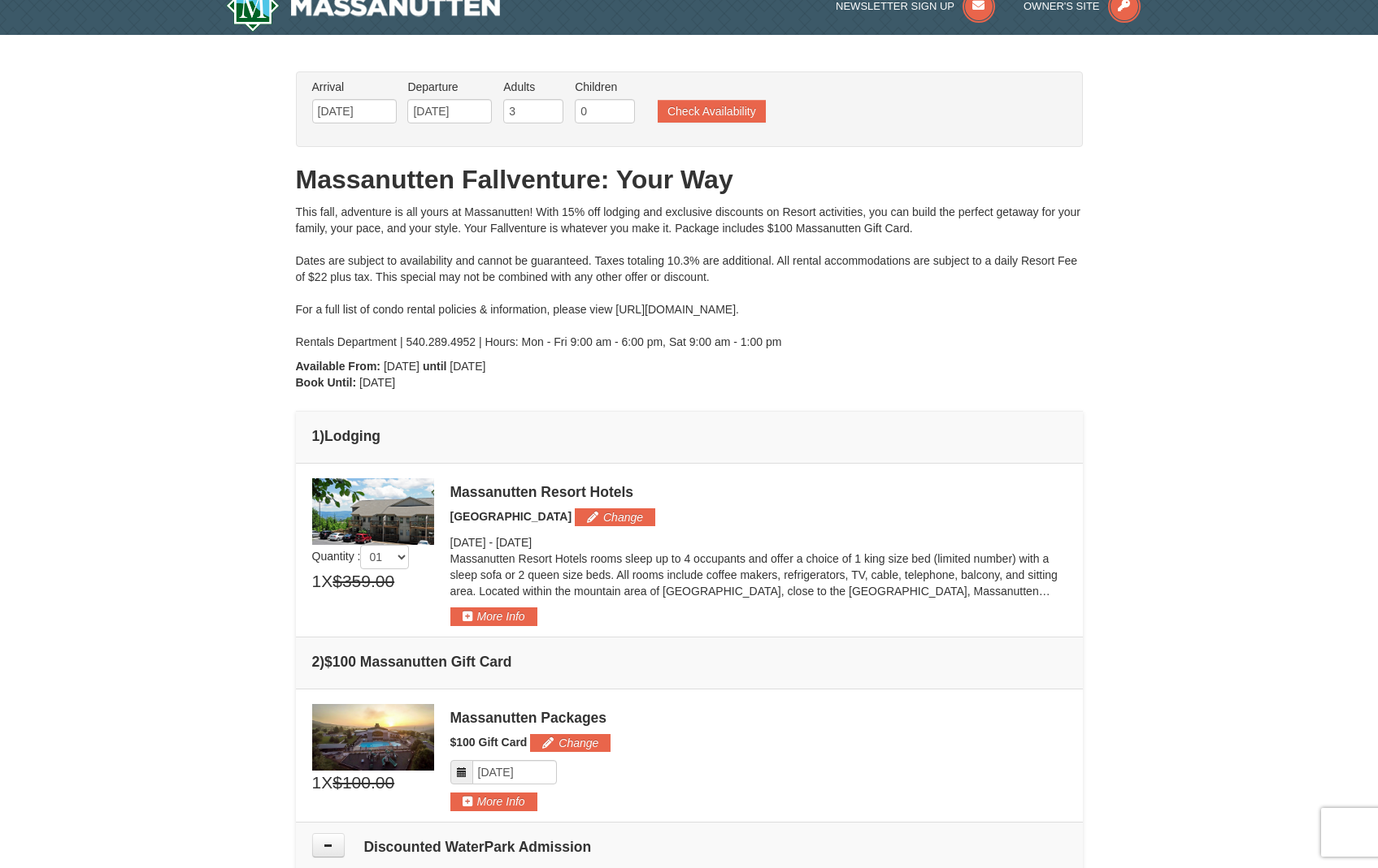
scroll to position [23, 0]
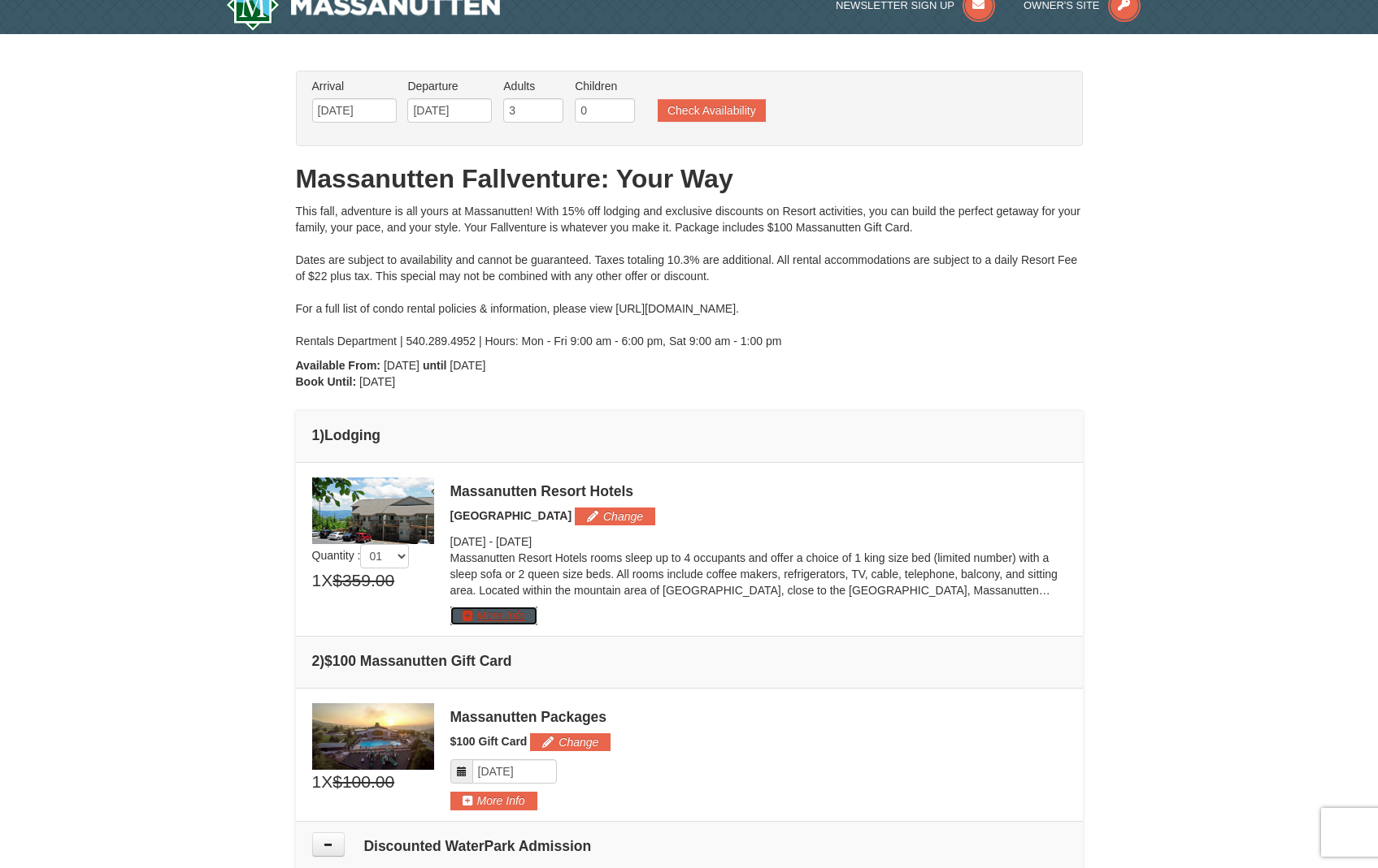
click at [516, 618] on button "More Info" at bounding box center [494, 616] width 87 height 18
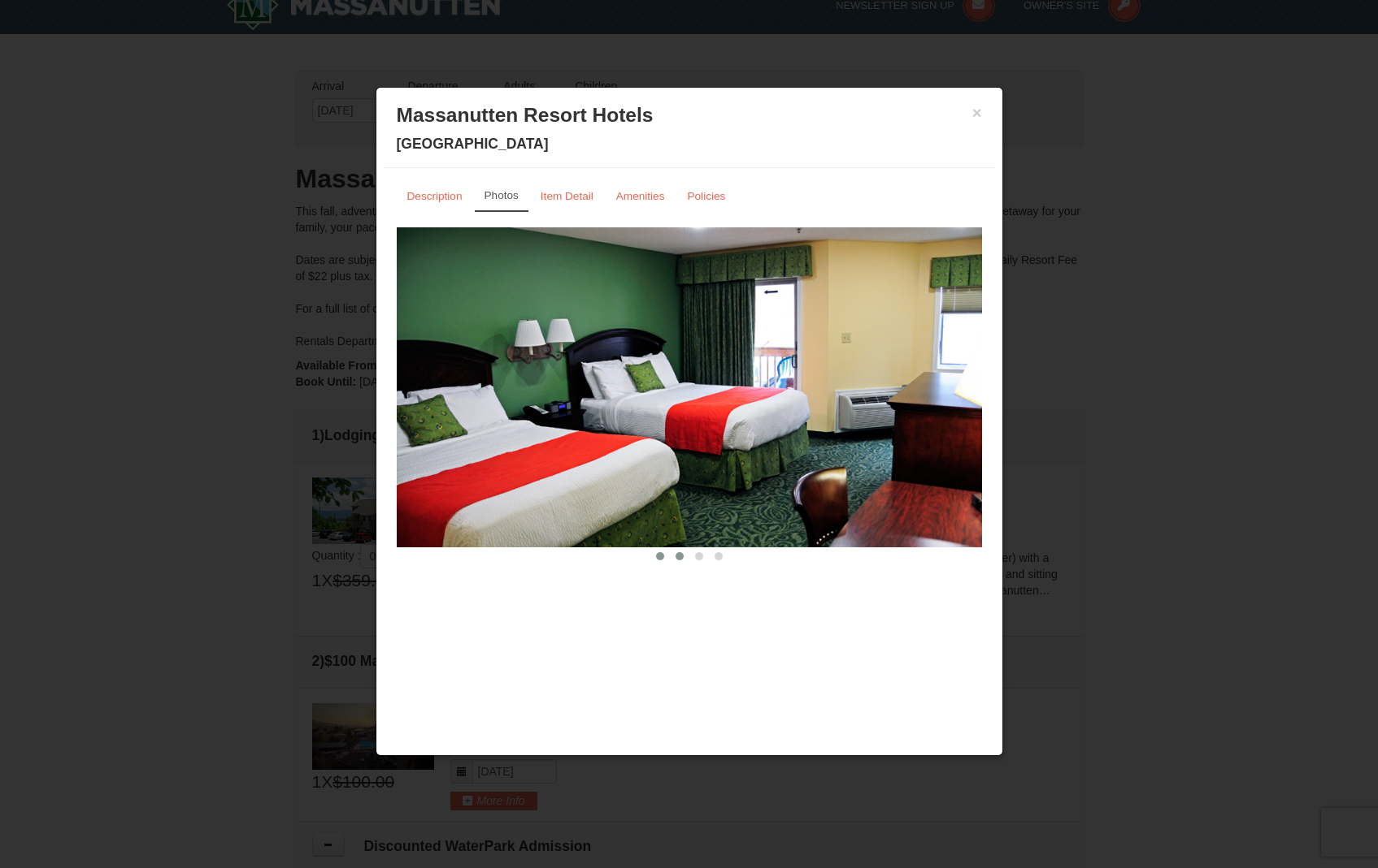
click at [678, 555] on span at bounding box center [679, 556] width 8 height 8
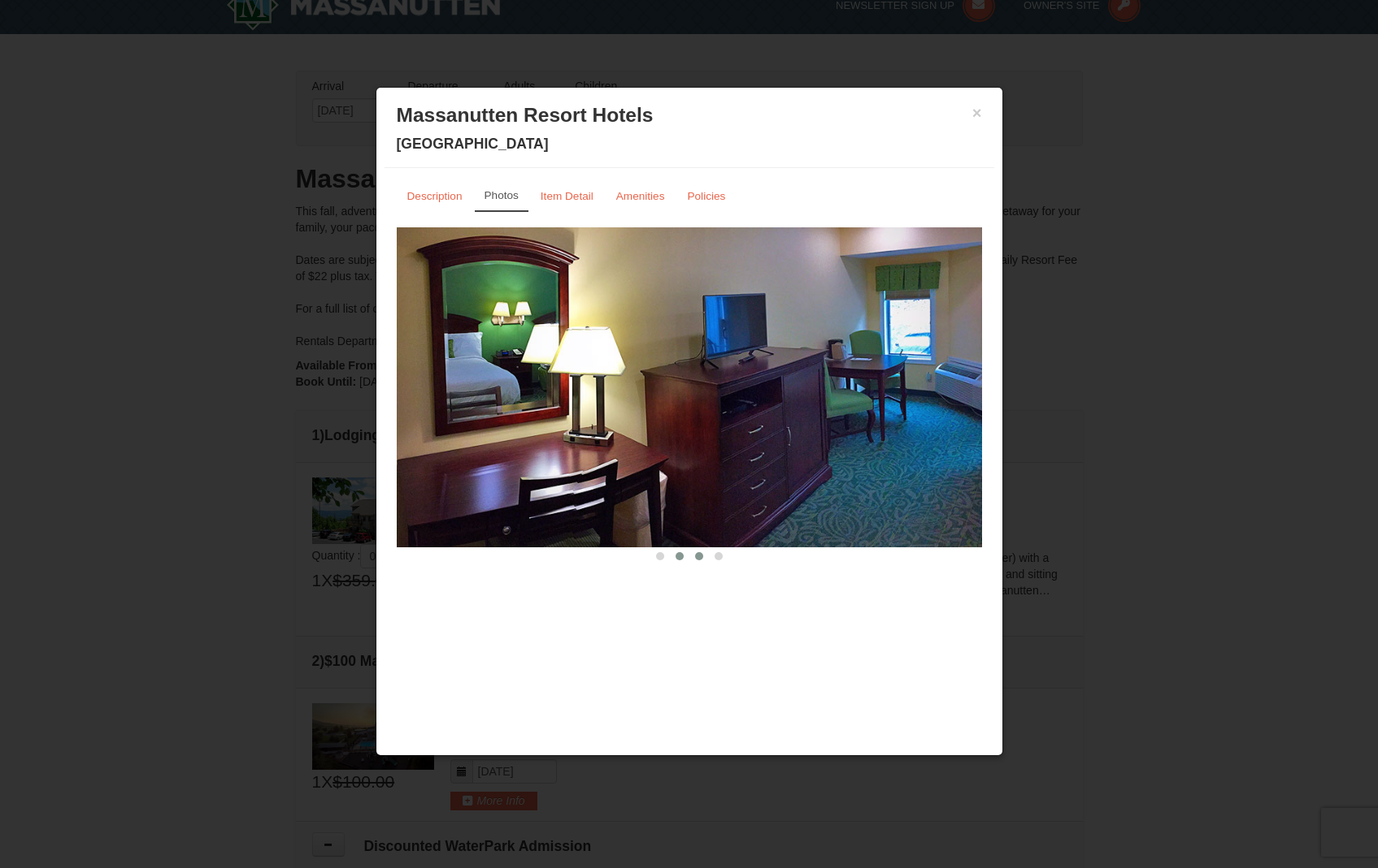
click at [698, 555] on span at bounding box center [699, 556] width 8 height 8
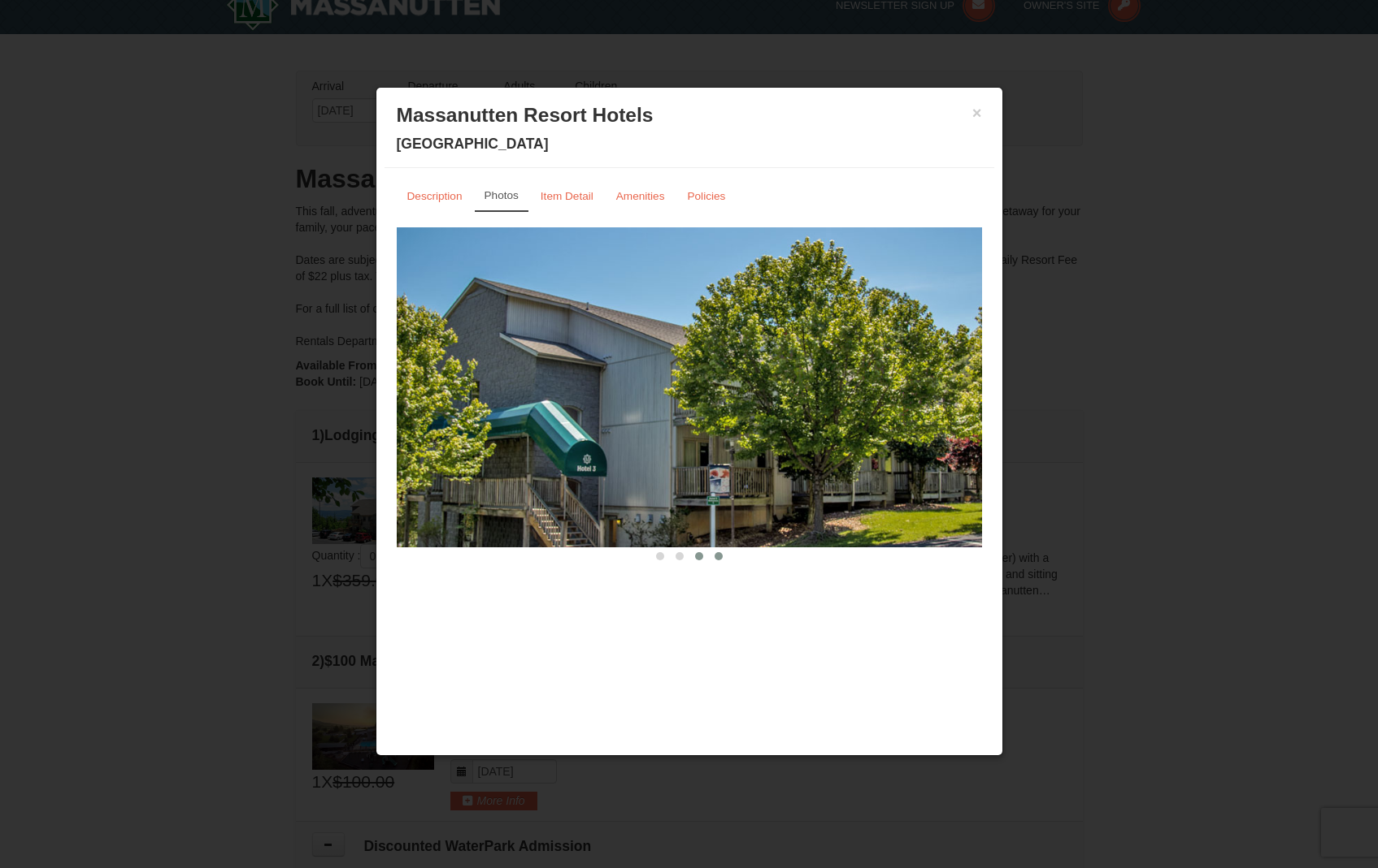
click at [715, 558] on span at bounding box center [719, 556] width 8 height 8
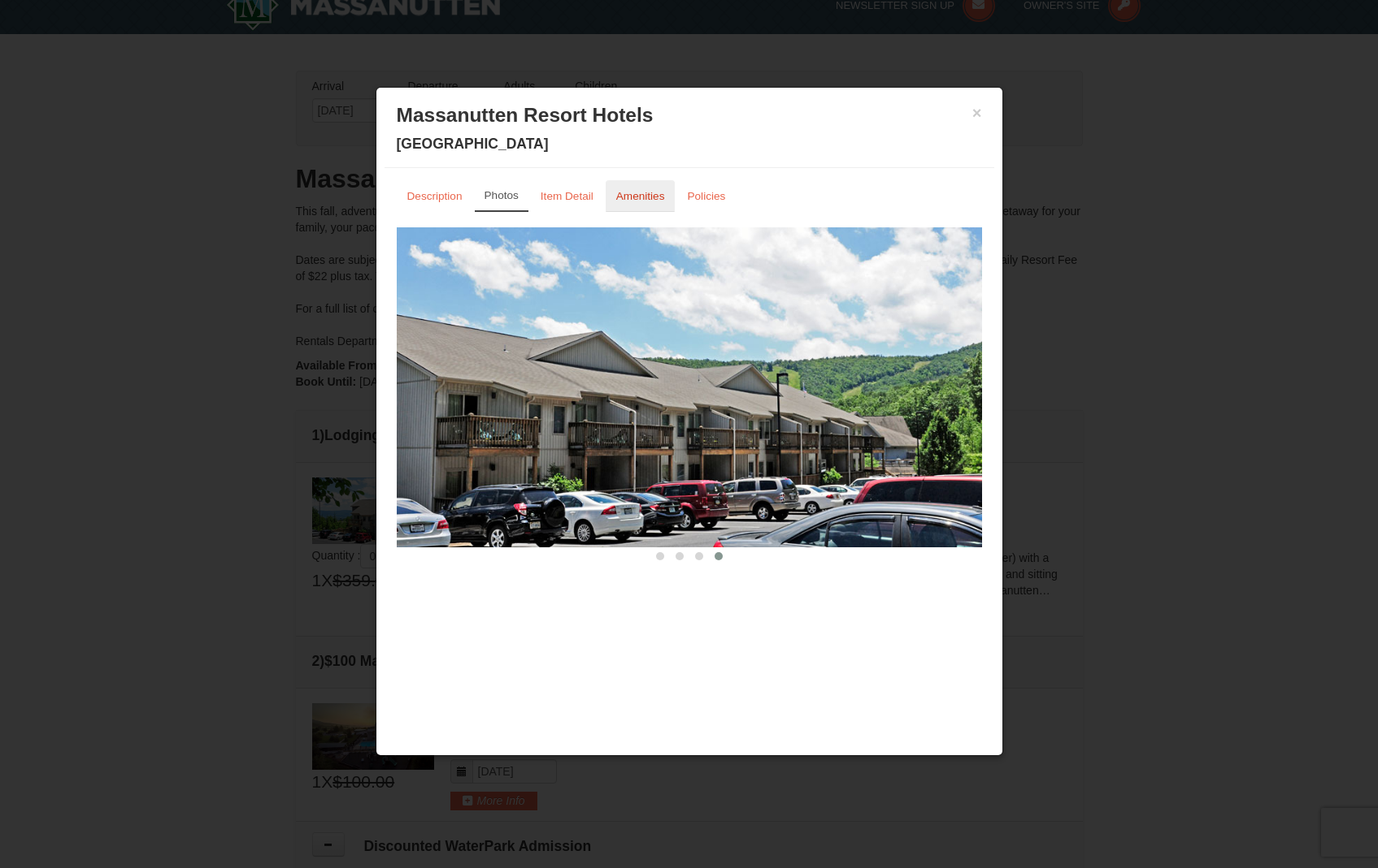
click at [644, 192] on small "Amenities" at bounding box center [640, 196] width 49 height 12
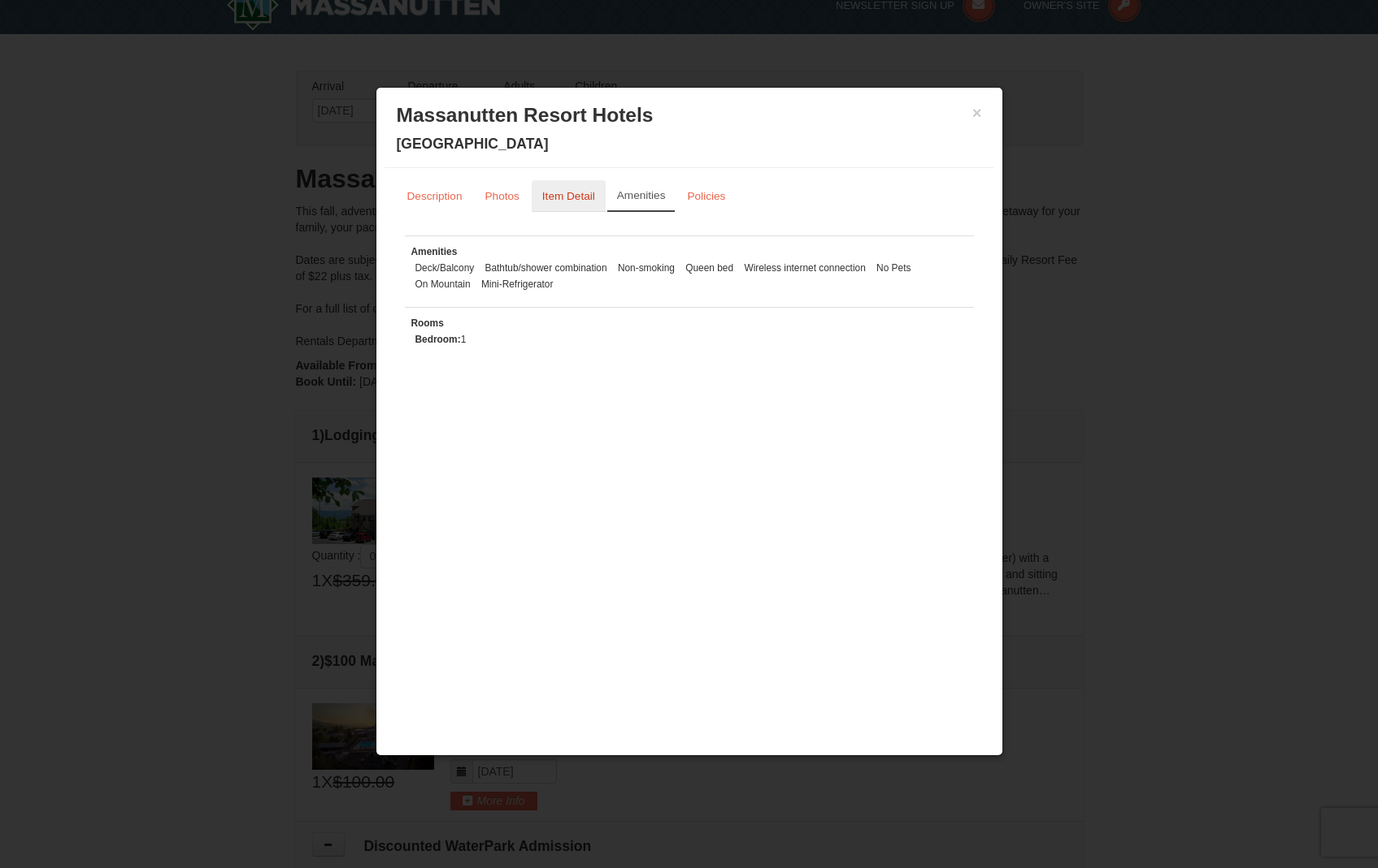
click at [556, 191] on small "Item Detail" at bounding box center [568, 196] width 53 height 12
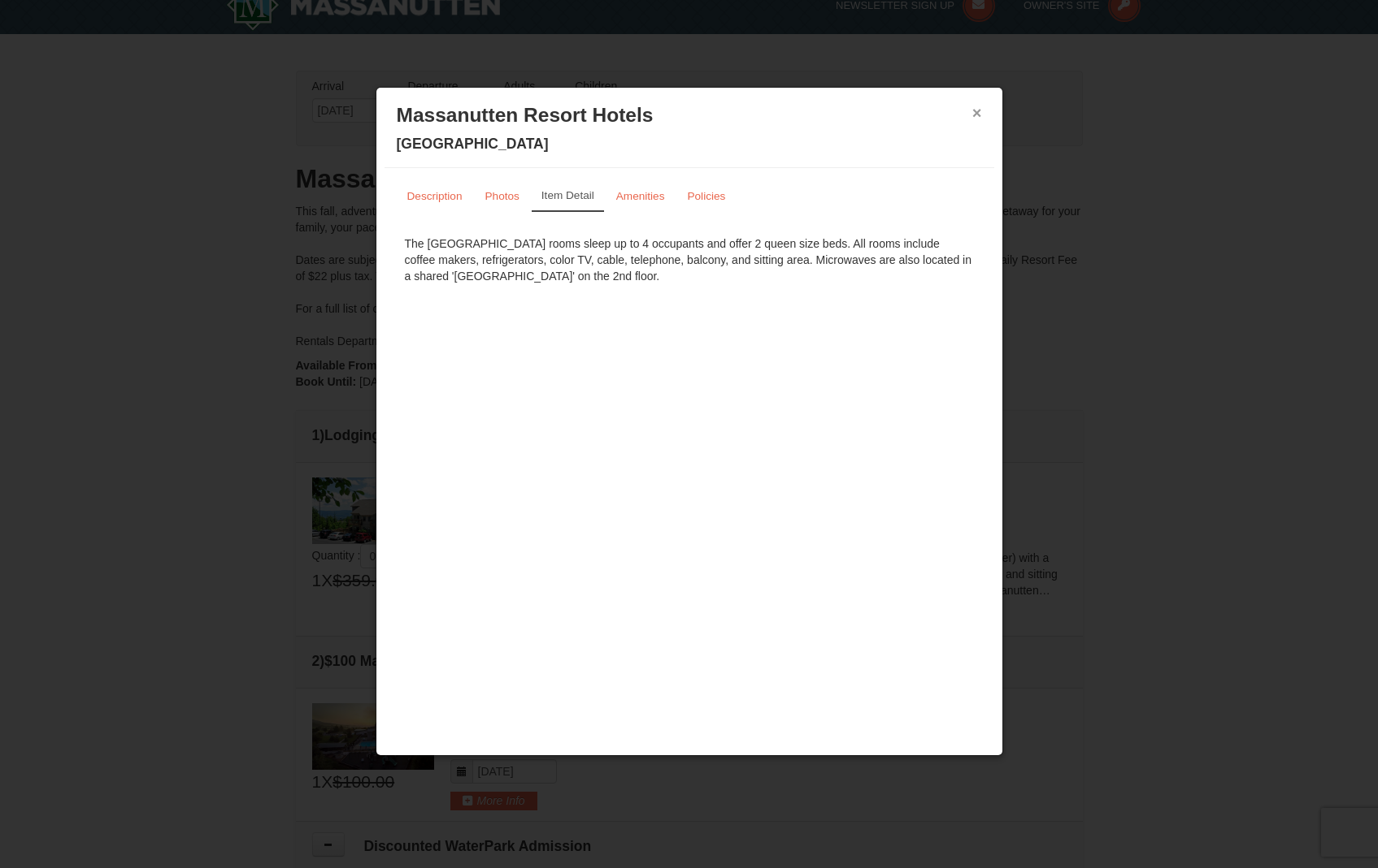
click at [977, 115] on button "×" at bounding box center [977, 113] width 10 height 16
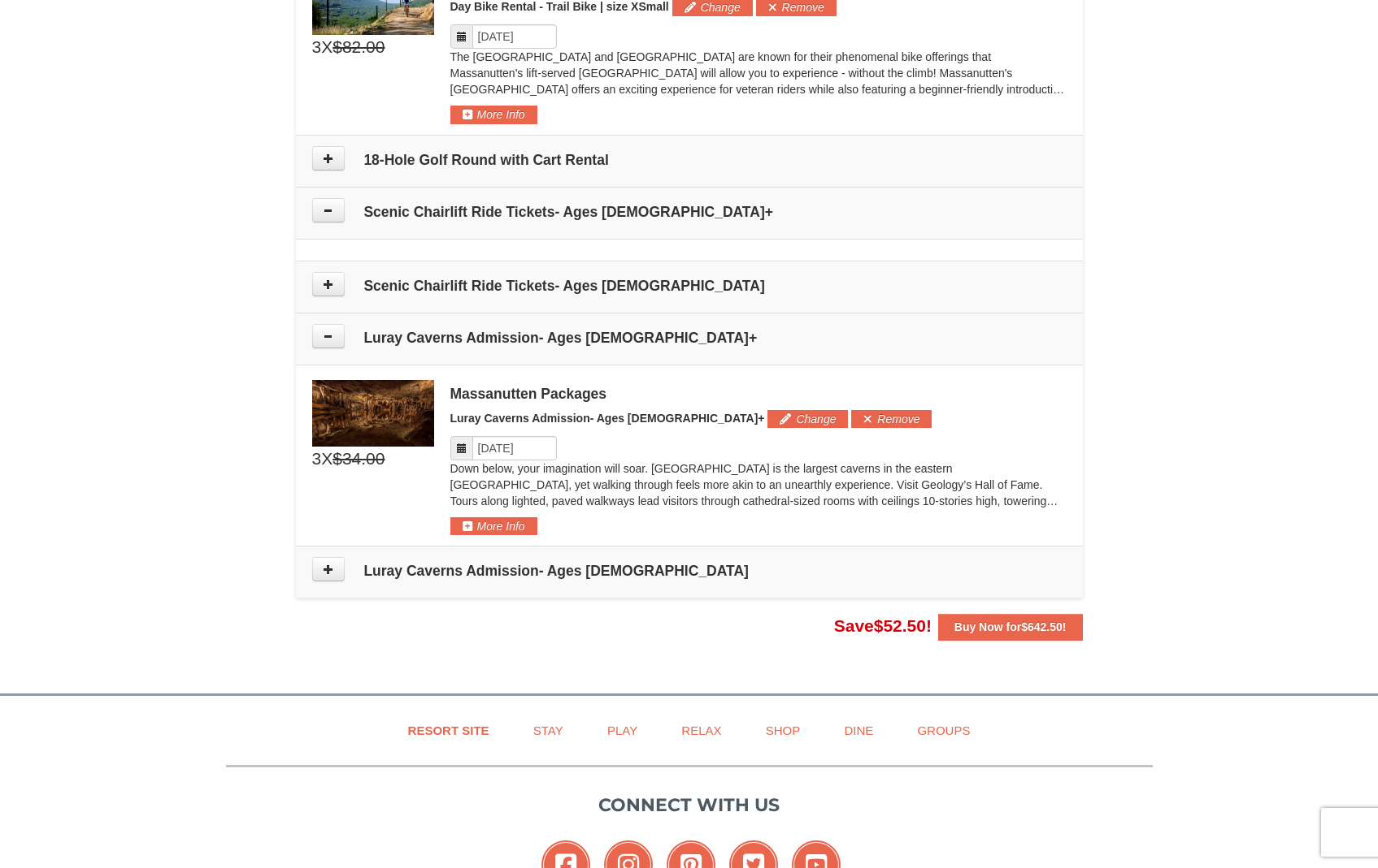
scroll to position [1183, 0]
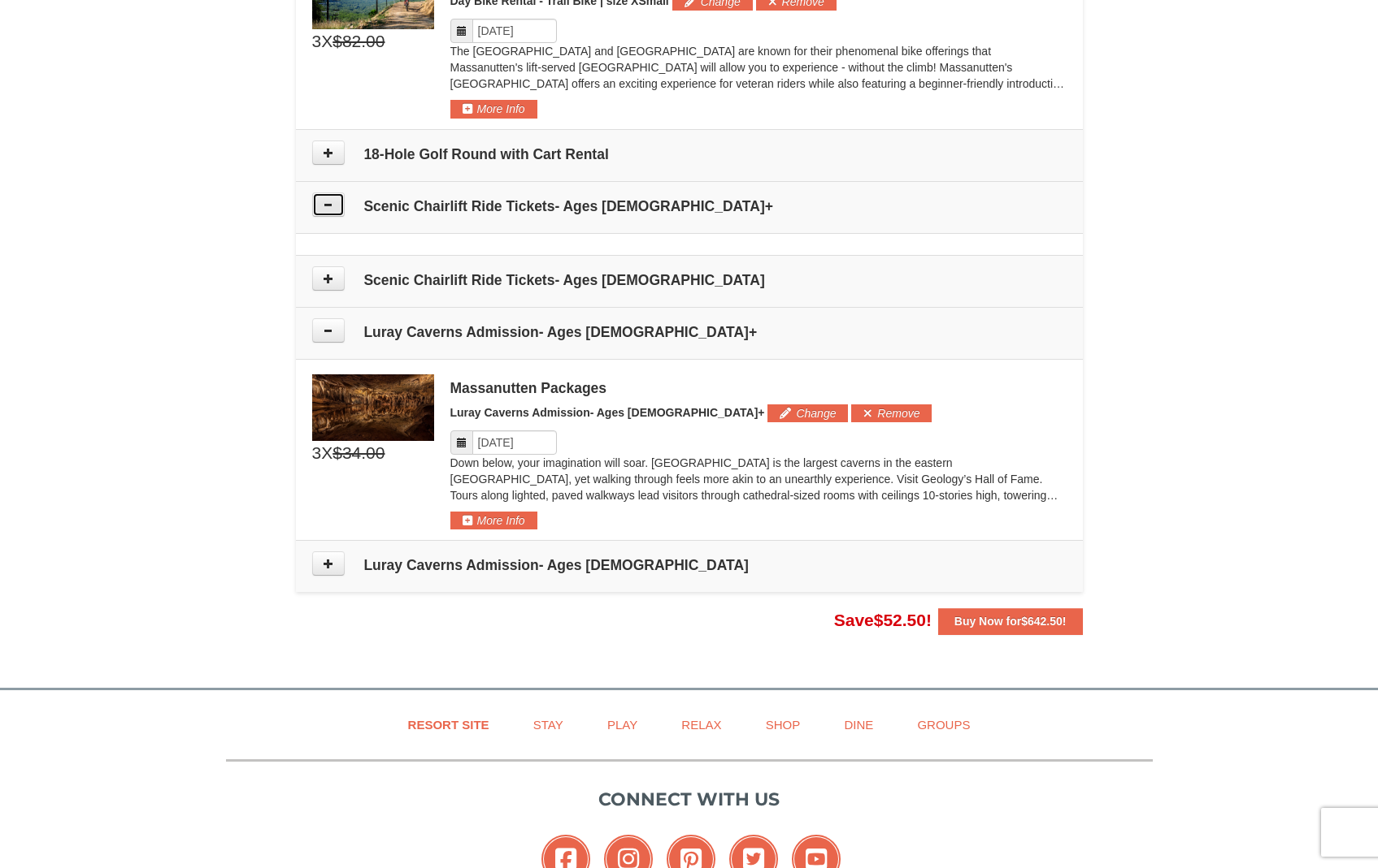
click at [332, 208] on icon at bounding box center [328, 204] width 11 height 11
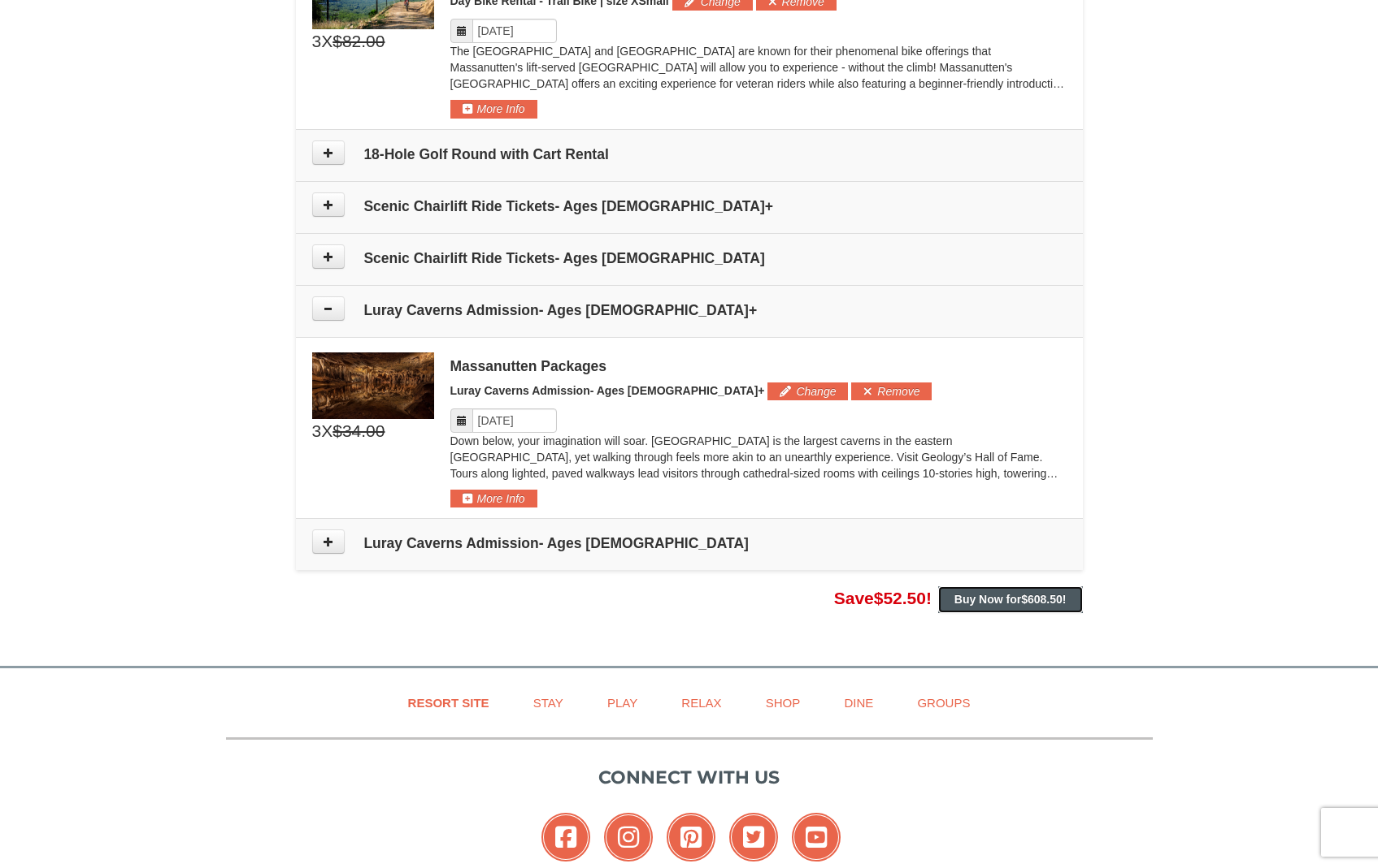
click at [1000, 601] on strong "Buy Now for $608.50 !" at bounding box center [1010, 599] width 113 height 13
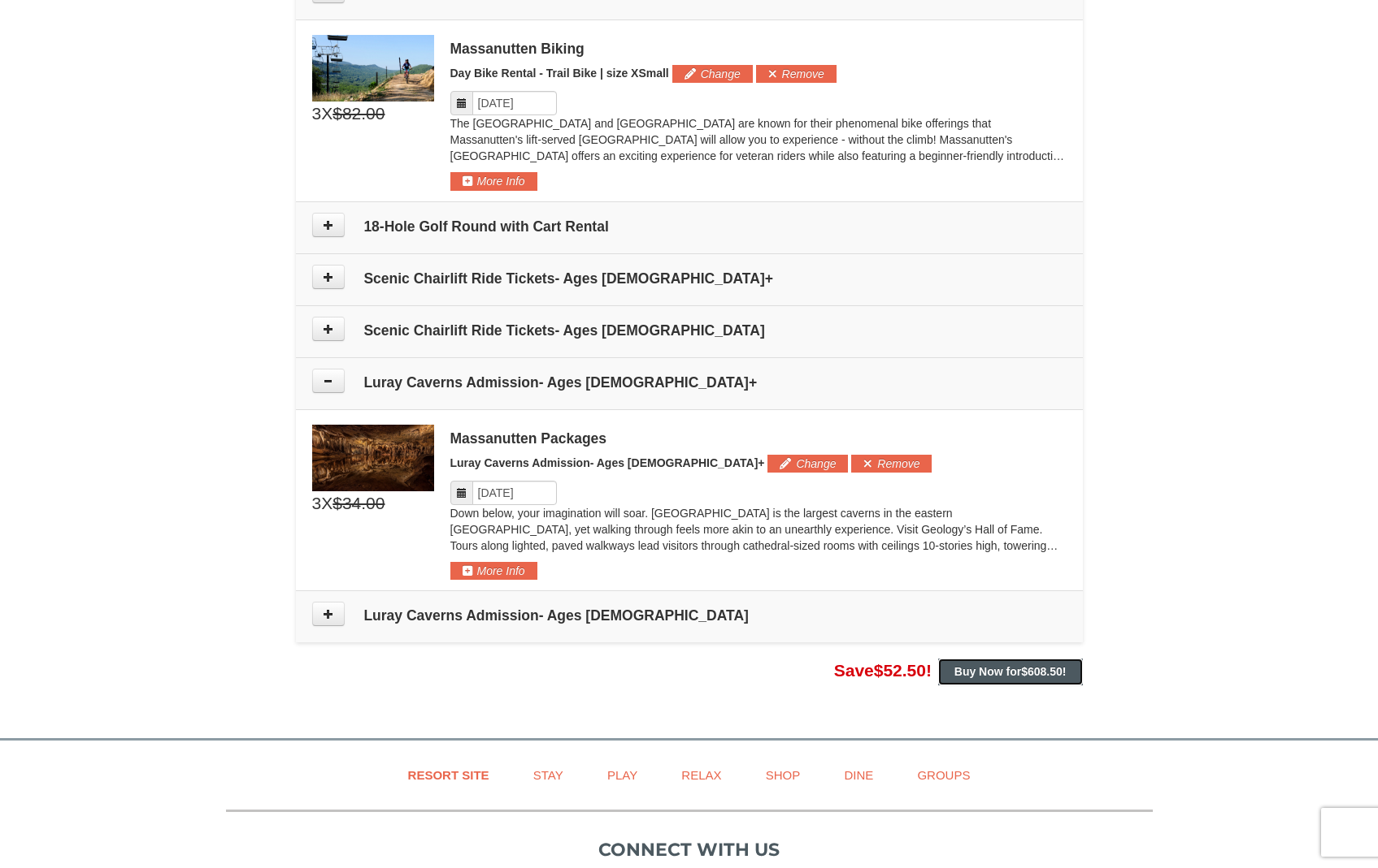
scroll to position [1082, 0]
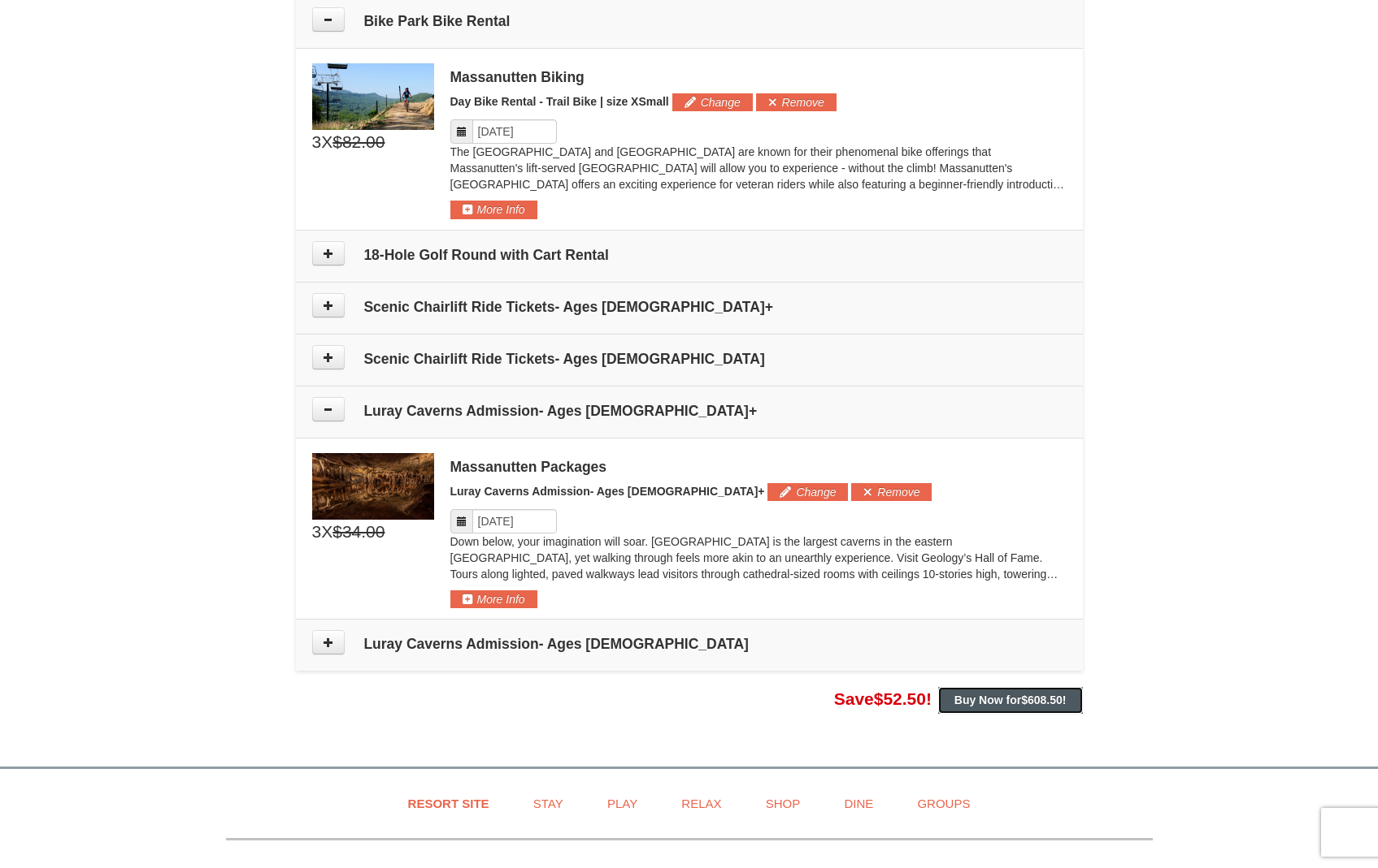
click at [1008, 700] on strong "Buy Now for $608.50 !" at bounding box center [1010, 700] width 113 height 13
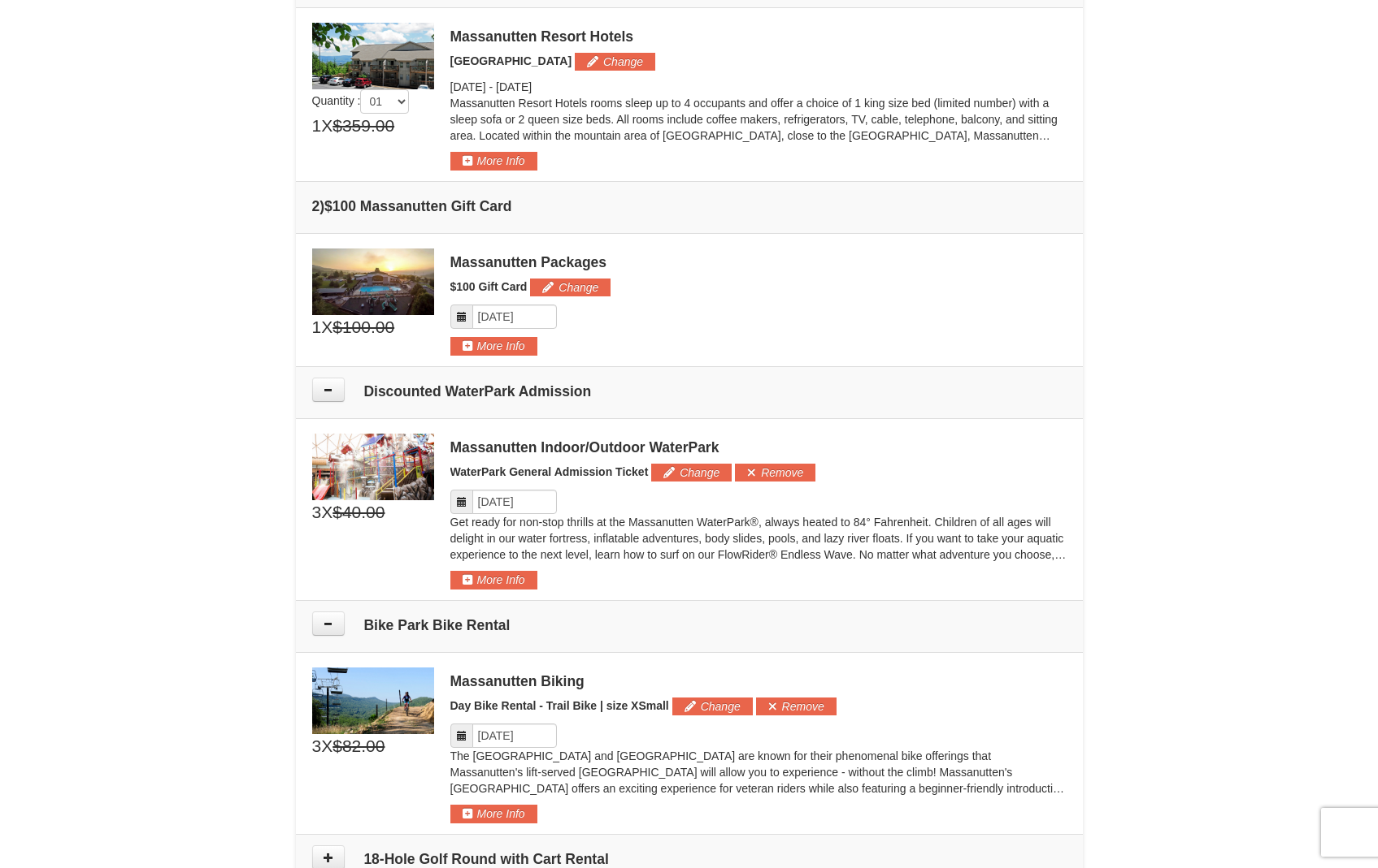
scroll to position [0, 0]
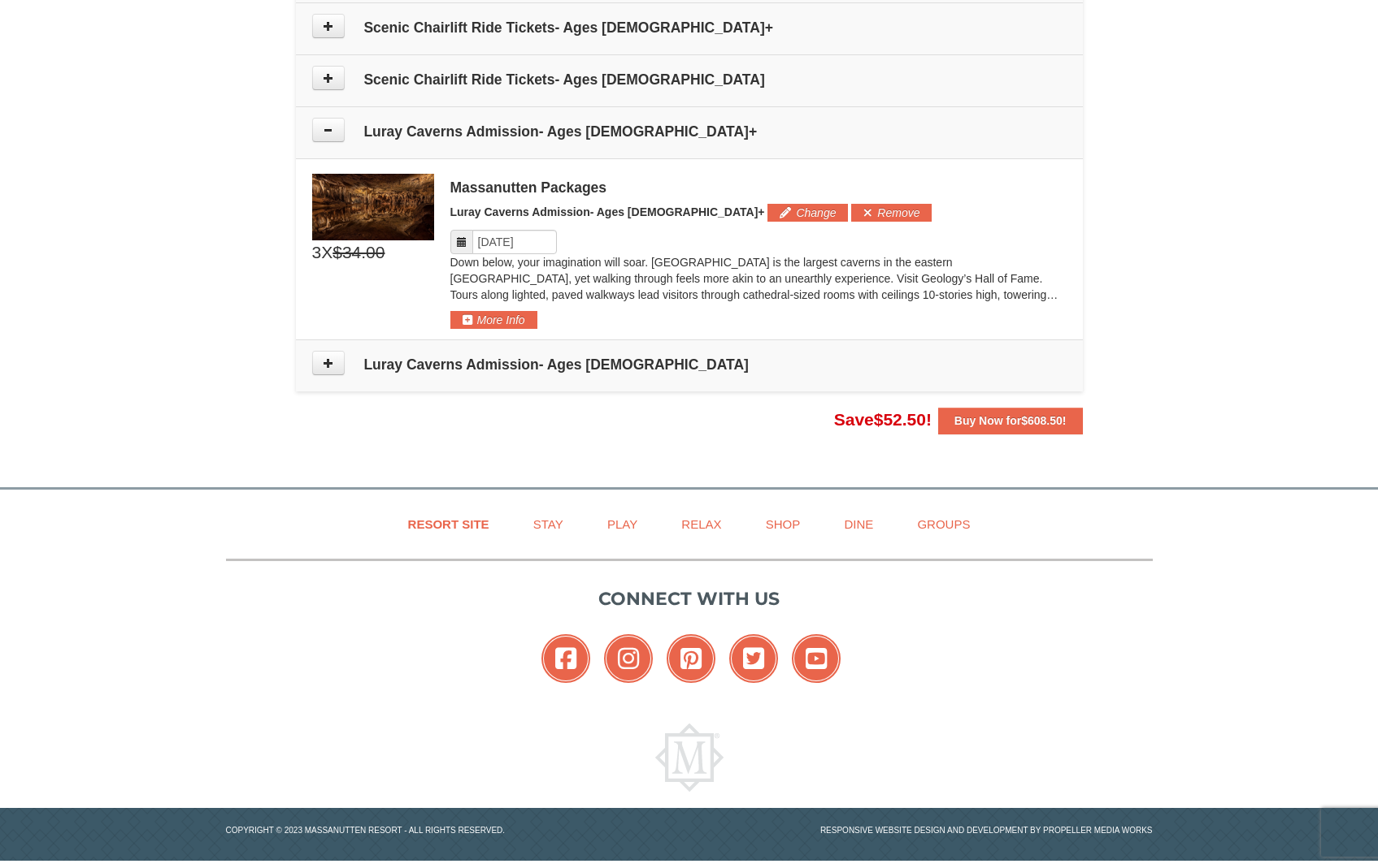
scroll to position [1369, 0]
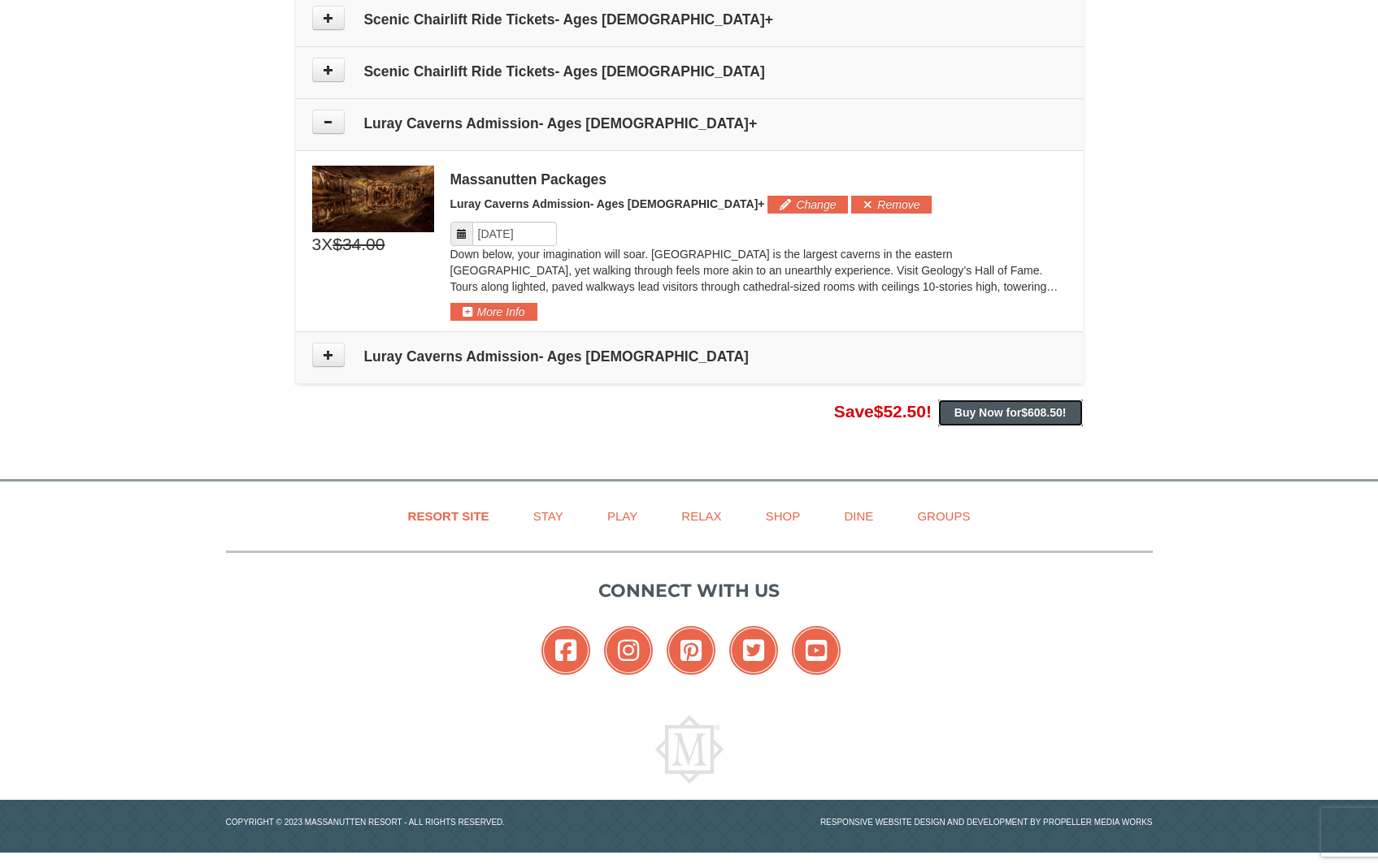
click at [989, 414] on strong "Buy Now for $608.50 !" at bounding box center [1010, 413] width 113 height 13
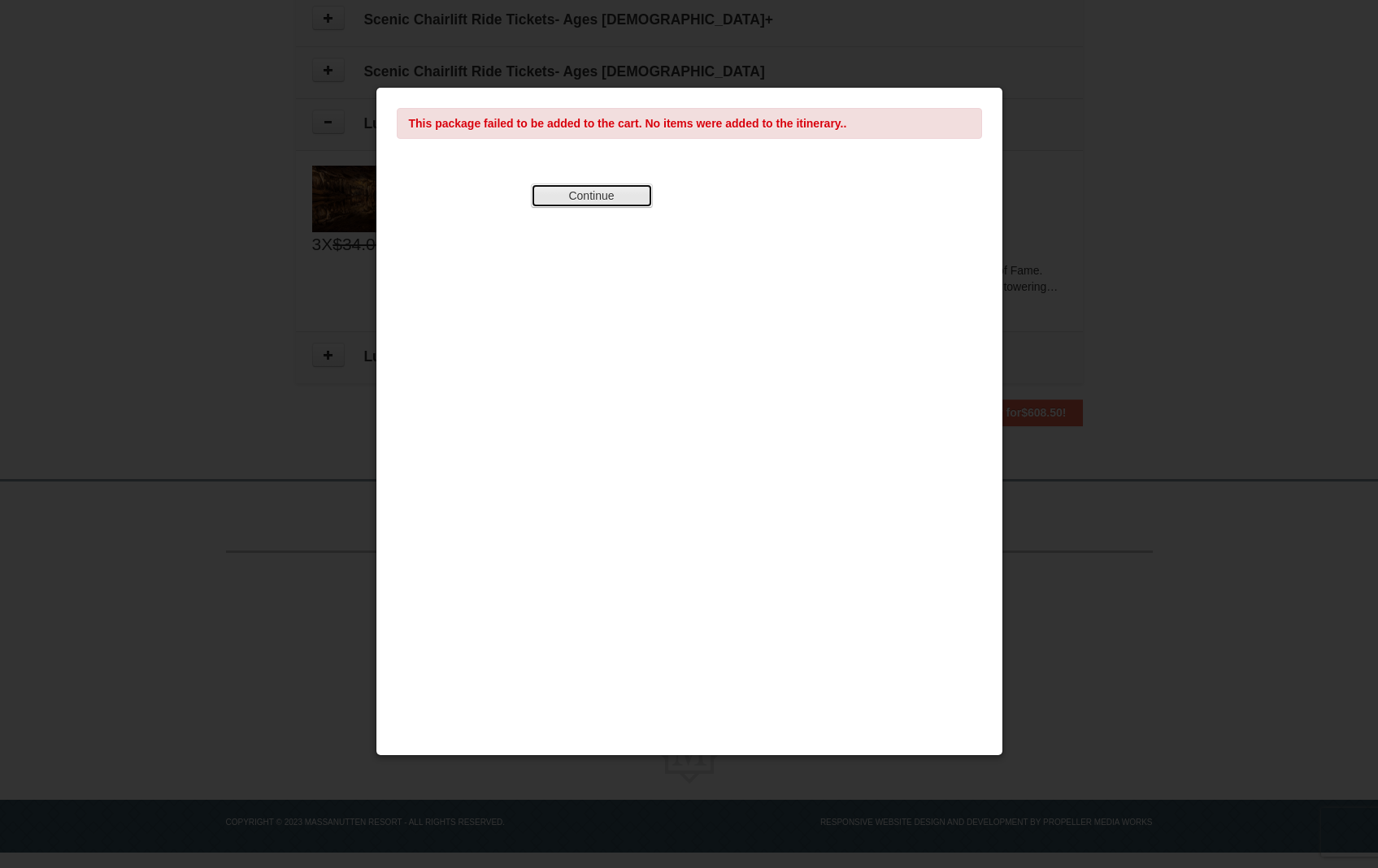
click at [620, 187] on button "Continue" at bounding box center [591, 195] width 122 height 24
click at [1018, 406] on div at bounding box center [689, 434] width 1378 height 868
click at [621, 196] on button "Continue" at bounding box center [591, 195] width 122 height 24
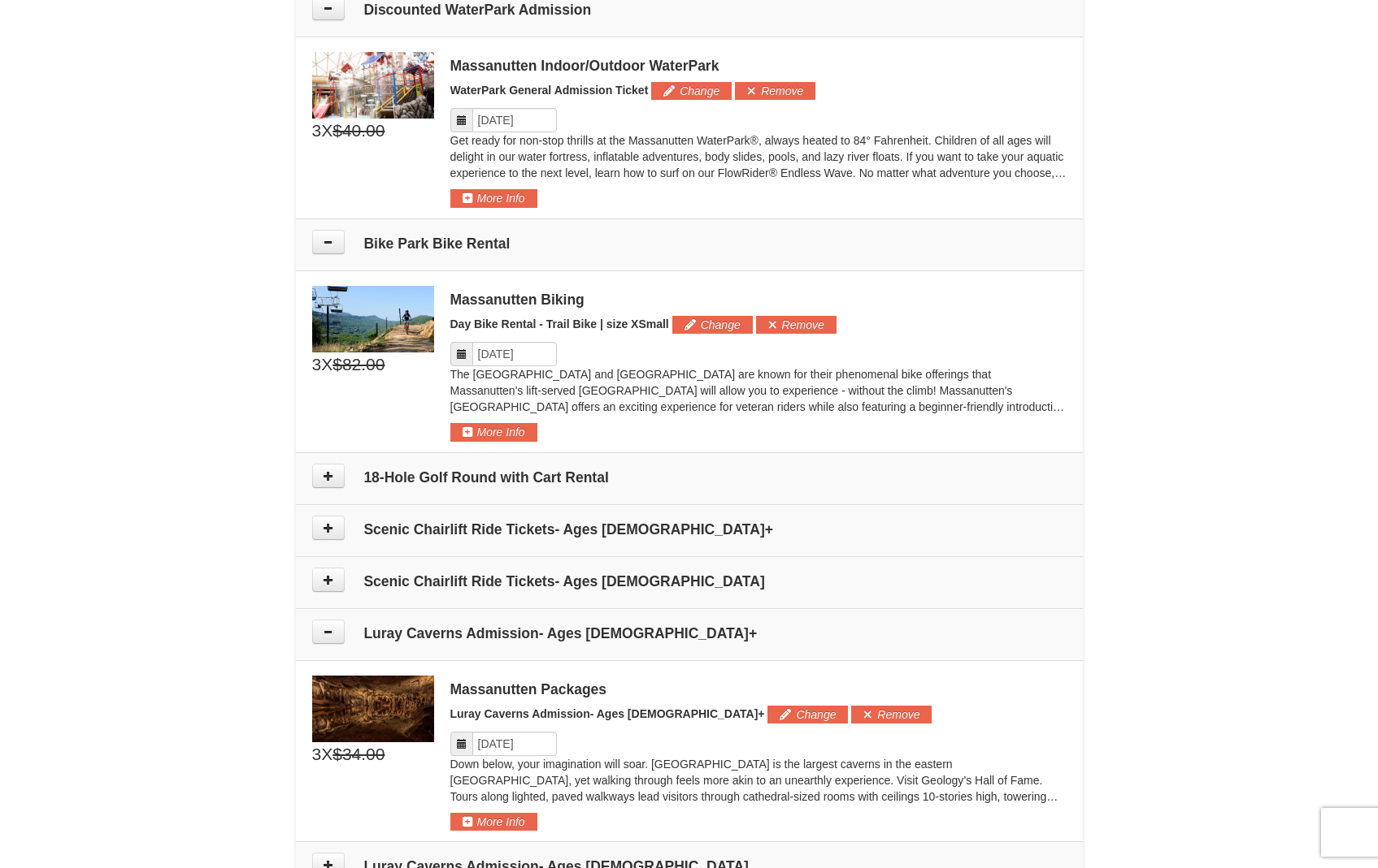
scroll to position [855, 0]
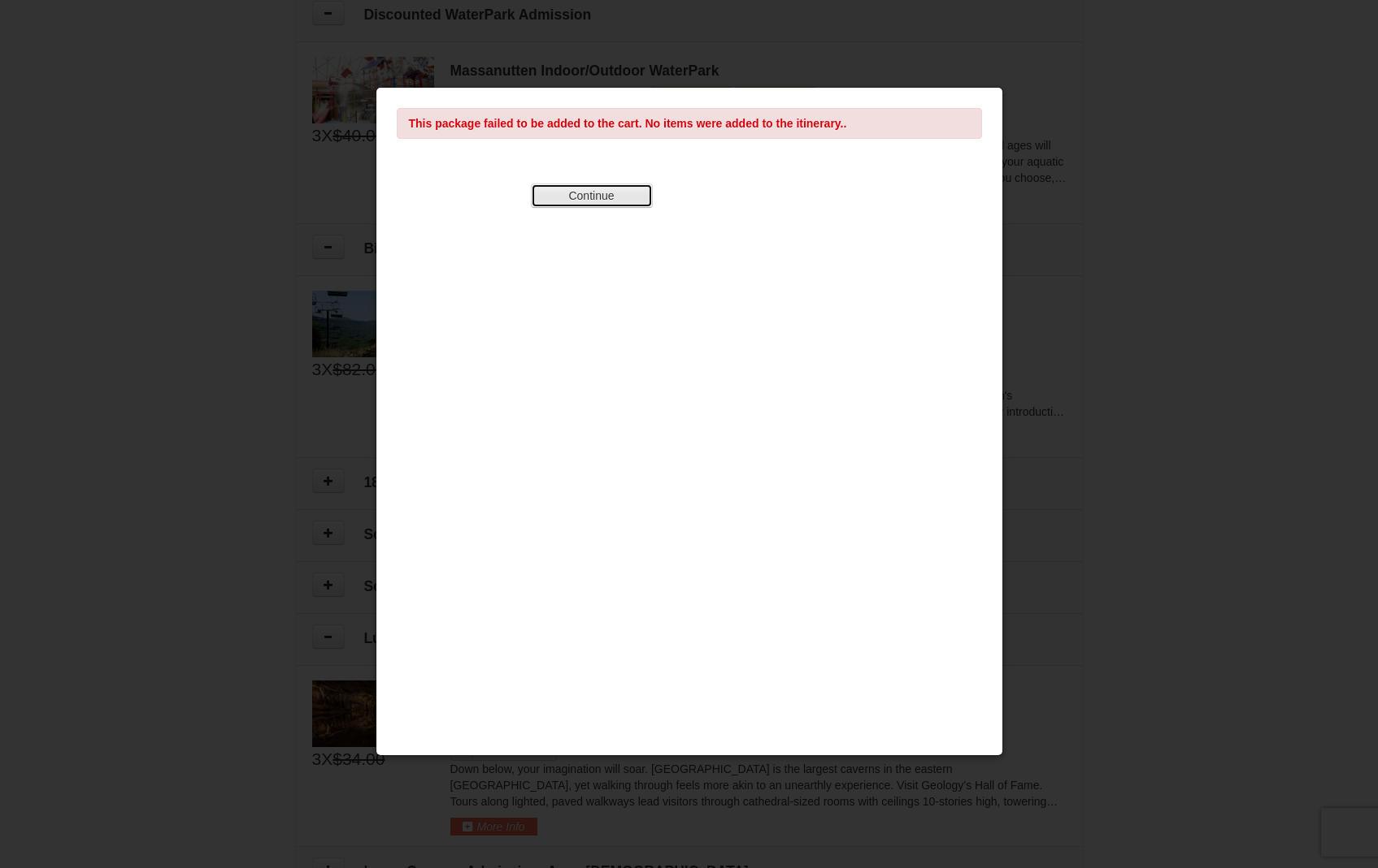
click at [600, 192] on button "Continue" at bounding box center [591, 195] width 122 height 24
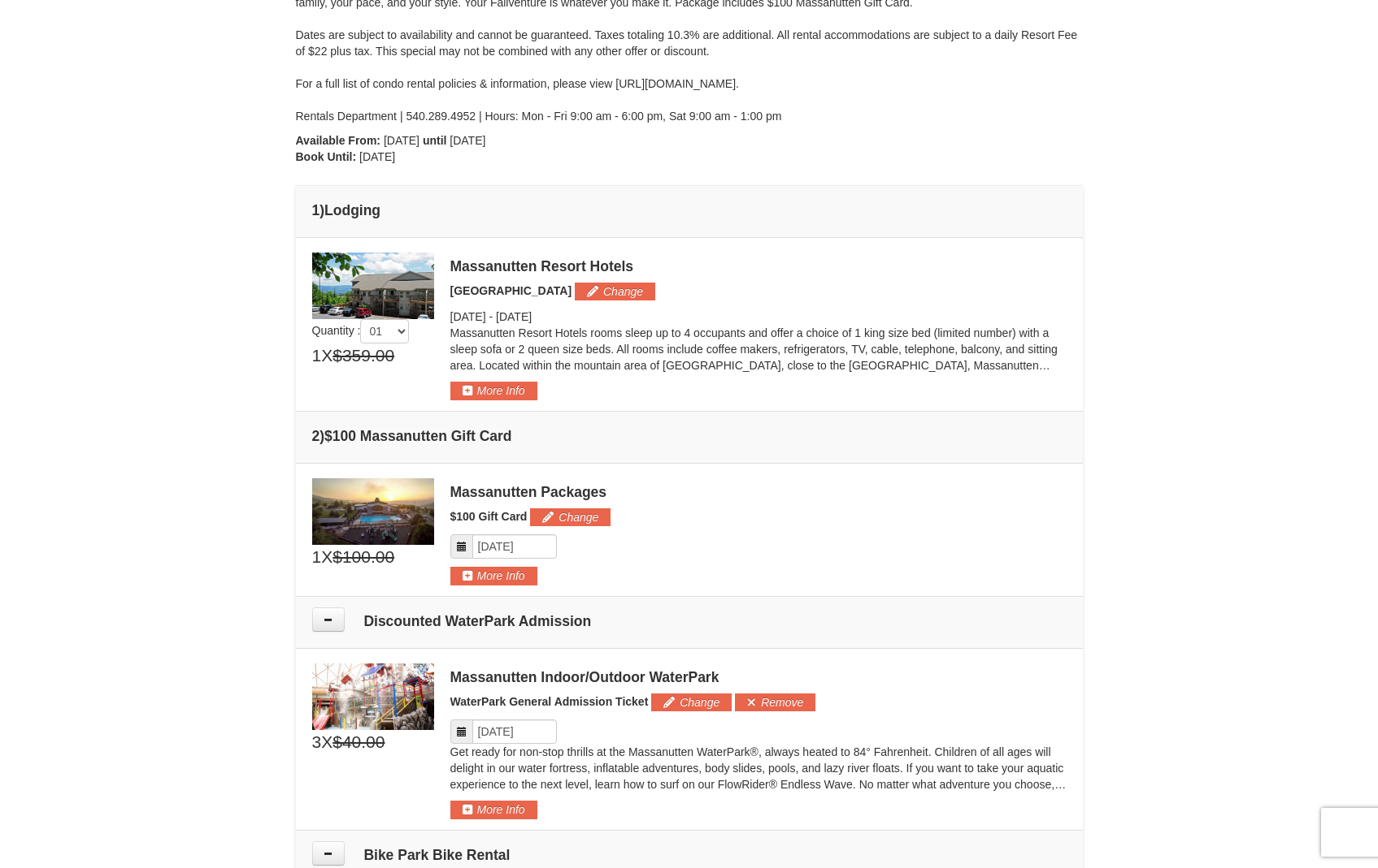
scroll to position [0, 0]
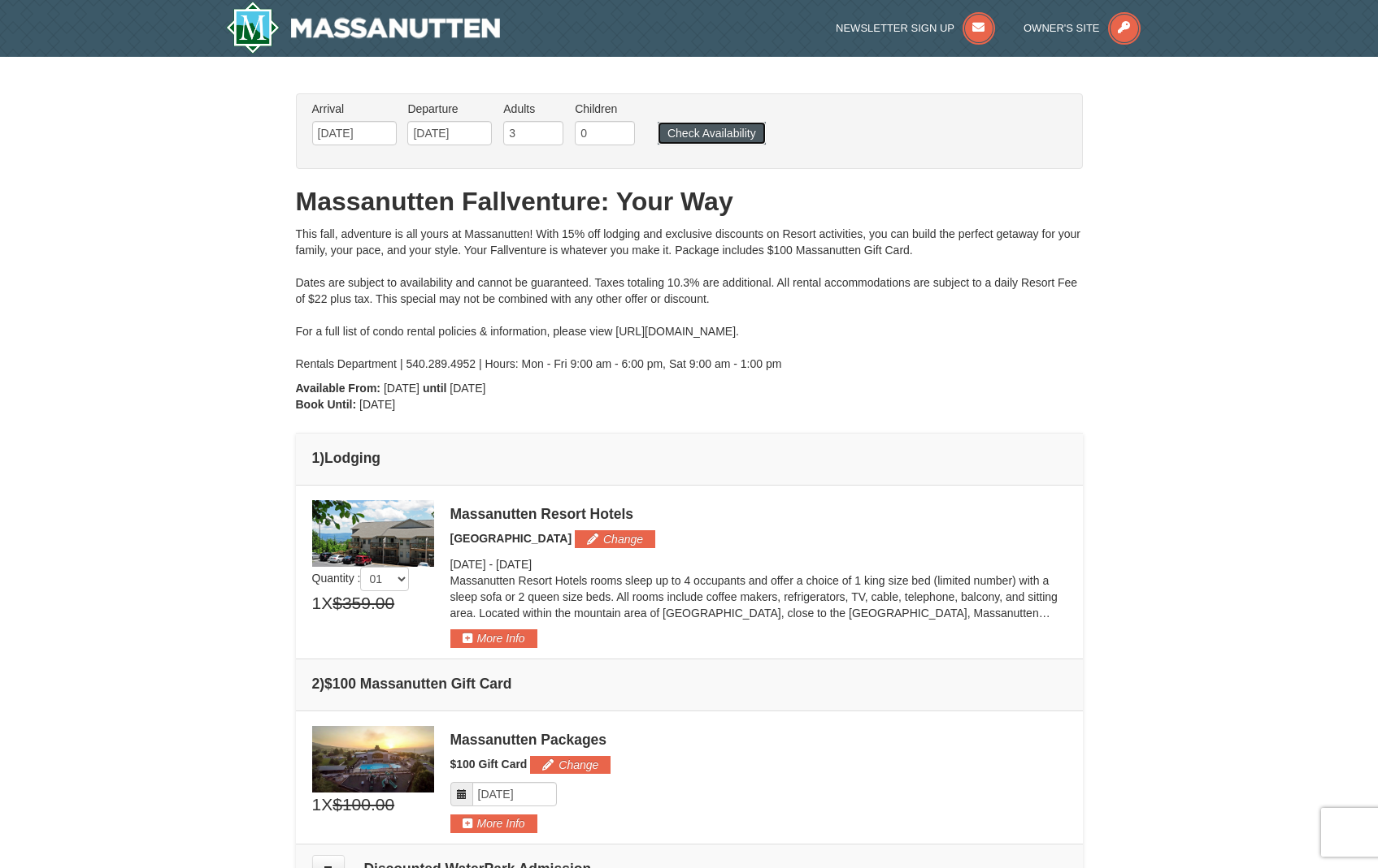
click at [675, 133] on button "Check Availability" at bounding box center [712, 133] width 108 height 23
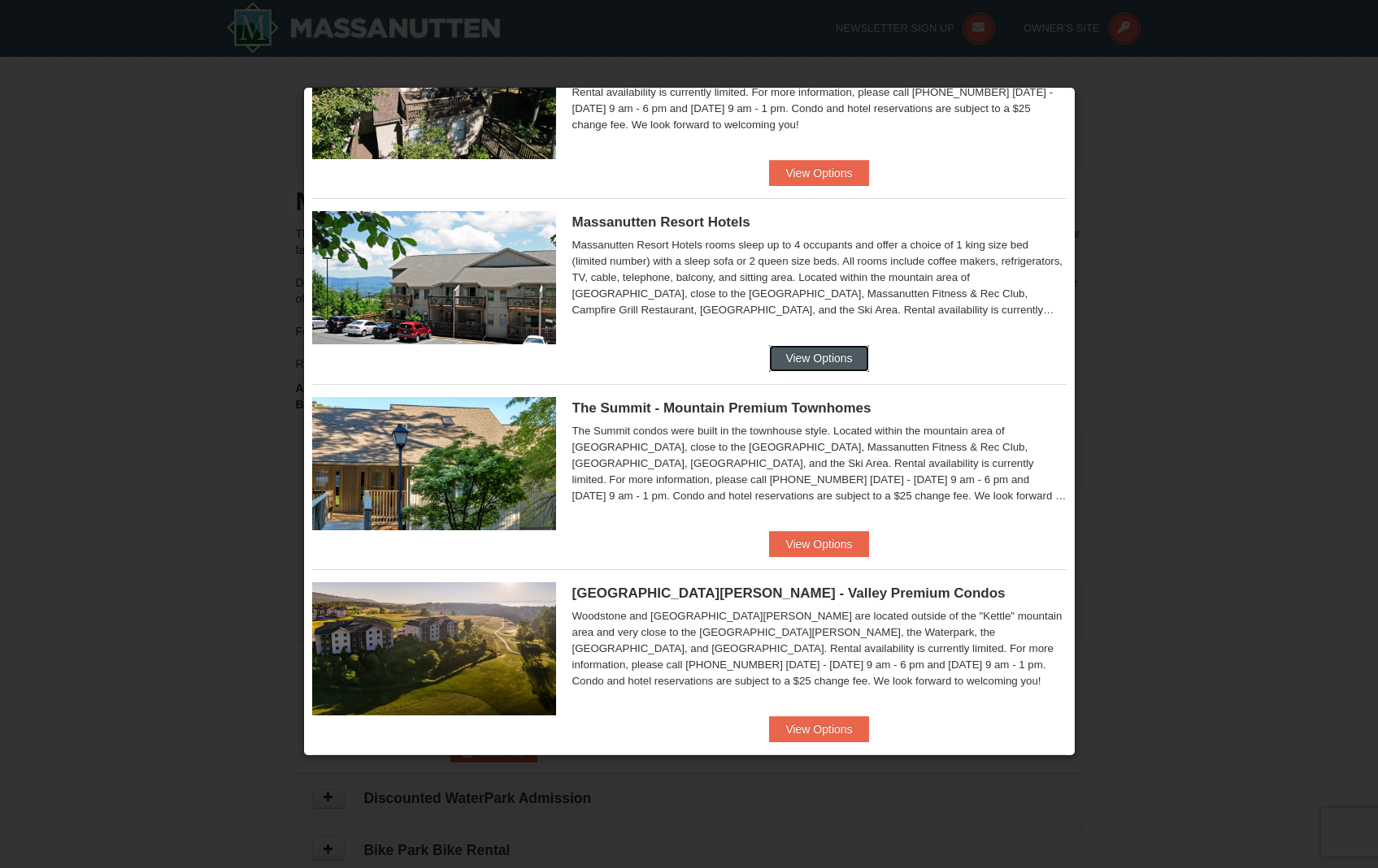
click at [811, 355] on button "View Options" at bounding box center [818, 358] width 99 height 26
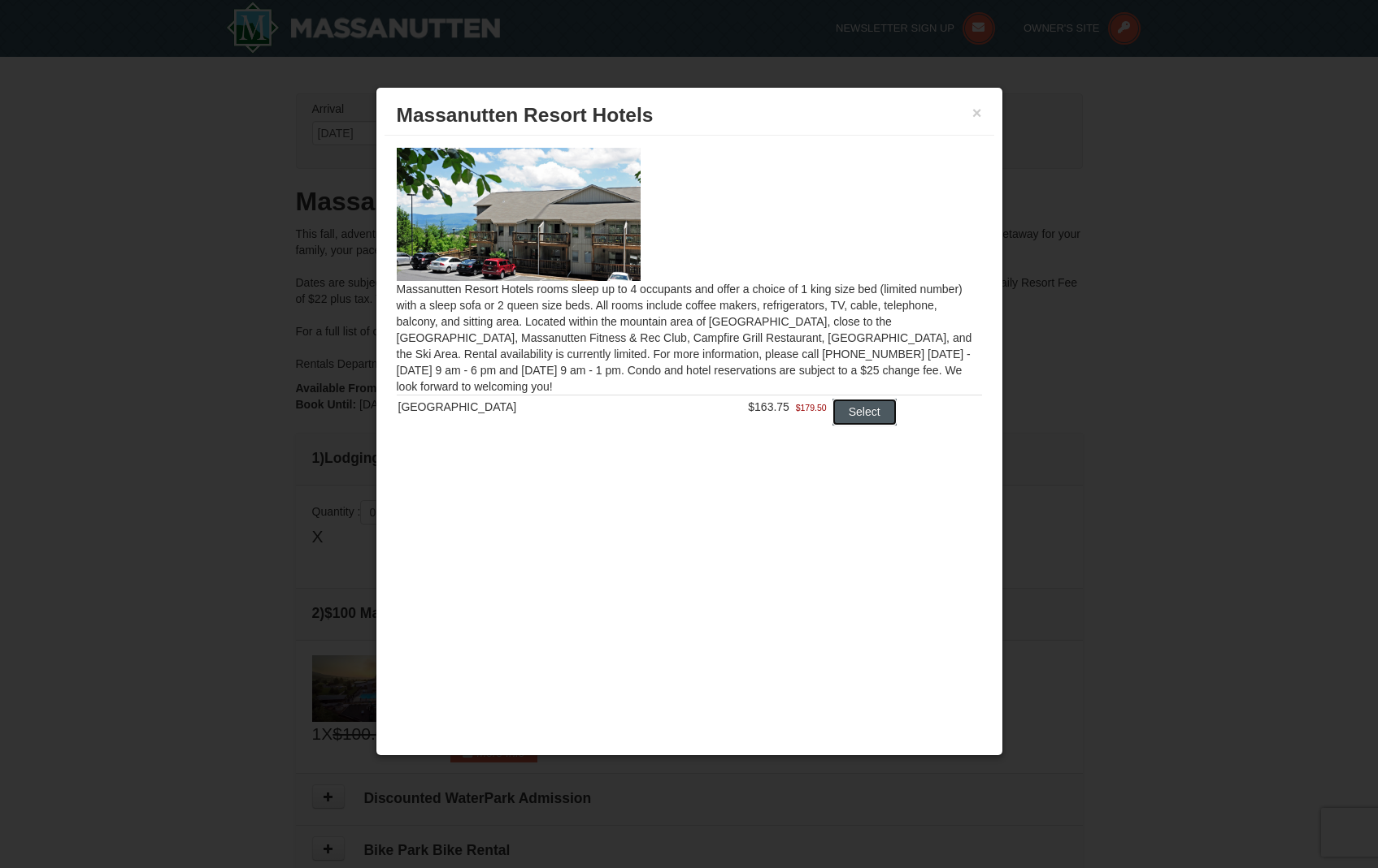
click at [841, 416] on button "Select" at bounding box center [864, 412] width 64 height 26
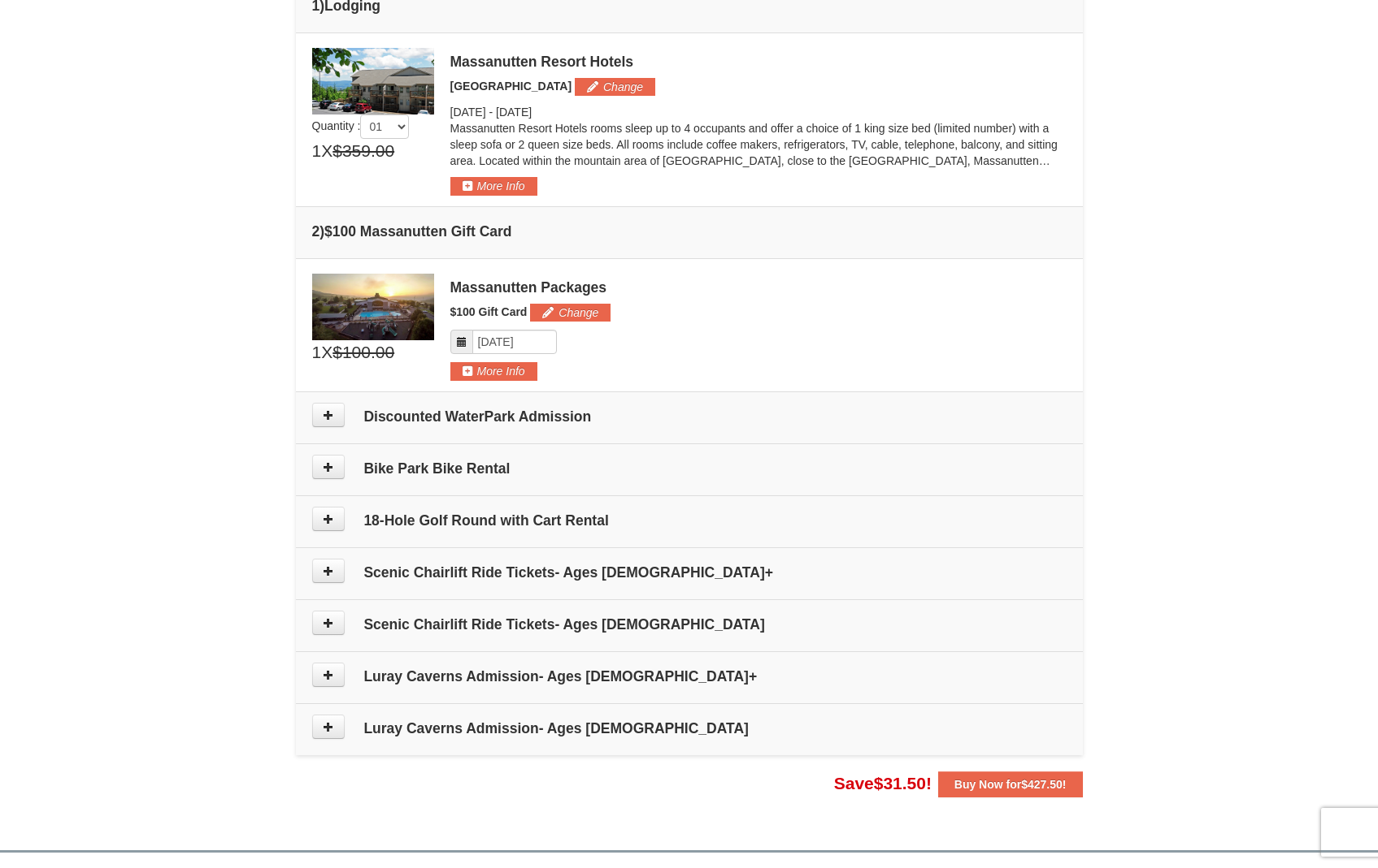
scroll to position [465, 0]
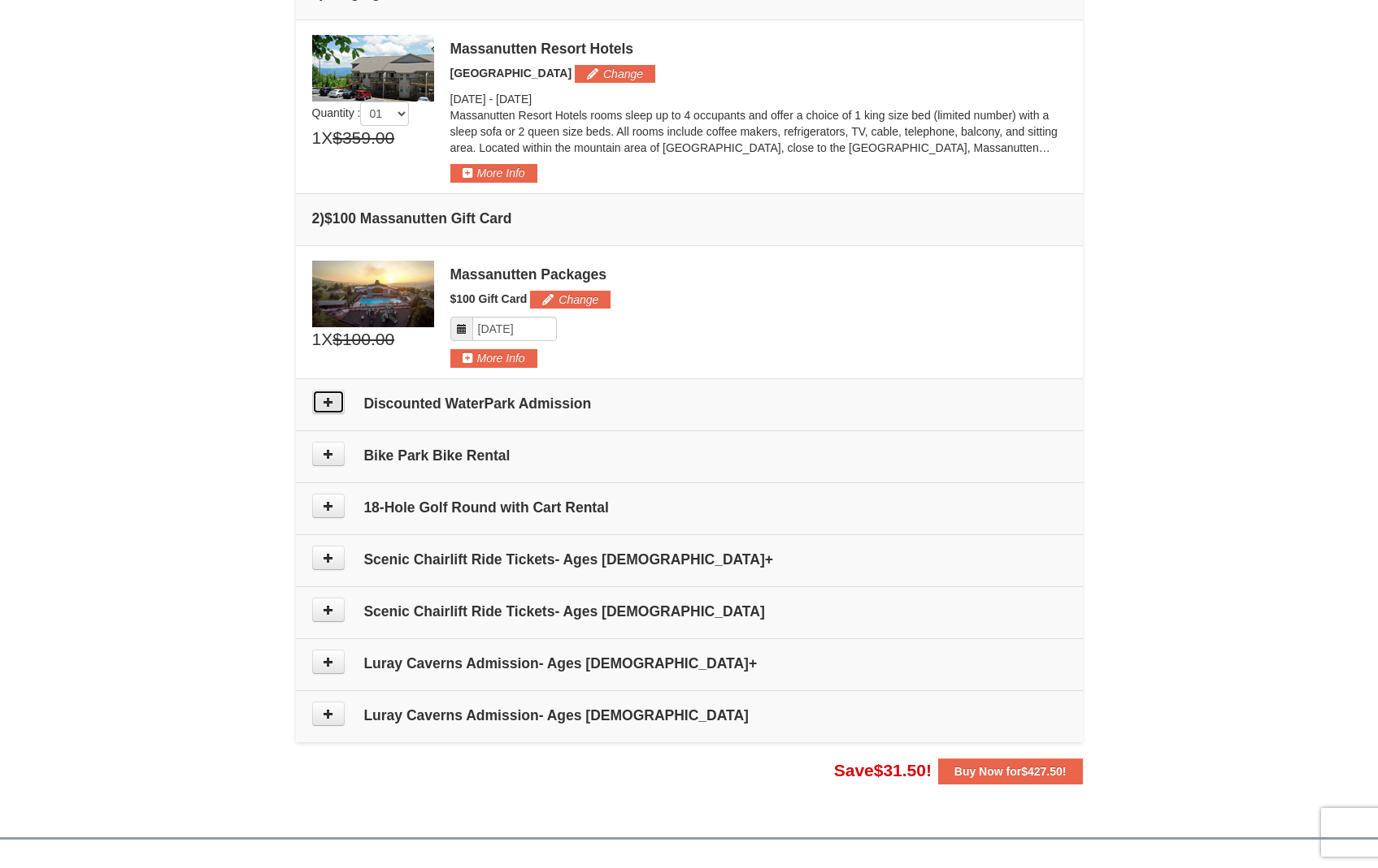
click at [333, 409] on button at bounding box center [328, 402] width 33 height 24
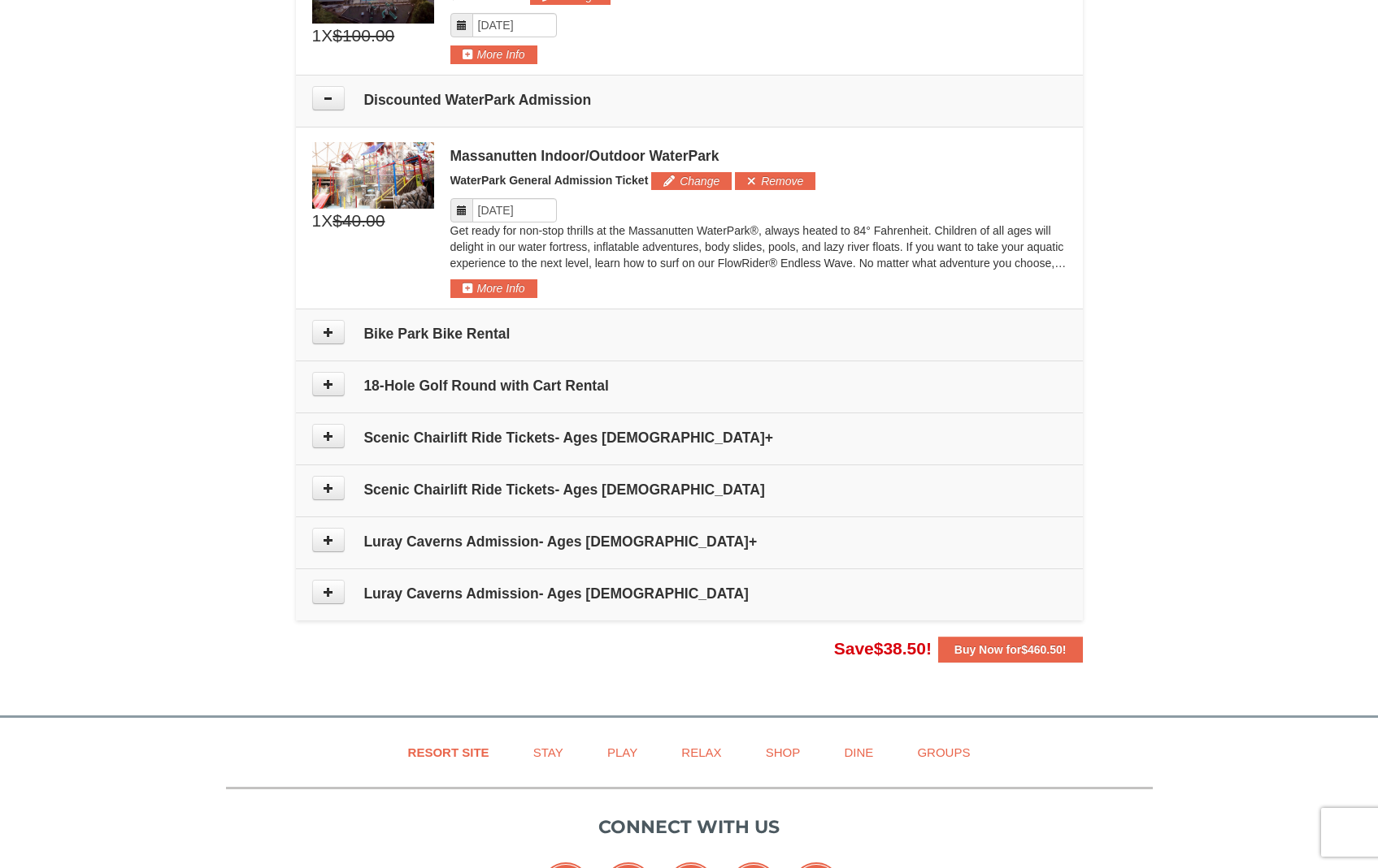
scroll to position [765, 0]
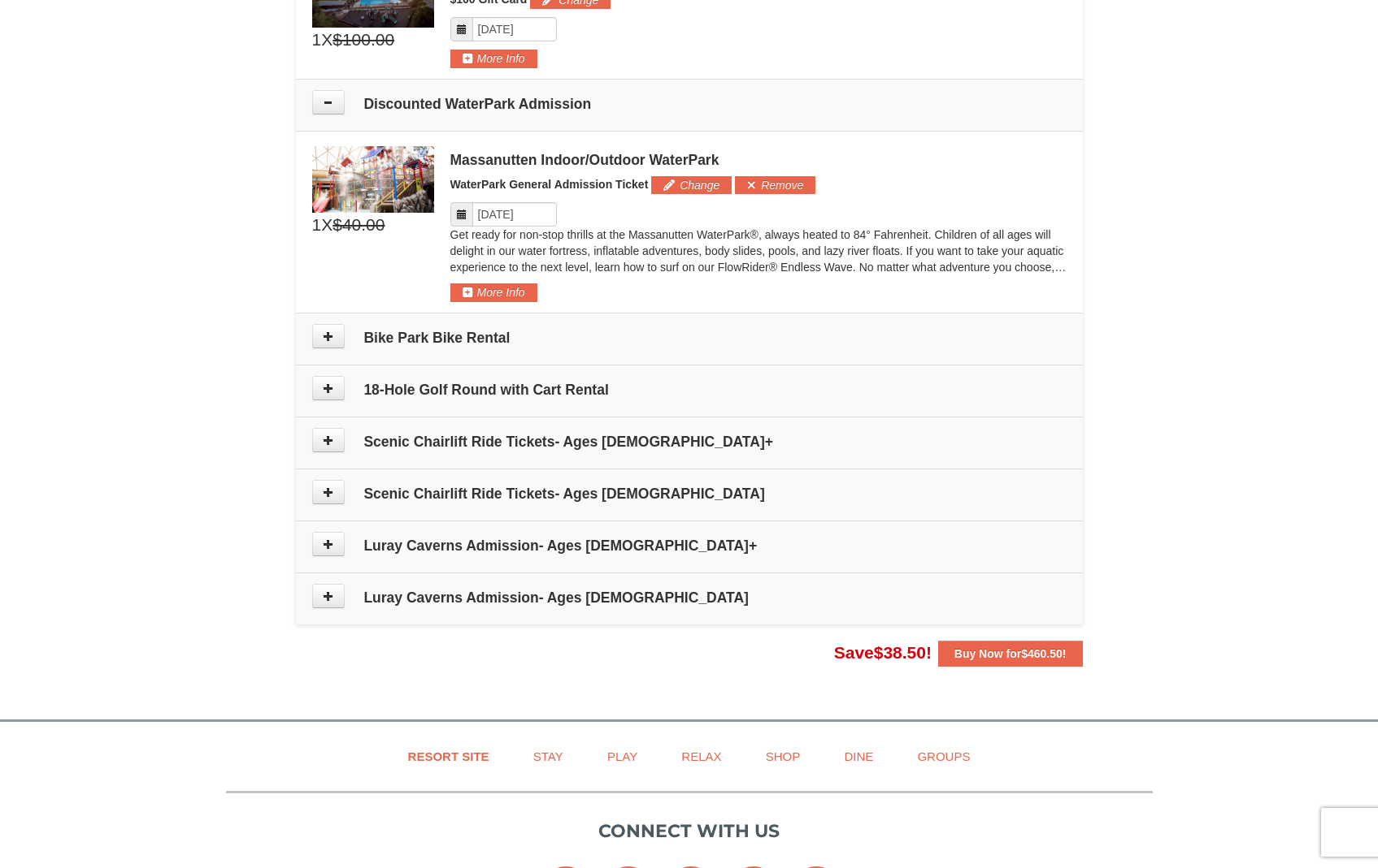
click at [460, 211] on icon at bounding box center [461, 214] width 11 height 11
click at [460, 215] on icon at bounding box center [461, 214] width 11 height 11
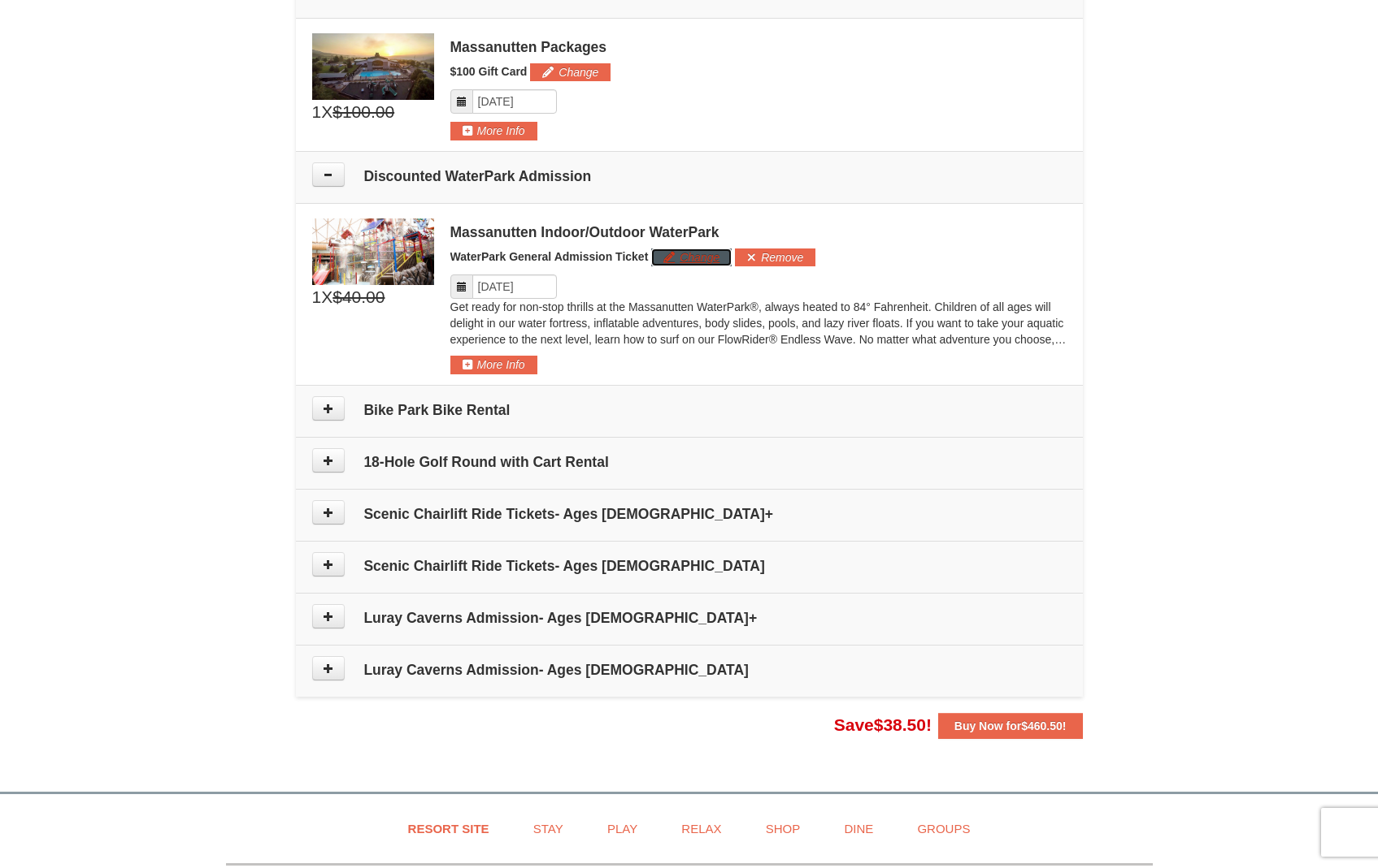
click at [687, 260] on button "Change" at bounding box center [691, 257] width 81 height 18
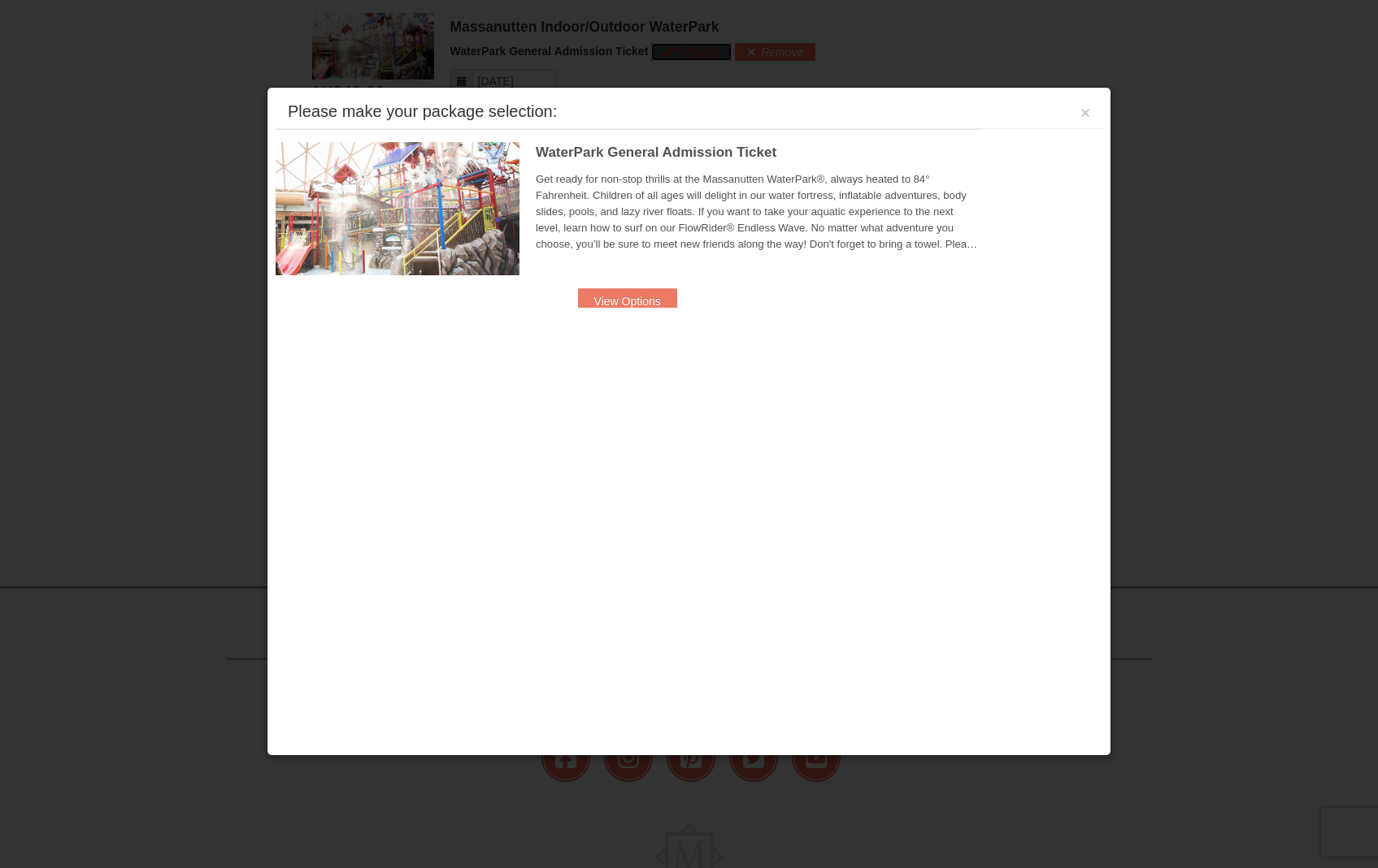
scroll to position [912, 0]
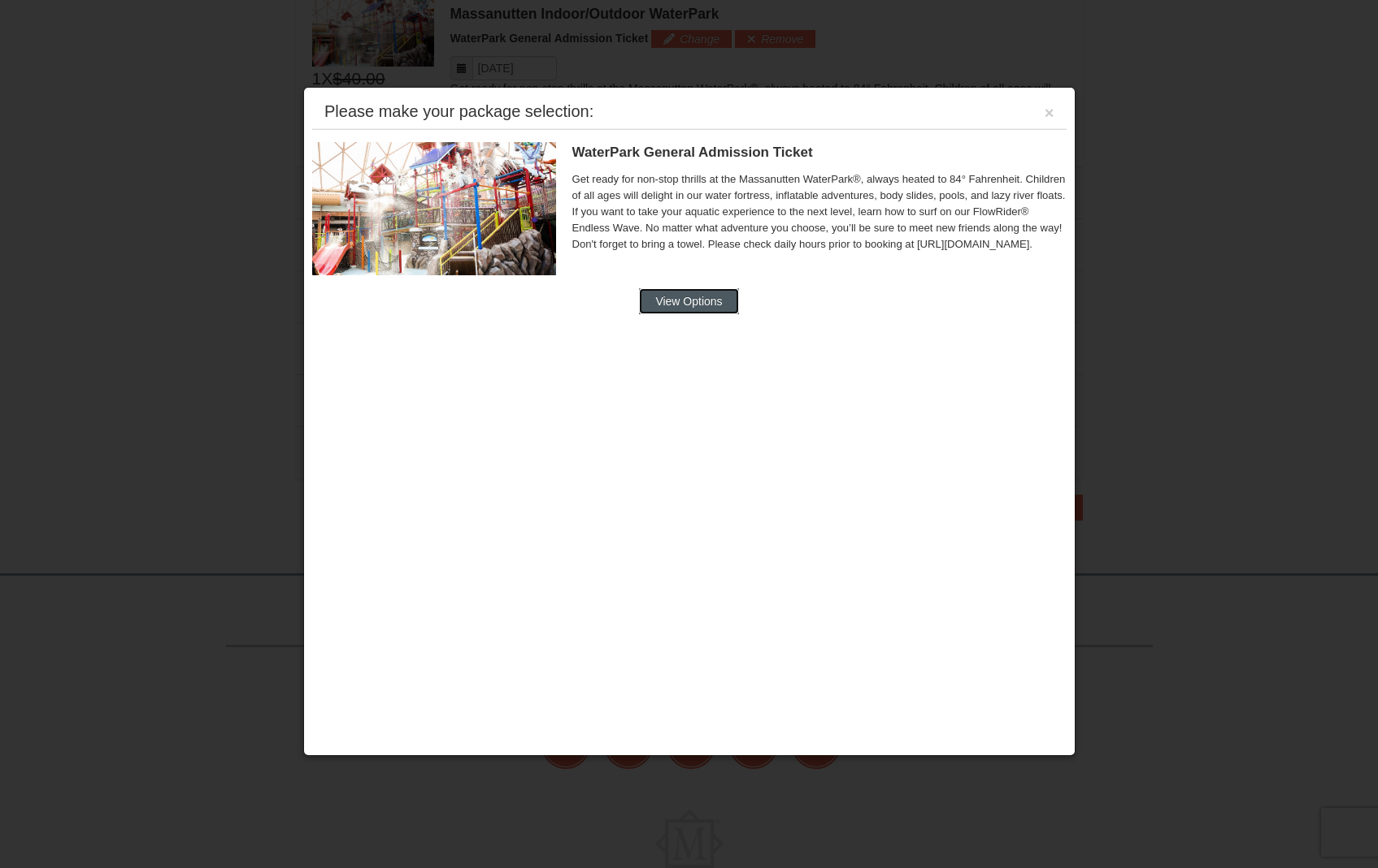
click at [693, 306] on button "View Options" at bounding box center [688, 301] width 99 height 26
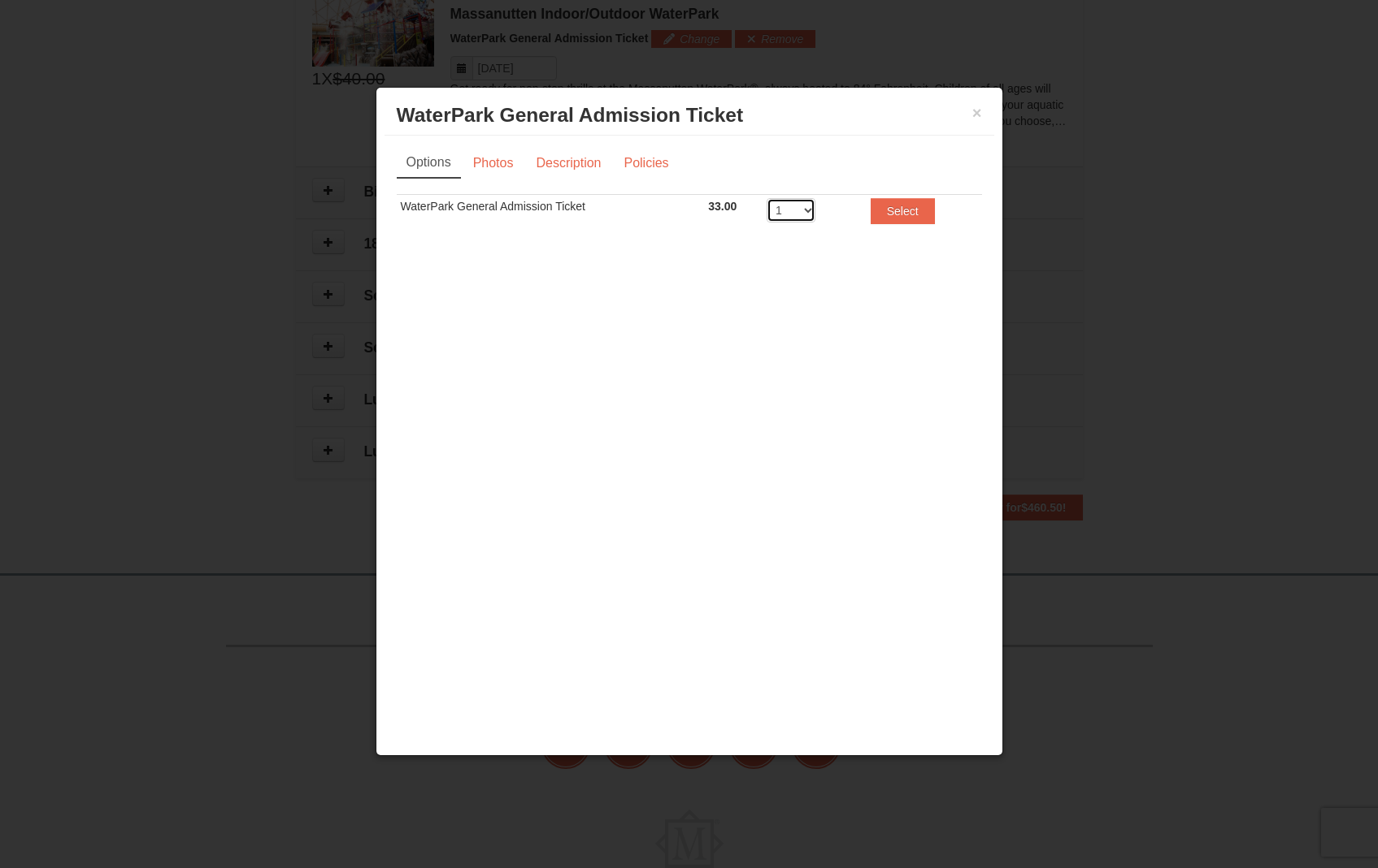
click at [803, 208] on select "1 2 3 4 5 6 7 8" at bounding box center [791, 210] width 49 height 24
select select "3"
click at [767, 198] on select "1 2 3 4 5 6 7 8" at bounding box center [791, 210] width 49 height 24
click at [904, 216] on button "Select" at bounding box center [902, 211] width 64 height 26
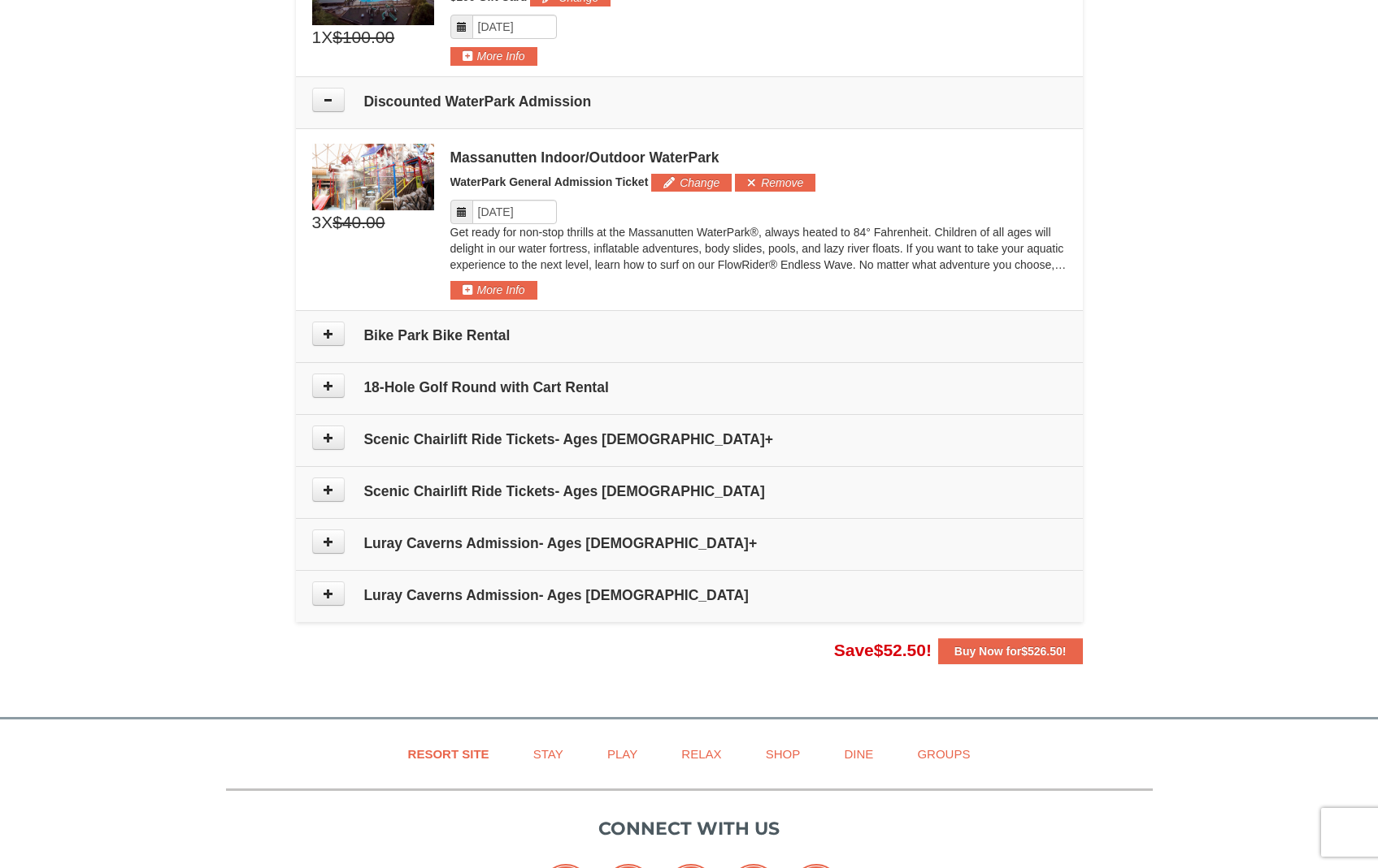
scroll to position [666, 0]
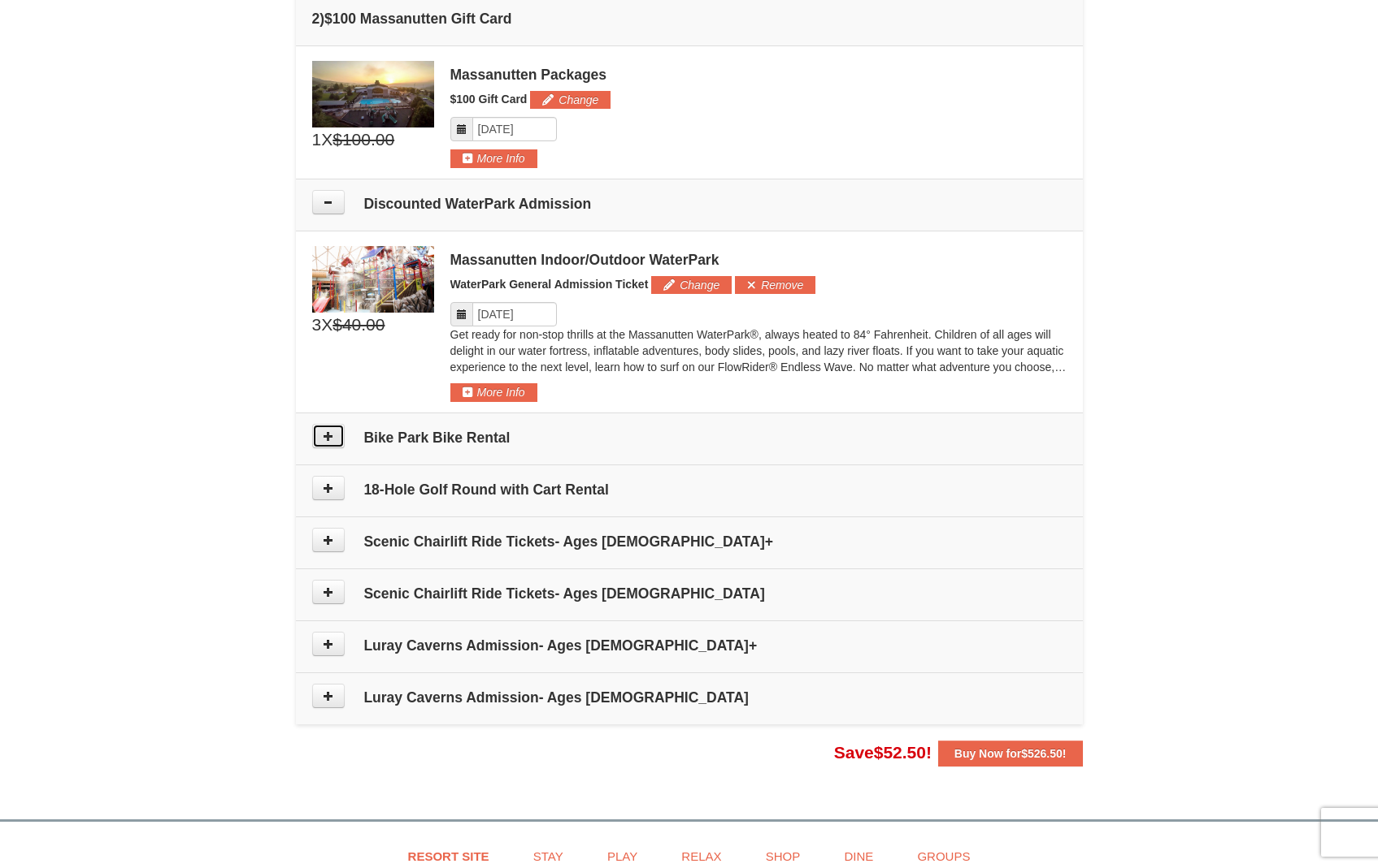
click at [337, 431] on button at bounding box center [328, 436] width 33 height 24
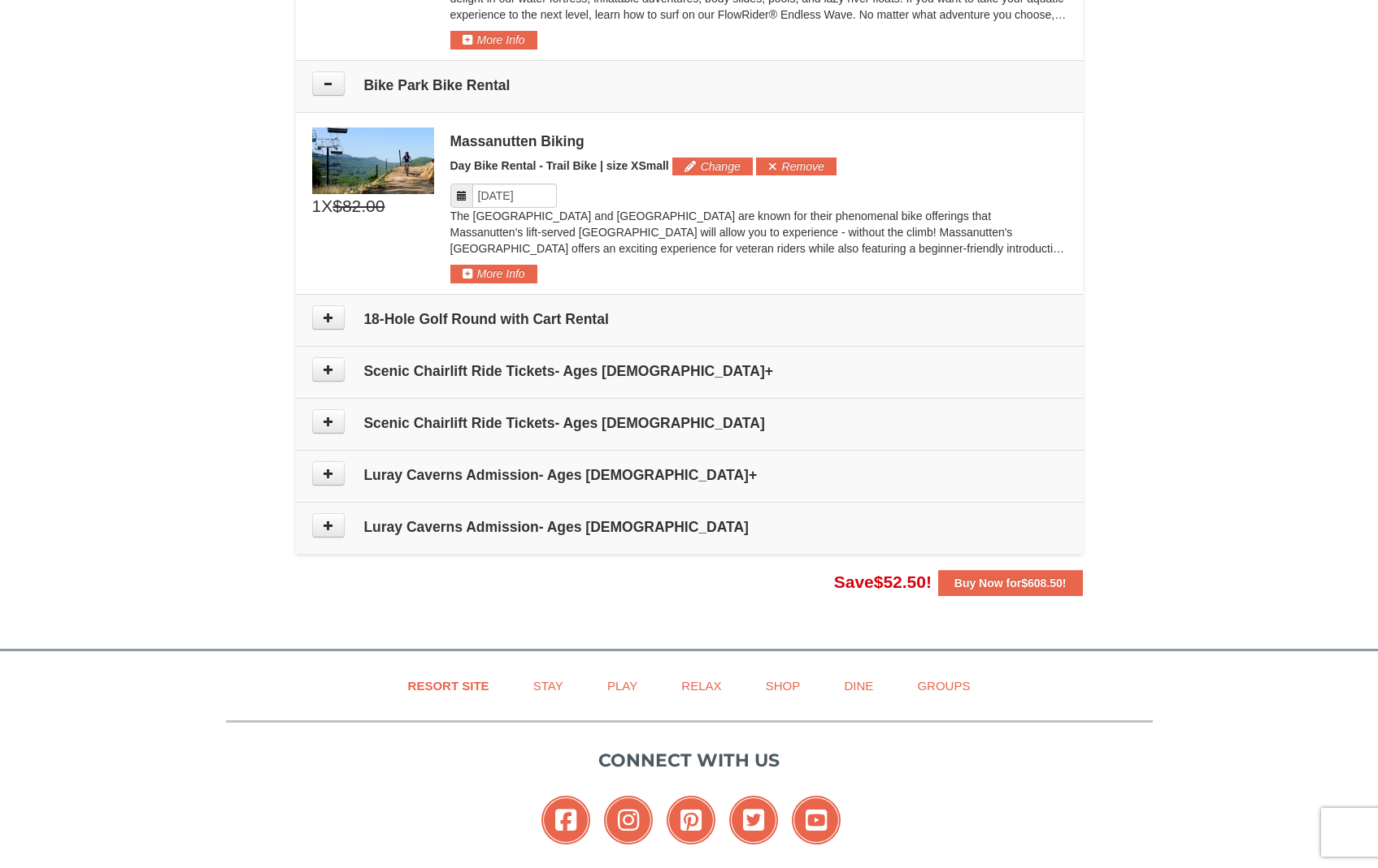
scroll to position [1078, 0]
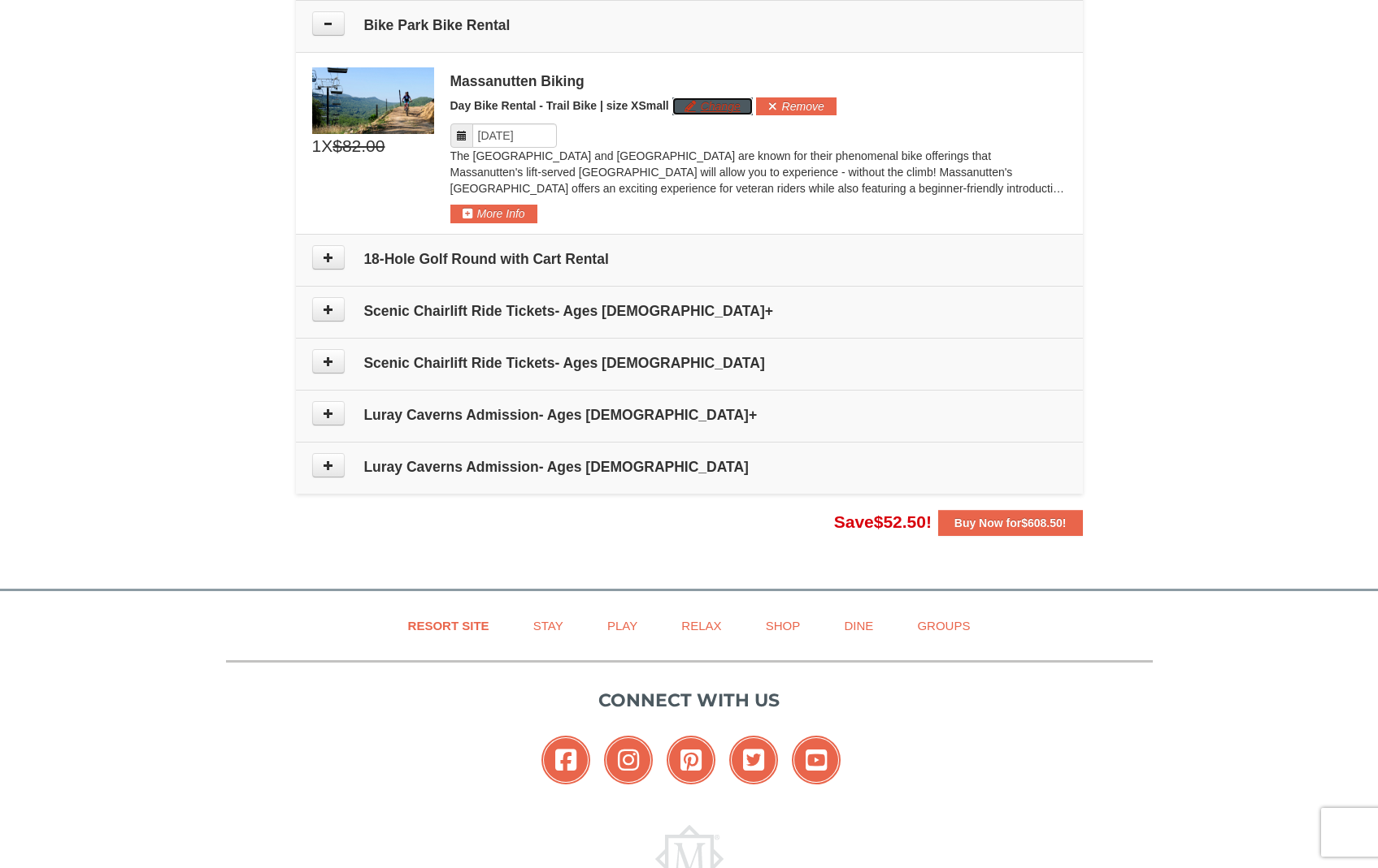
click at [722, 108] on button "Change" at bounding box center [712, 107] width 81 height 18
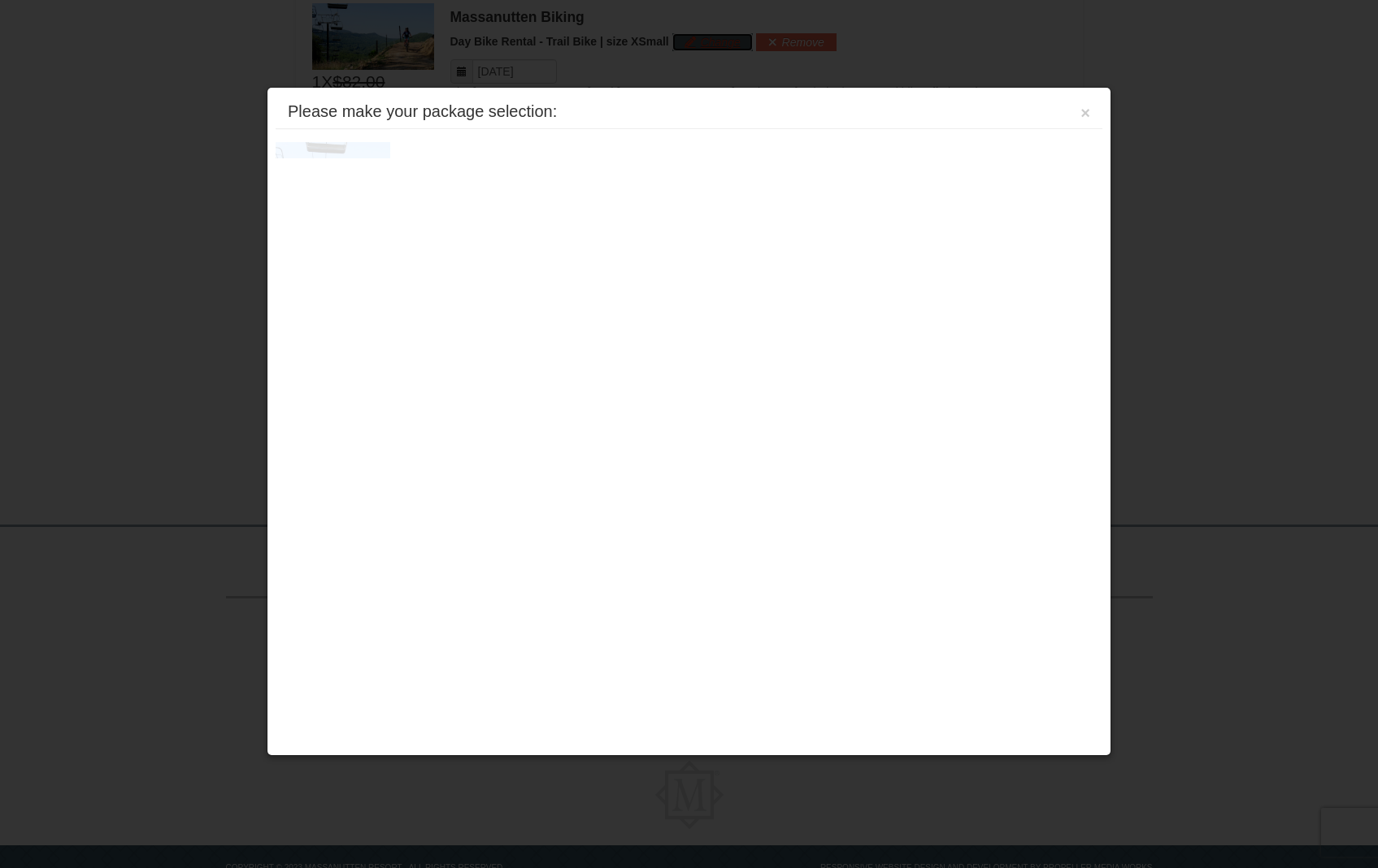
scroll to position [1145, 0]
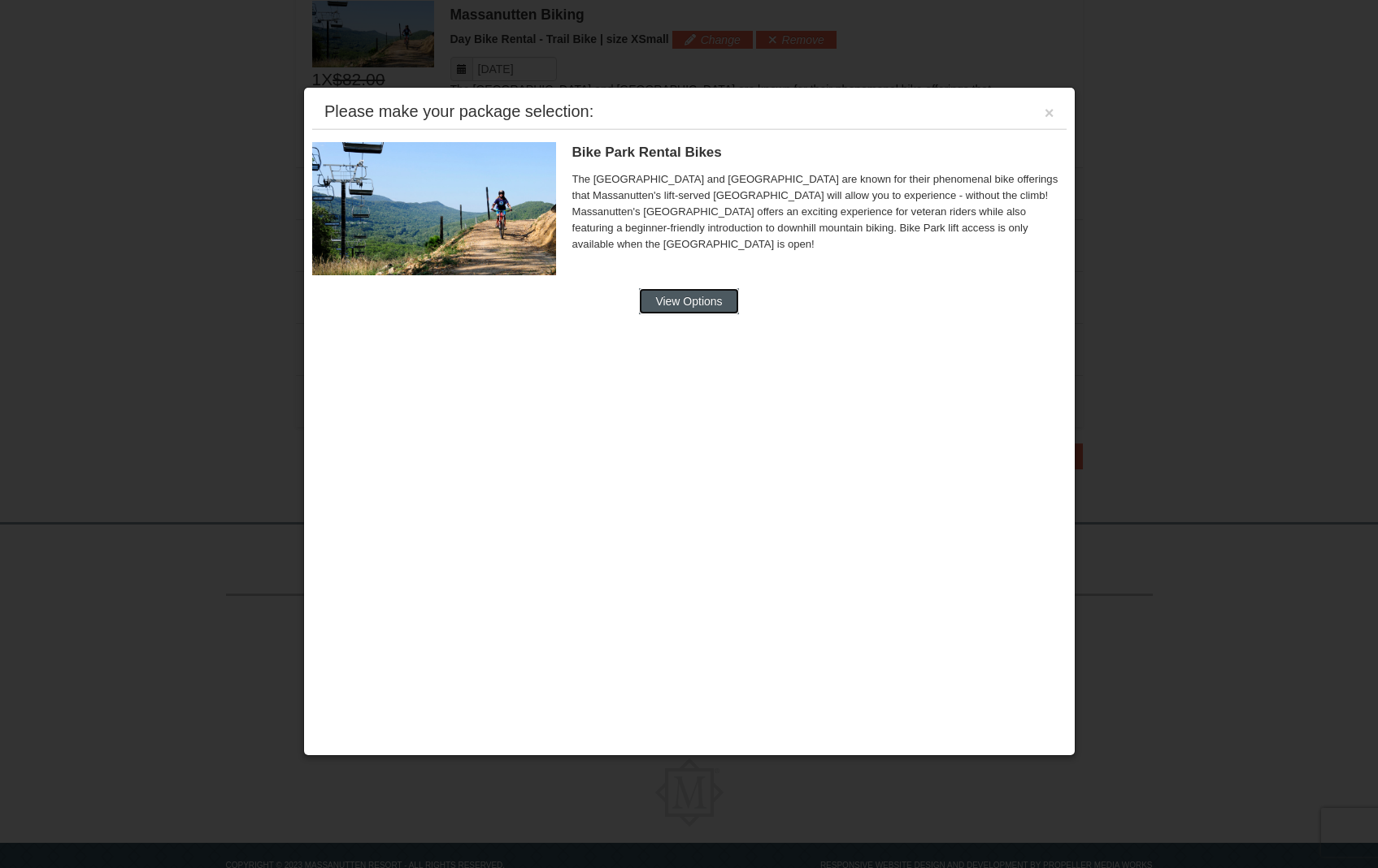
click at [685, 297] on button "View Options" at bounding box center [688, 301] width 99 height 26
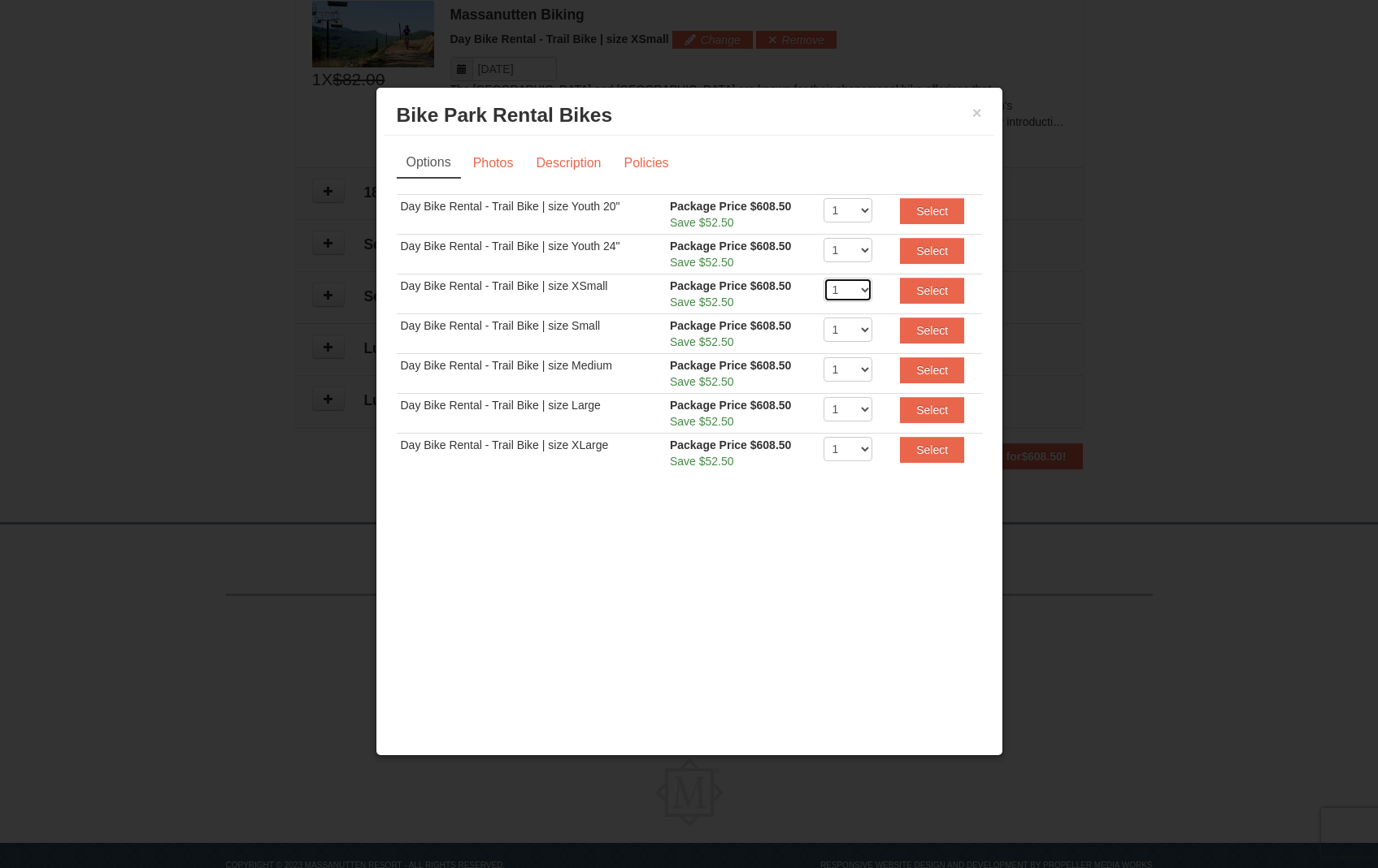
click at [853, 284] on select "1 2 3 4 5 6 7 8 9 10 11 12 13 14 15 16 17 18 19 20" at bounding box center [848, 290] width 49 height 24
select select "3"
click at [824, 278] on select "1 2 3 4 5 6 7 8 9 10 11 12 13 14 15 16 17 18 19 20" at bounding box center [848, 290] width 49 height 24
click at [923, 289] on button "Select" at bounding box center [931, 291] width 64 height 26
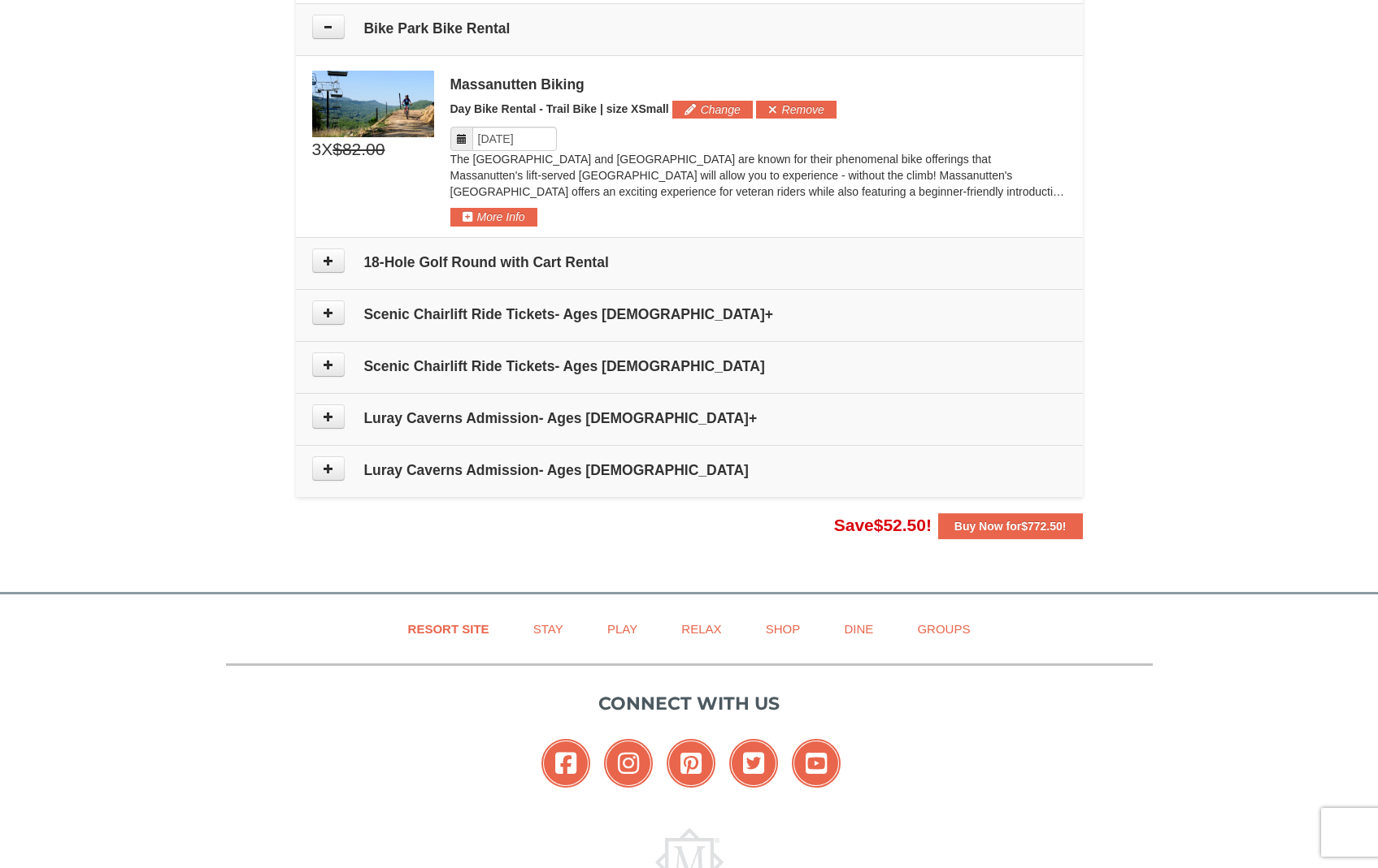
scroll to position [1068, 0]
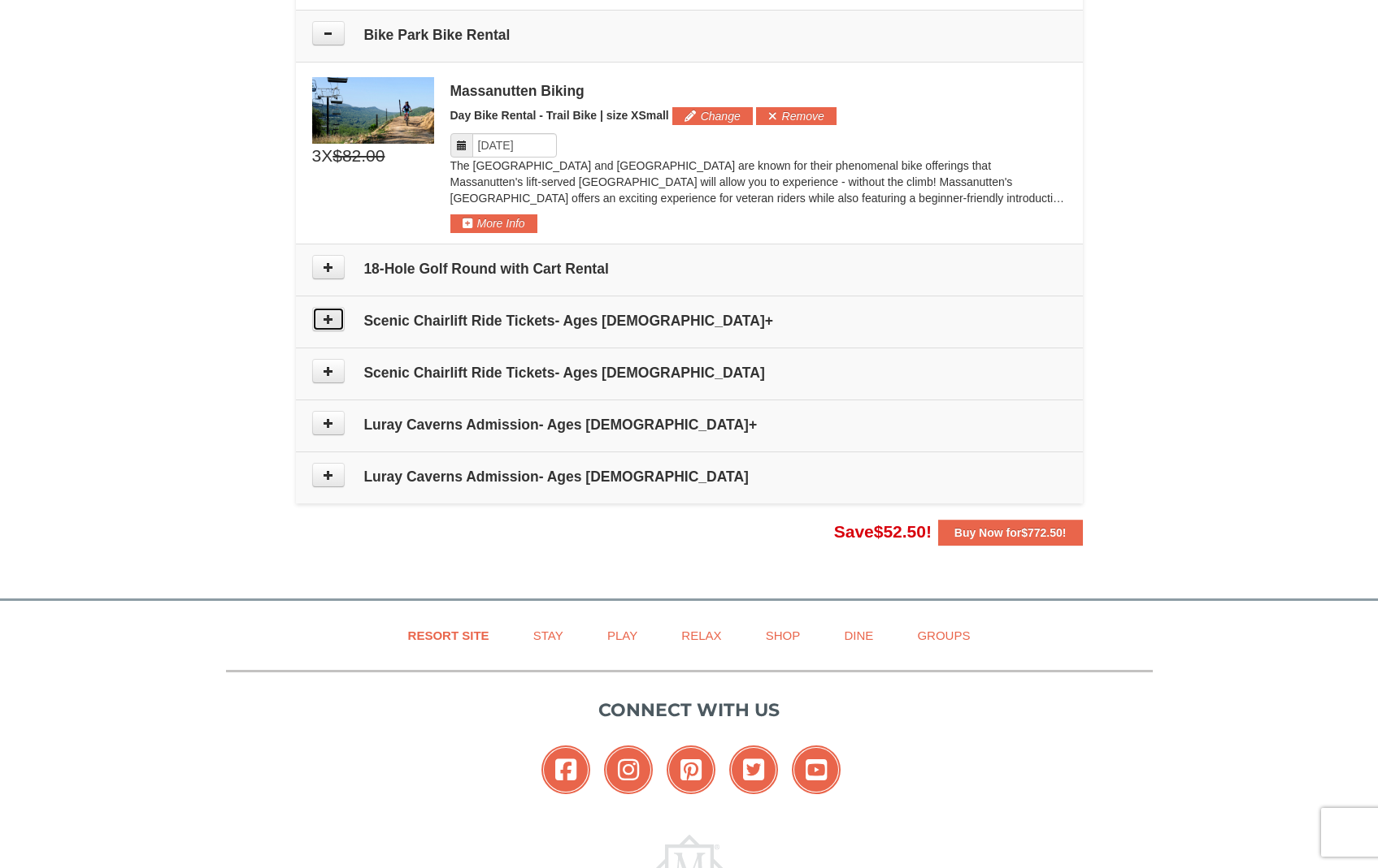
click at [320, 321] on button at bounding box center [328, 319] width 33 height 24
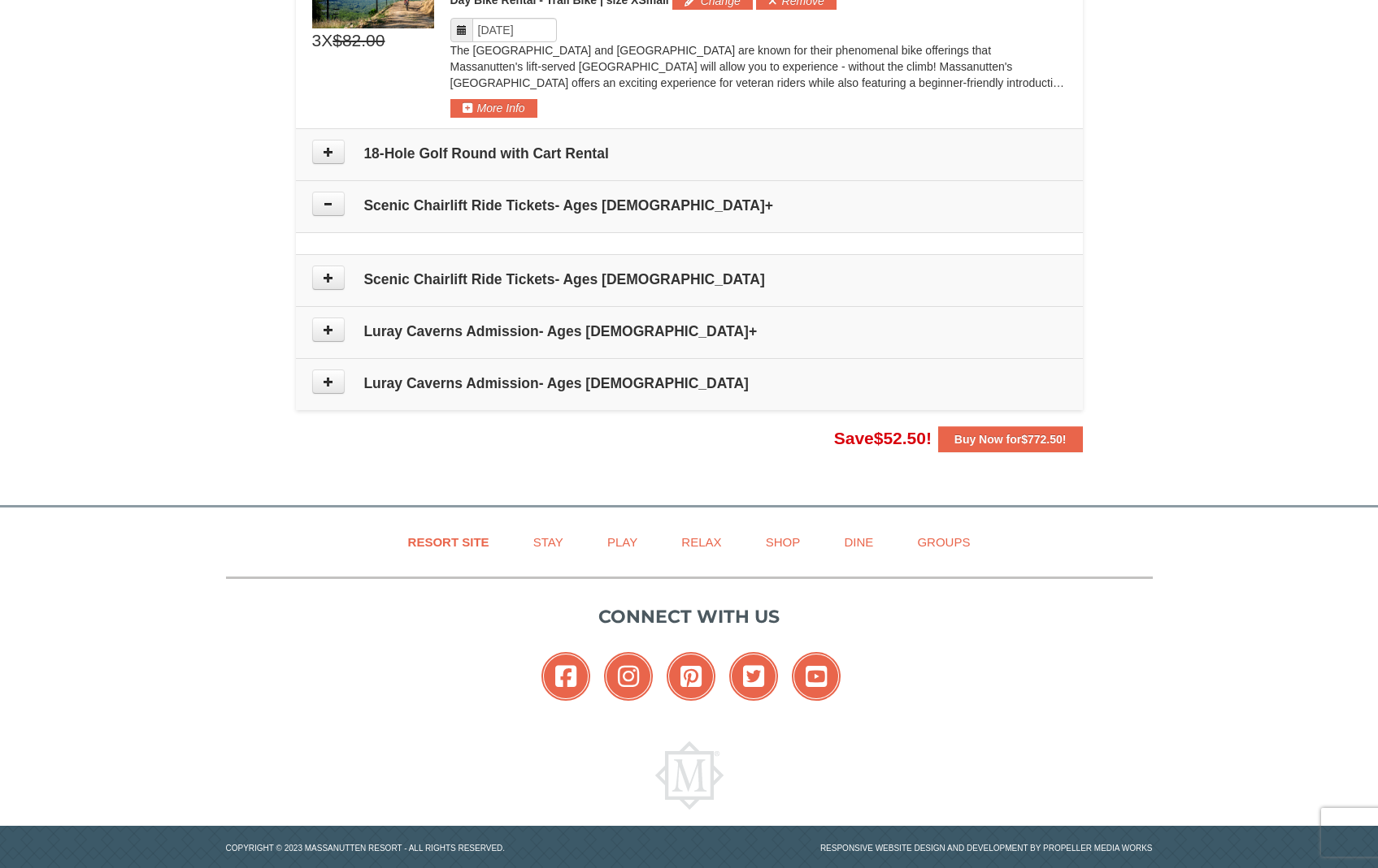
scroll to position [1210, 0]
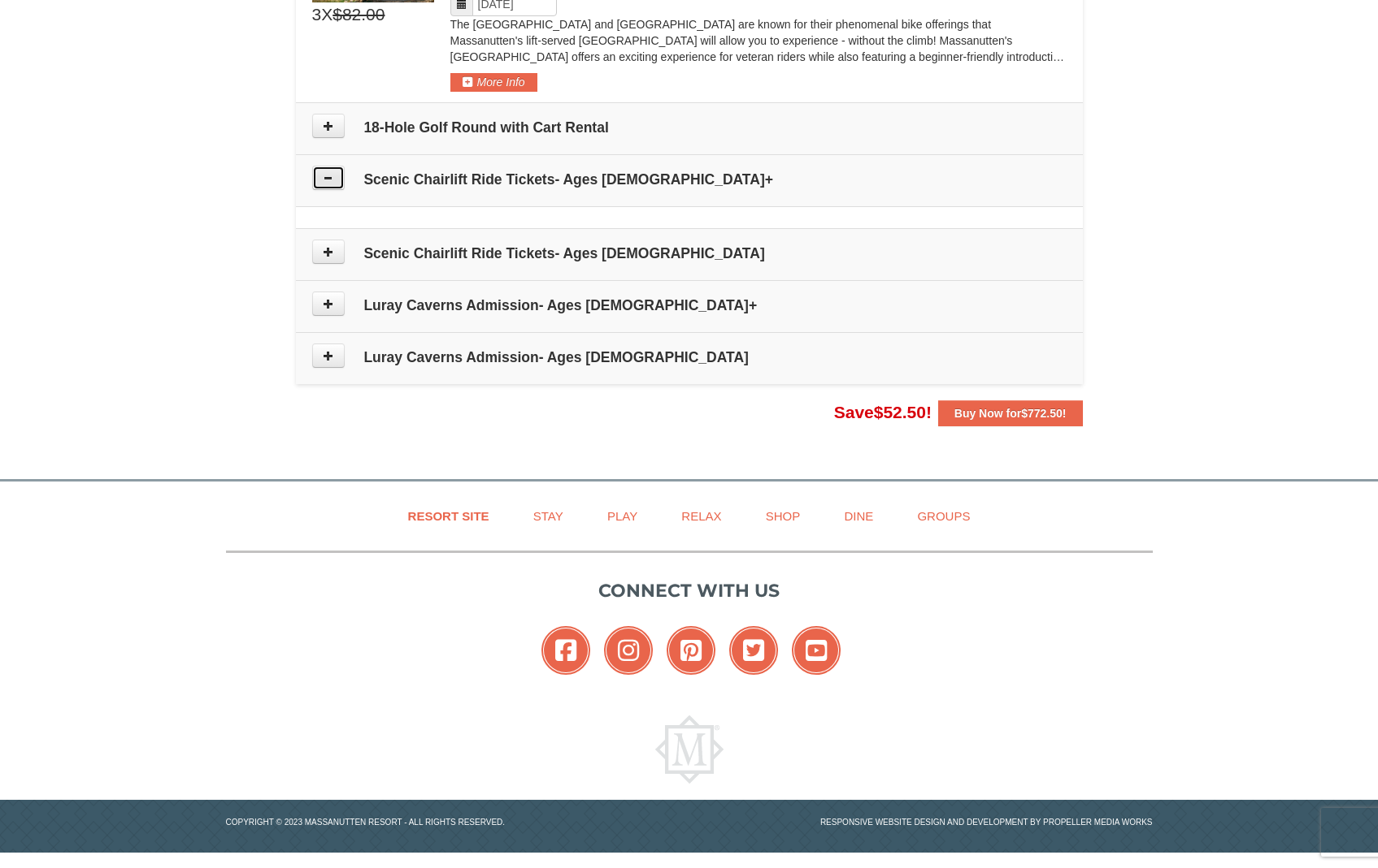
click at [328, 182] on icon at bounding box center [328, 177] width 11 height 11
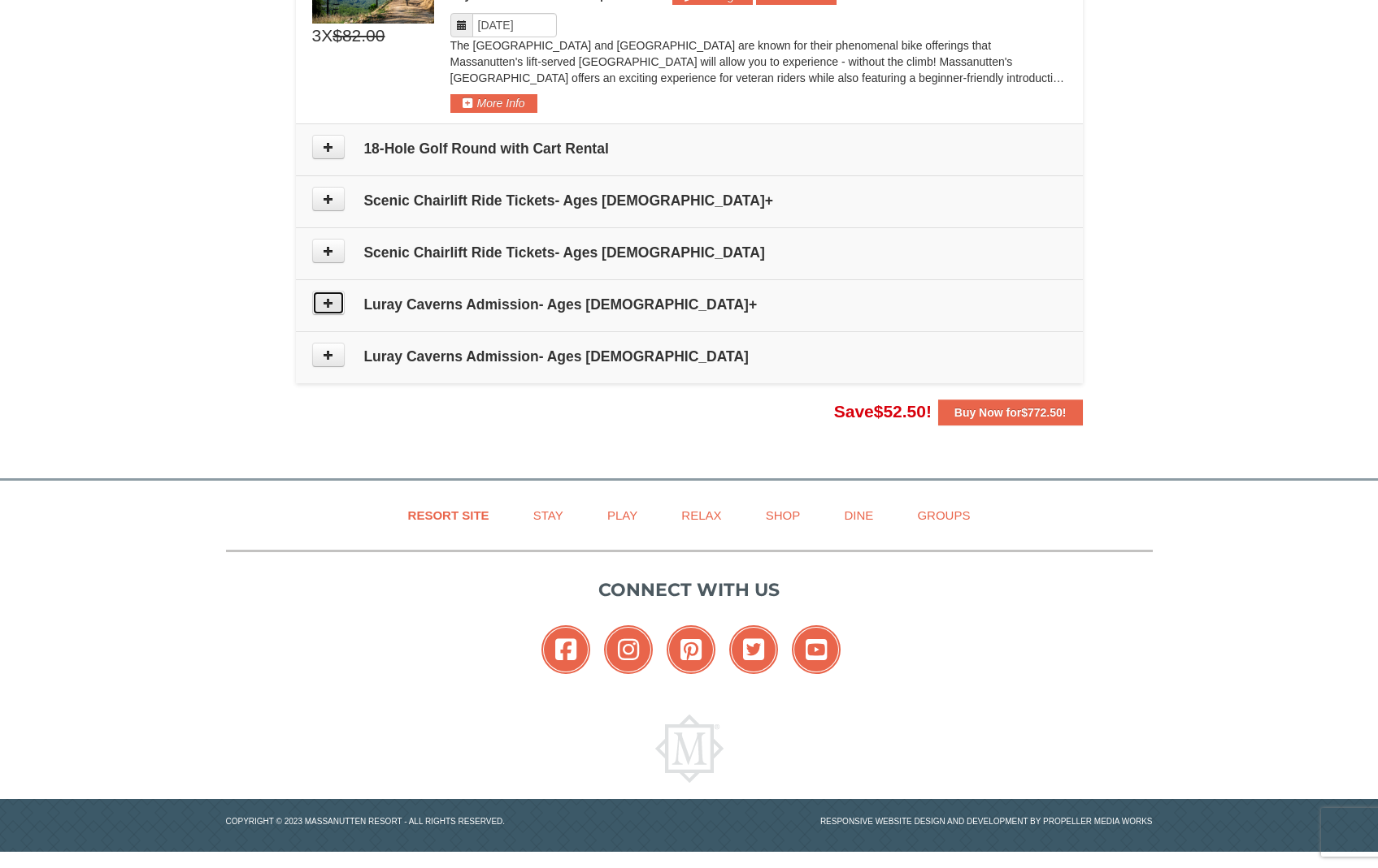
click at [326, 304] on icon at bounding box center [328, 302] width 11 height 11
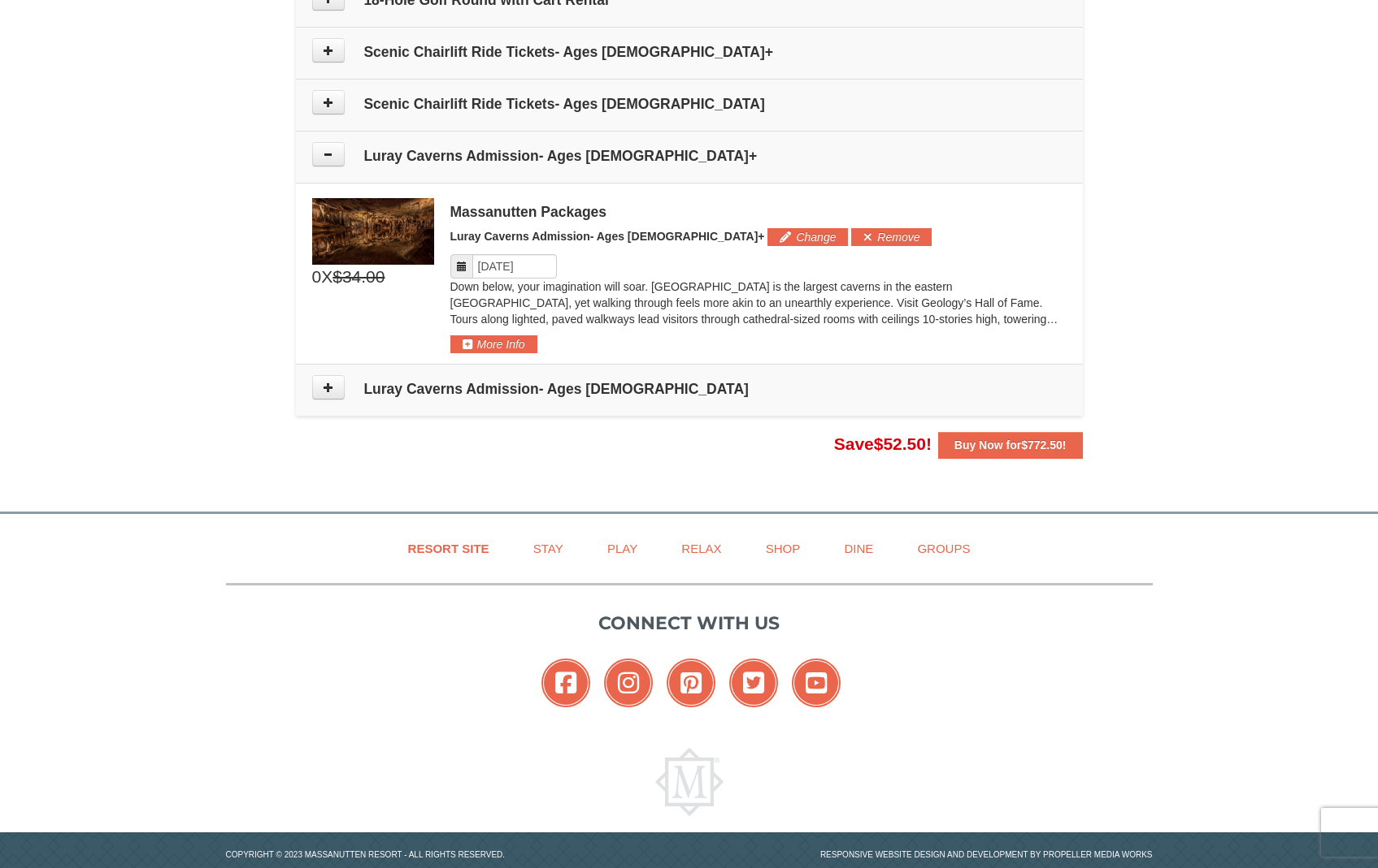
scroll to position [1369, 0]
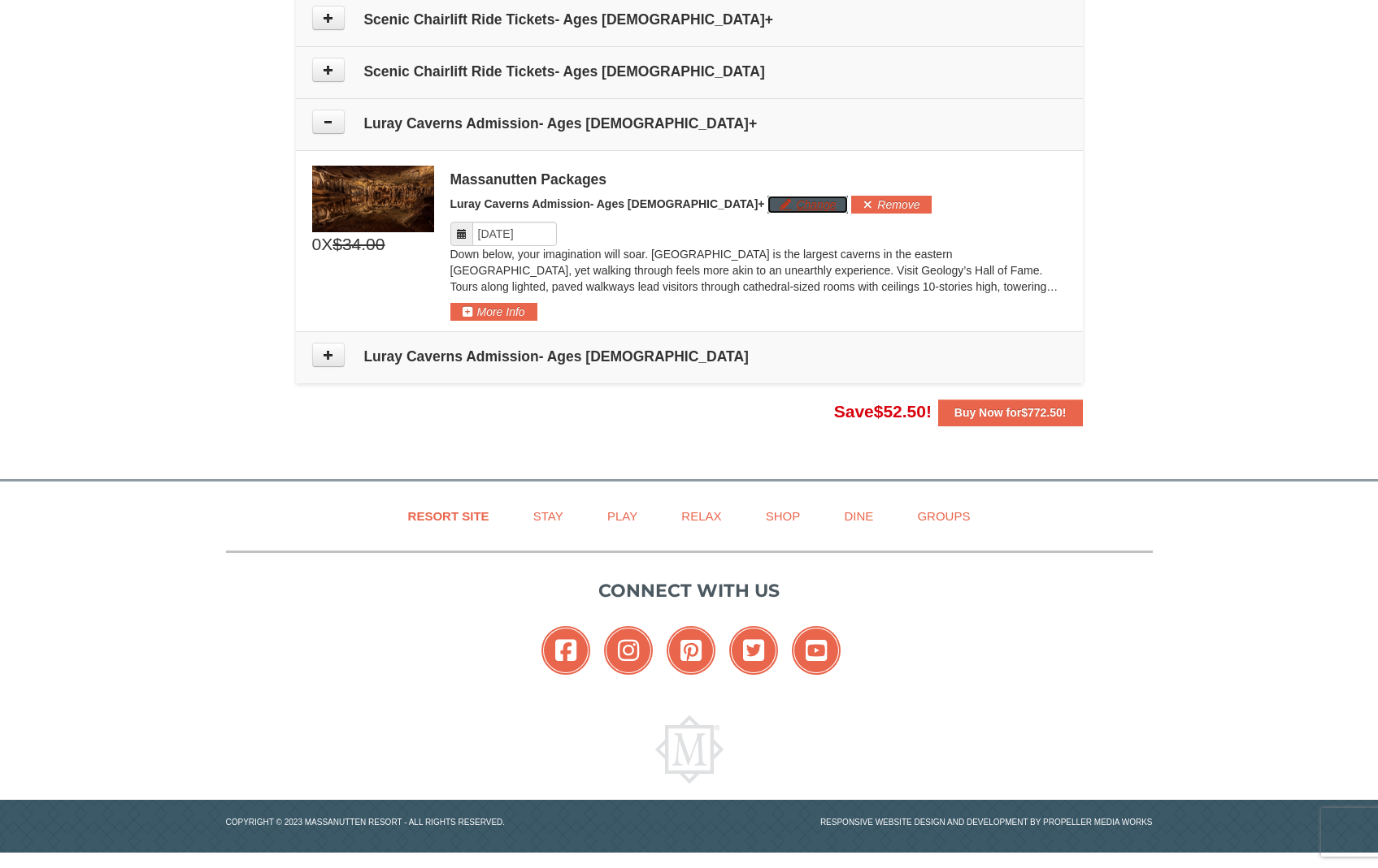
click at [768, 202] on button "Change" at bounding box center [808, 204] width 81 height 18
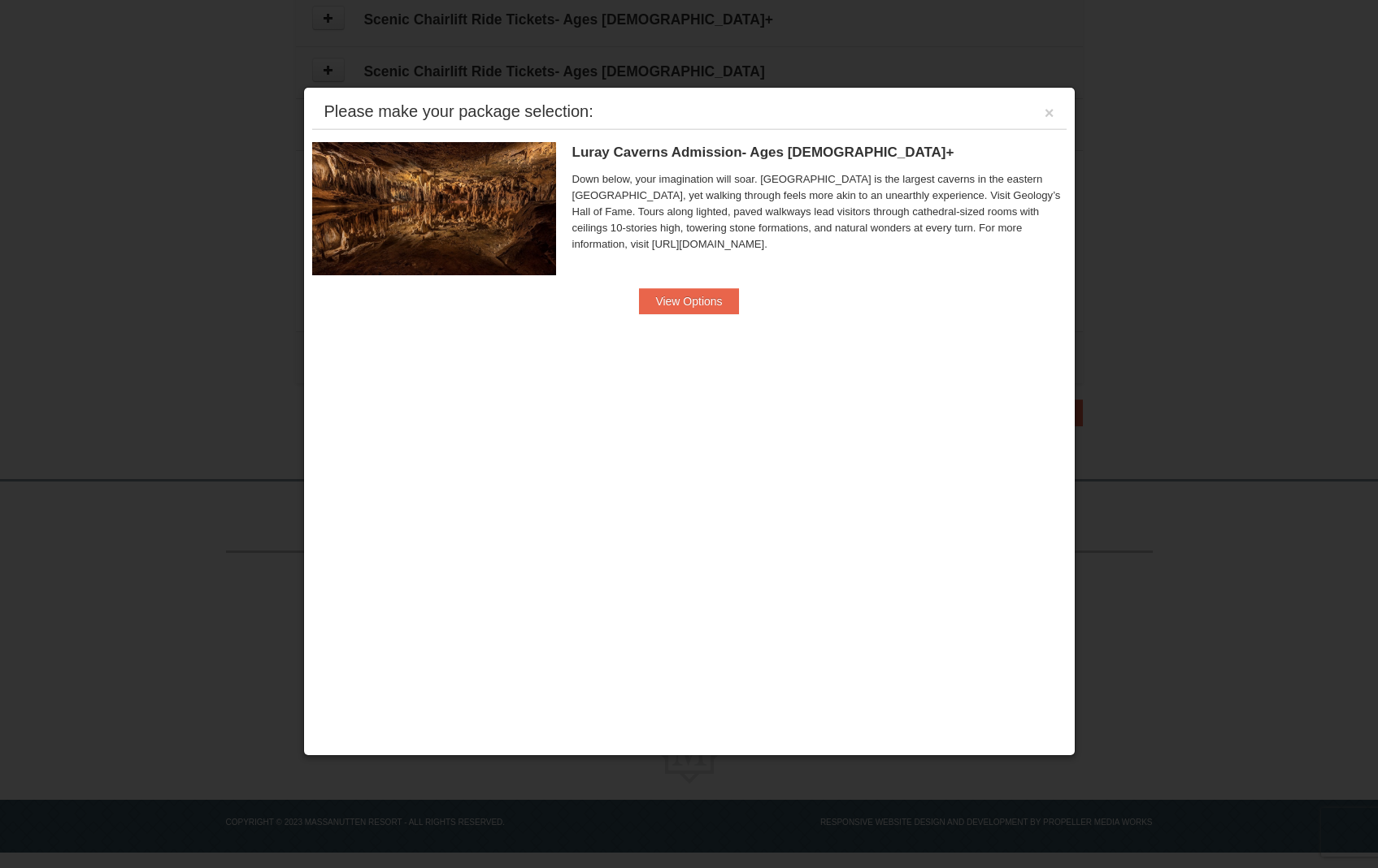
click at [668, 318] on div "Luray Caverns Admission- Ages 13+ Massanutten Packages Down below, your imagina…" at bounding box center [689, 228] width 755 height 197
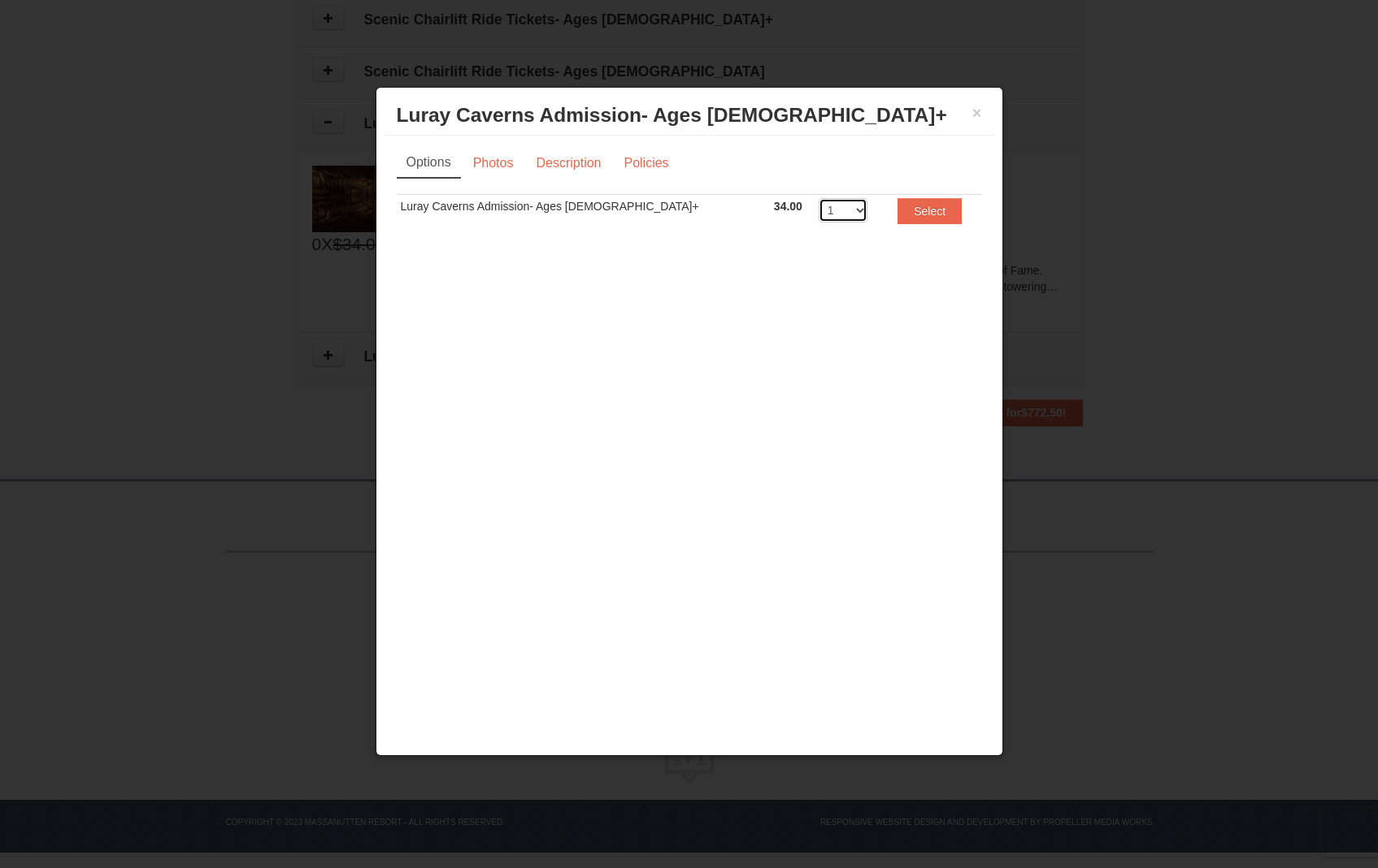
click at [819, 213] on select "1 2 3 4 5 6 7 8 9 10 11 12 13 14 15 16 17 18 19 20" at bounding box center [843, 210] width 49 height 24
select select "3"
click at [819, 198] on select "1 2 3 4 5 6 7 8 9 10 11 12 13 14 15 16 17 18 19 20" at bounding box center [843, 210] width 49 height 24
click at [920, 200] on button "Select" at bounding box center [929, 211] width 64 height 26
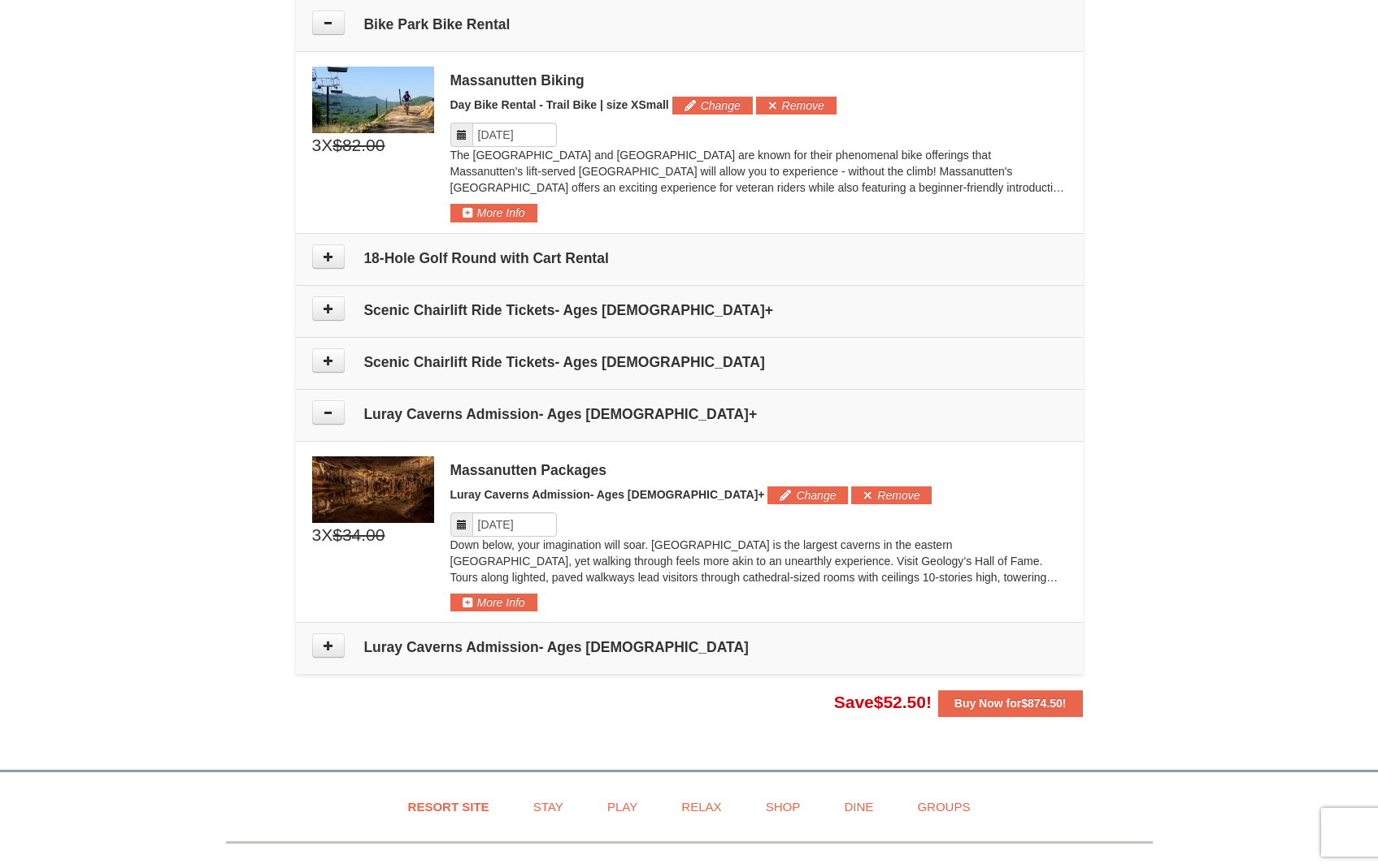
scroll to position [1077, 0]
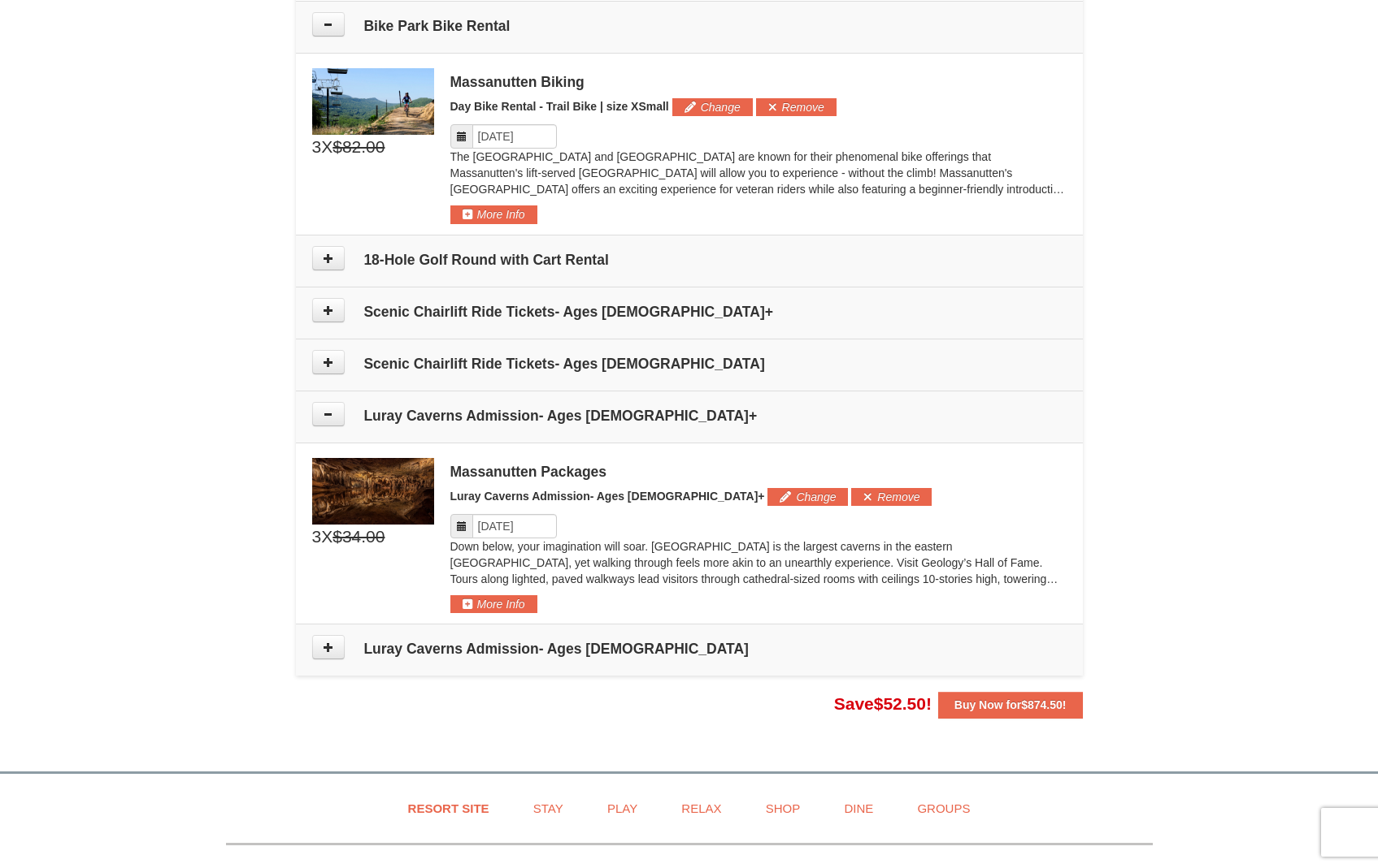
click at [349, 257] on span at bounding box center [338, 258] width 52 height 24
click at [332, 257] on icon at bounding box center [328, 258] width 11 height 11
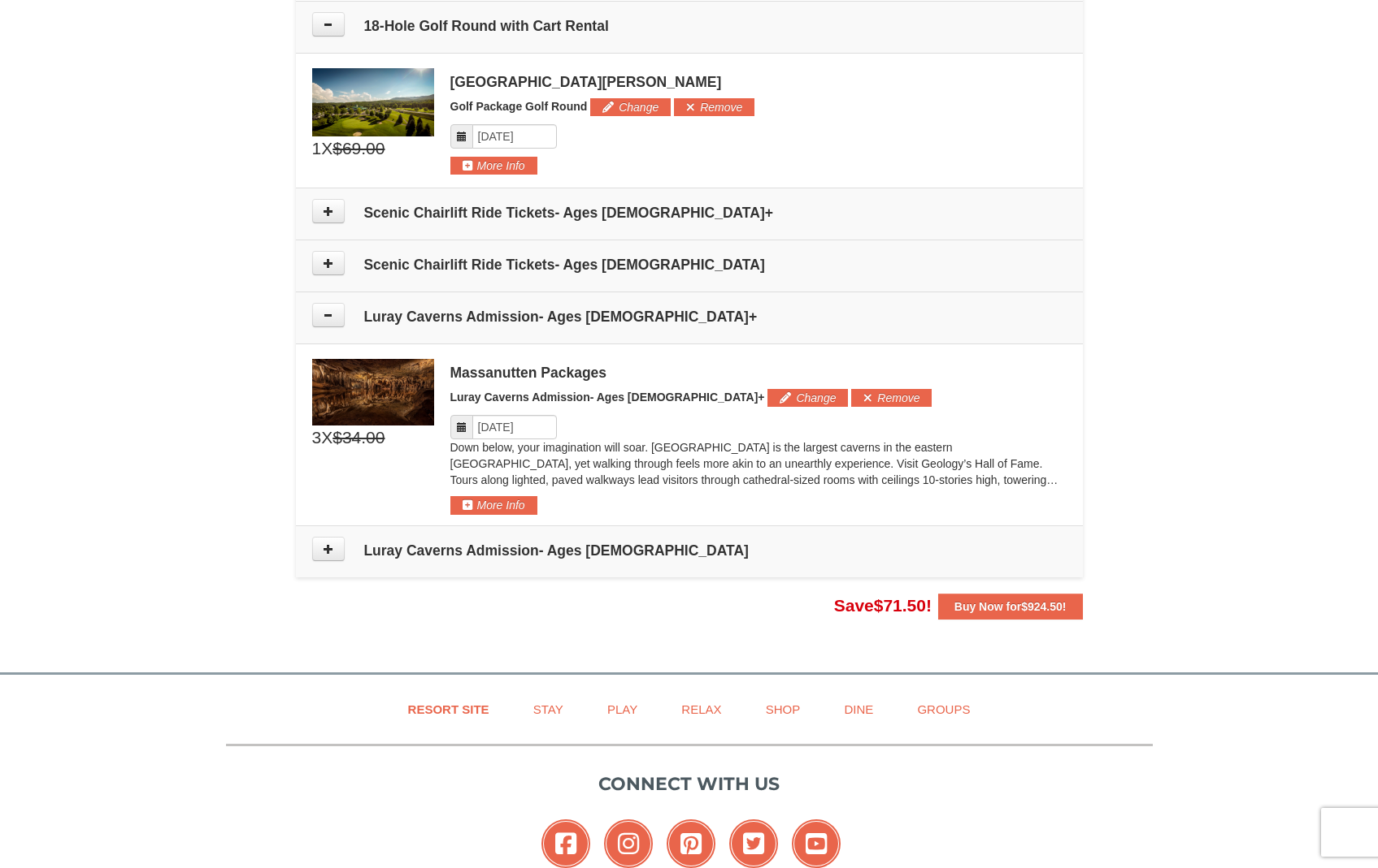
scroll to position [1312, 0]
click at [706, 108] on button "Remove" at bounding box center [714, 107] width 81 height 18
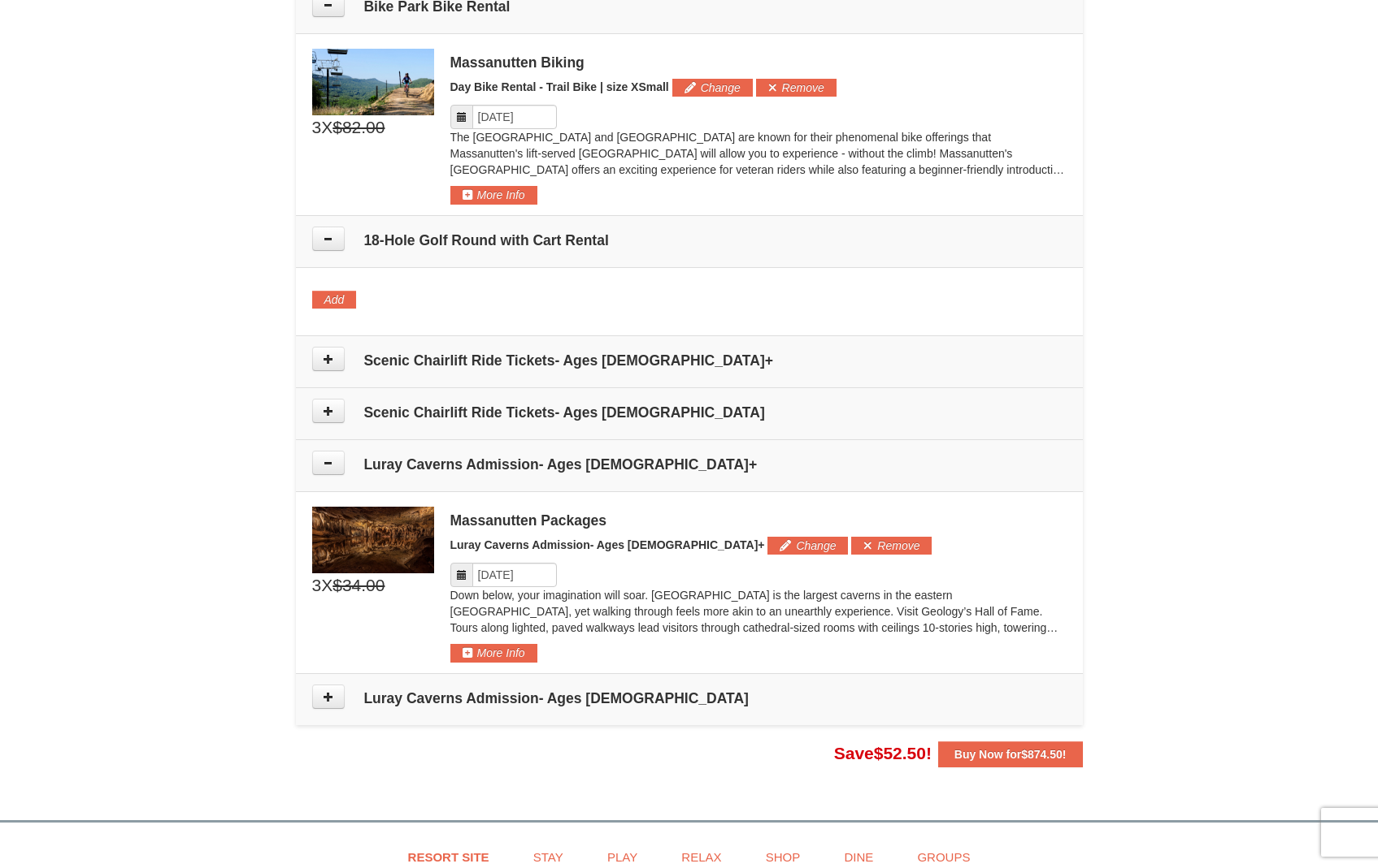
scroll to position [1091, 0]
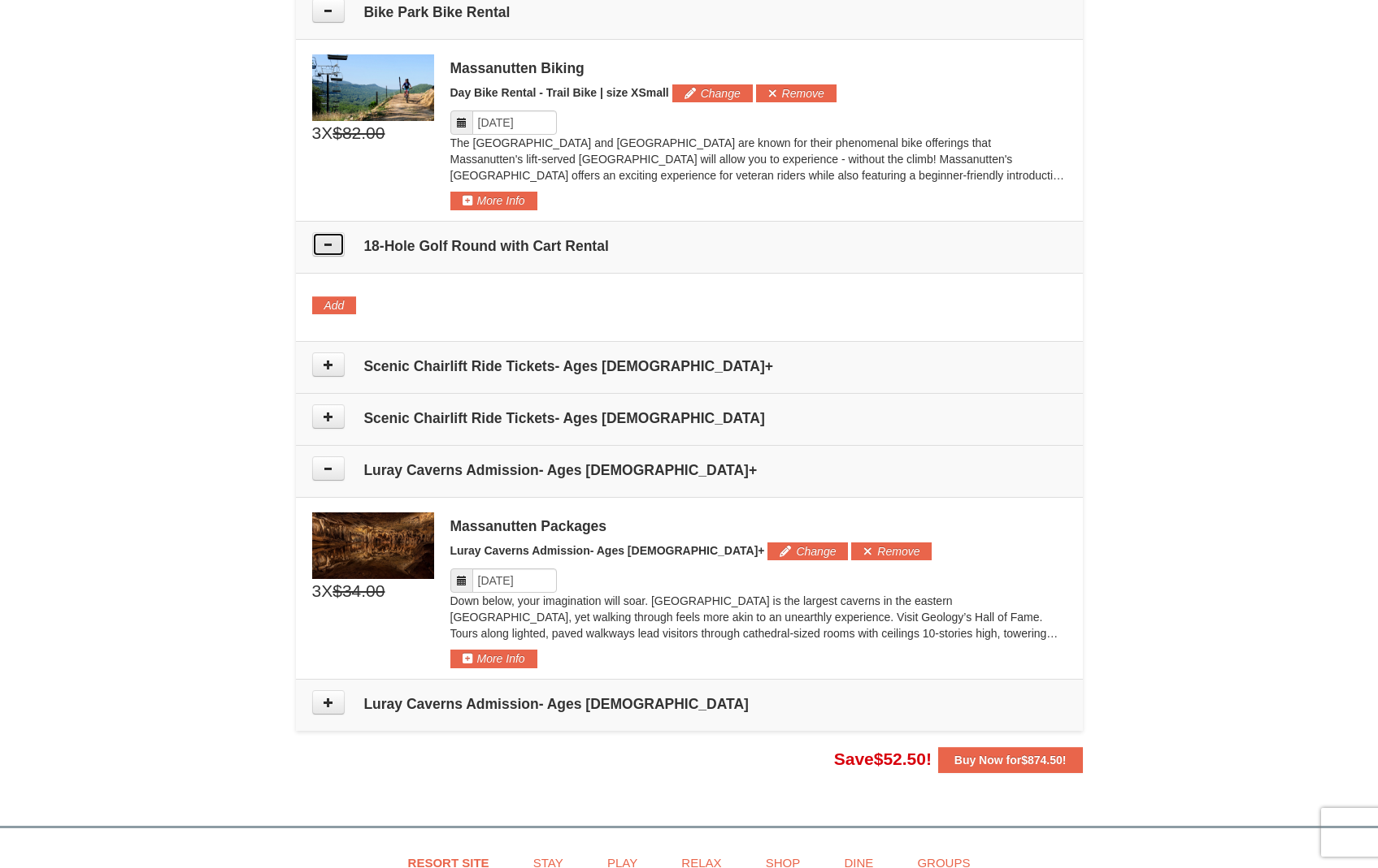
click at [333, 244] on icon at bounding box center [328, 244] width 11 height 11
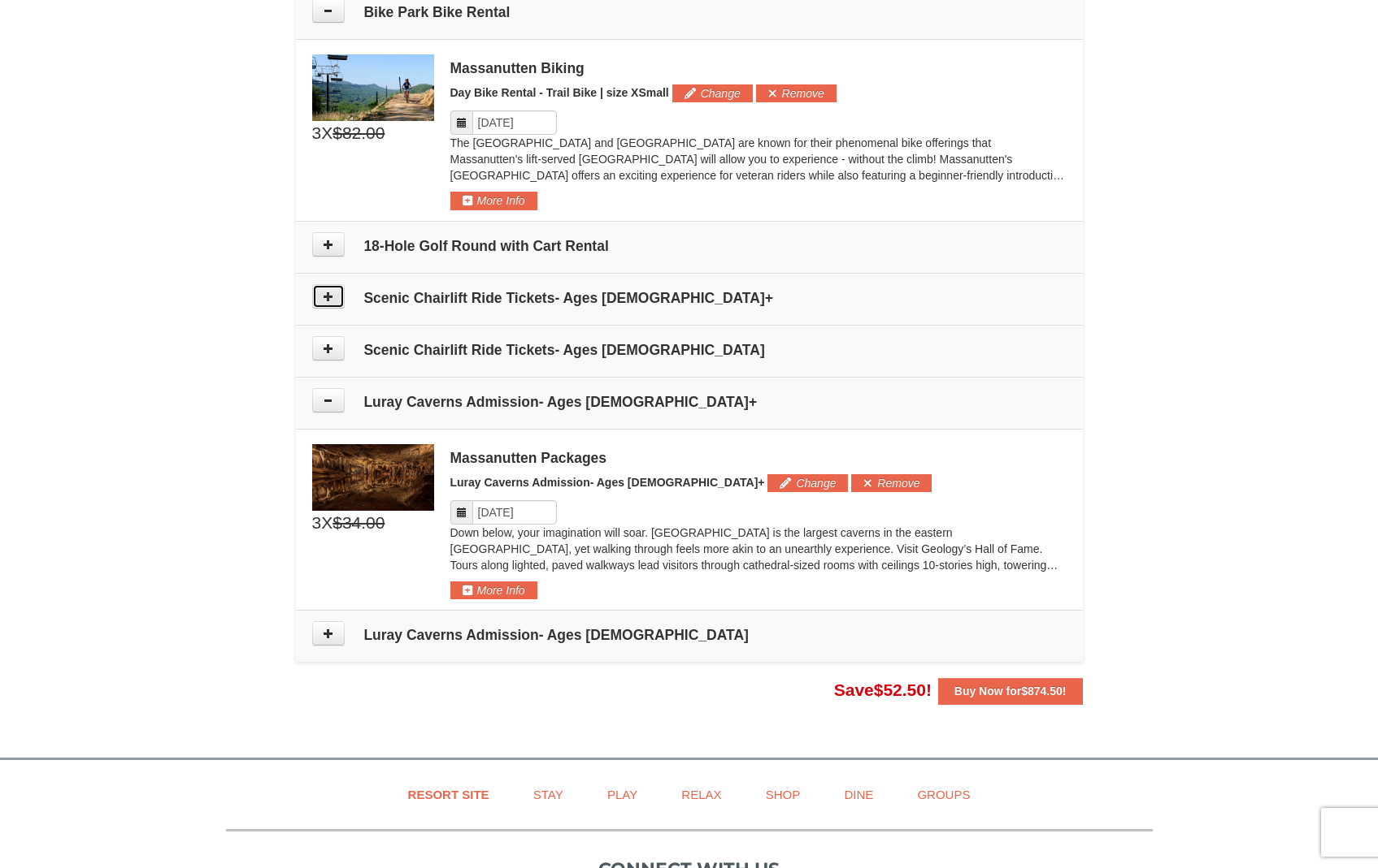
click at [334, 301] on button at bounding box center [328, 296] width 33 height 24
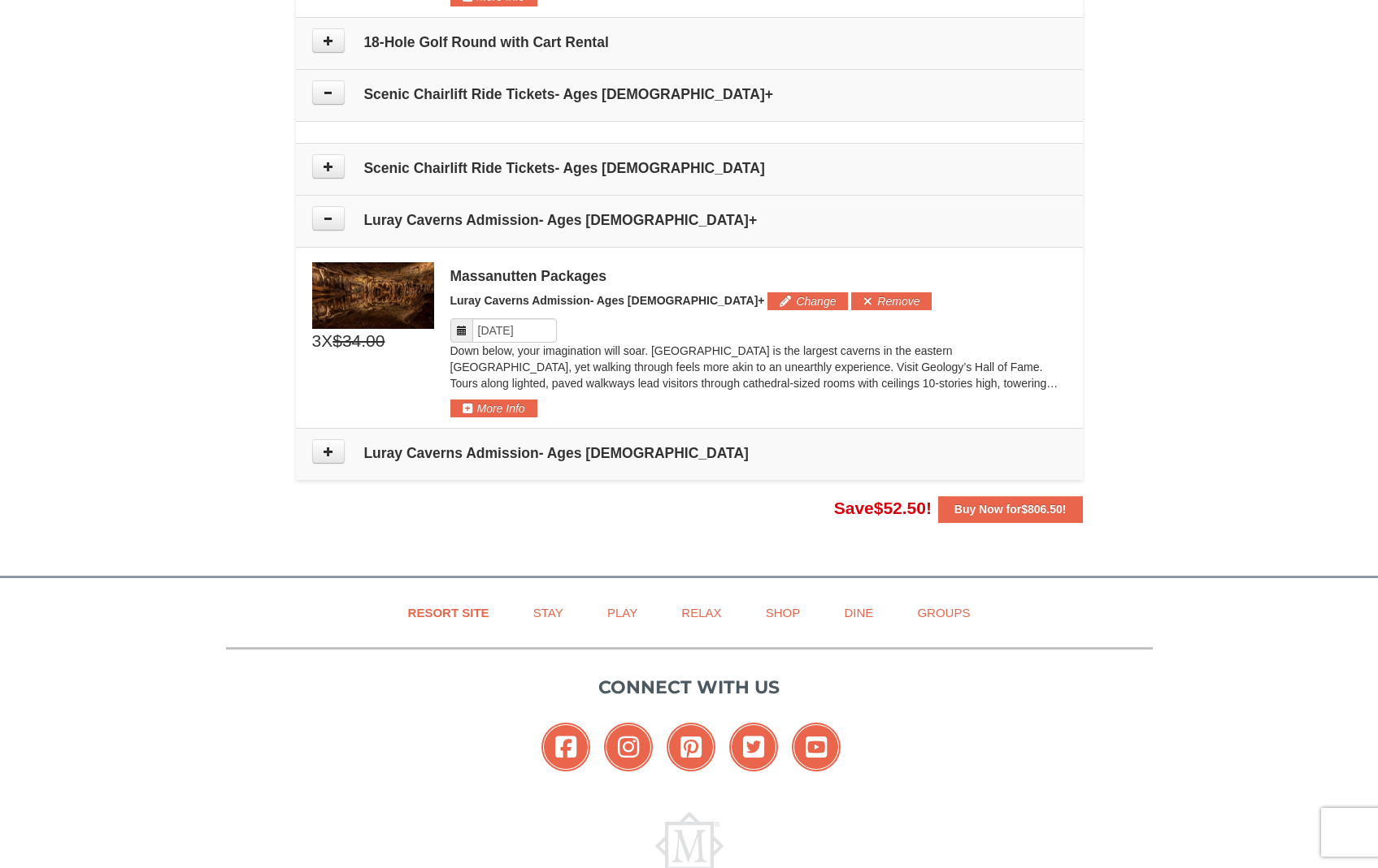
scroll to position [1243, 0]
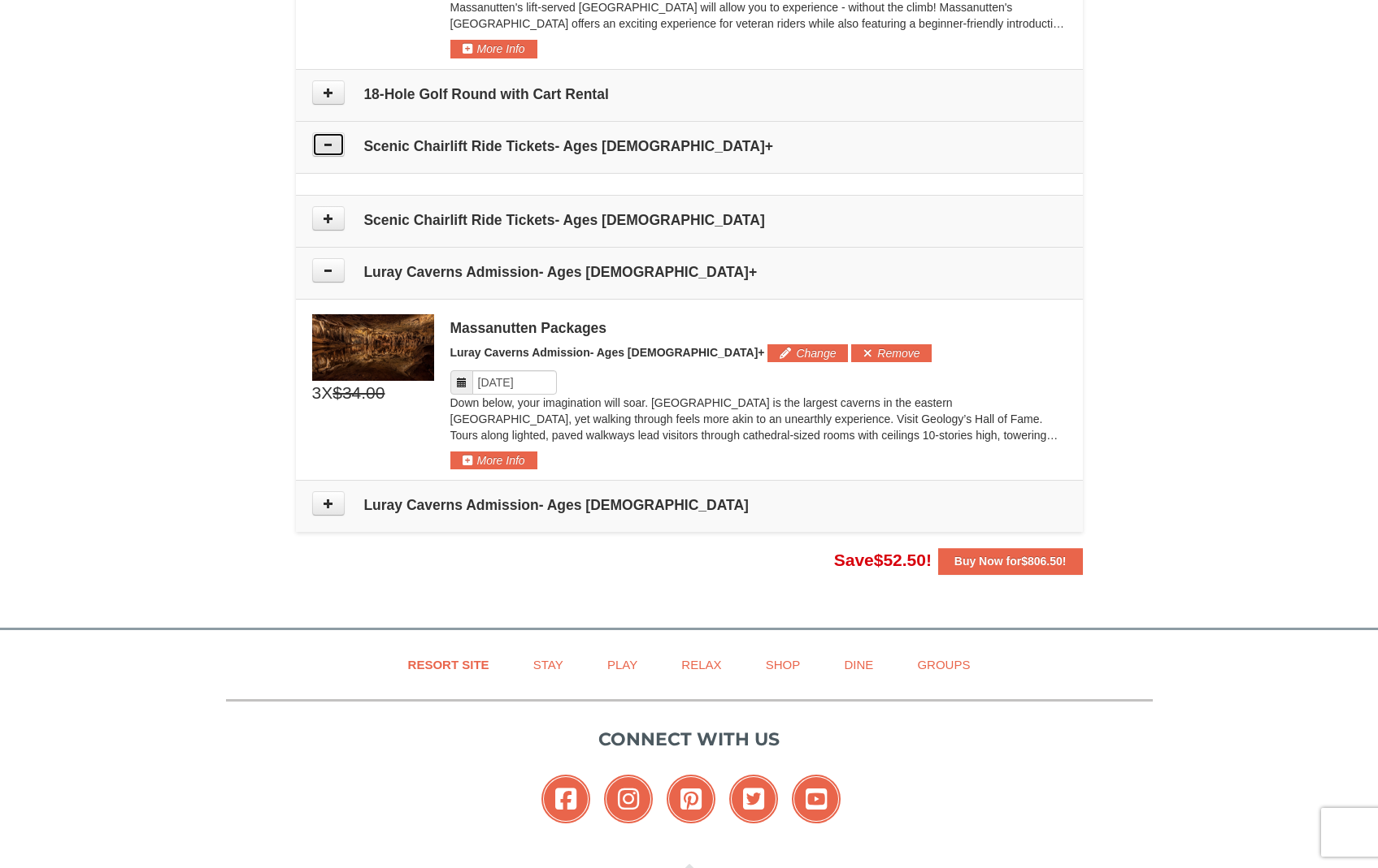
click at [330, 147] on icon at bounding box center [328, 144] width 11 height 11
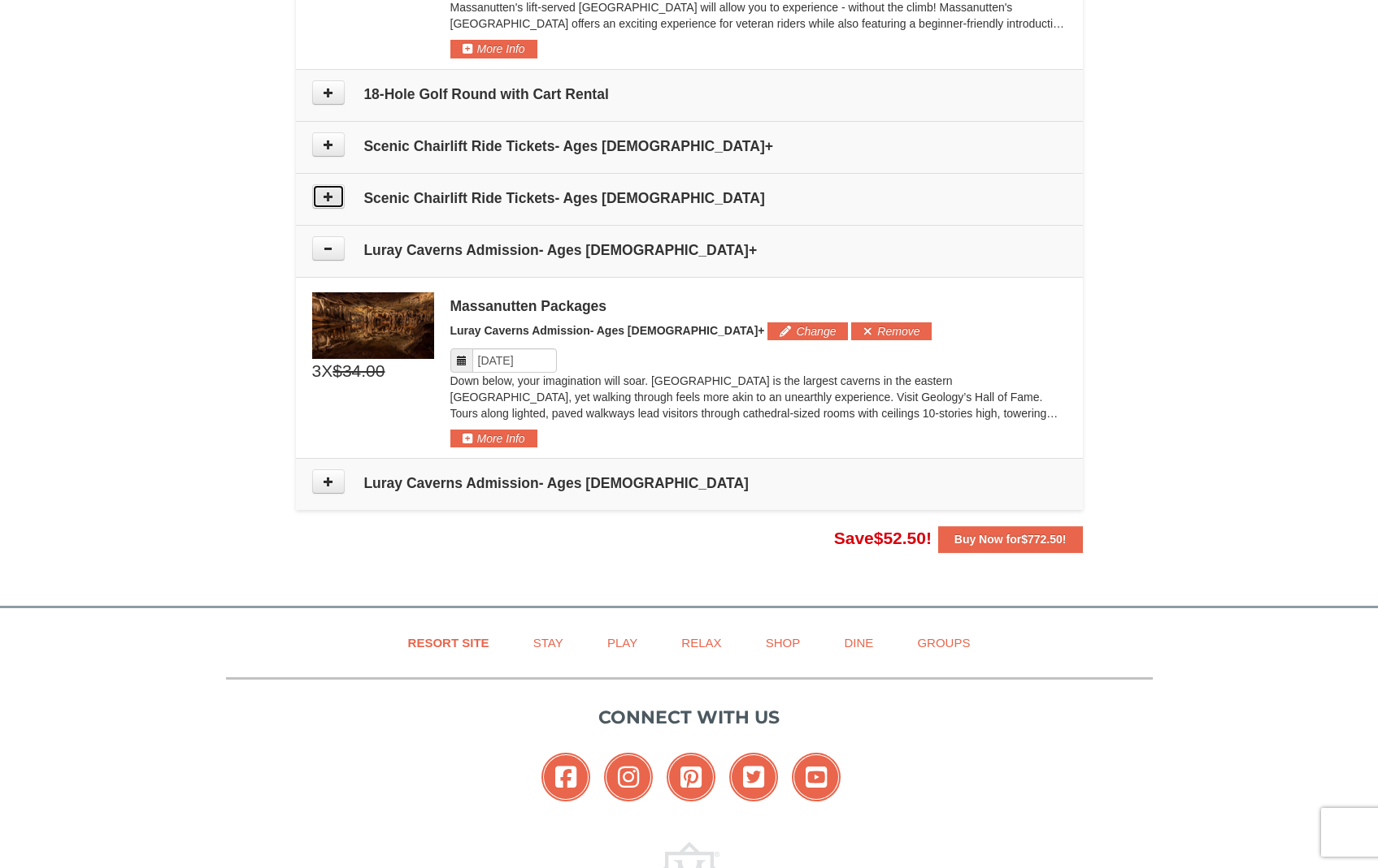
click at [338, 204] on button at bounding box center [328, 196] width 33 height 24
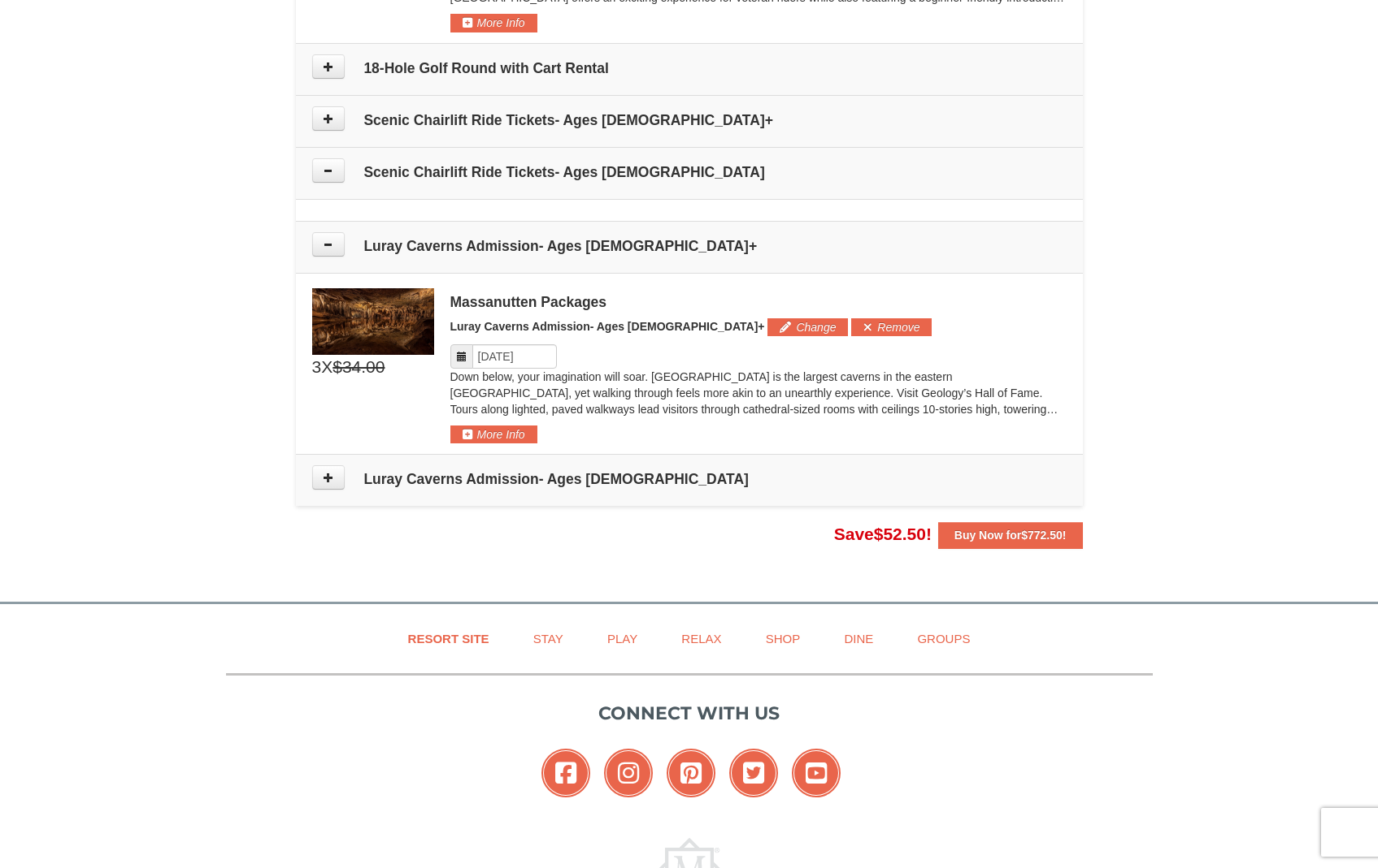
scroll to position [1255, 0]
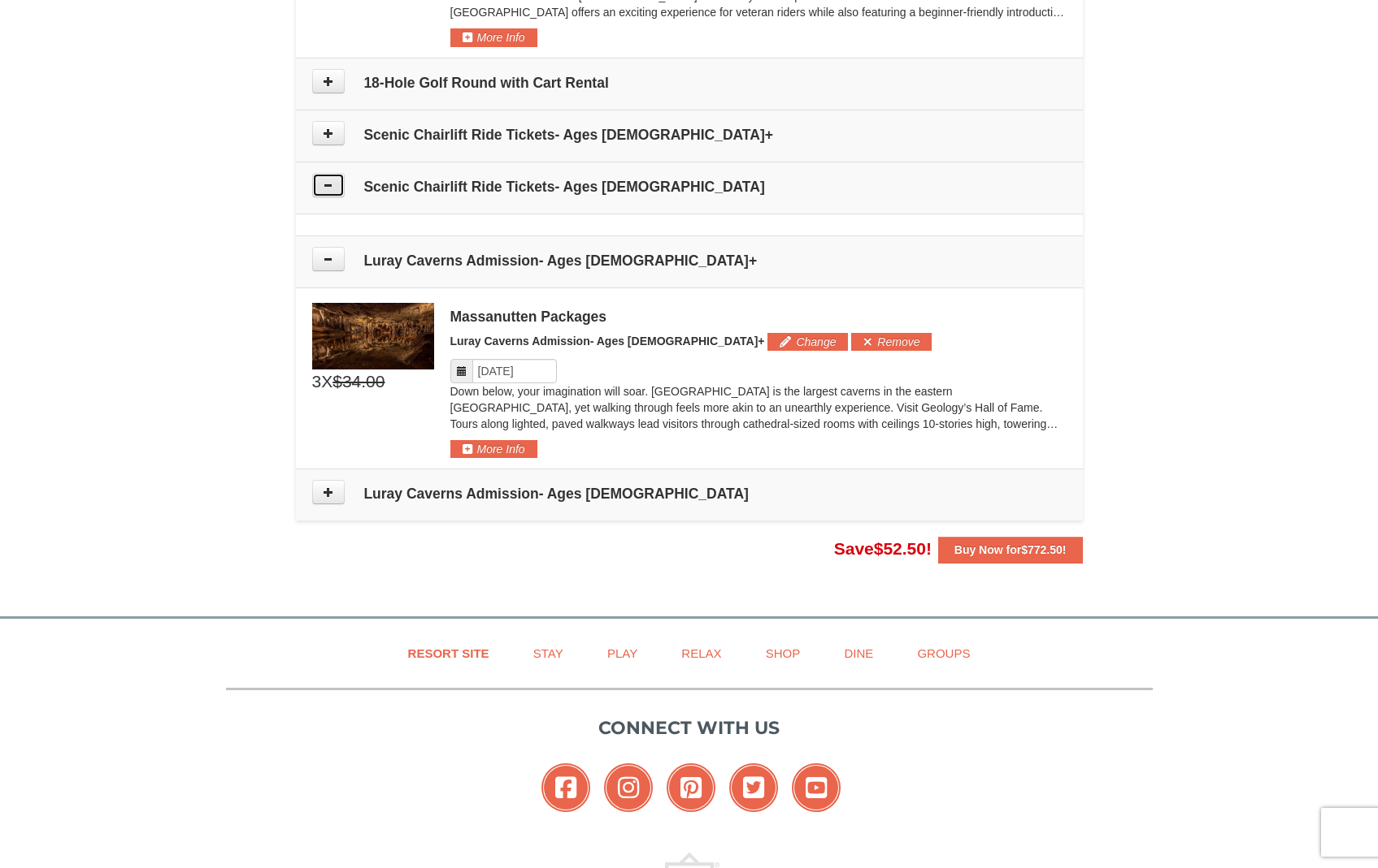
click at [325, 177] on button at bounding box center [328, 185] width 33 height 24
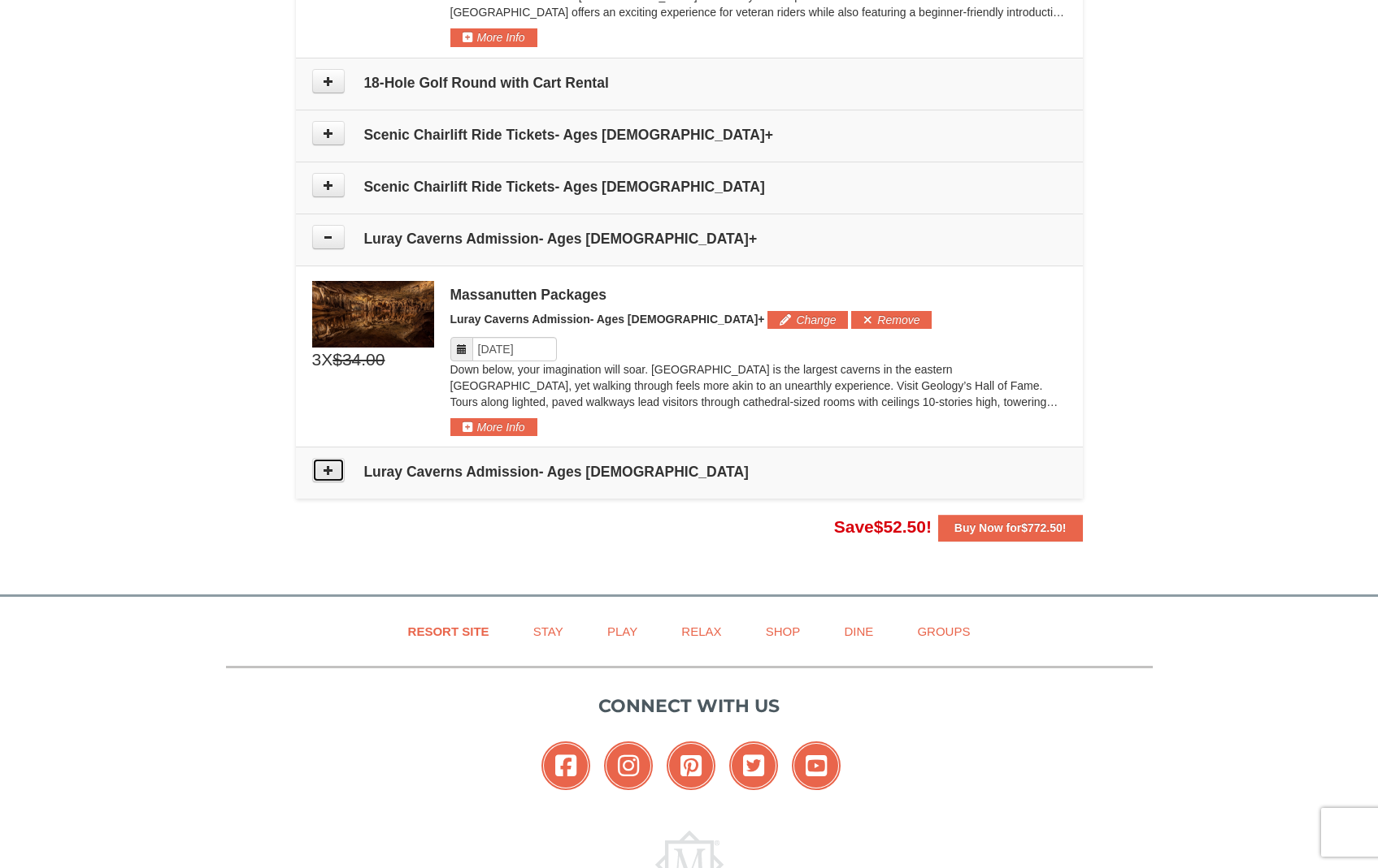
click at [339, 466] on button at bounding box center [328, 470] width 33 height 24
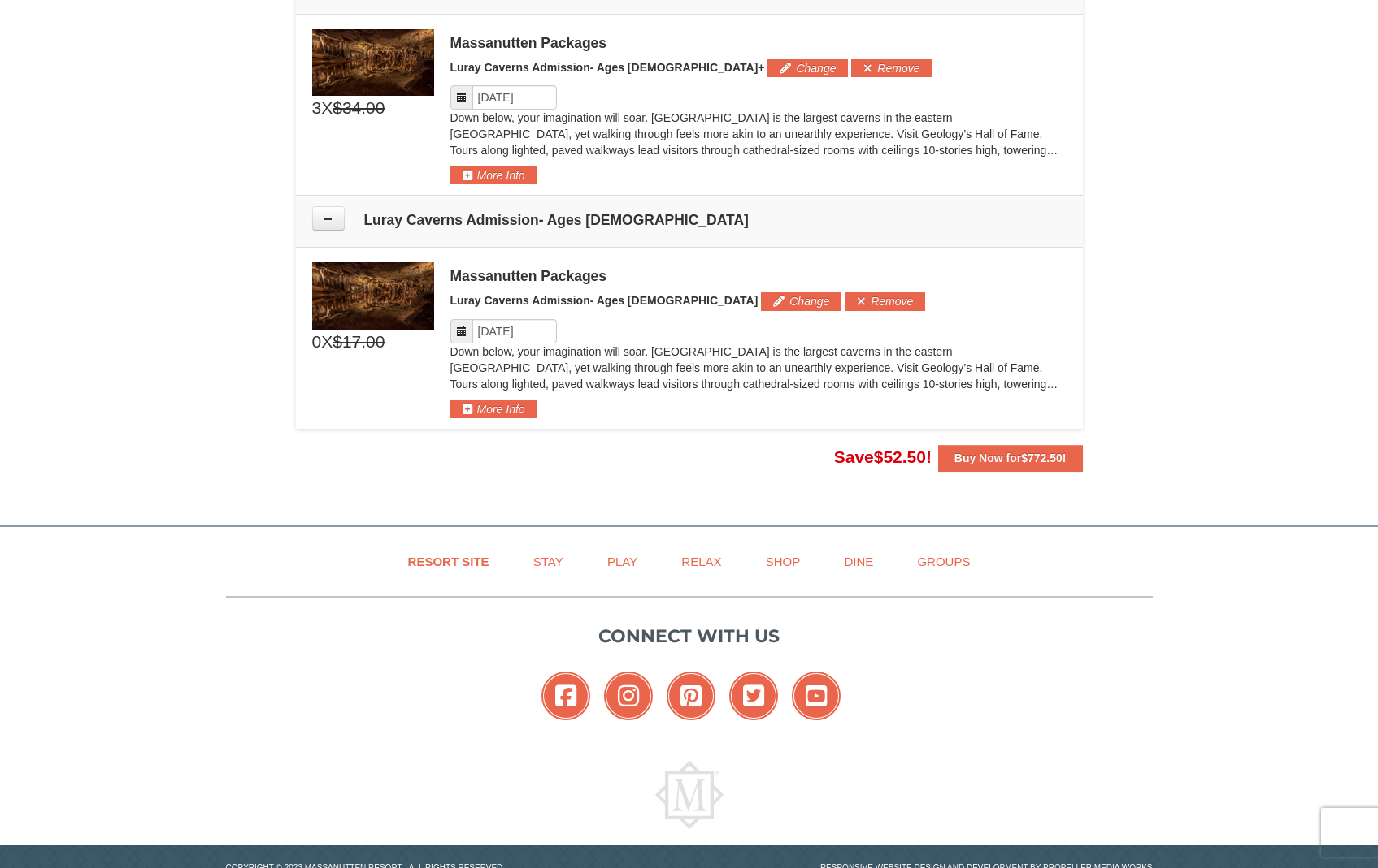
scroll to position [1552, 0]
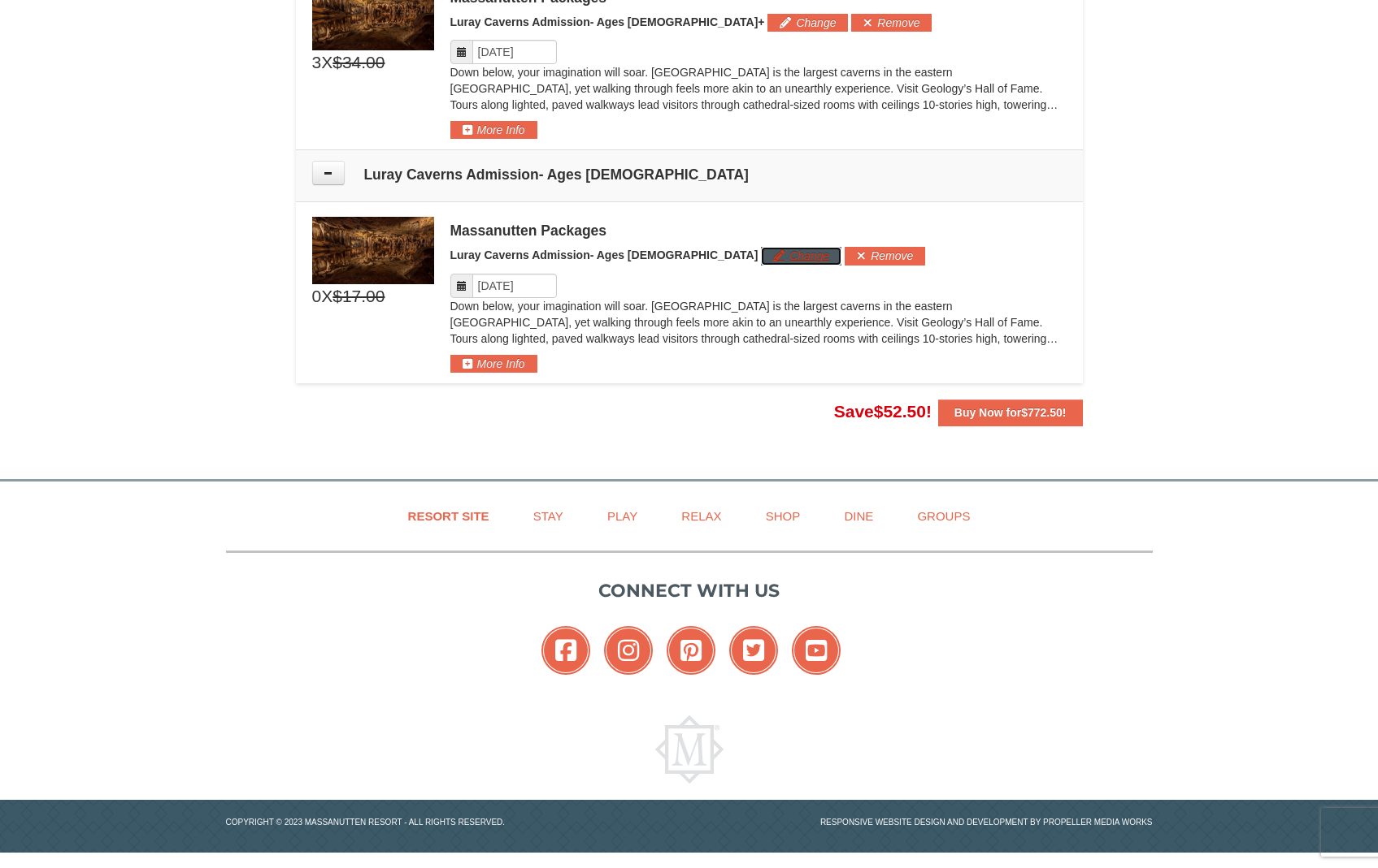
click at [761, 262] on button "Change" at bounding box center [801, 256] width 81 height 18
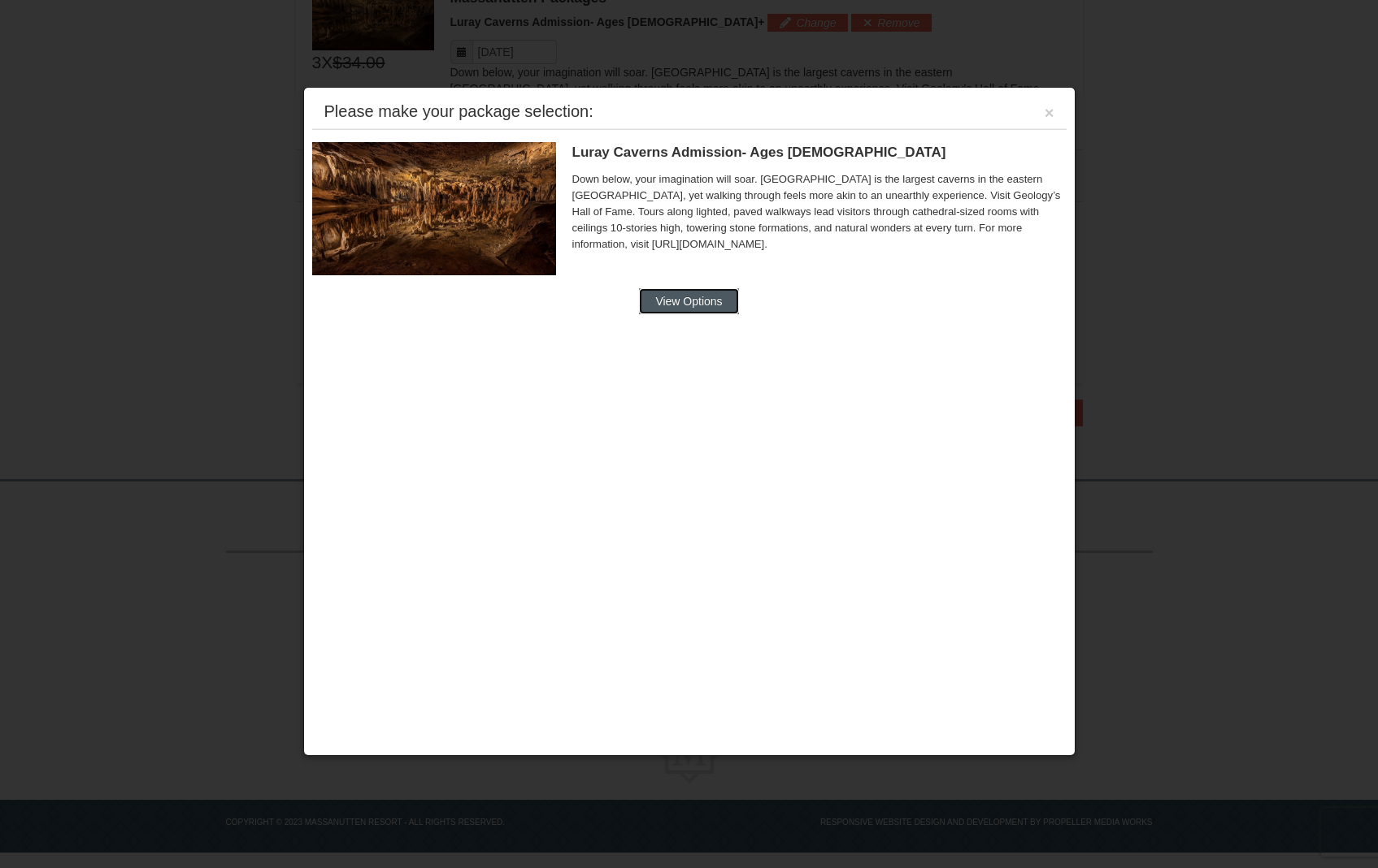
click at [700, 306] on button "View Options" at bounding box center [688, 301] width 99 height 26
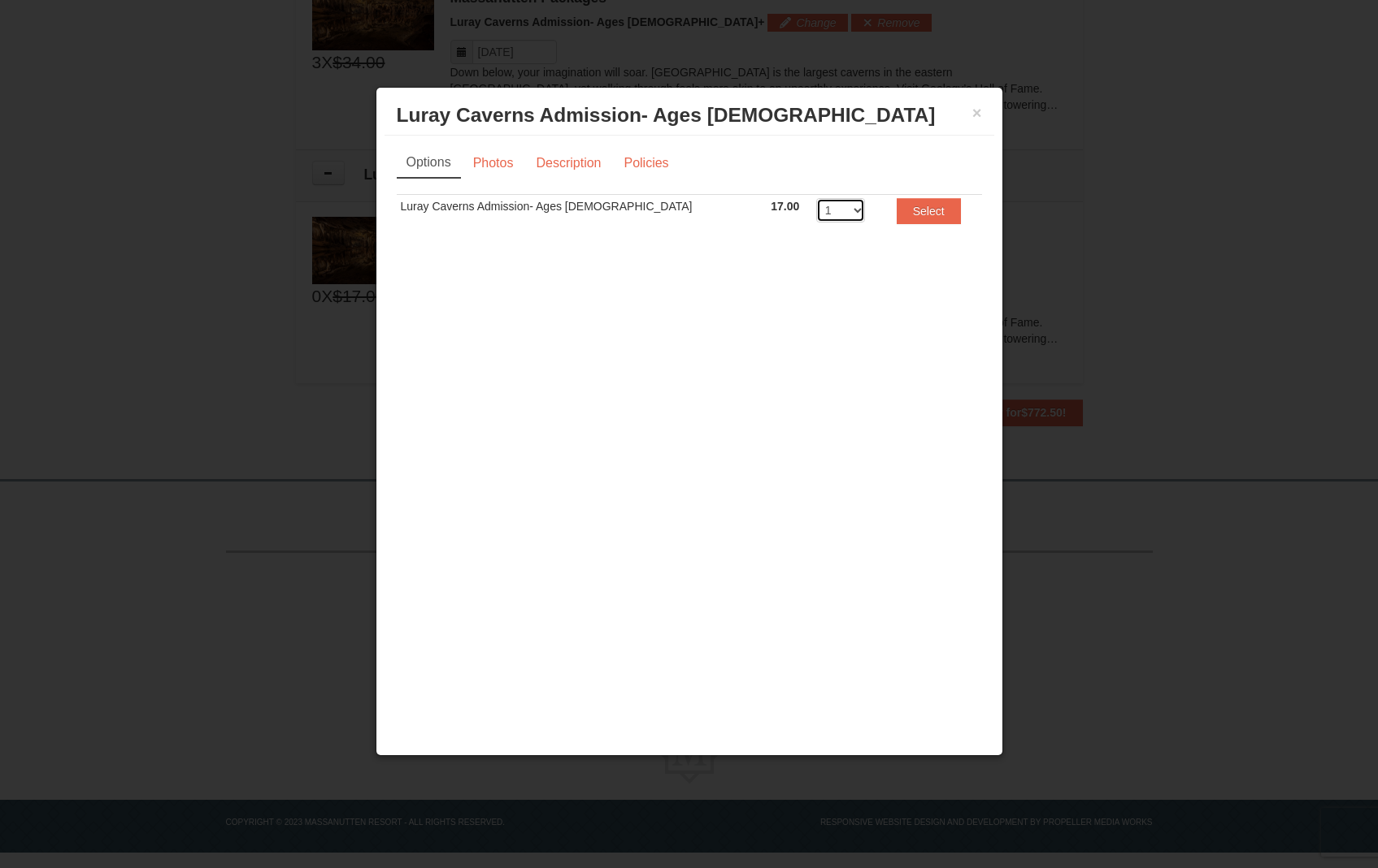
click at [816, 207] on select "1 2 3 4 5 6 7 8 9 10 11 12 13 14 15 16 17 18 19 20" at bounding box center [840, 210] width 49 height 24
select select "3"
click at [816, 198] on select "1 2 3 4 5 6 7 8 9 10 11 12 13 14 15 16 17 18 19 20" at bounding box center [840, 210] width 49 height 24
click at [896, 218] on button "Select" at bounding box center [928, 211] width 64 height 26
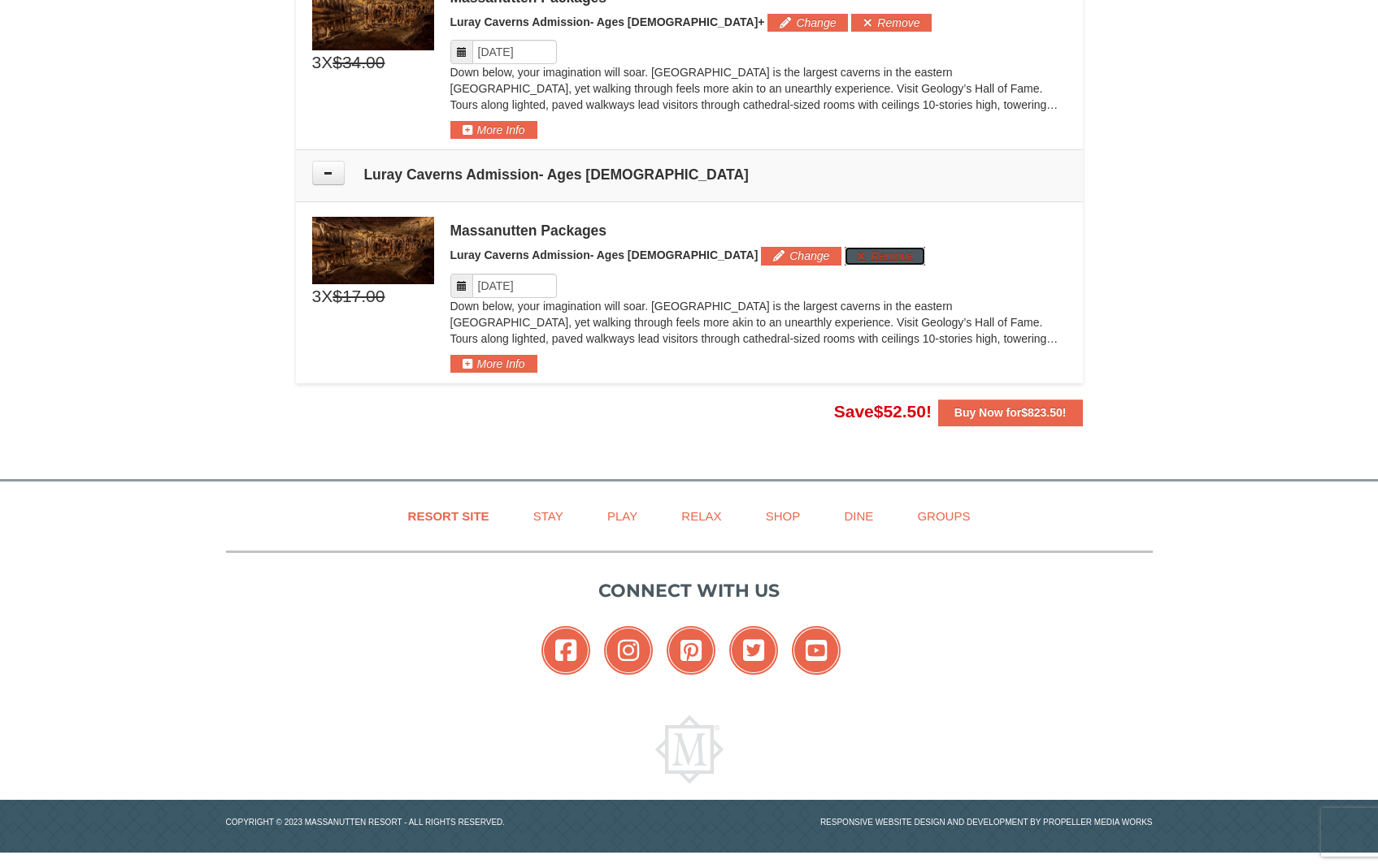
click at [845, 257] on button "Remove" at bounding box center [884, 256] width 81 height 18
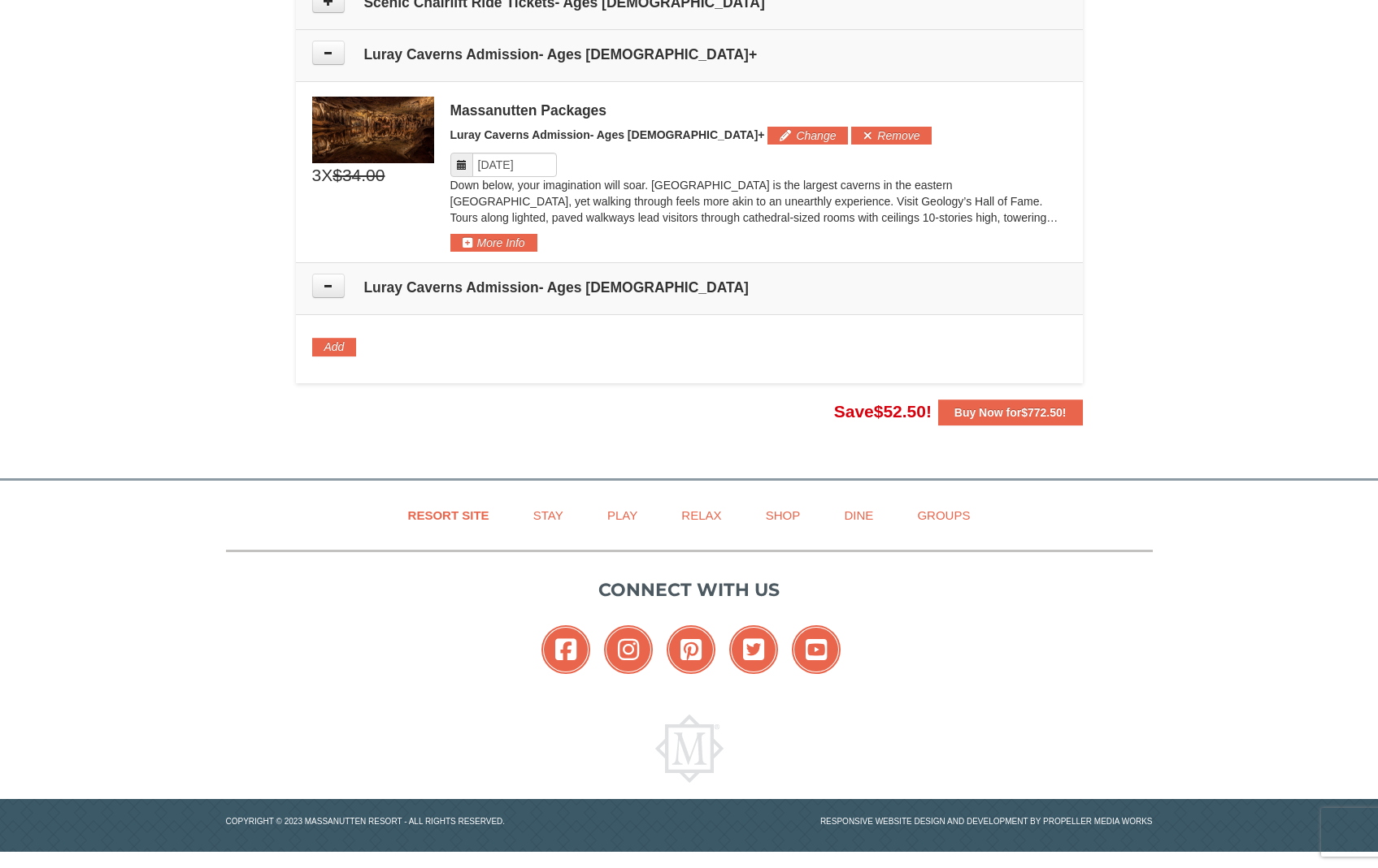
scroll to position [1439, 0]
click at [319, 288] on button at bounding box center [328, 286] width 33 height 24
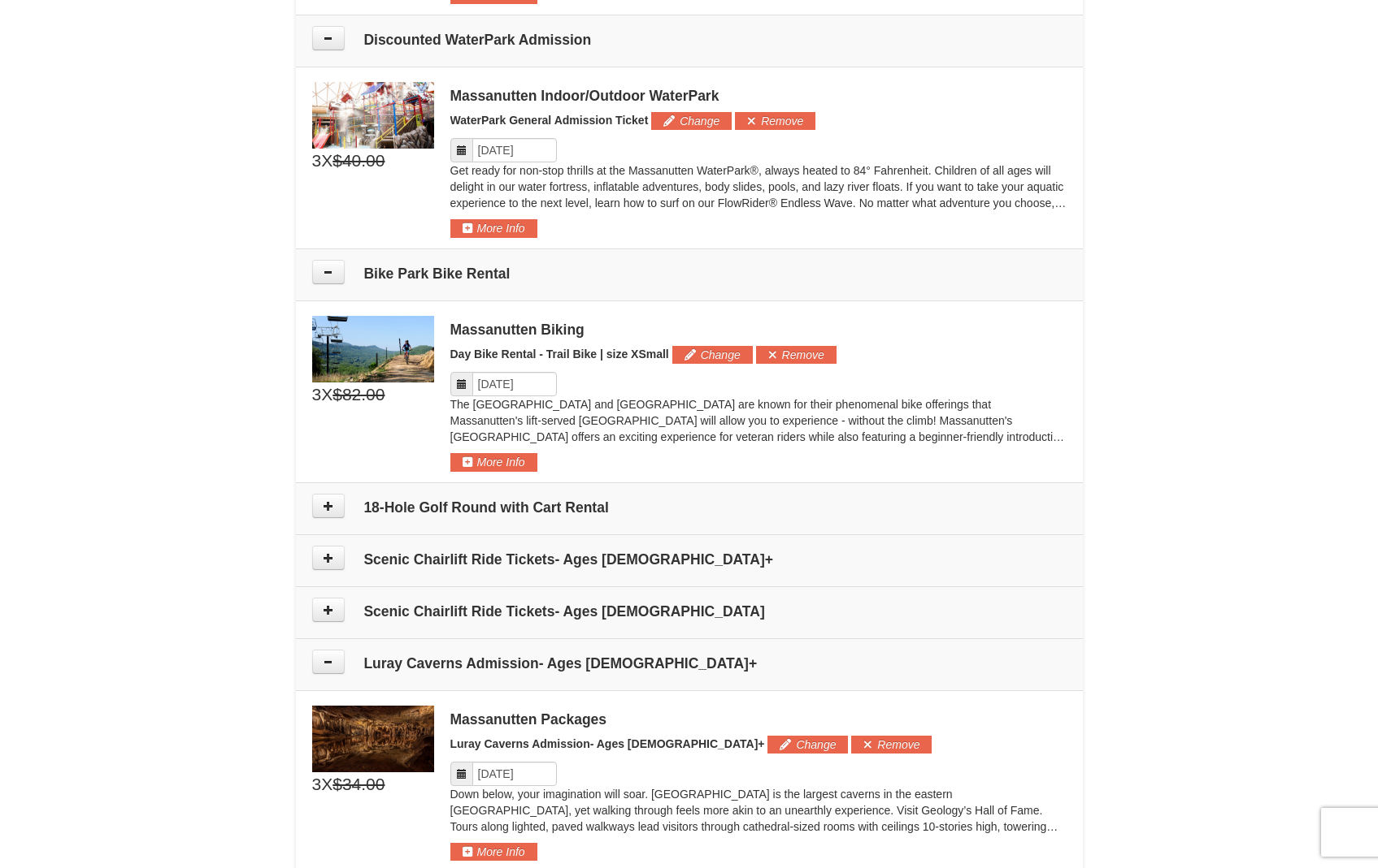
scroll to position [1369, 0]
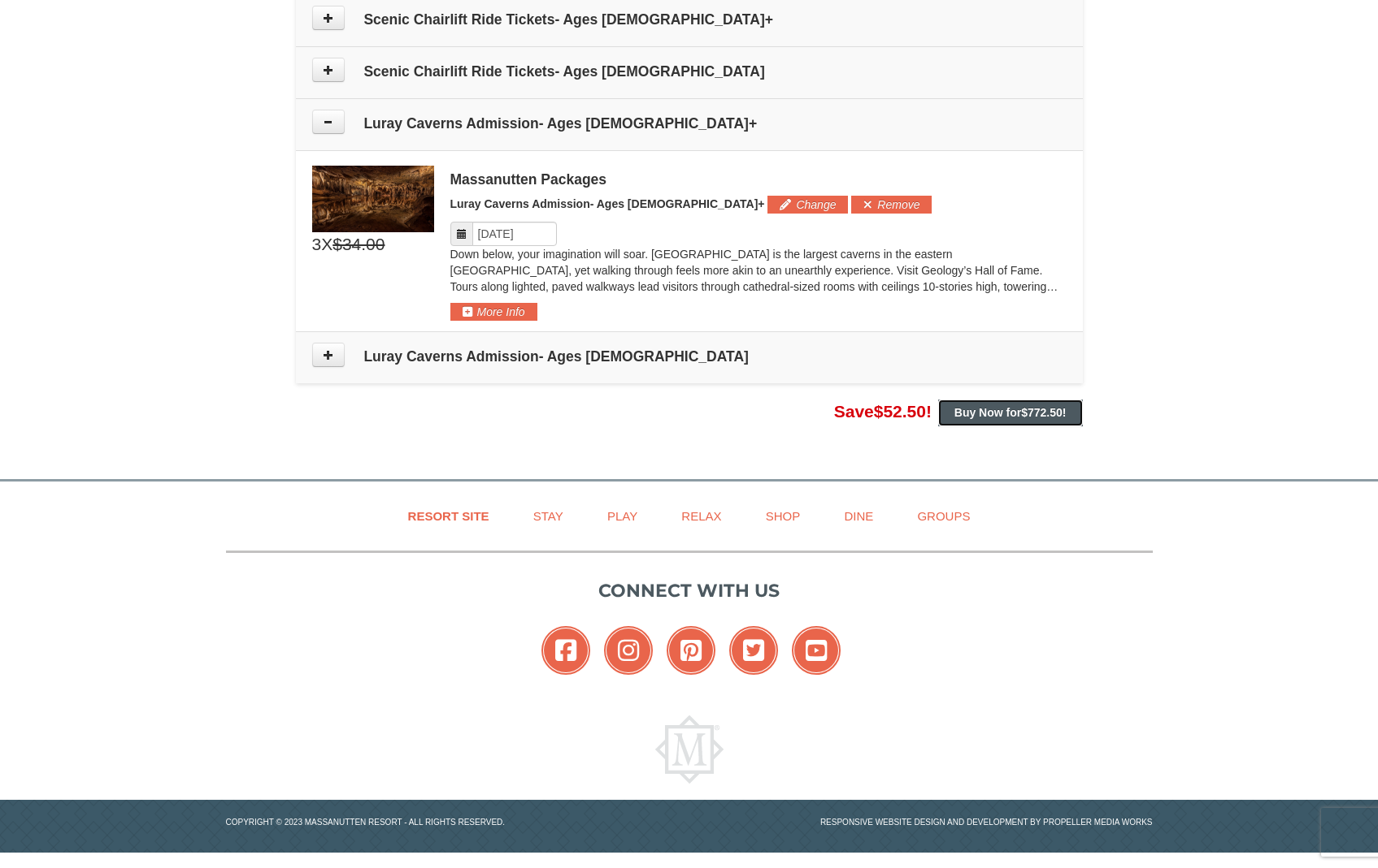
click at [1058, 418] on span "$772.50" at bounding box center [1042, 413] width 42 height 13
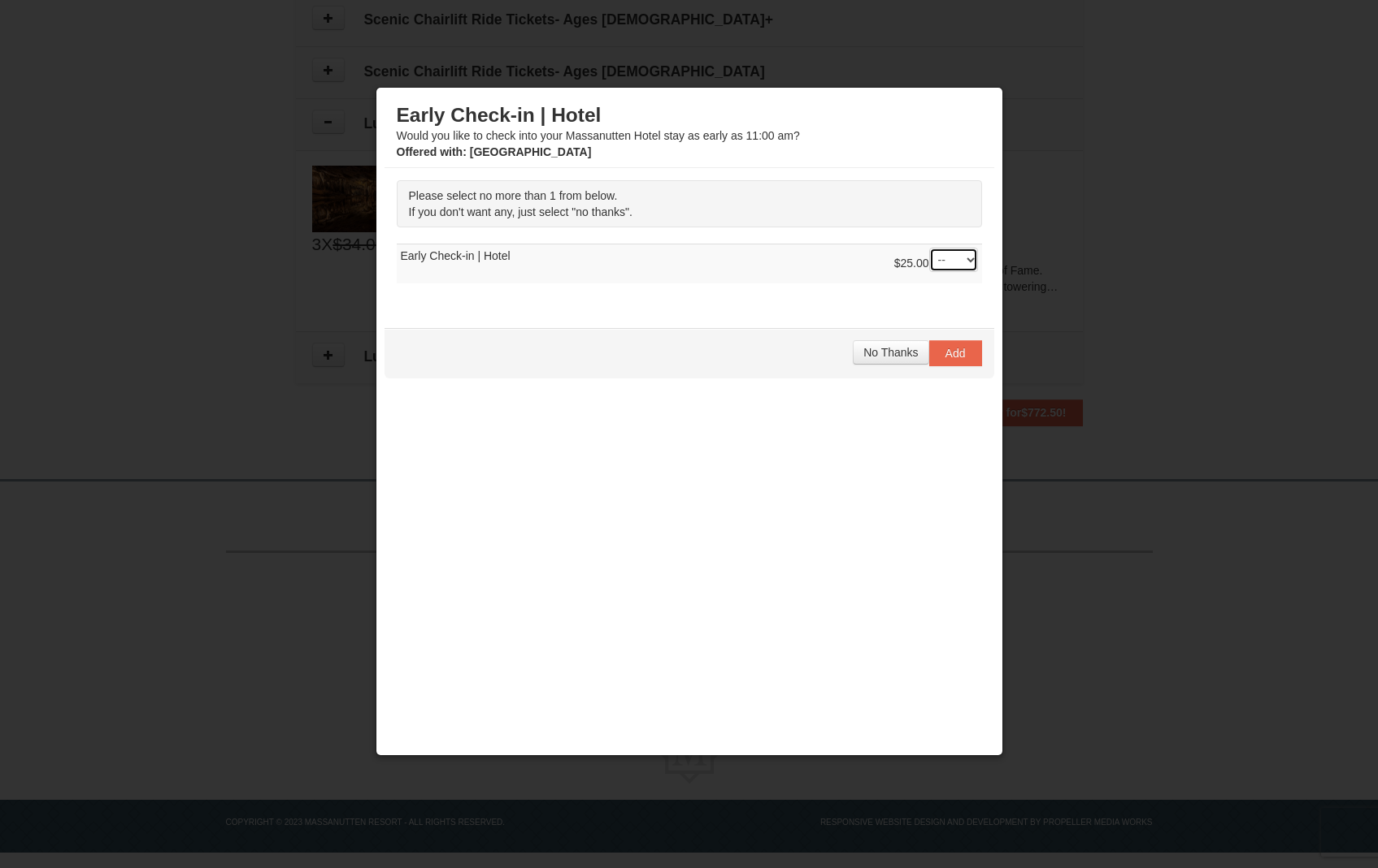
click at [946, 264] on select "-- 01" at bounding box center [953, 260] width 49 height 24
click at [878, 354] on span "No Thanks" at bounding box center [890, 352] width 55 height 13
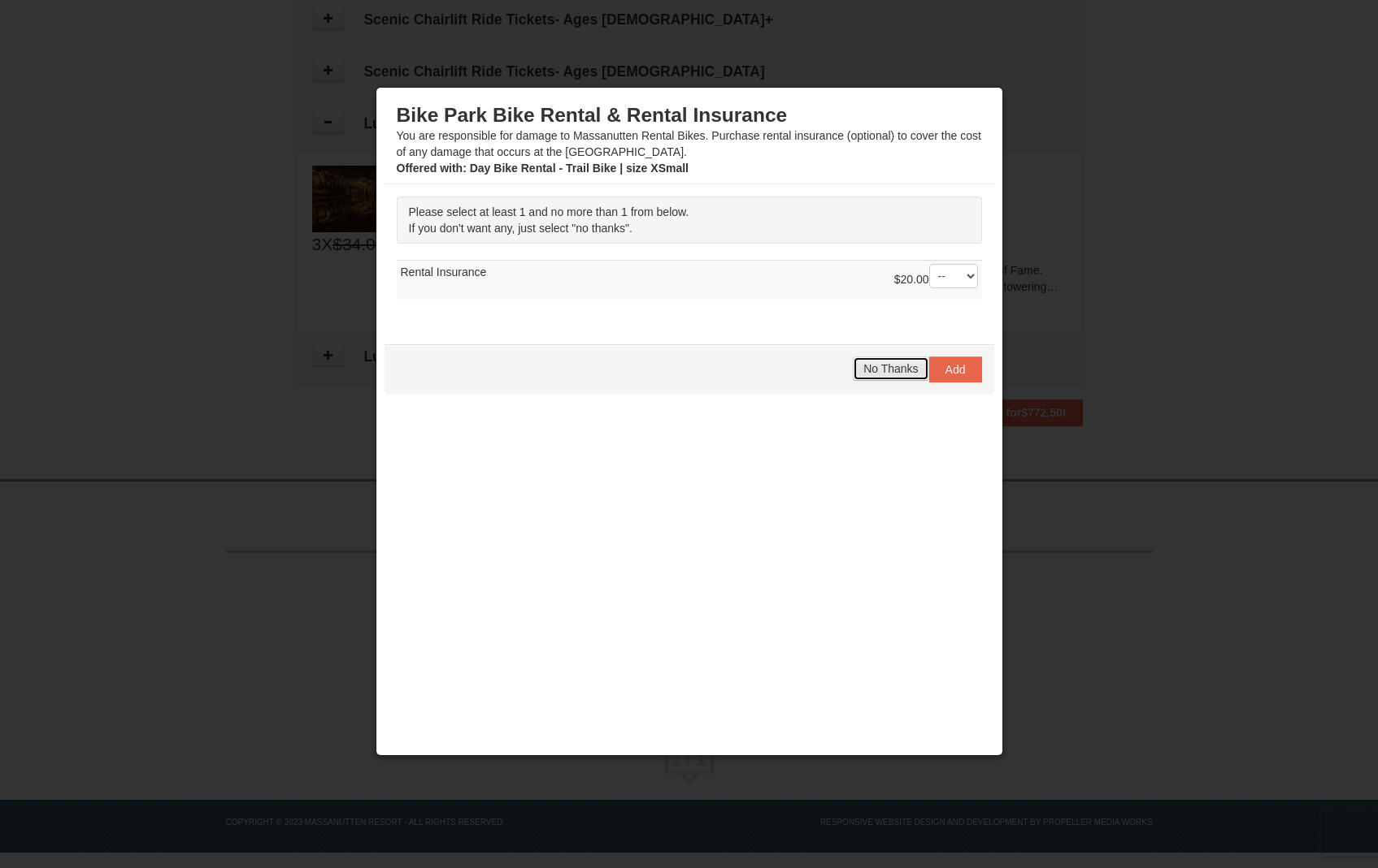
click at [877, 361] on button "No Thanks" at bounding box center [890, 369] width 76 height 24
click at [879, 373] on span "No Thanks" at bounding box center [890, 369] width 55 height 13
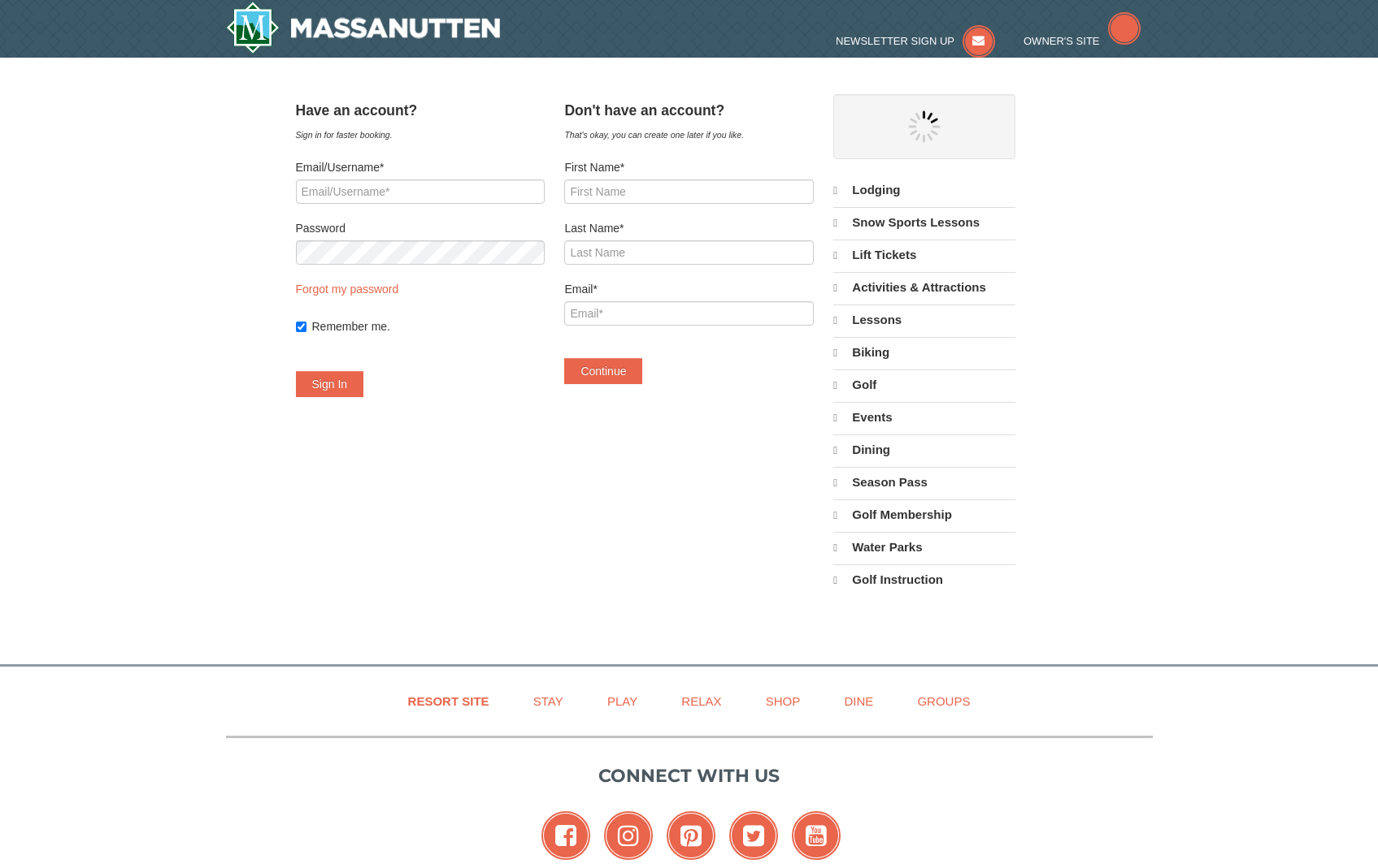
select select "9"
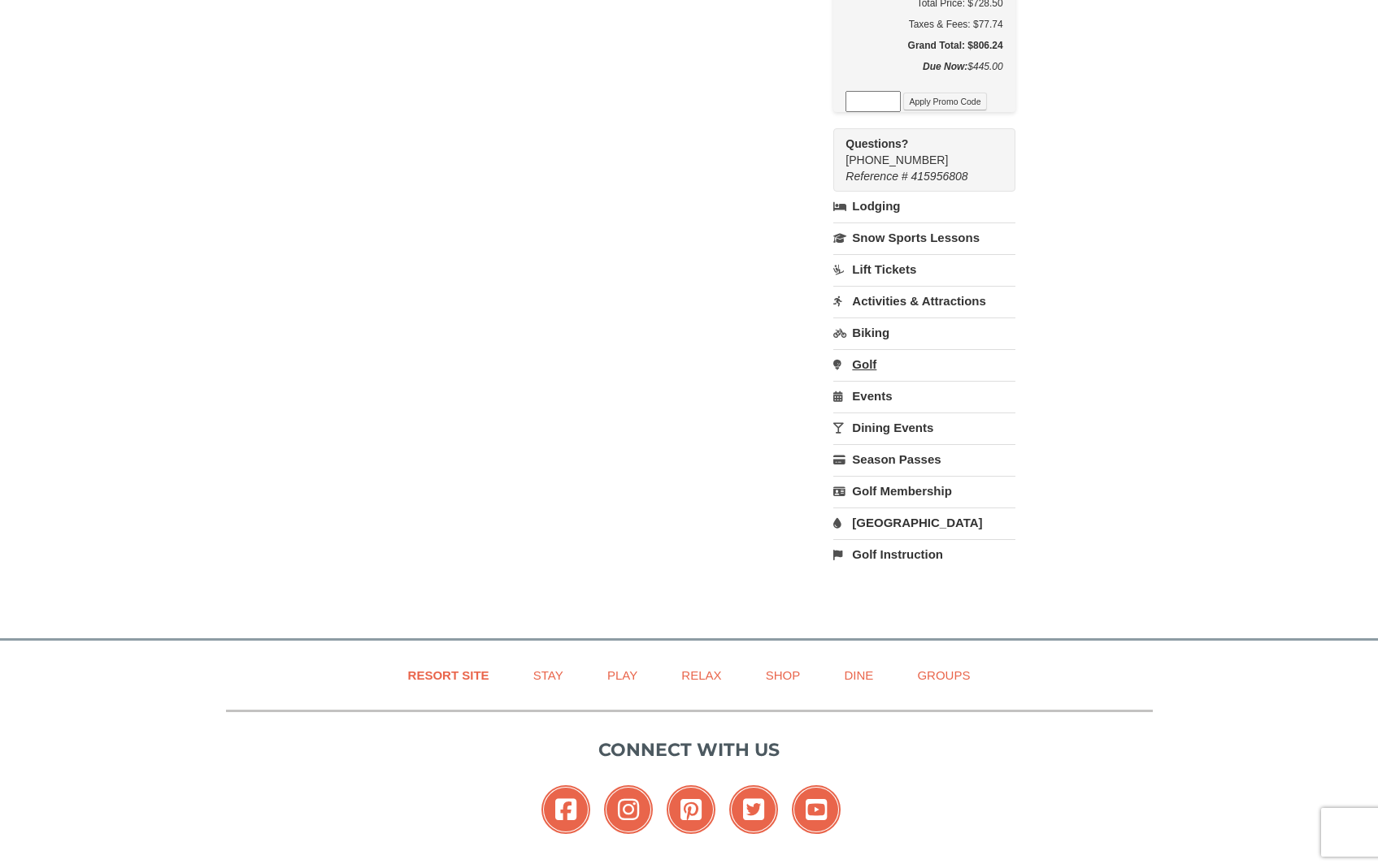
scroll to position [1516, 0]
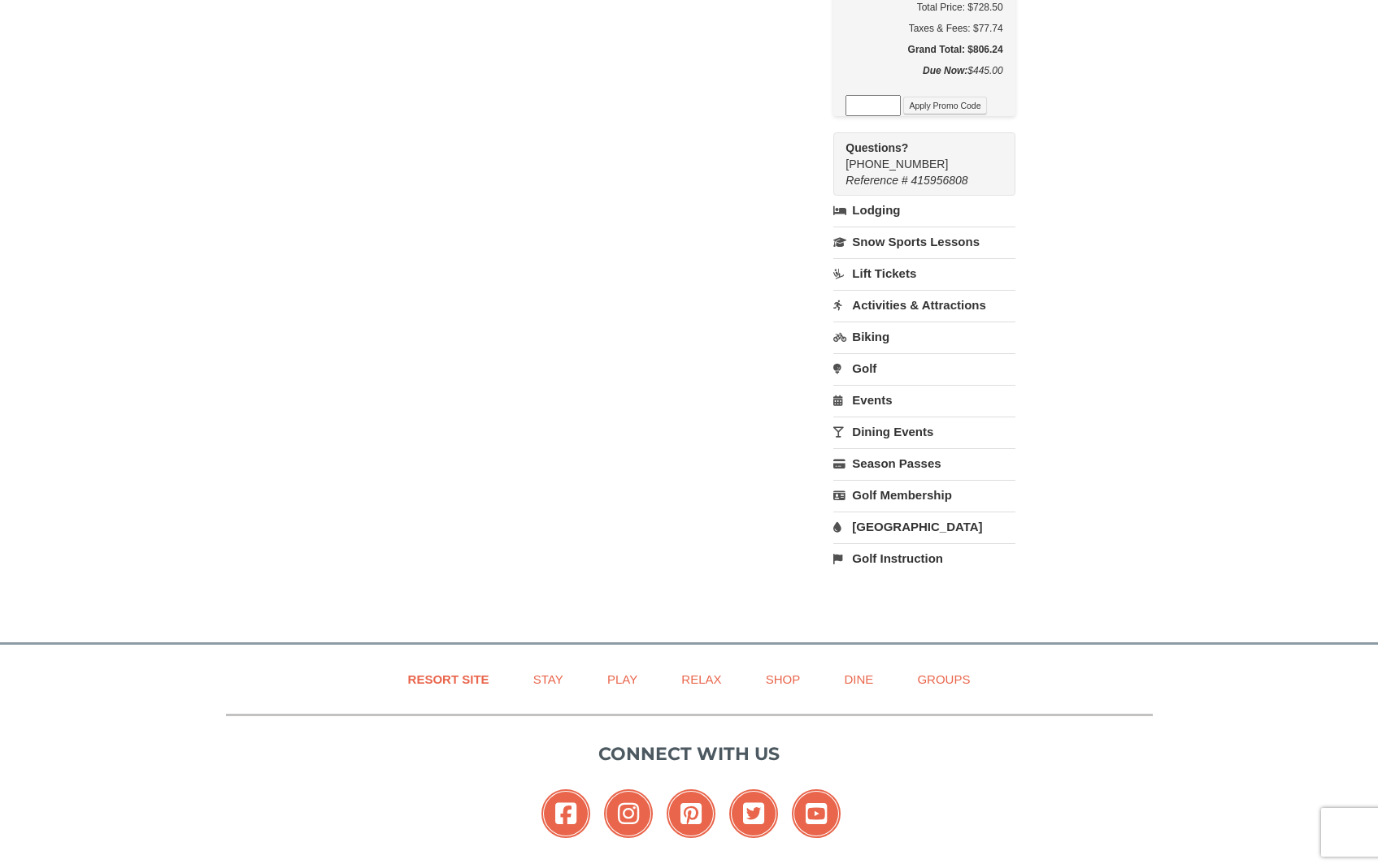
click at [900, 320] on link "Activities & Attractions" at bounding box center [924, 305] width 181 height 30
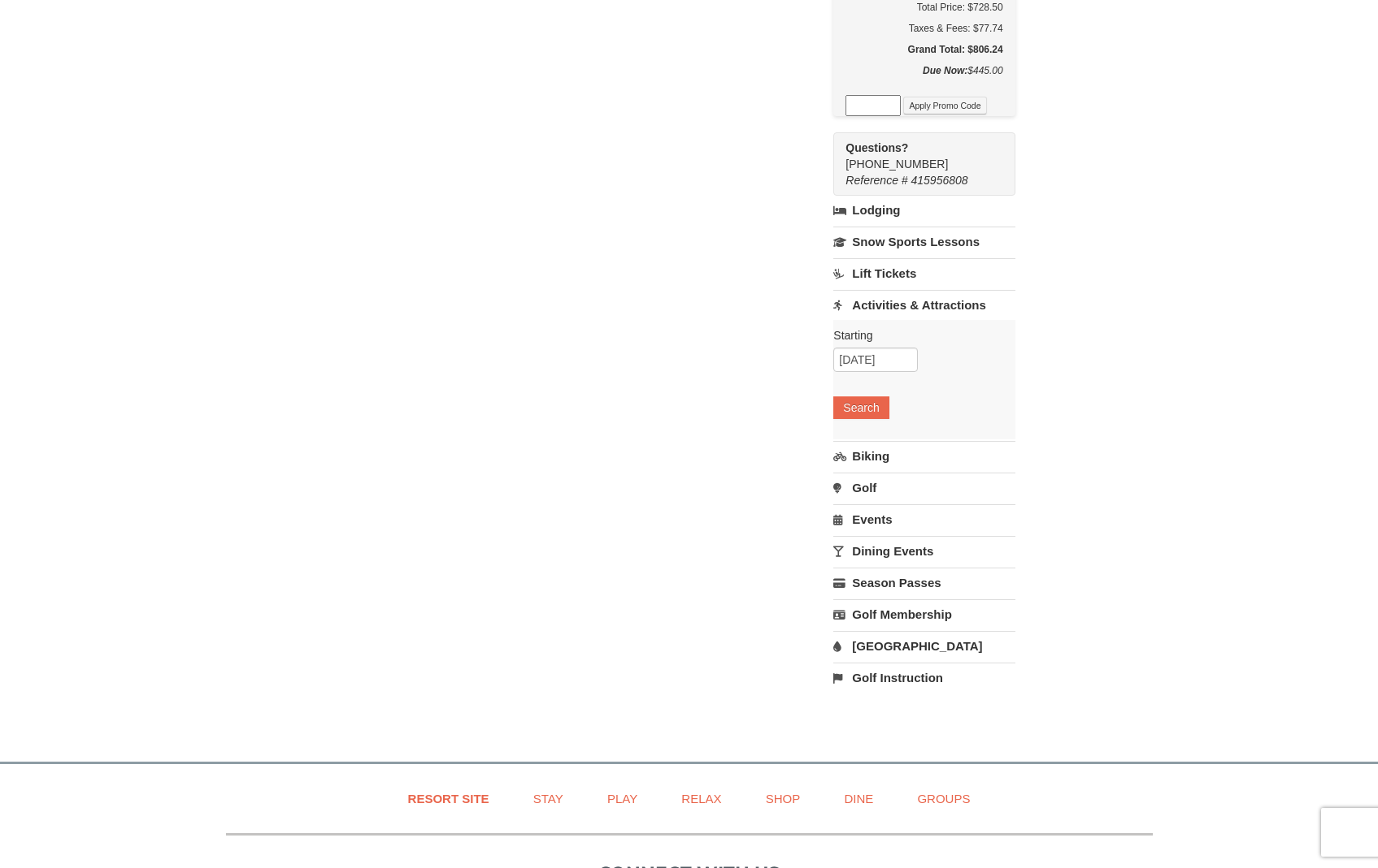
click at [900, 320] on link "Activities & Attractions" at bounding box center [924, 305] width 181 height 30
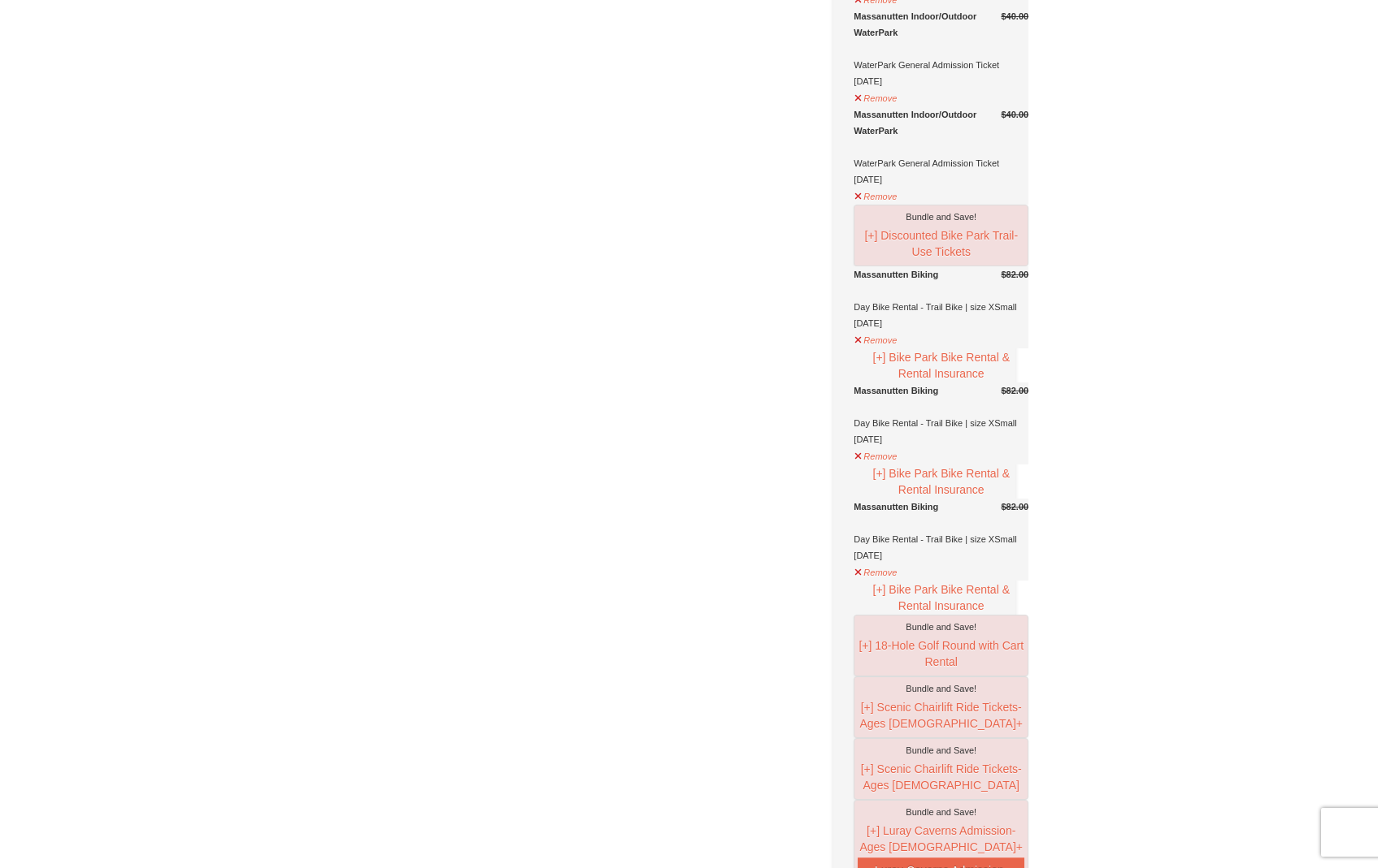
scroll to position [0, 0]
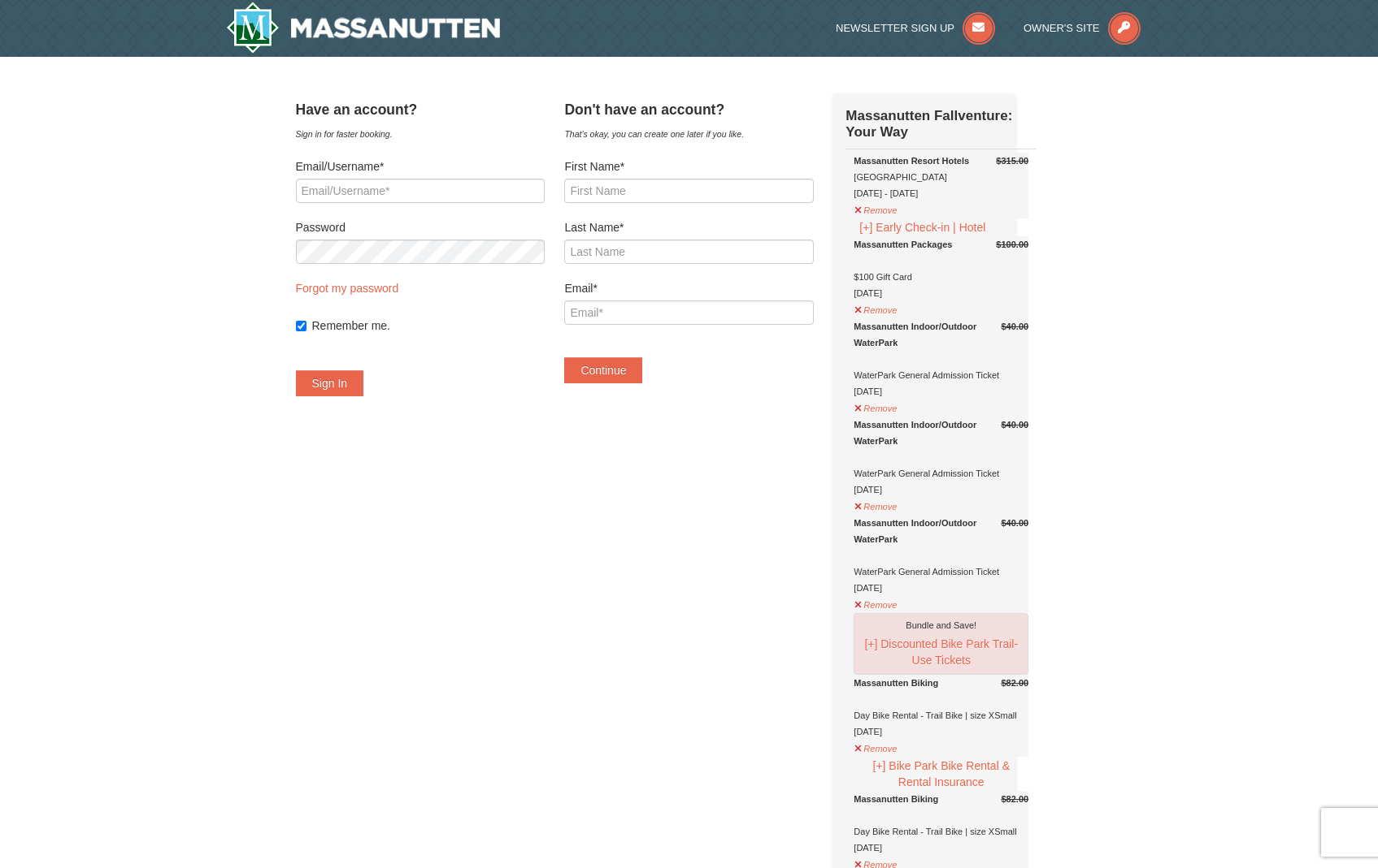
click at [961, 195] on div "[GEOGRAPHIC_DATA] Hotels [GEOGRAPHIC_DATA] [DATE] - [DATE]" at bounding box center [940, 176] width 174 height 49
